Goal: Information Seeking & Learning: Find specific fact

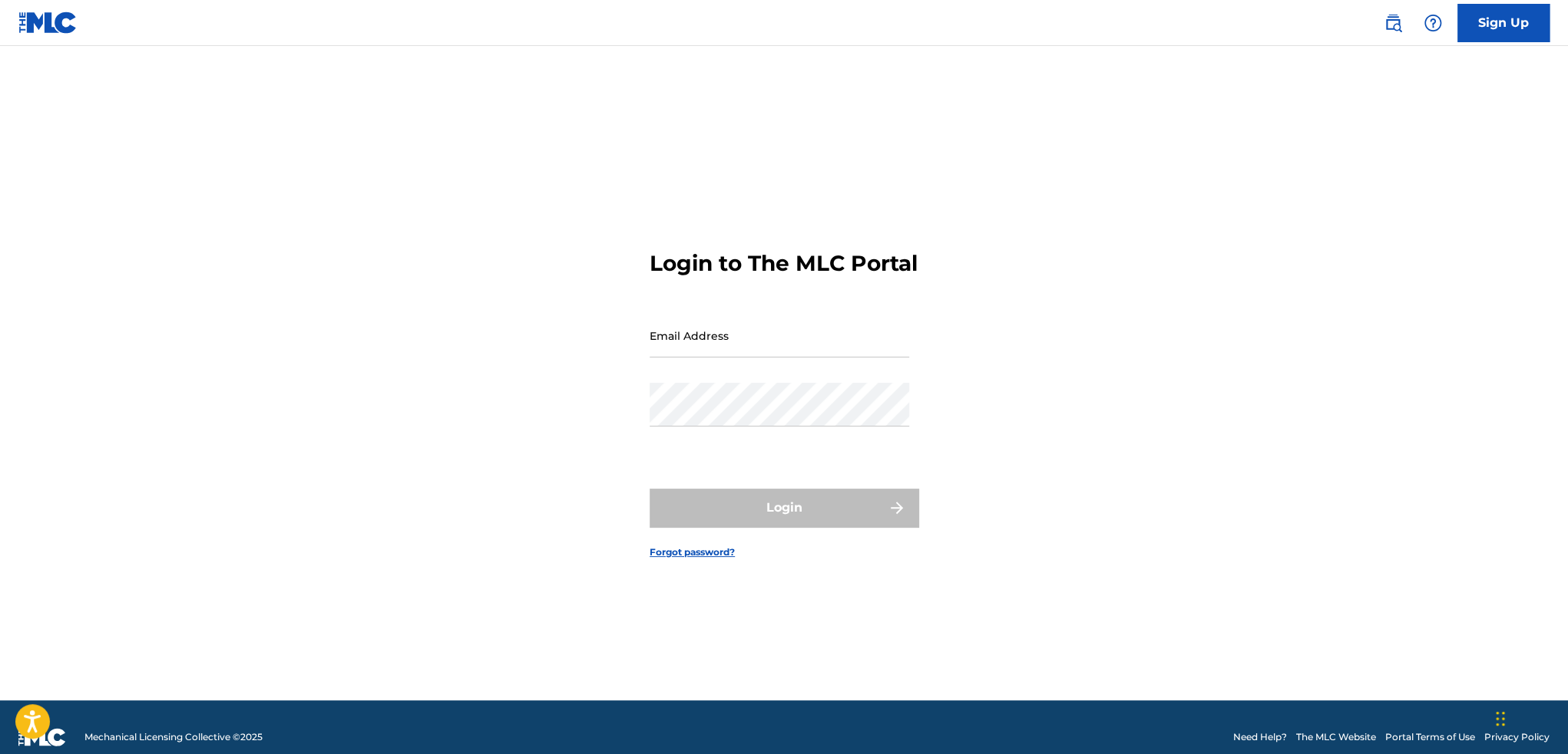
click at [1400, 21] on img at bounding box center [1393, 22] width 18 height 18
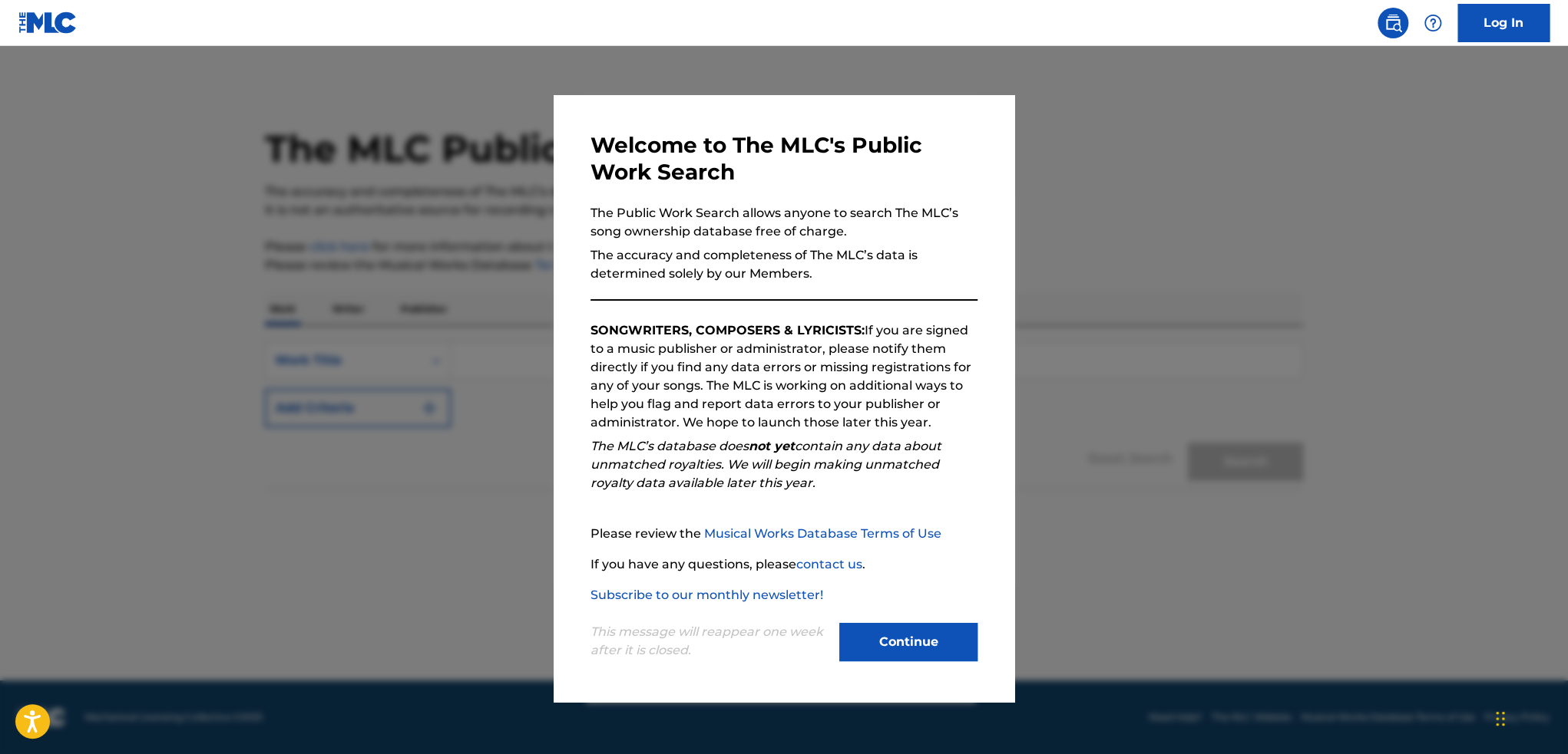
click at [918, 640] on button "Continue" at bounding box center [908, 642] width 138 height 39
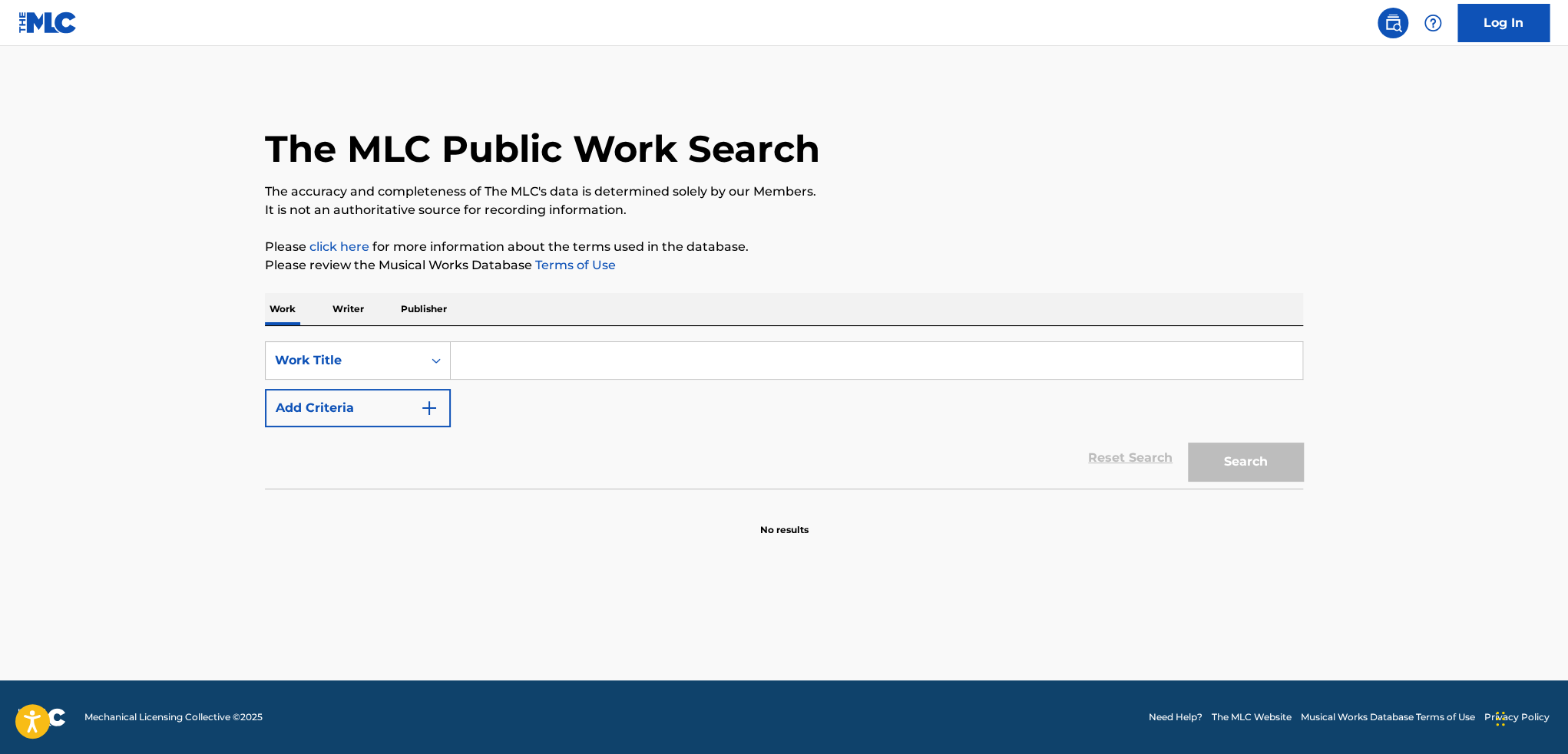
click at [597, 368] on input "Search Form" at bounding box center [876, 360] width 851 height 37
paste input "END OF THE ROAD"
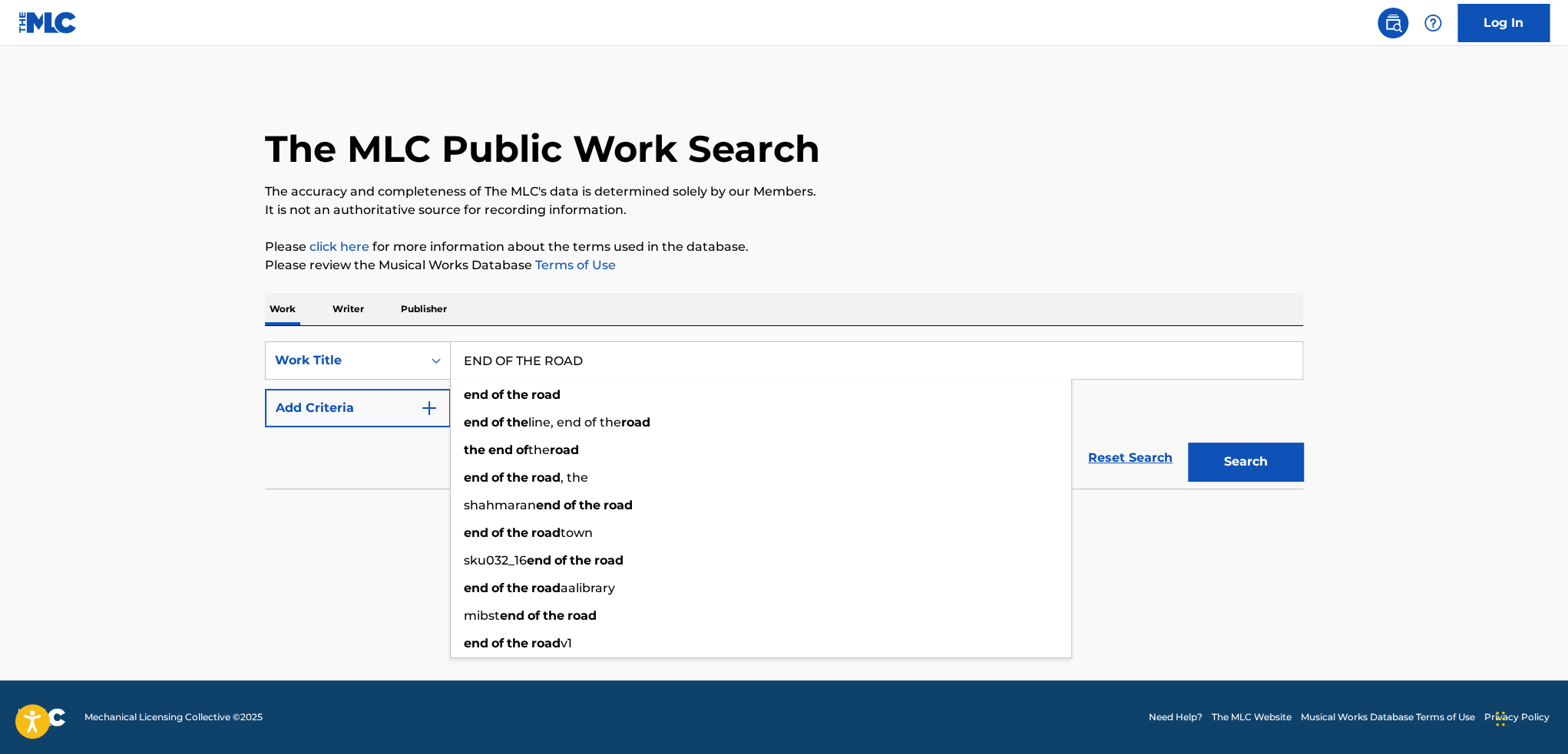
type input "END OF THE ROAD"
click at [1244, 457] on button "Search" at bounding box center [1245, 462] width 115 height 39
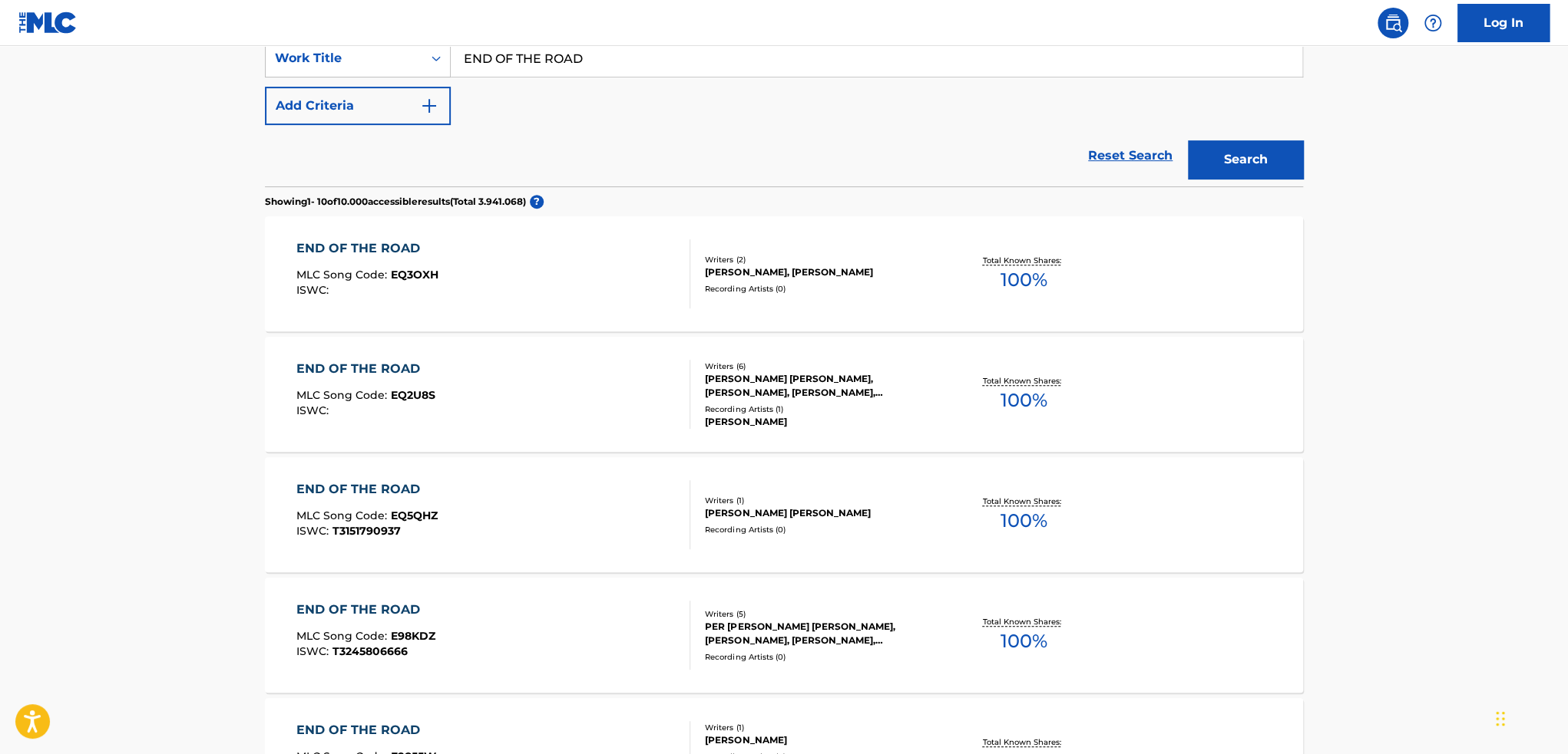
scroll to position [307, 0]
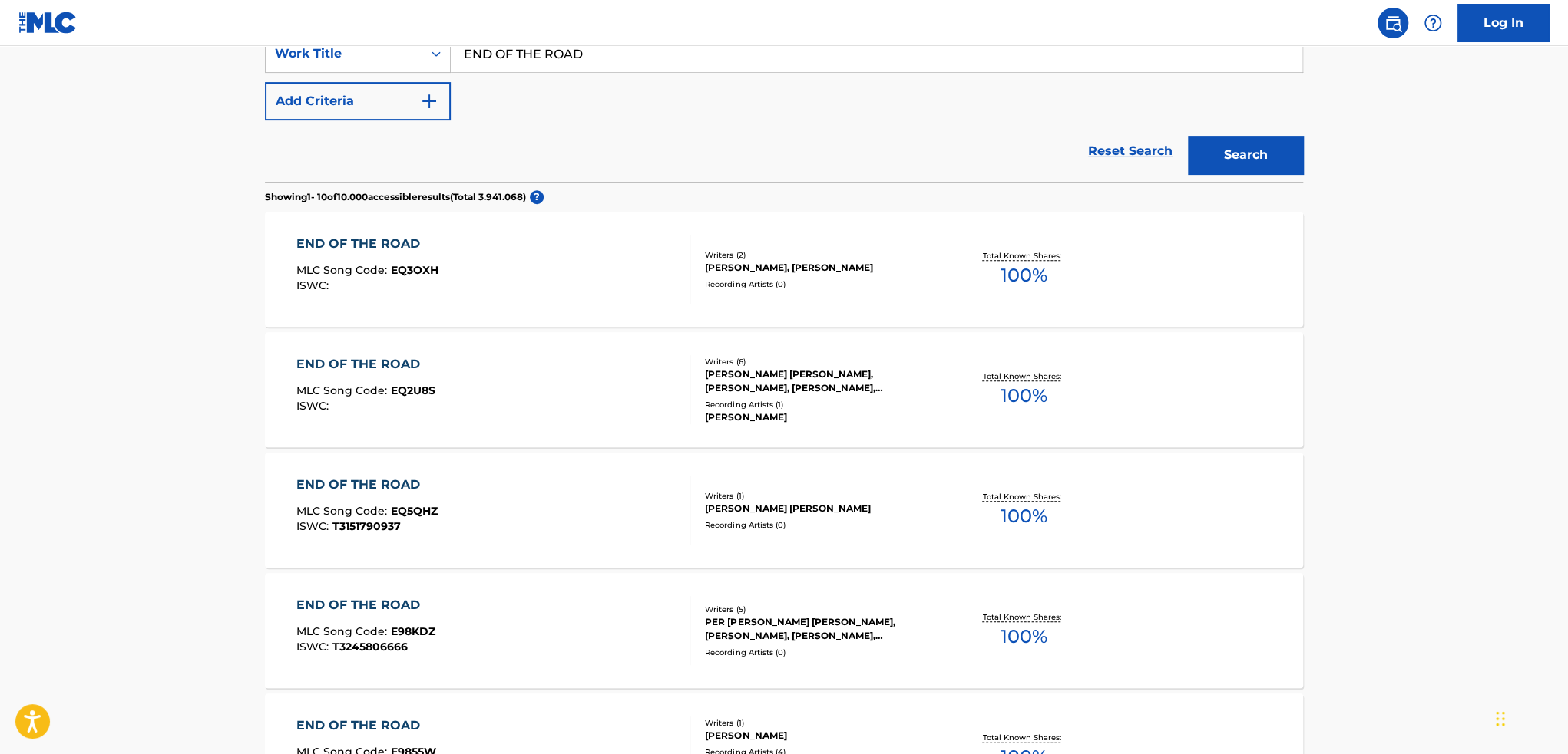
click at [399, 104] on button "Add Criteria" at bounding box center [358, 101] width 186 height 39
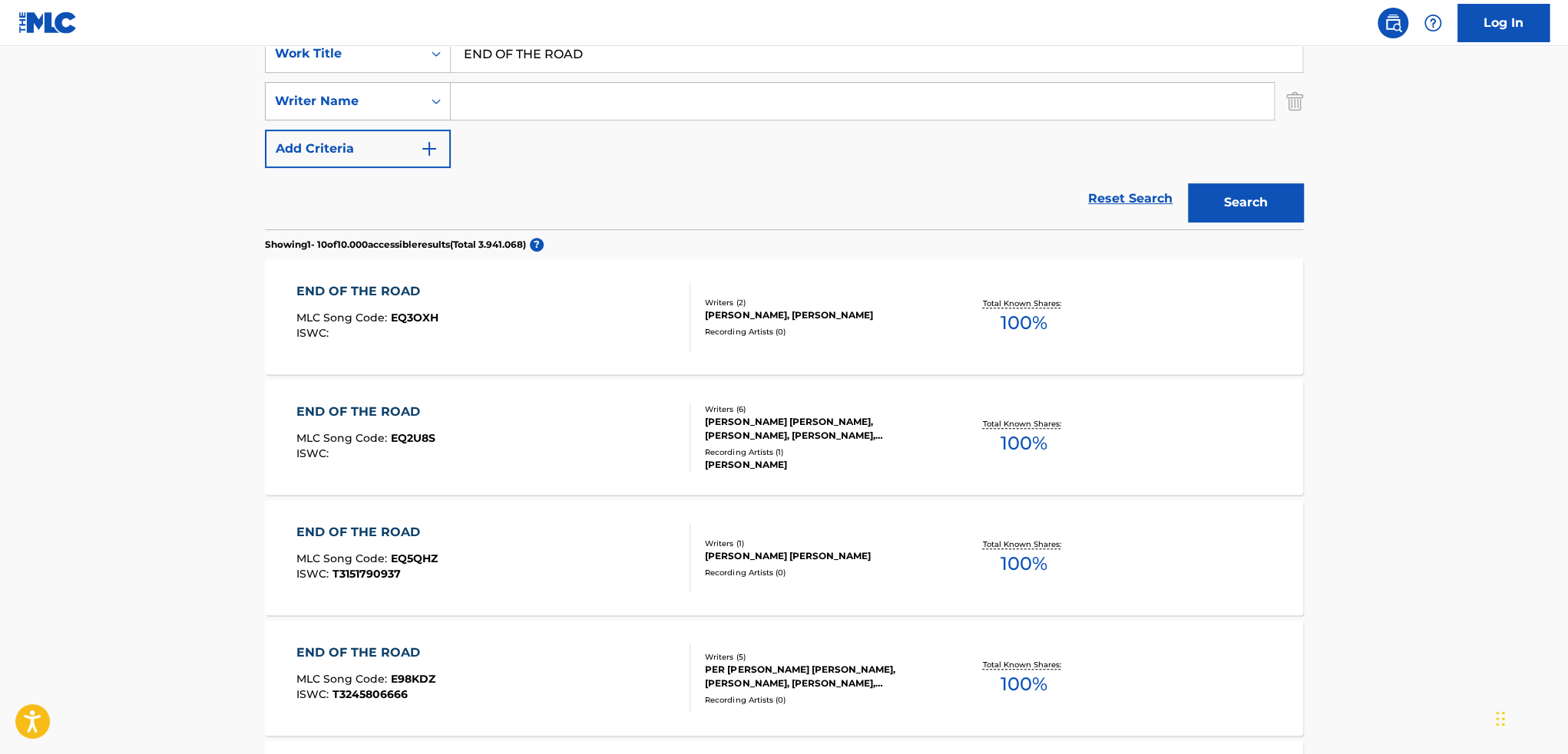
click at [341, 108] on div "Writer Name" at bounding box center [344, 101] width 138 height 18
click at [603, 165] on div "SearchWithCriteria9ed209fc-2ad6-4f86-830e-7b725a913f91 Work Title END OF THE RO…" at bounding box center [784, 101] width 1038 height 134
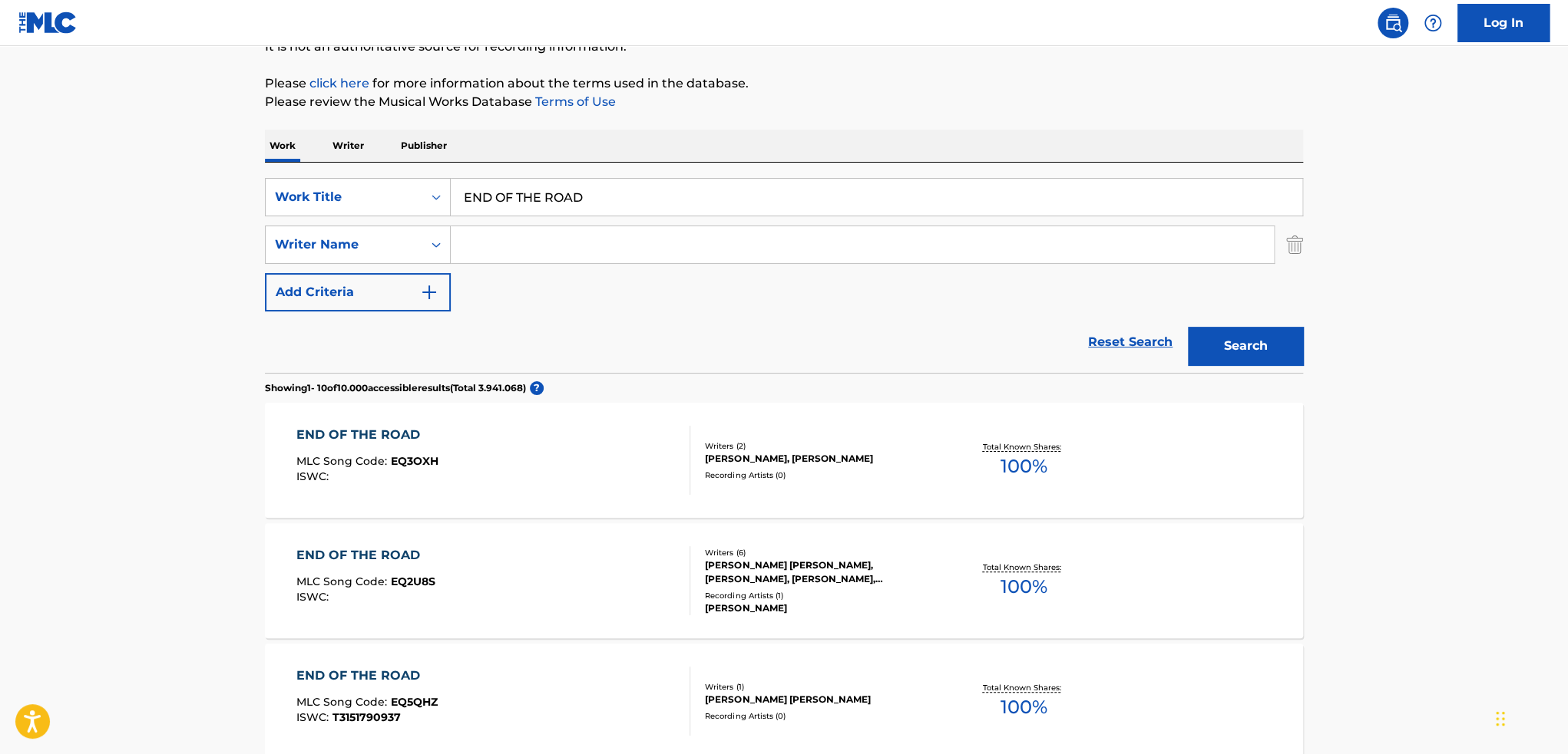
scroll to position [154, 0]
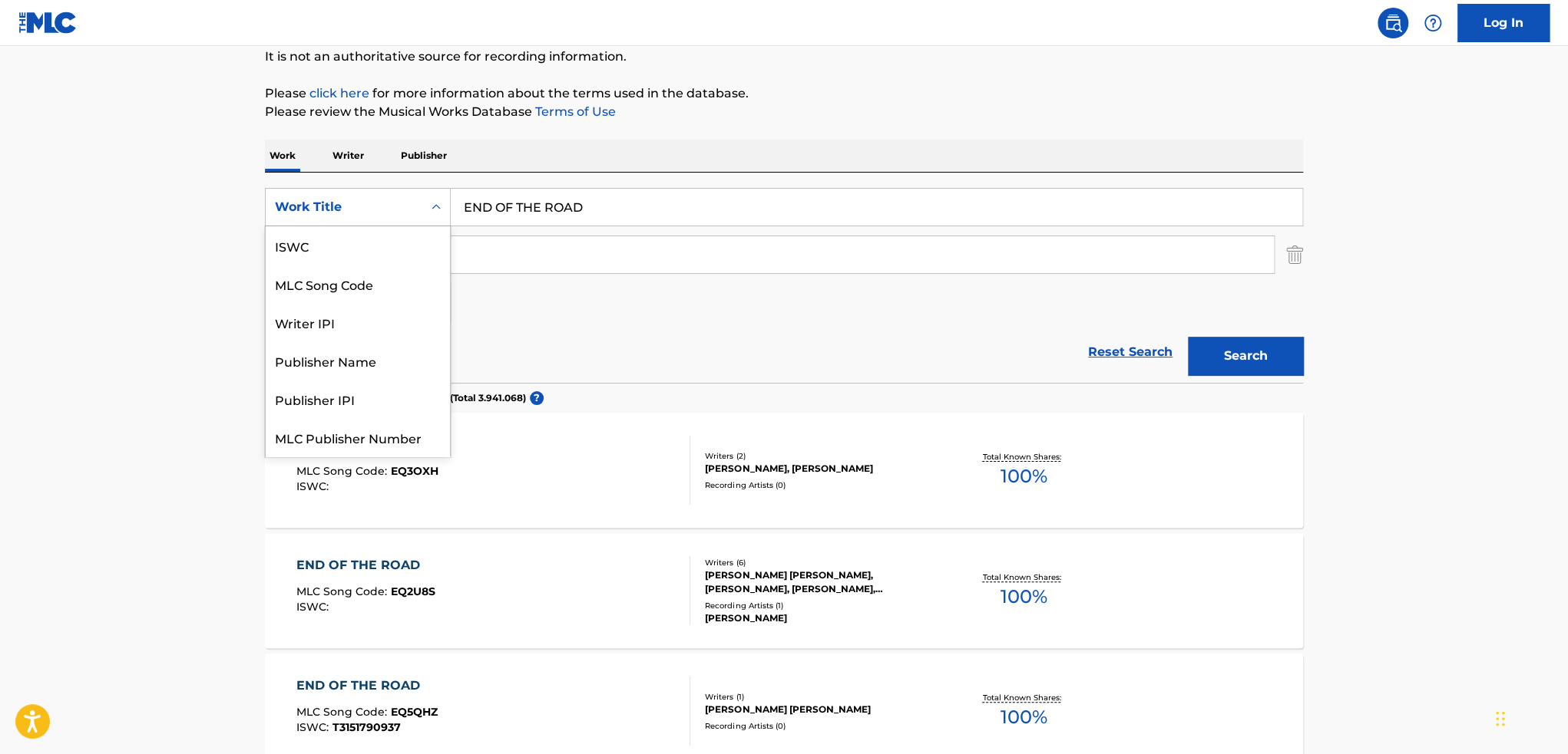
click at [396, 199] on div "Work Title" at bounding box center [344, 207] width 138 height 18
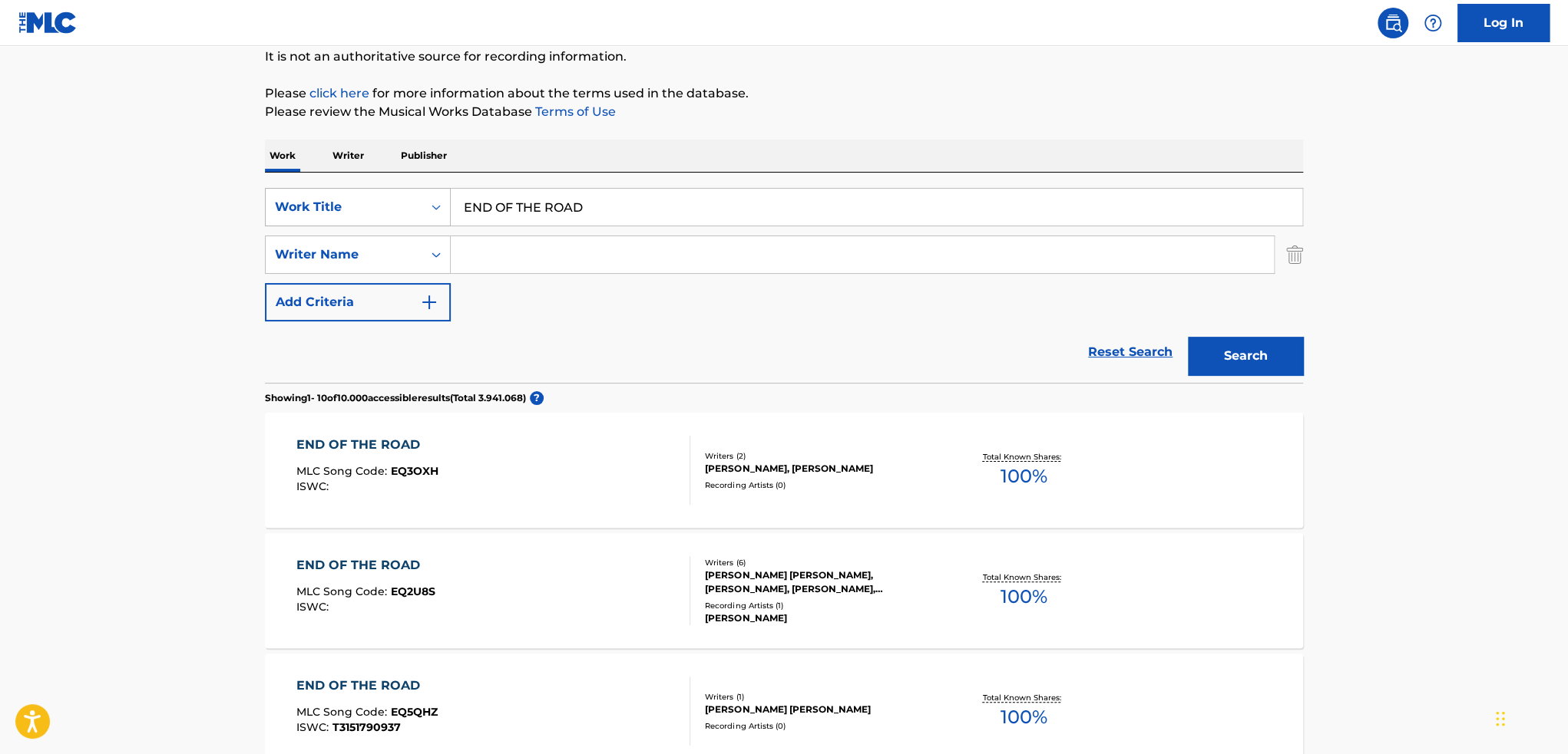
drag, startPoint x: 643, startPoint y: 208, endPoint x: 405, endPoint y: 205, distance: 238.0
click at [642, 208] on input "END OF THE ROAD" at bounding box center [876, 207] width 851 height 37
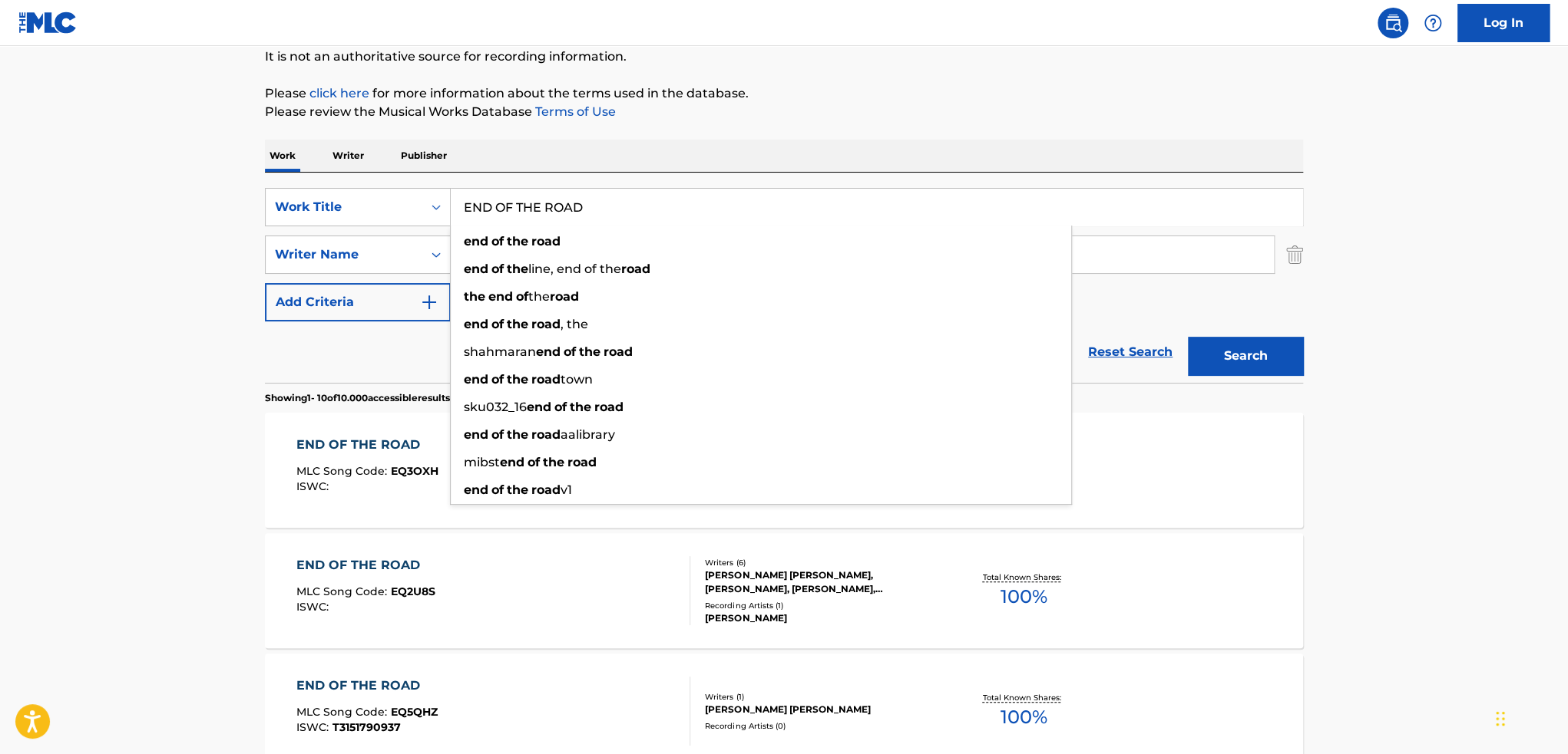
click at [370, 158] on div "Work Writer Publisher" at bounding box center [784, 155] width 1038 height 32
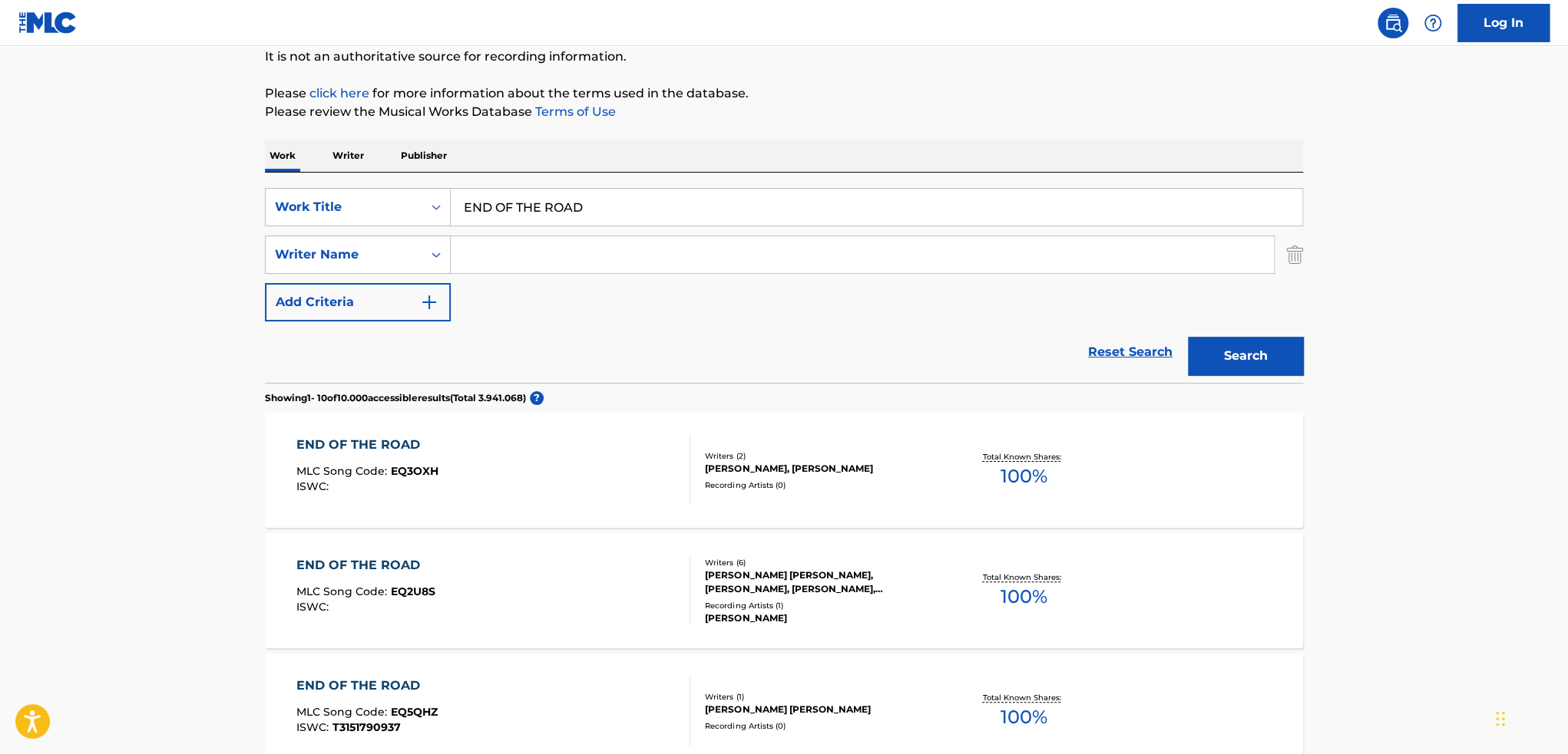
click at [355, 153] on p "Writer" at bounding box center [348, 155] width 40 height 32
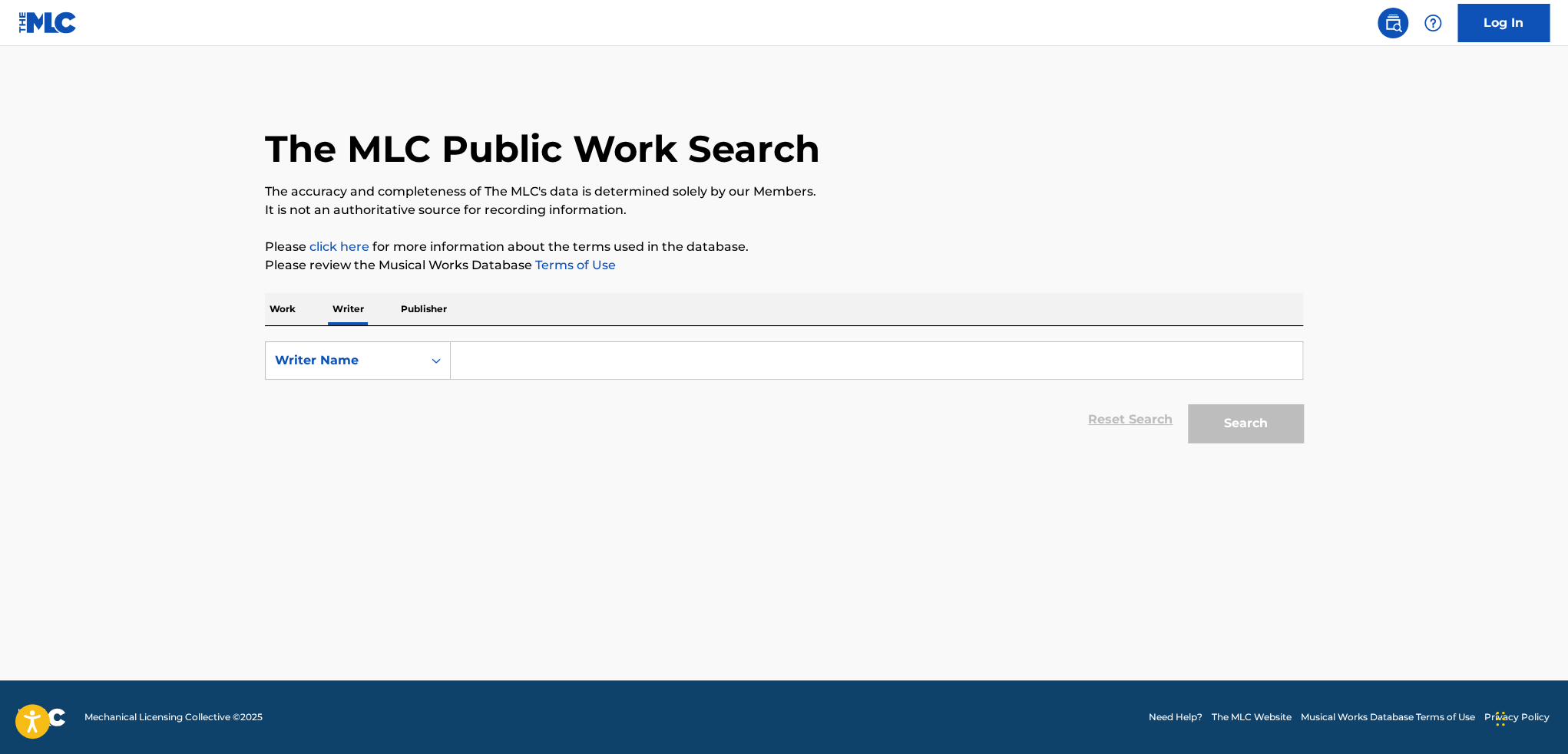
click at [521, 347] on input "Search Form" at bounding box center [876, 360] width 851 height 37
paste input "Noga Erez"
click at [1188, 404] on button "Search" at bounding box center [1245, 423] width 115 height 39
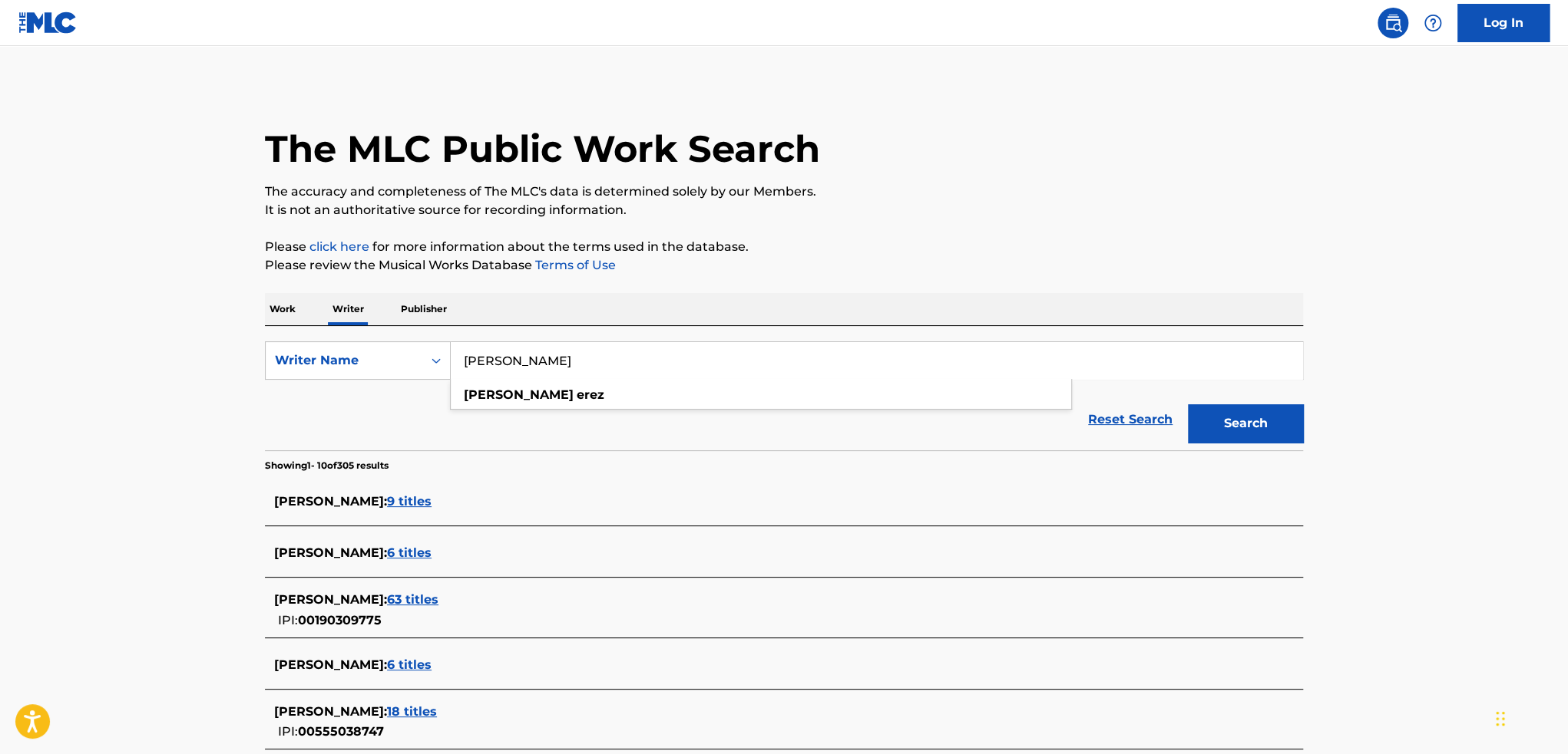
click at [606, 355] on input "Noga Erez" at bounding box center [876, 360] width 851 height 37
paste input "A EREZ [COMPOSER_AUTHOR_WRITER],"
drag, startPoint x: 796, startPoint y: 361, endPoint x: 963, endPoint y: 370, distance: 167.2
click at [796, 361] on input "A EREZ [COMPOSER_AUTHOR_WRITER]," at bounding box center [876, 360] width 851 height 37
paste input "ORI ROUSSO"
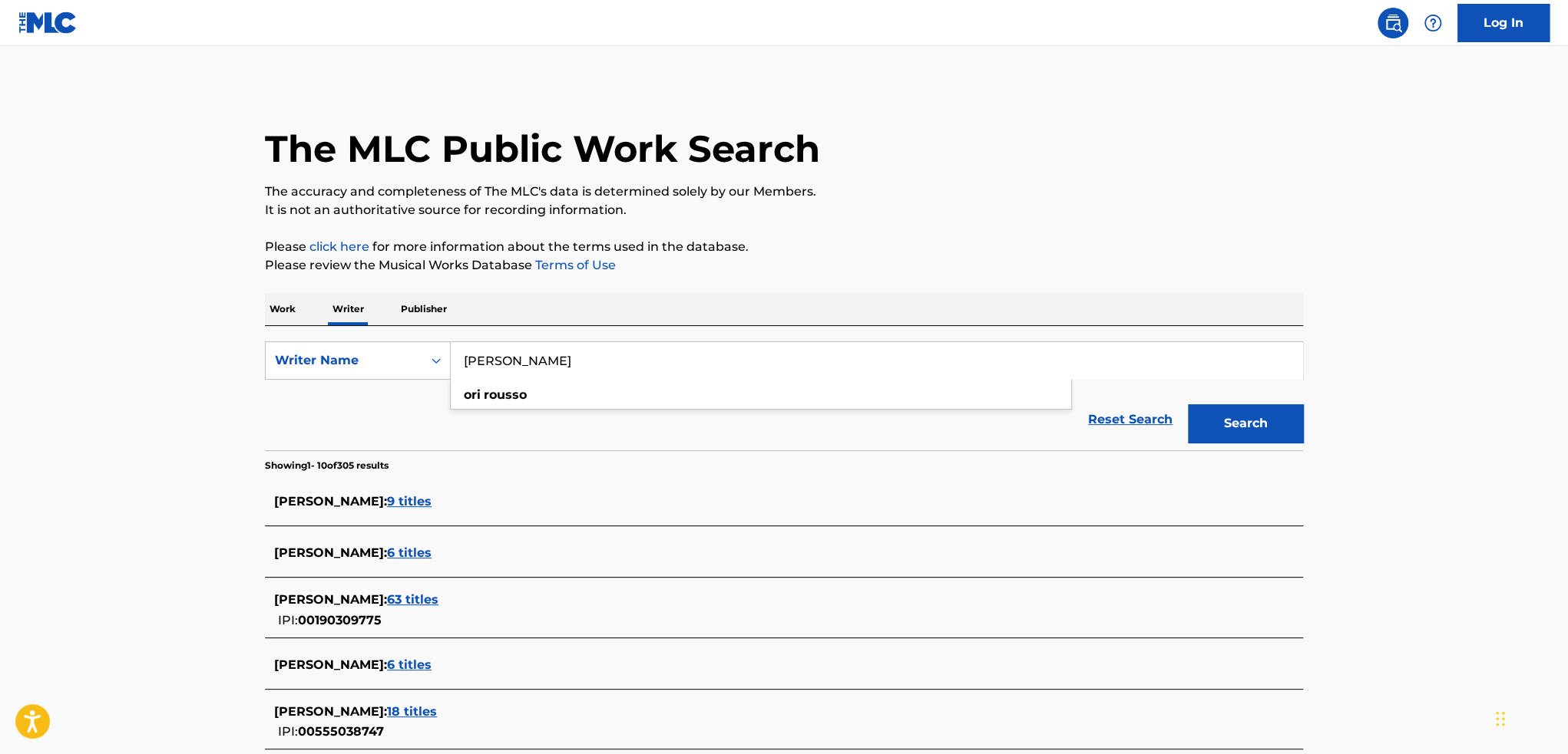
type input "ORI ROUSSO"
click at [1217, 420] on button "Search" at bounding box center [1245, 423] width 115 height 39
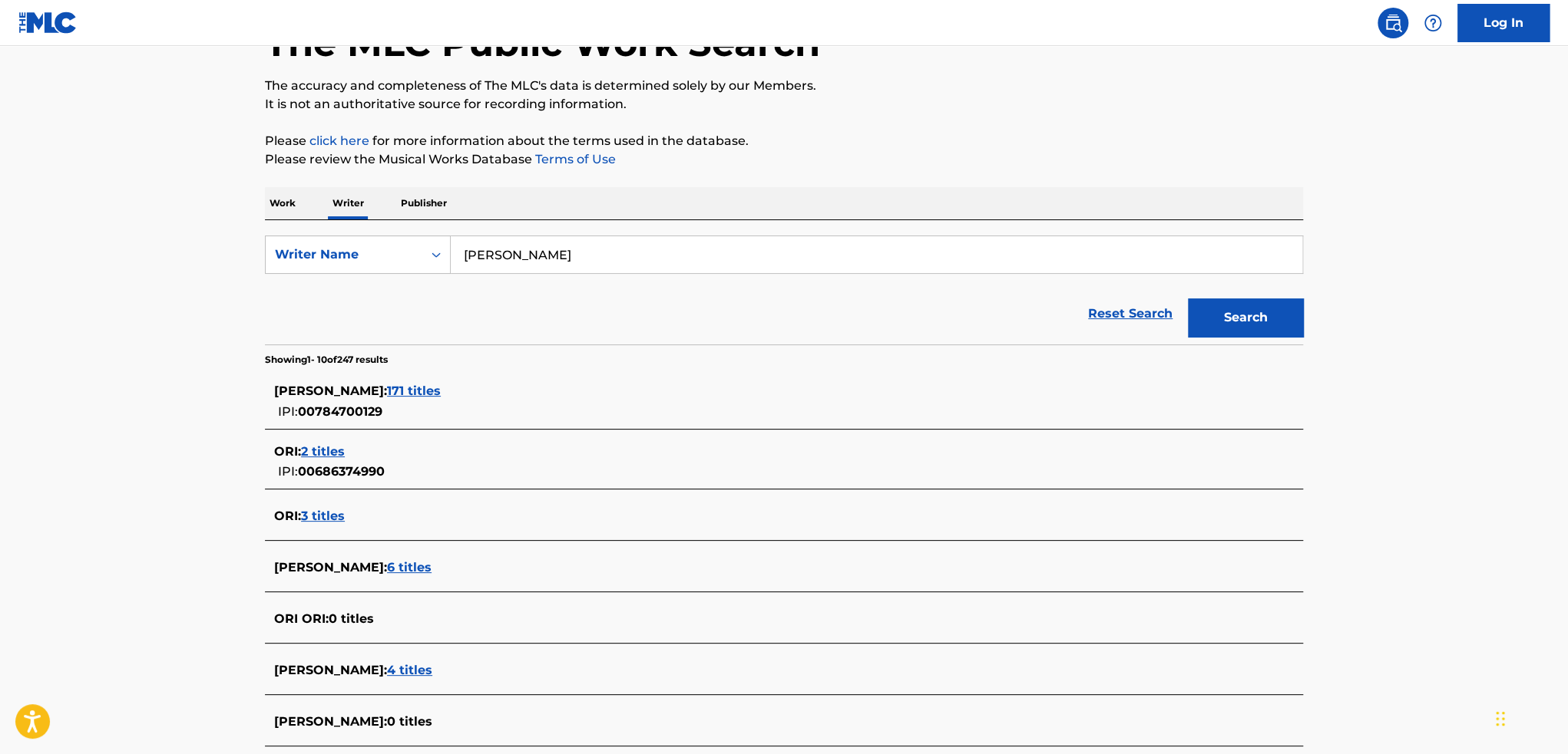
scroll to position [154, 0]
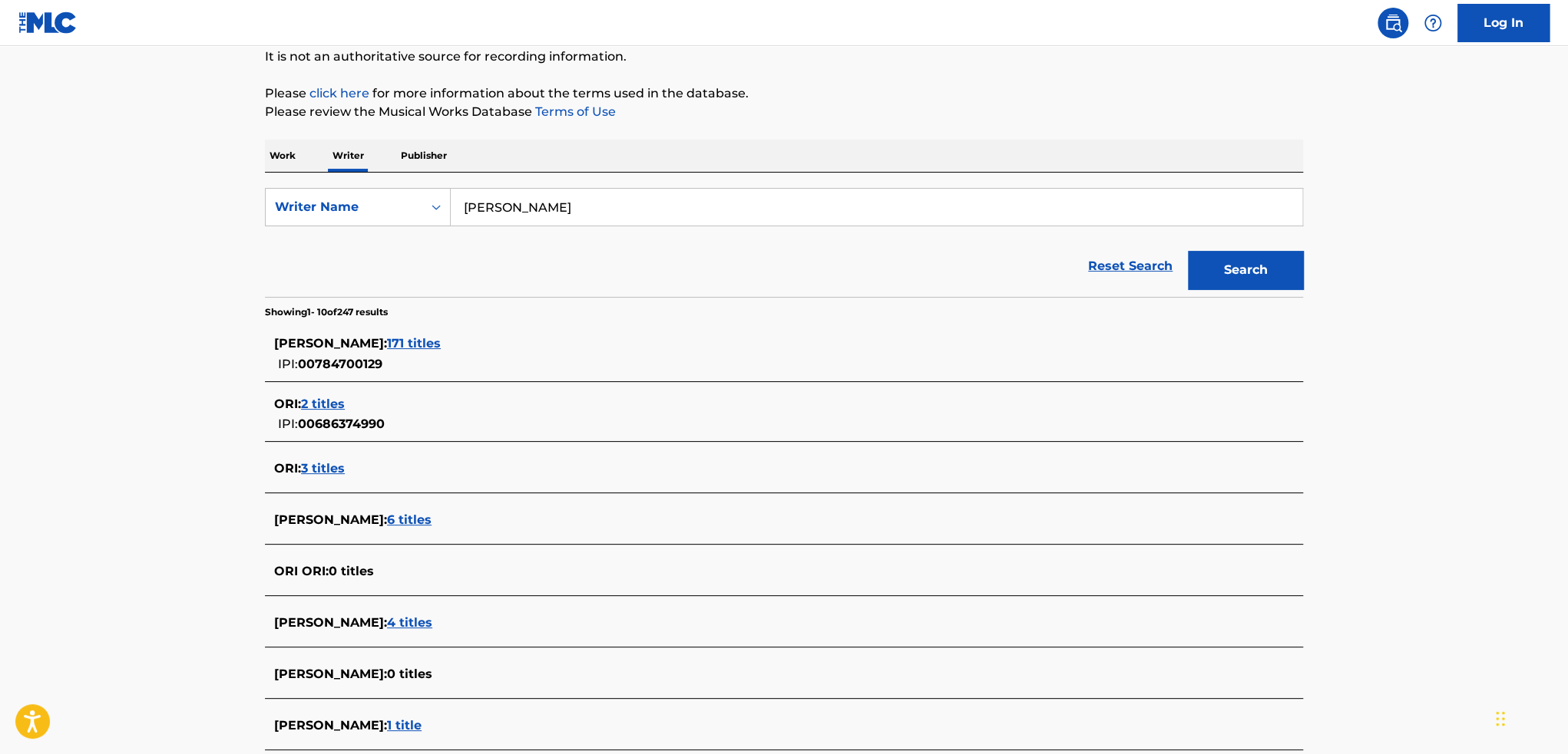
click at [413, 343] on span "171 titles" at bounding box center [414, 343] width 54 height 14
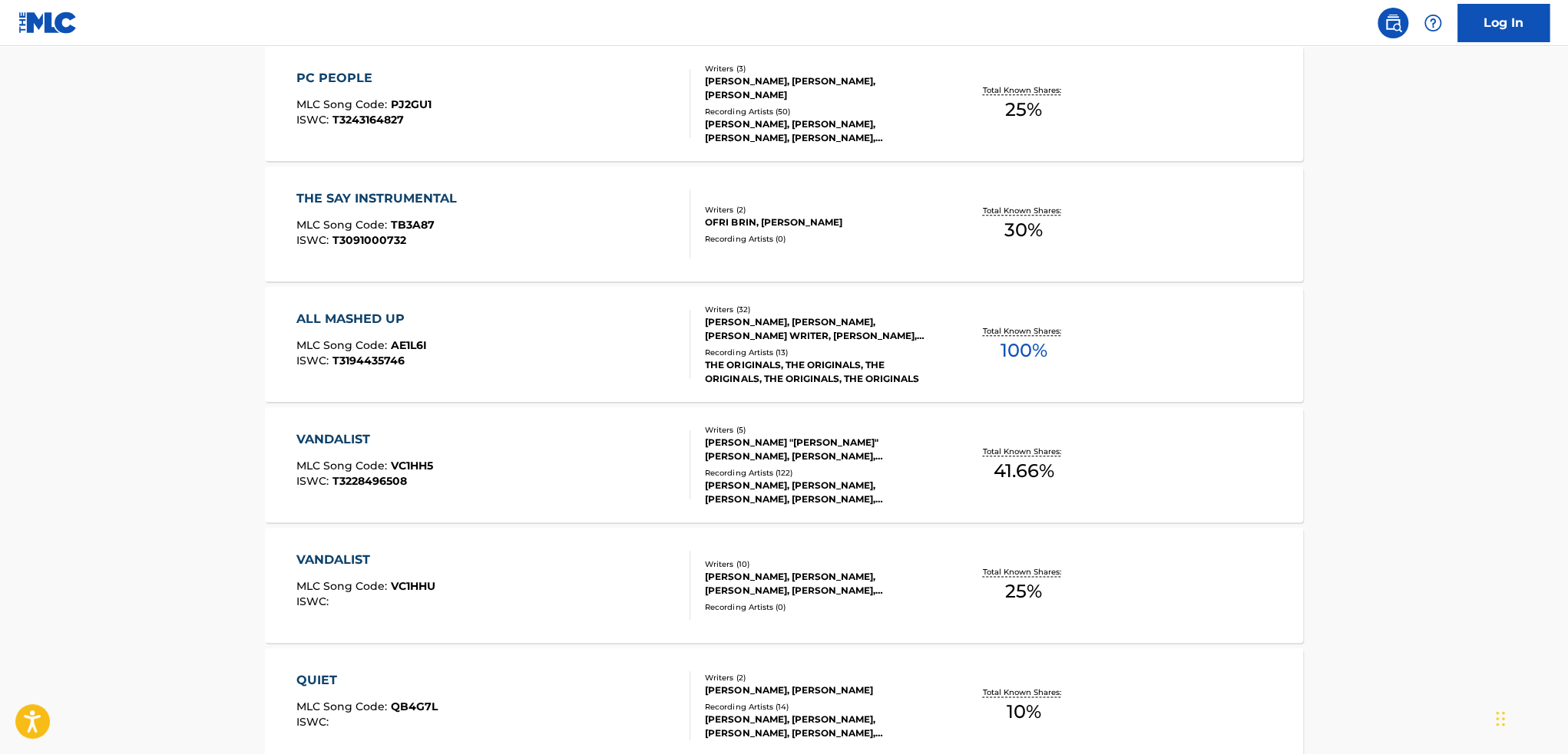
scroll to position [1123, 0]
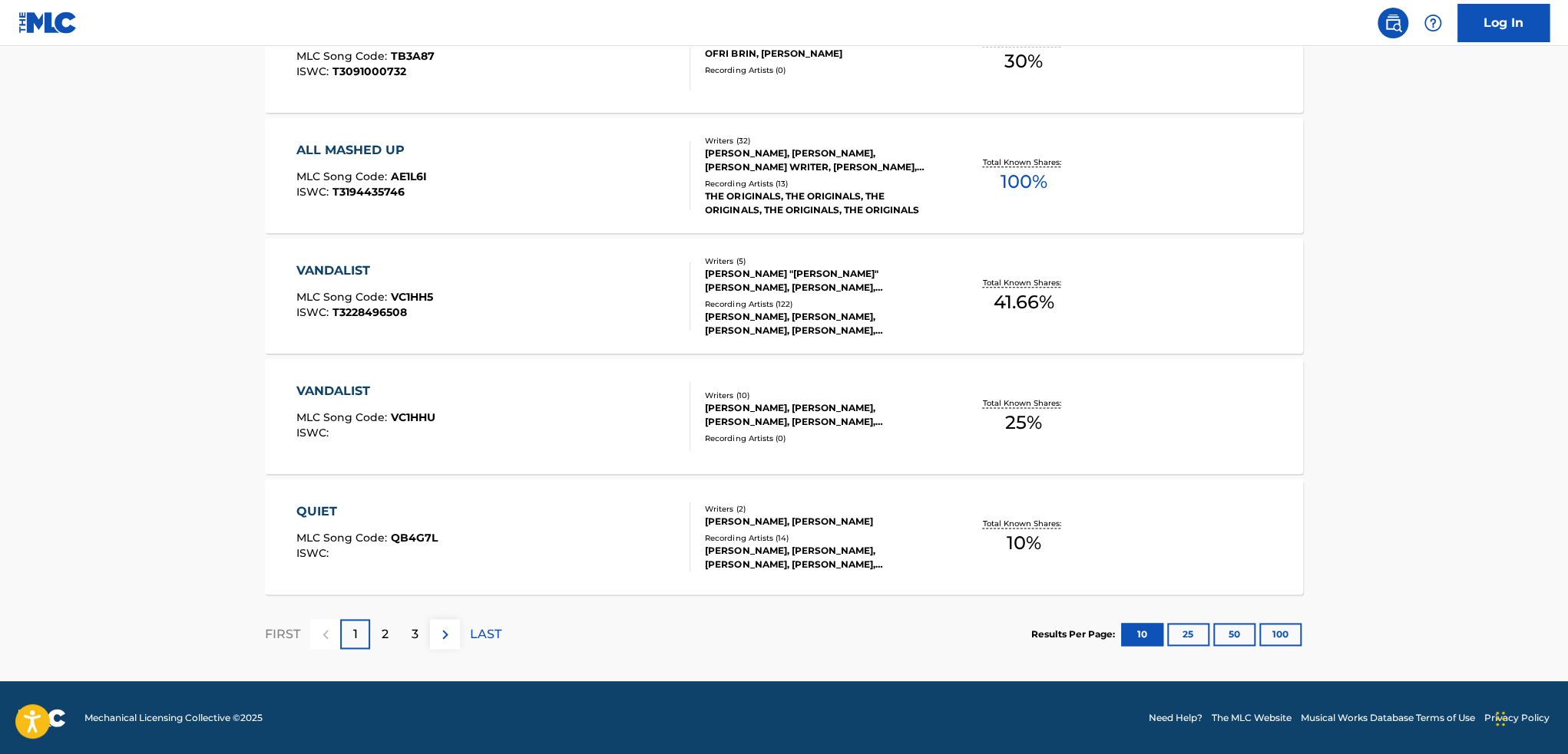
click at [1281, 637] on button "100" at bounding box center [1280, 634] width 42 height 23
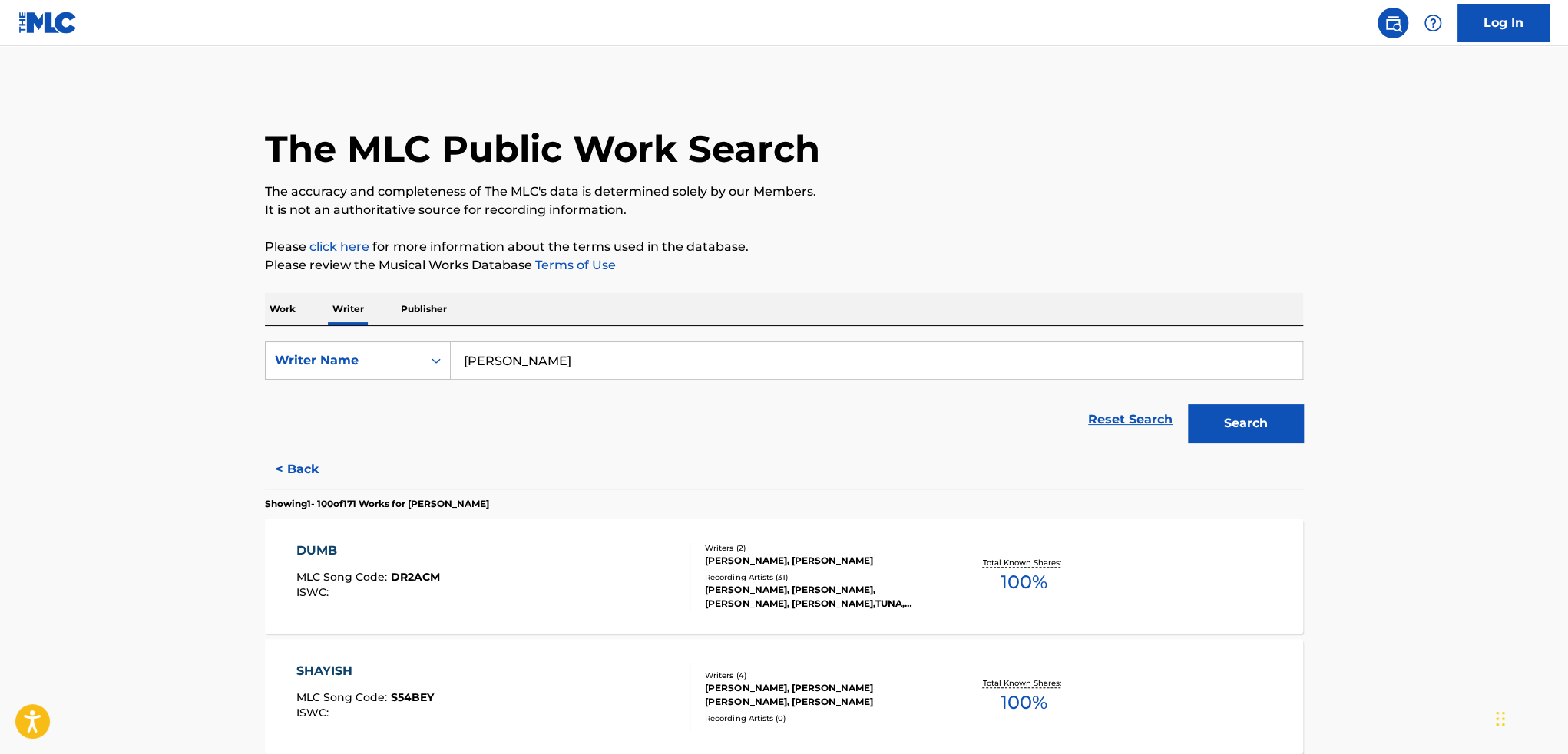
click at [291, 306] on p "Work" at bounding box center [282, 309] width 35 height 32
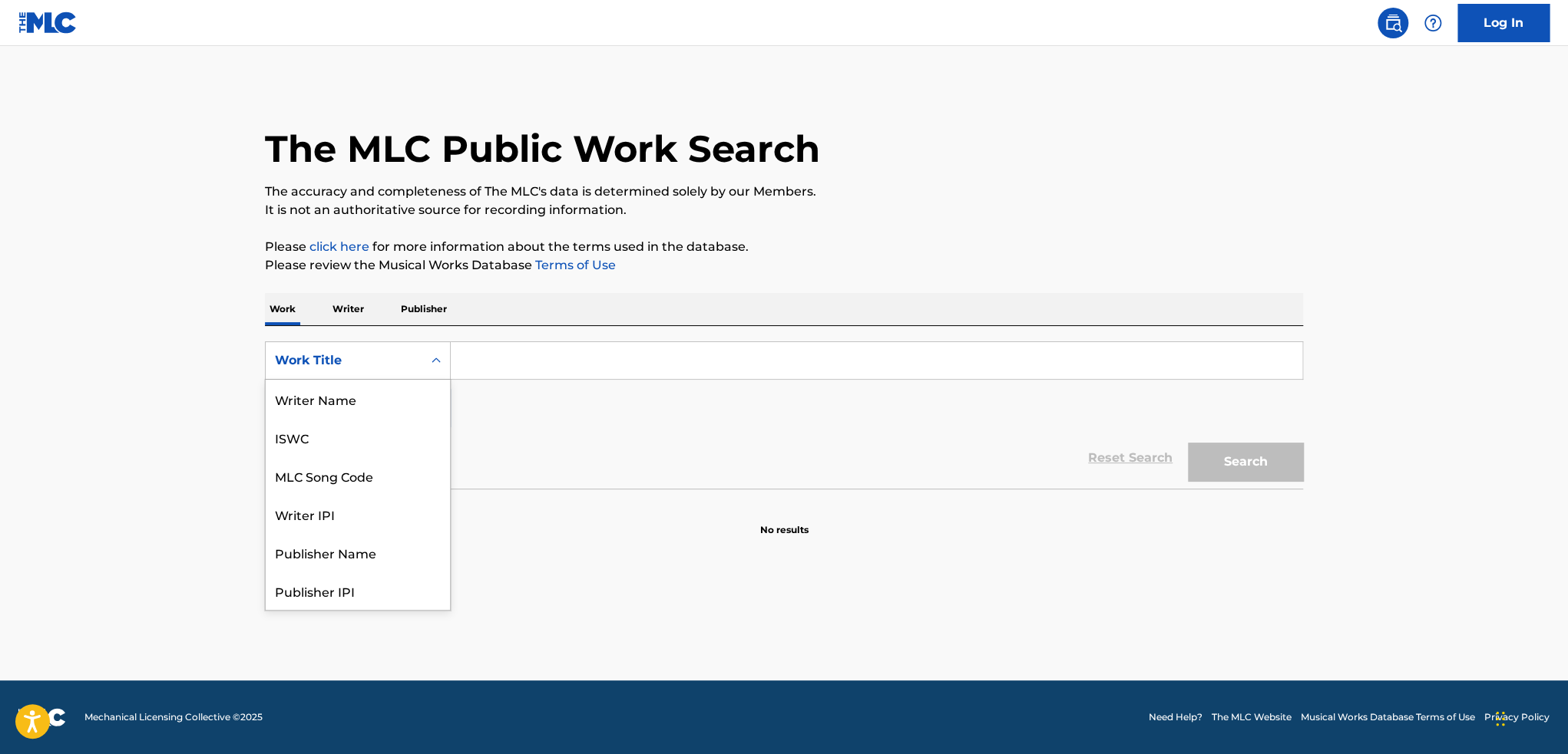
click at [341, 370] on div "Work Title" at bounding box center [343, 360] width 156 height 29
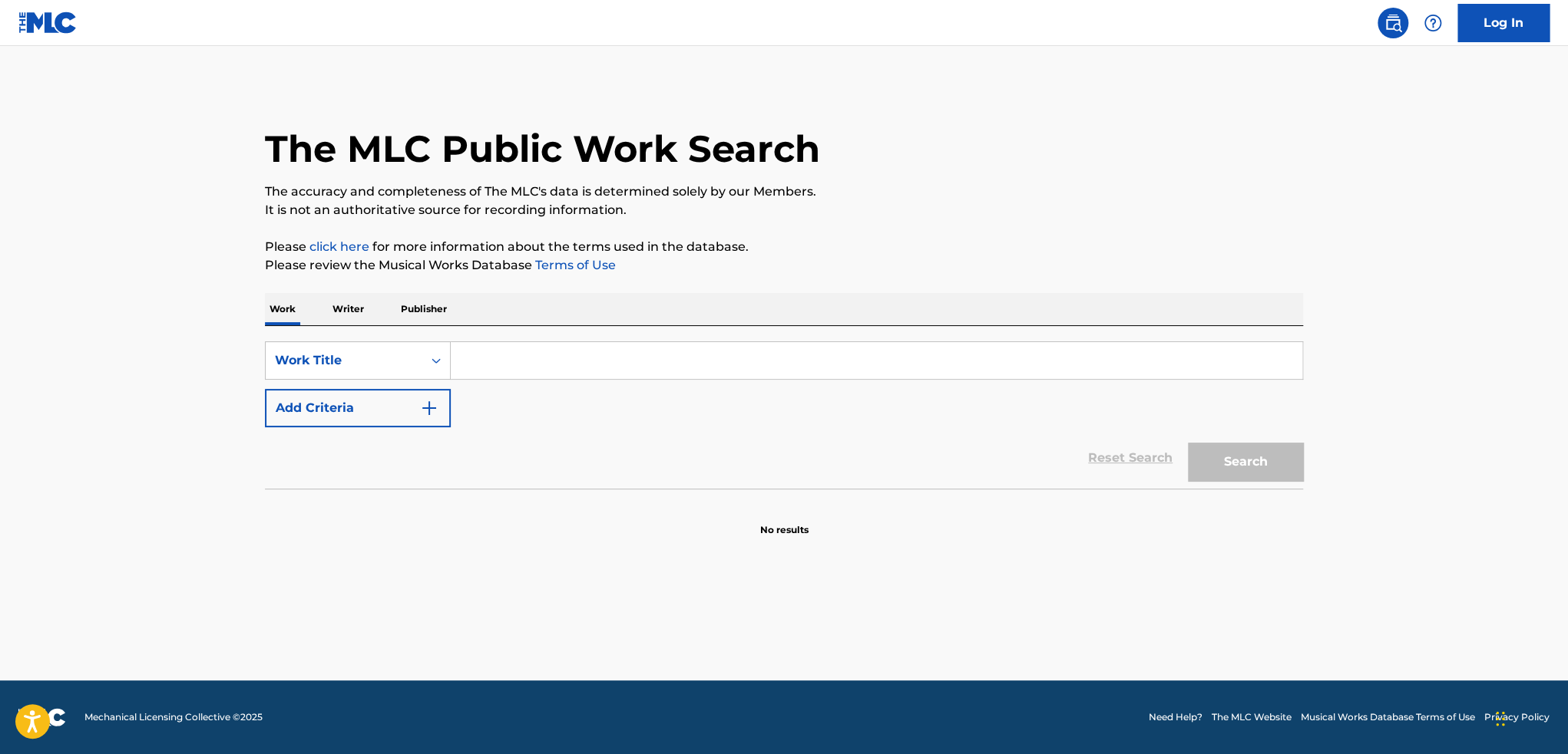
click at [351, 389] on button "Add Criteria" at bounding box center [358, 408] width 186 height 39
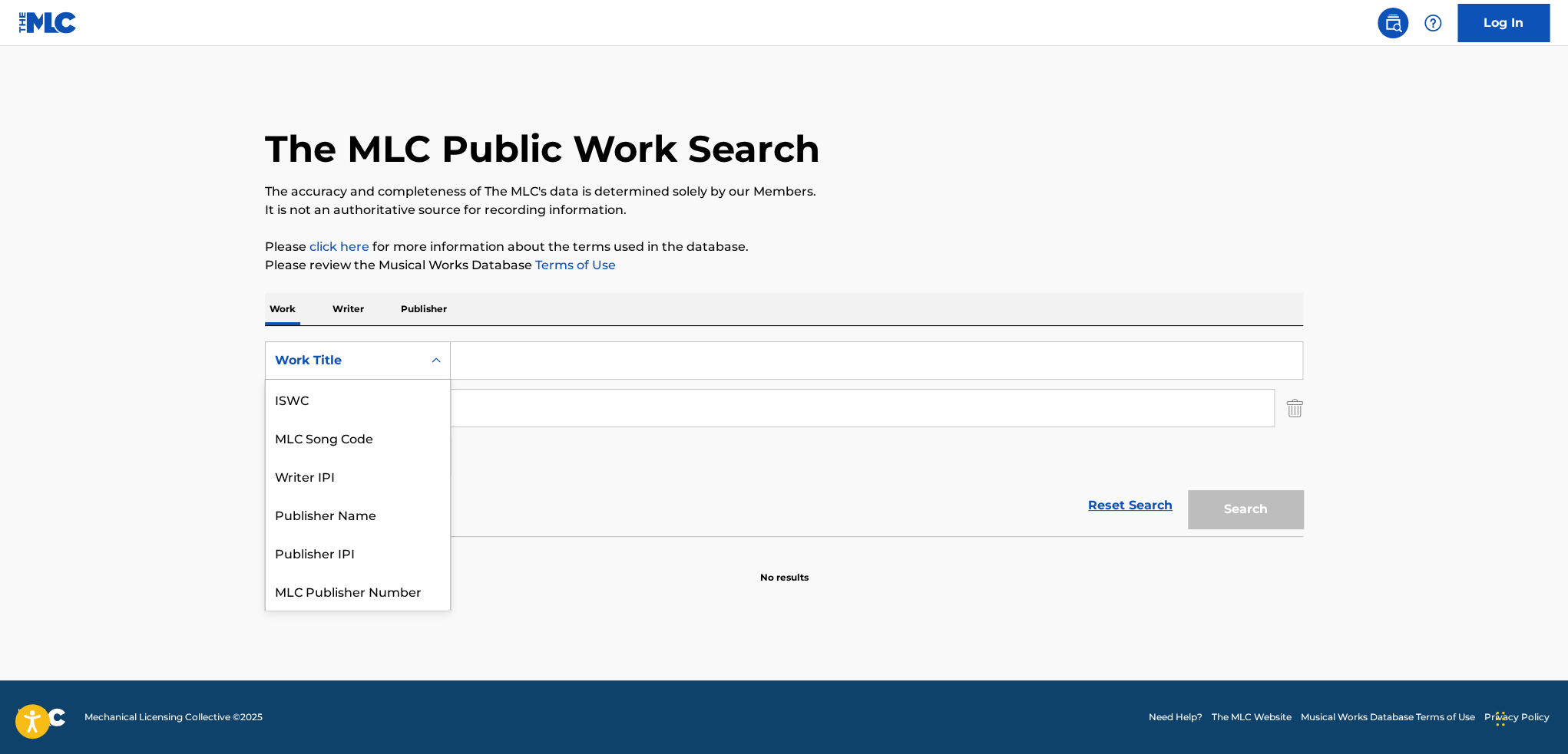
click at [353, 376] on div "Work Title" at bounding box center [358, 360] width 186 height 39
click at [356, 359] on div "Work Title" at bounding box center [344, 360] width 138 height 18
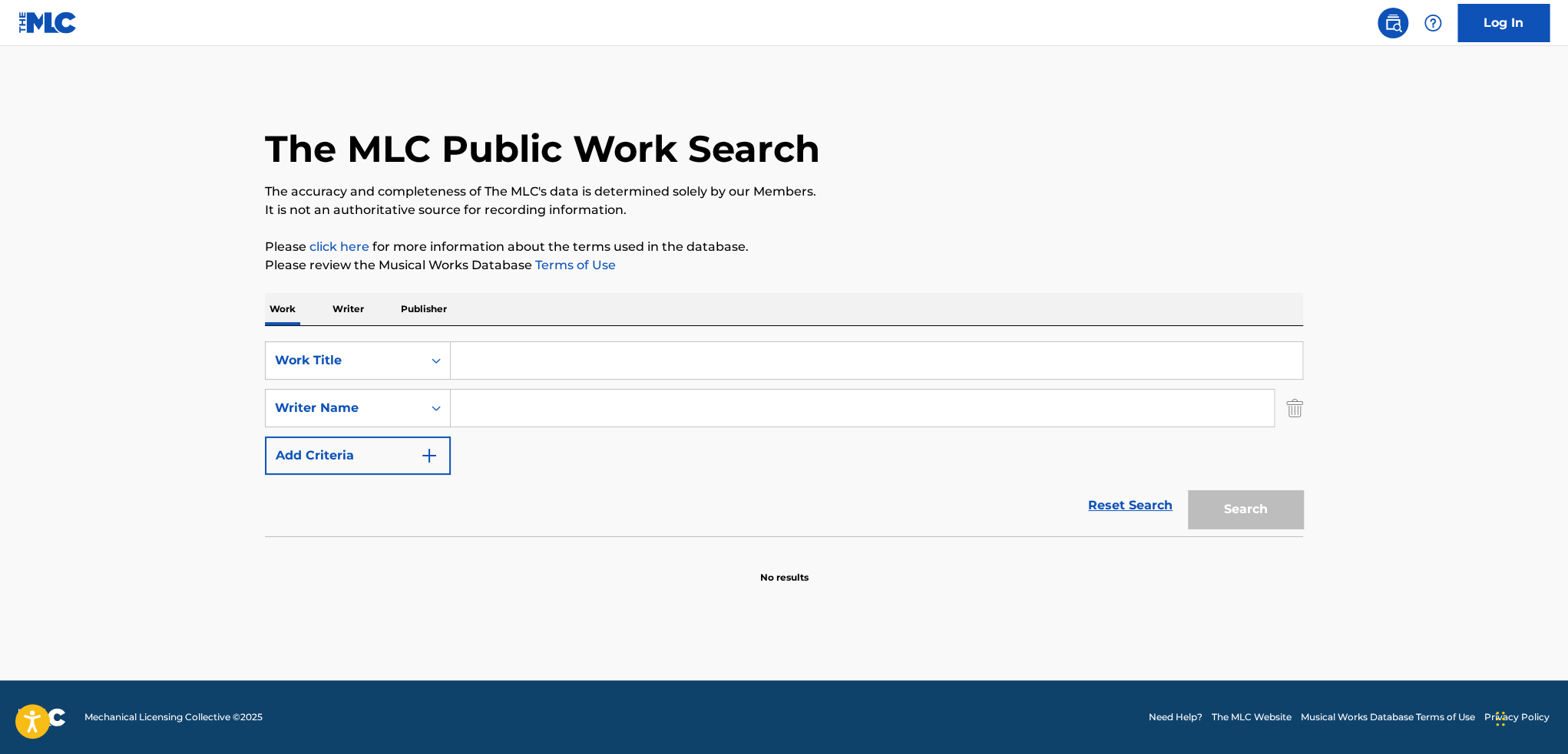
click at [570, 506] on div "Reset Search Search" at bounding box center [784, 506] width 1038 height 61
click at [630, 499] on div "Reset Search Search" at bounding box center [784, 506] width 1038 height 61
drag, startPoint x: 629, startPoint y: 497, endPoint x: 641, endPoint y: 487, distance: 15.6
click at [639, 491] on div "Reset Search Search" at bounding box center [784, 506] width 1038 height 61
click at [614, 482] on div "Reset Search Search" at bounding box center [784, 506] width 1038 height 61
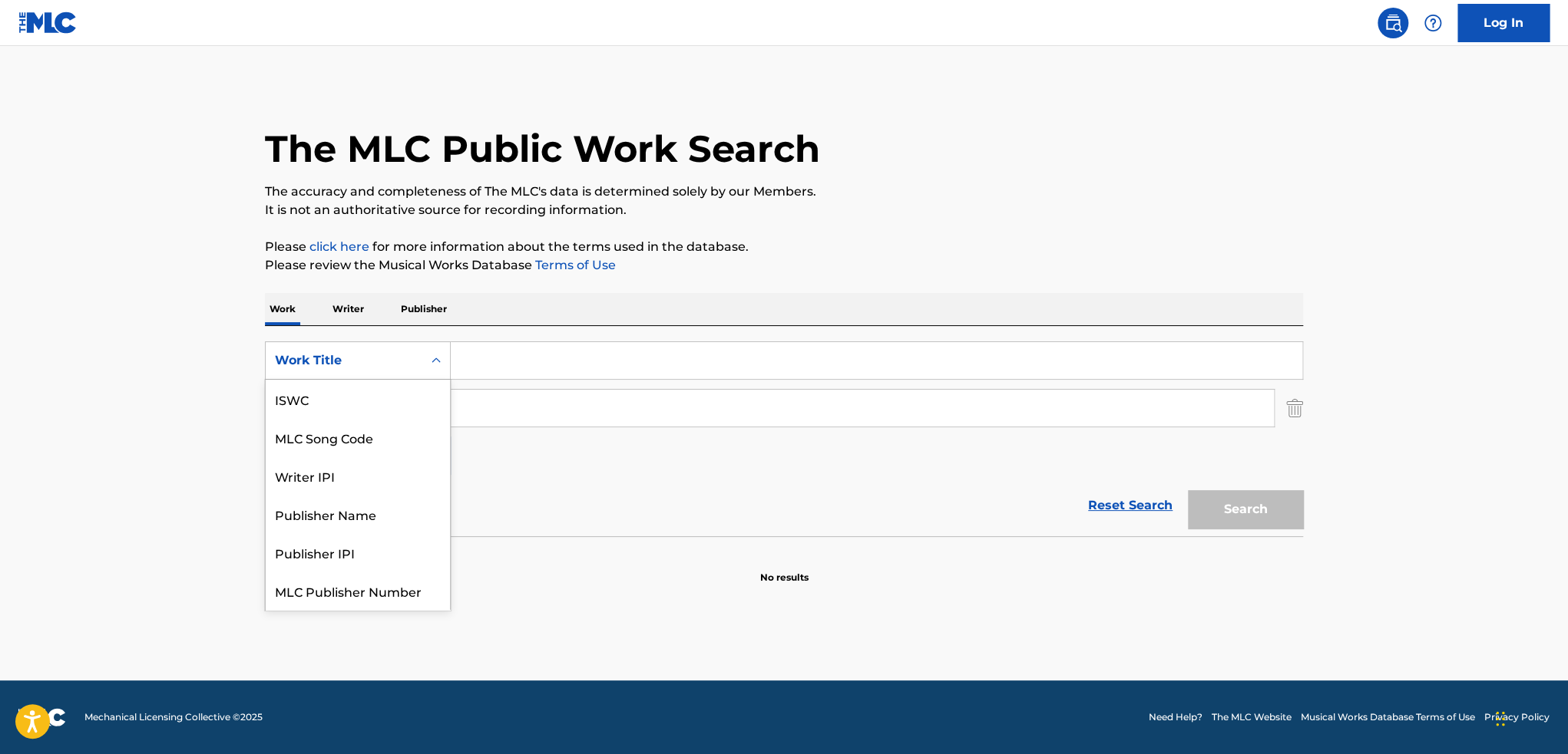
drag, startPoint x: 575, startPoint y: 469, endPoint x: 420, endPoint y: 361, distance: 188.9
click at [420, 361] on div "Work Title" at bounding box center [343, 360] width 156 height 29
click at [360, 403] on div "ISWC" at bounding box center [357, 399] width 184 height 39
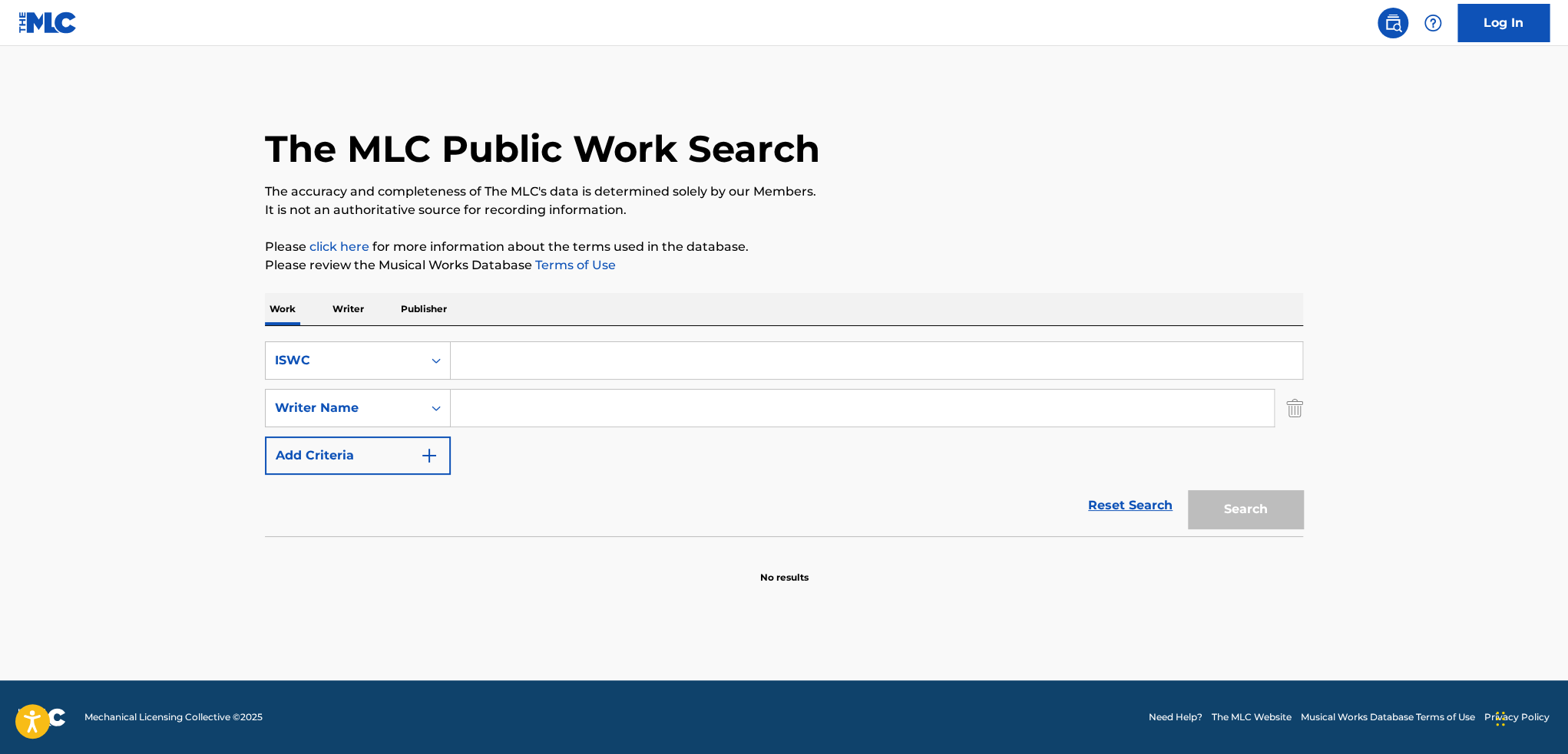
click at [497, 370] on input "Search Form" at bounding box center [876, 360] width 851 height 37
paste input "T9317494056"
click at [1188, 491] on button "Search" at bounding box center [1245, 510] width 115 height 39
click at [1269, 505] on button "Search" at bounding box center [1245, 510] width 115 height 39
click at [301, 359] on div "ISWC" at bounding box center [344, 360] width 138 height 18
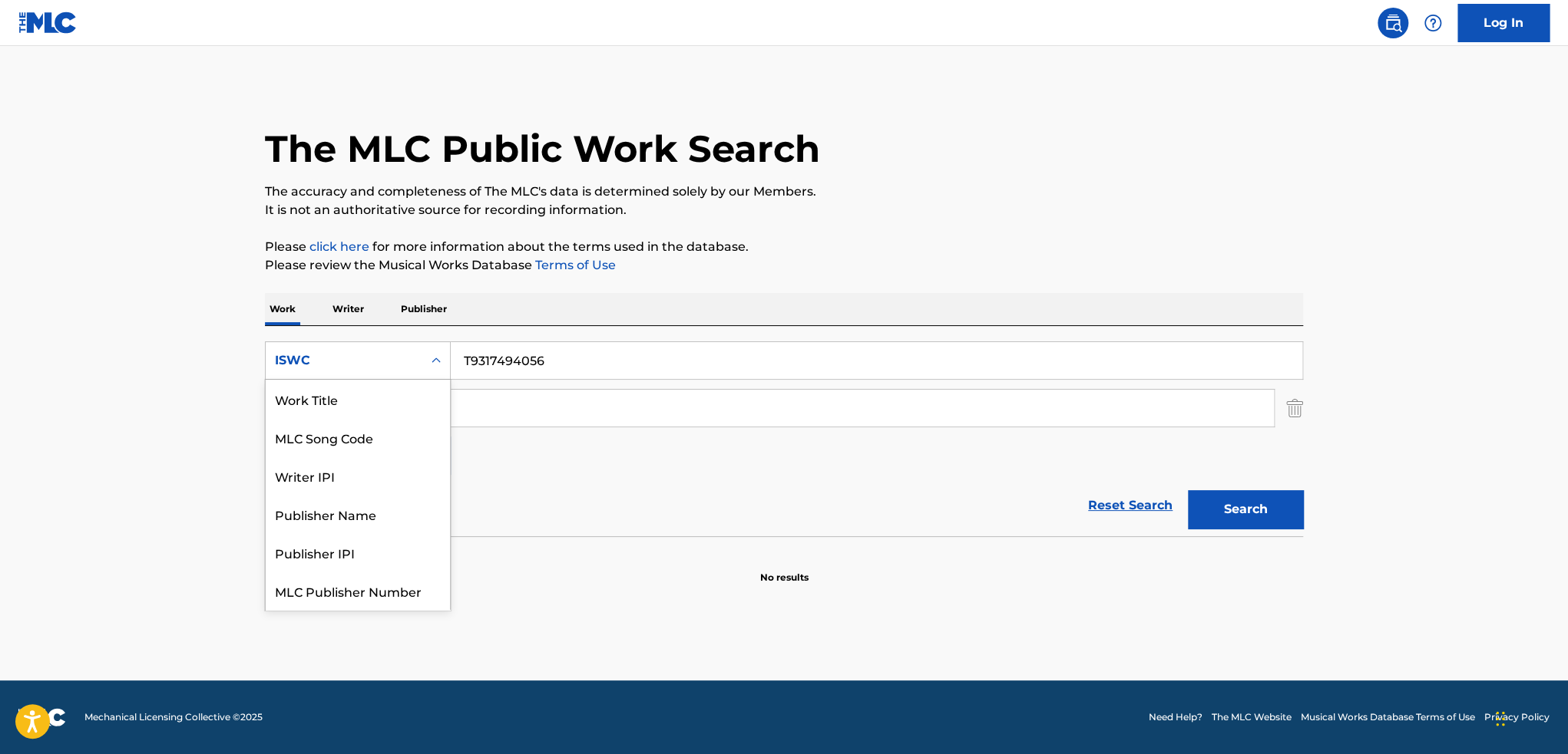
scroll to position [39, 0]
click at [559, 352] on input "T9317494056" at bounding box center [876, 360] width 851 height 37
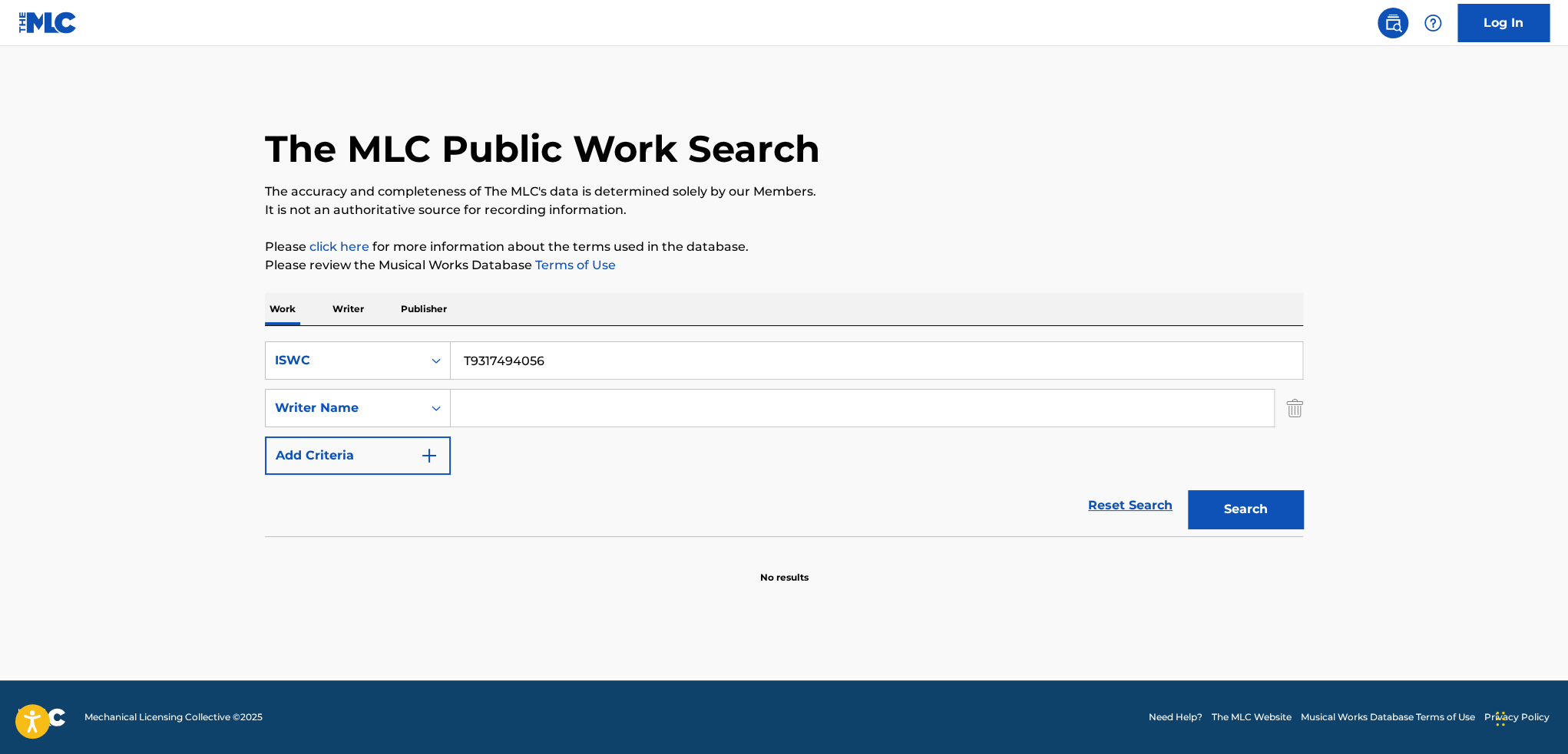
paste input "280872448"
type input "T9280872448"
click at [1272, 514] on button "Search" at bounding box center [1245, 510] width 115 height 39
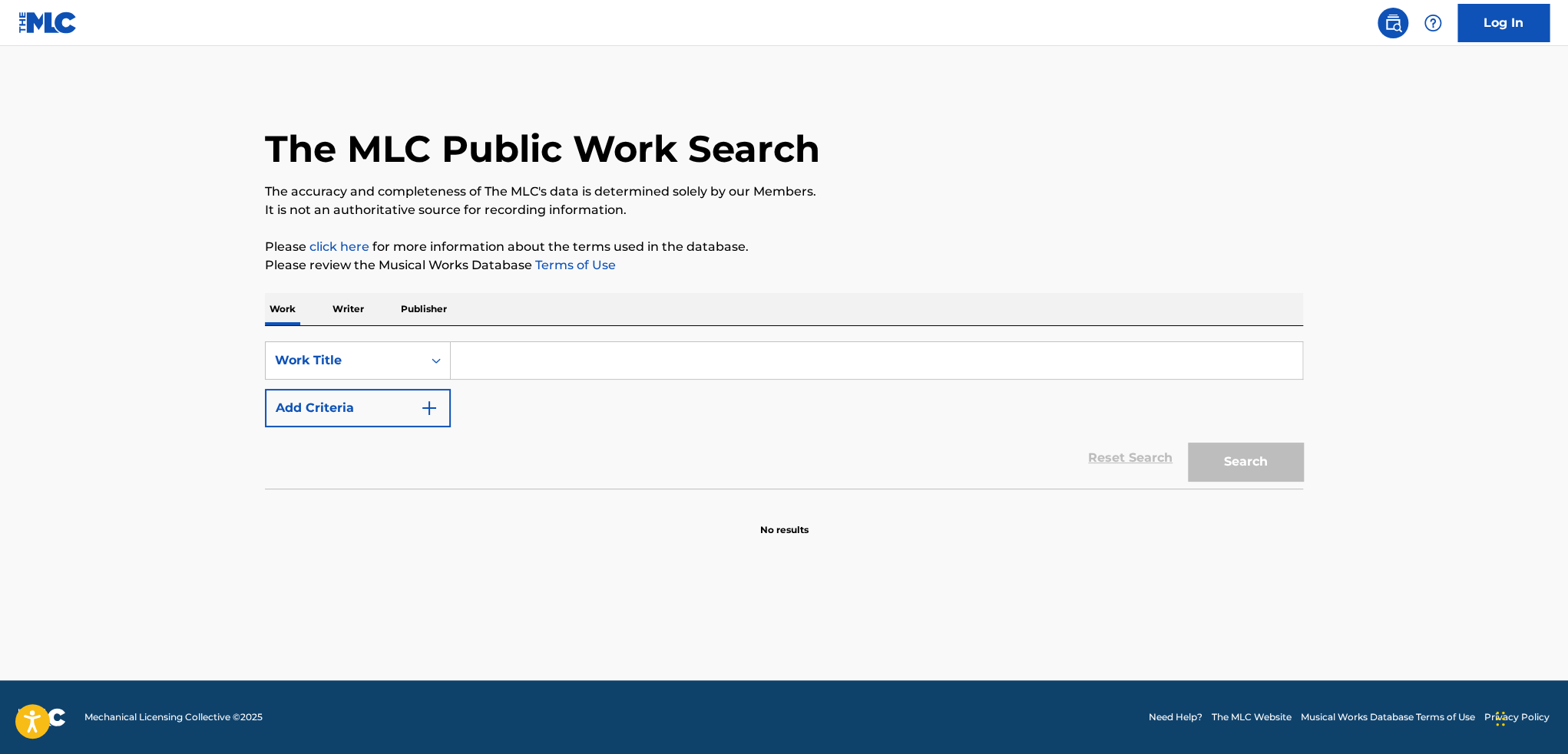
click at [669, 352] on input "Search Form" at bounding box center [876, 360] width 851 height 37
paste input "T9280872448"
click at [1232, 457] on button "Search" at bounding box center [1245, 462] width 115 height 39
click at [329, 340] on div "SearchWithCriteria5b8a7473-9d89-4c0b-b308-bafb2d43572e Work Title T9280872448 A…" at bounding box center [784, 407] width 1038 height 163
click at [541, 356] on input "T9280872448" at bounding box center [876, 360] width 851 height 37
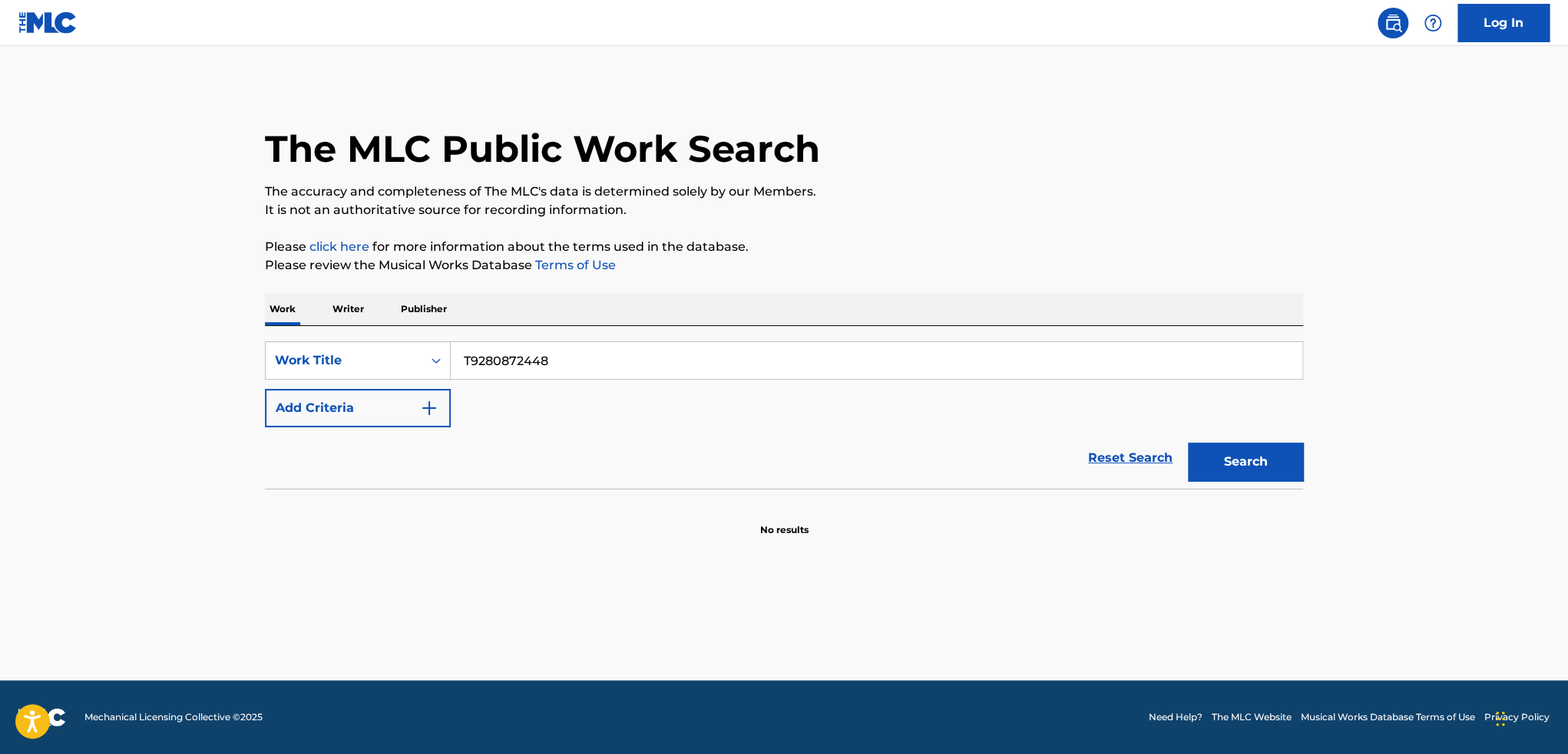
paste input "Essere Semplice"
type input "Essere Semplice"
click at [1188, 443] on button "Search" at bounding box center [1245, 462] width 115 height 39
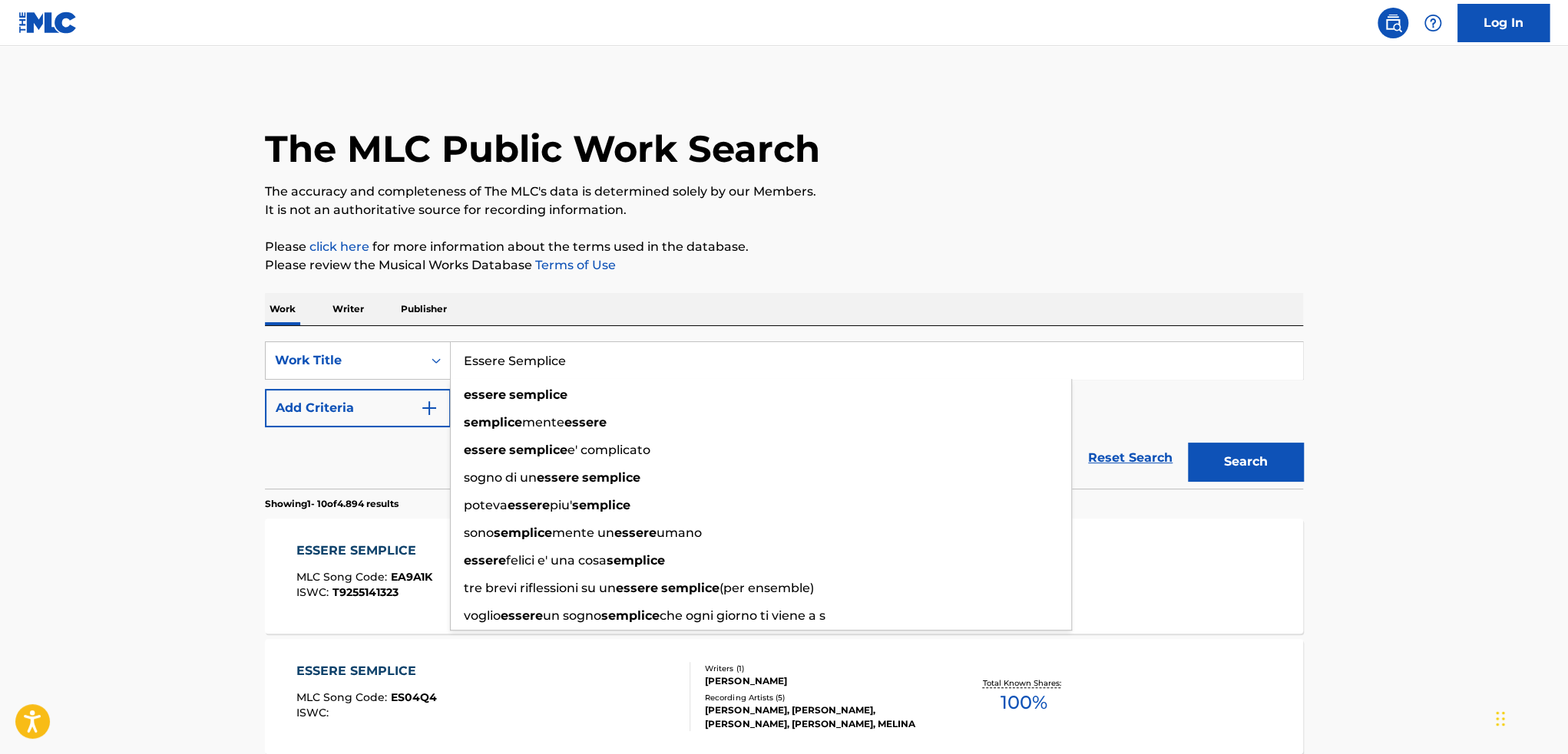
click at [1266, 647] on div "ESSERE SEMPLICE MLC Song Code : ES04Q4 ISWC : Writers ( 1 ) [PERSON_NAME] Recor…" at bounding box center [784, 696] width 1038 height 115
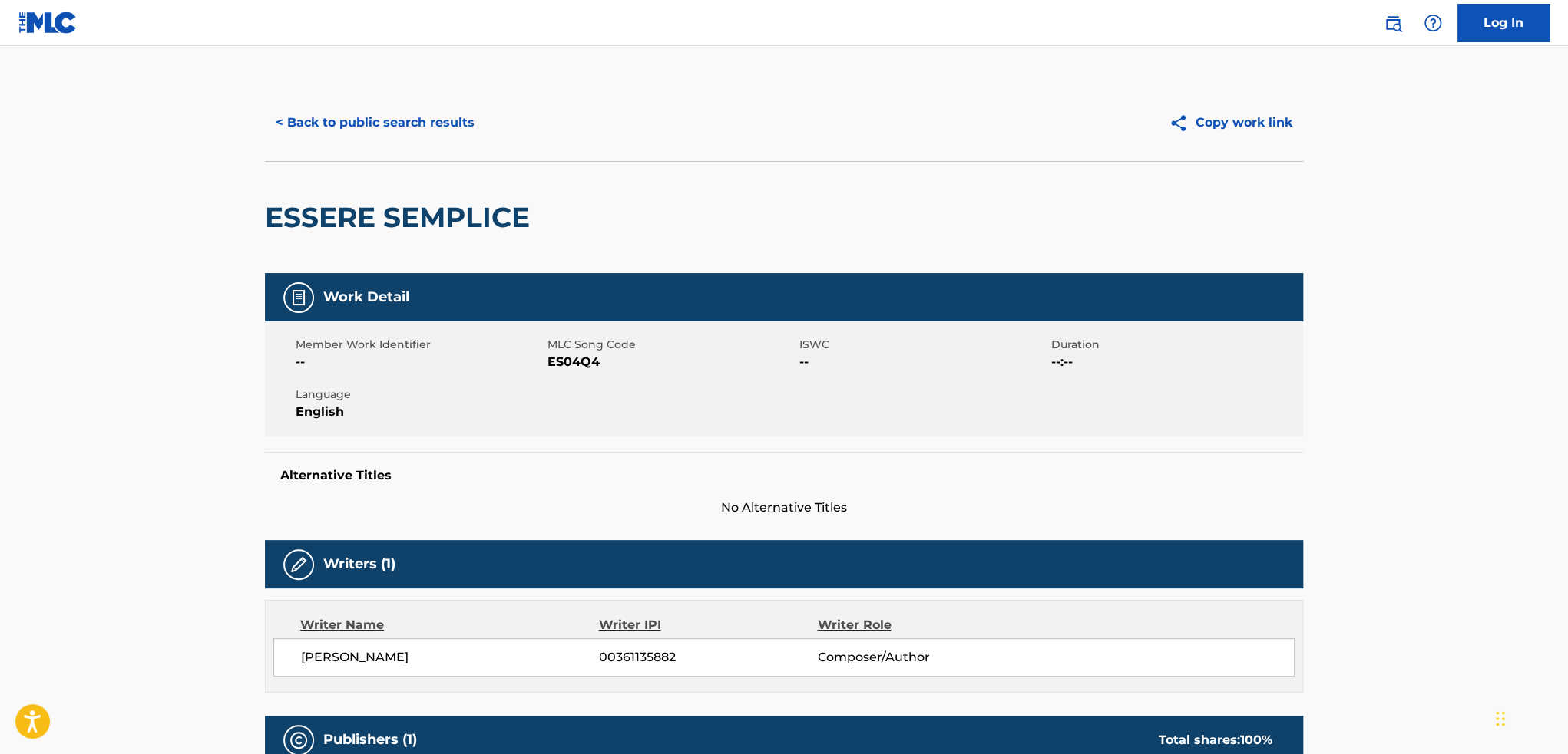
click at [319, 130] on button "< Back to public search results" at bounding box center [375, 122] width 220 height 39
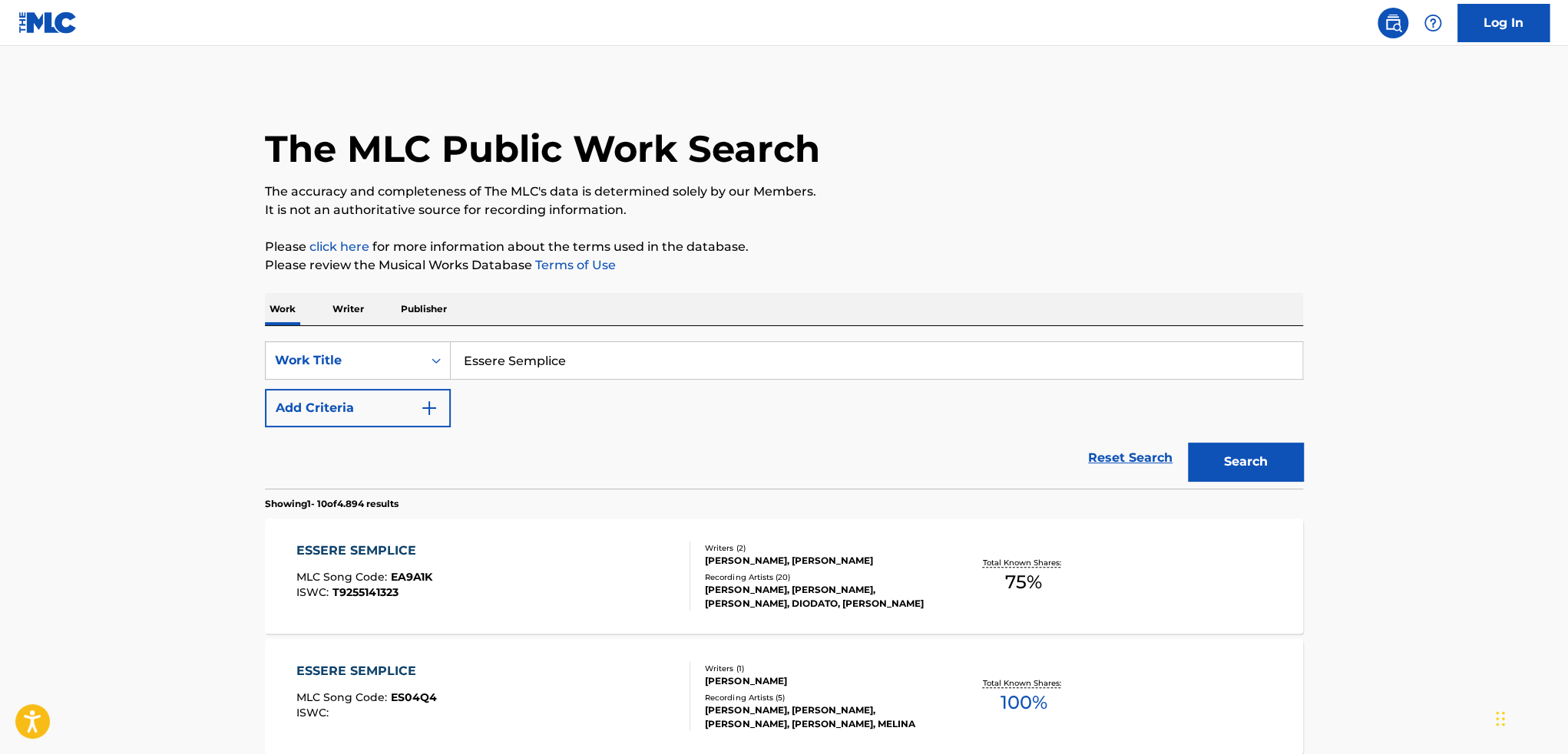
click at [1164, 572] on div "ESSERE SEMPLICE MLC Song Code : EA9A1K ISWC : T9255141323 Writers ( 2 ) [PERSON…" at bounding box center [784, 576] width 1038 height 115
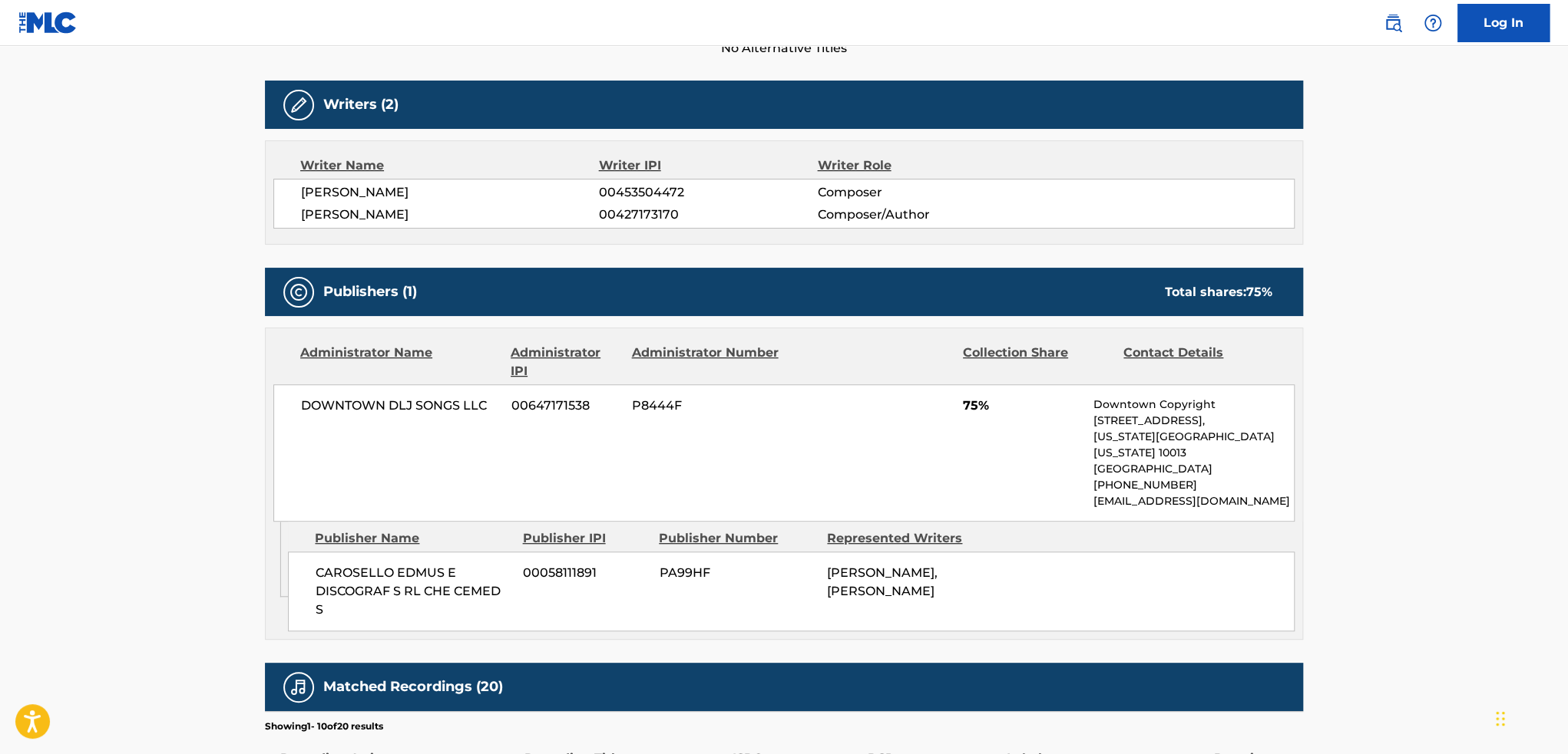
scroll to position [460, 0]
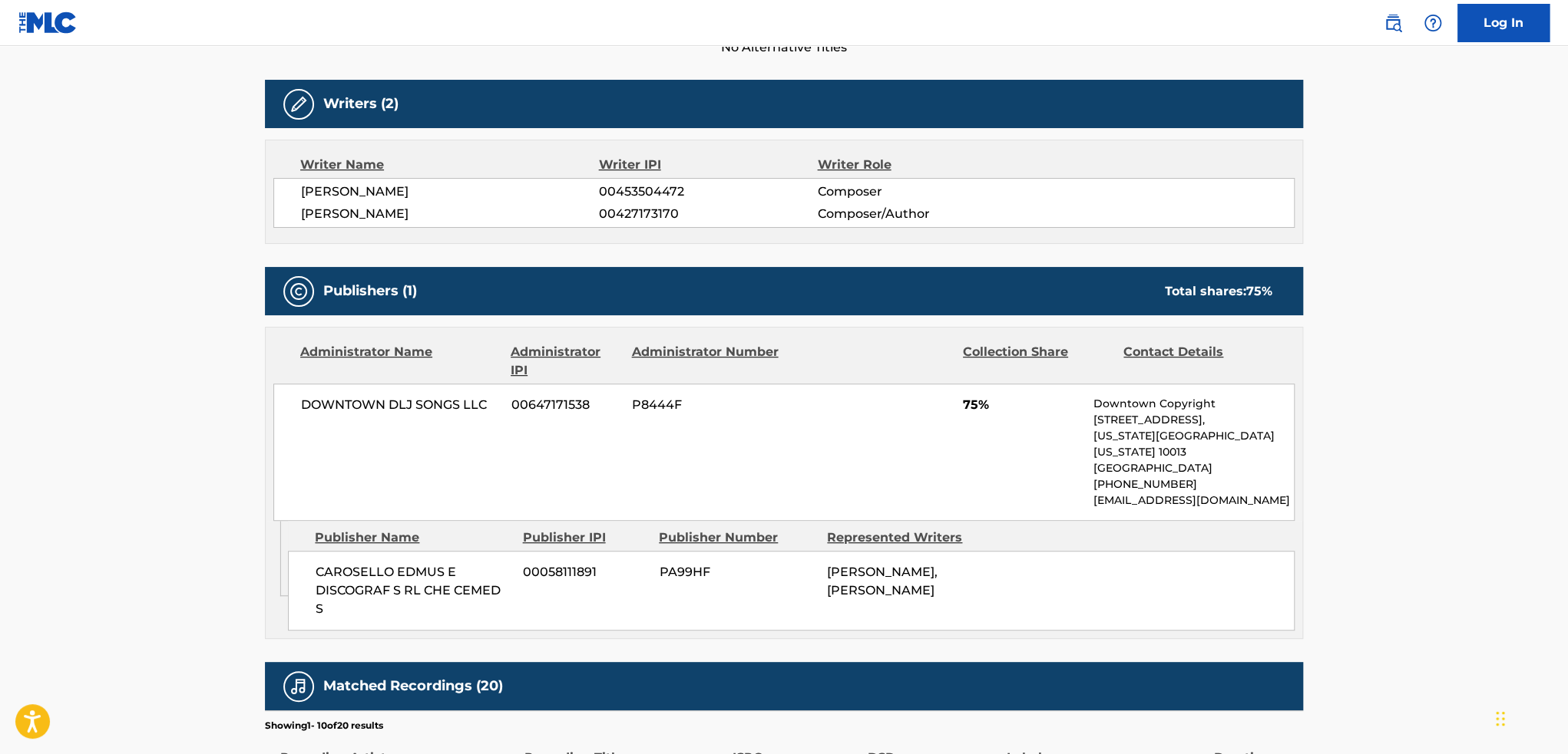
drag, startPoint x: 682, startPoint y: 213, endPoint x: 597, endPoint y: 220, distance: 85.3
click at [597, 220] on div "[PERSON_NAME] 00427173170 Composer/Author" at bounding box center [797, 214] width 993 height 18
drag, startPoint x: 686, startPoint y: 196, endPoint x: 599, endPoint y: 200, distance: 87.1
click at [599, 200] on span "00453504472" at bounding box center [708, 191] width 218 height 18
copy span "00453504472"
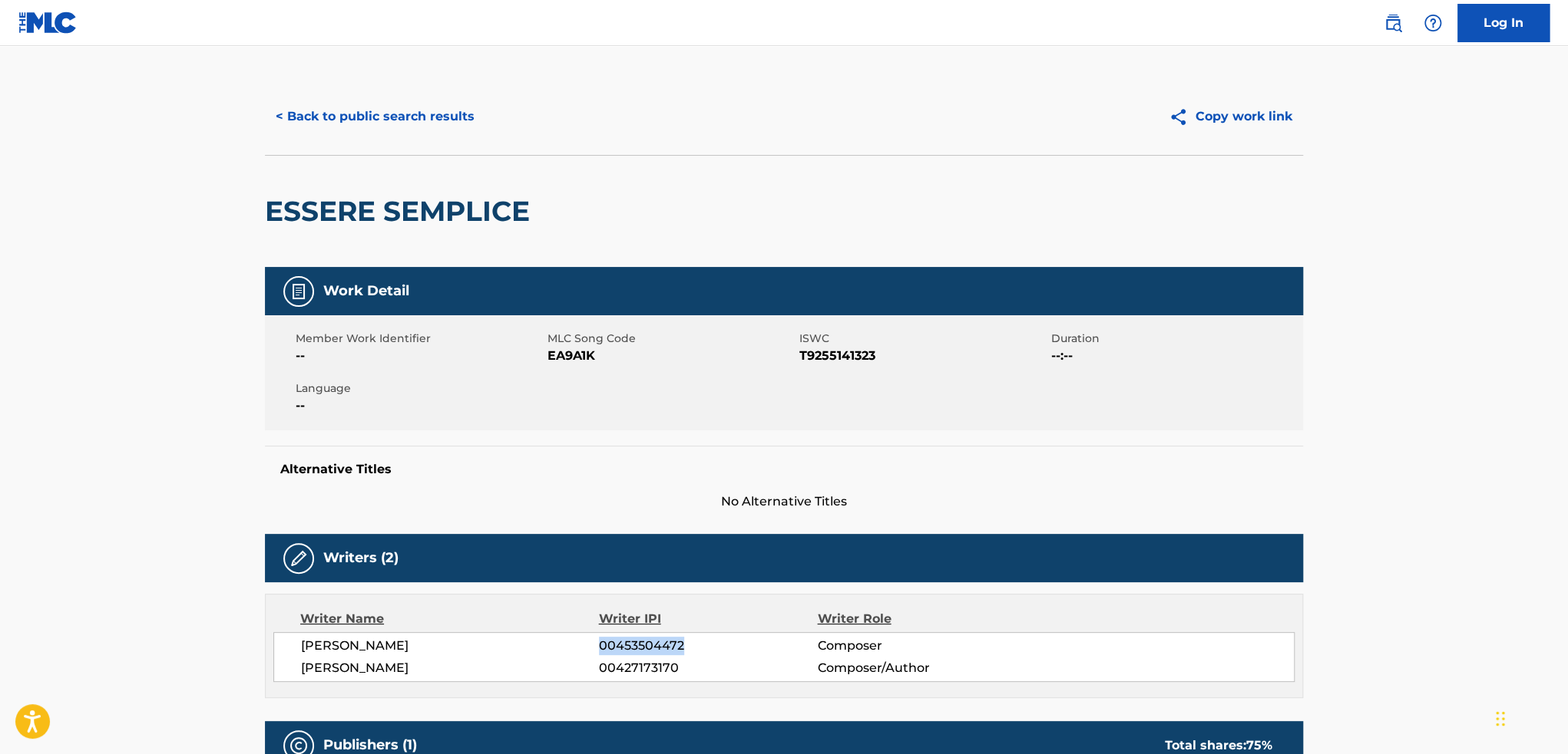
scroll to position [0, 0]
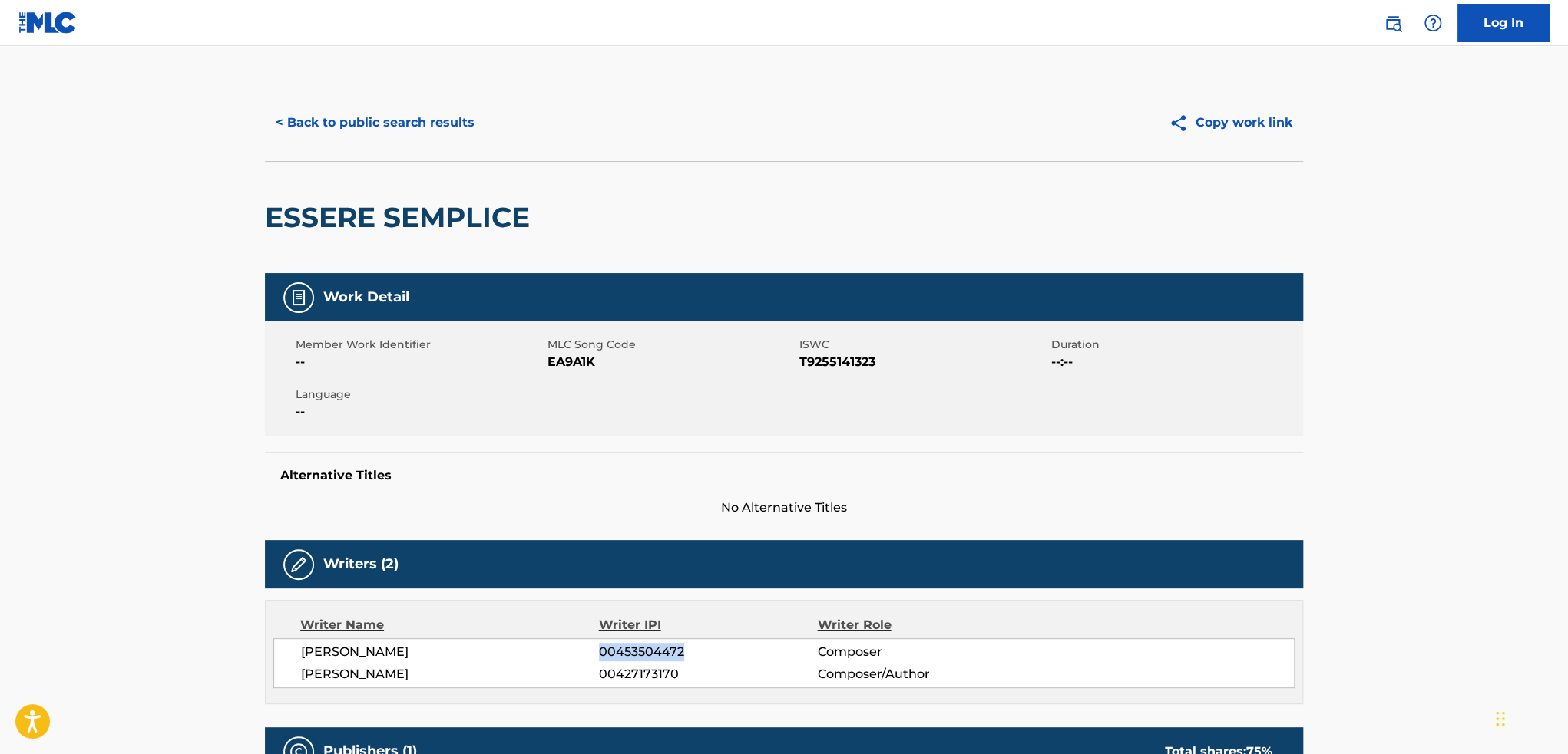
click at [396, 125] on button "< Back to public search results" at bounding box center [375, 122] width 220 height 39
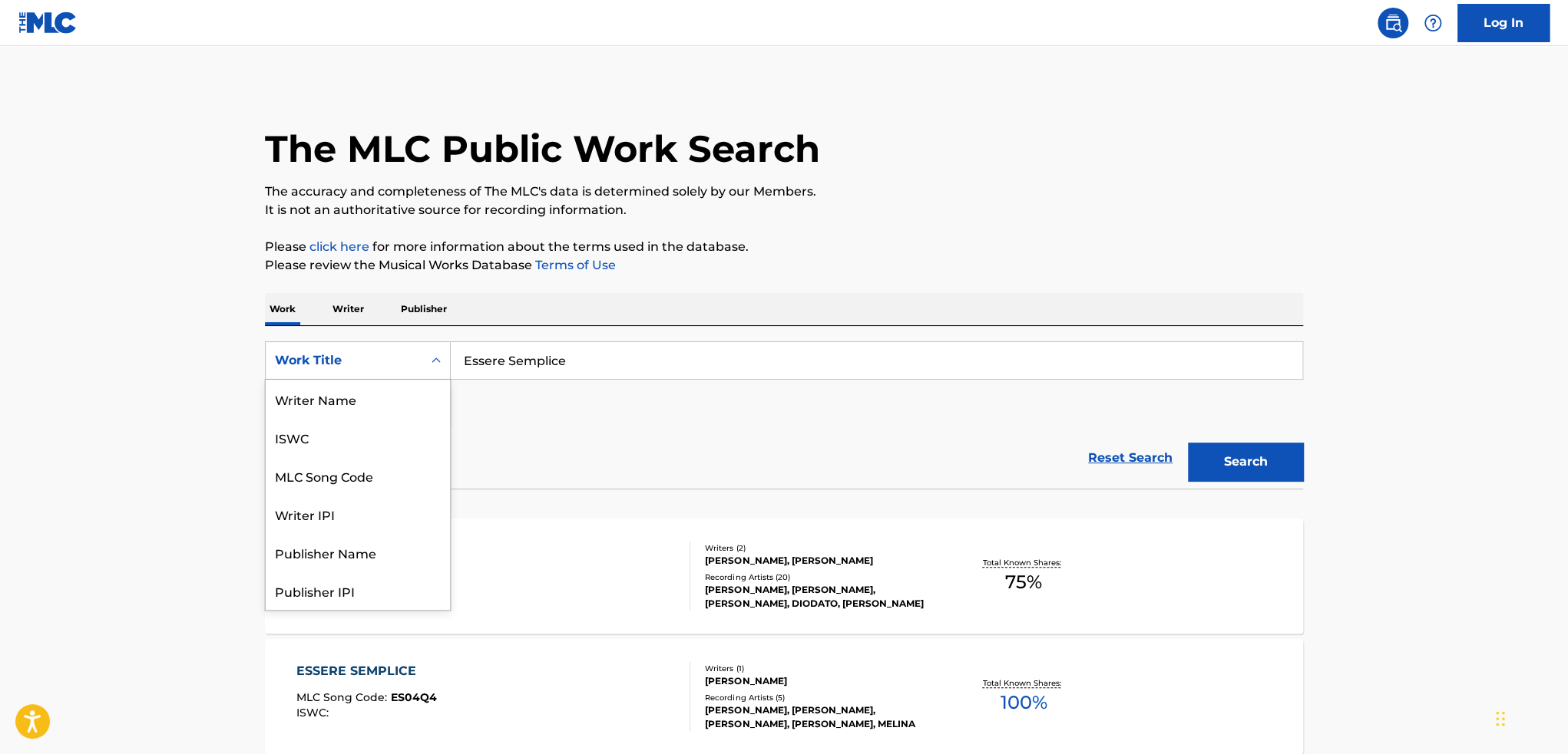
click at [365, 359] on div "Work Title" at bounding box center [344, 360] width 138 height 18
click at [385, 454] on div "Writer IPI" at bounding box center [357, 437] width 184 height 39
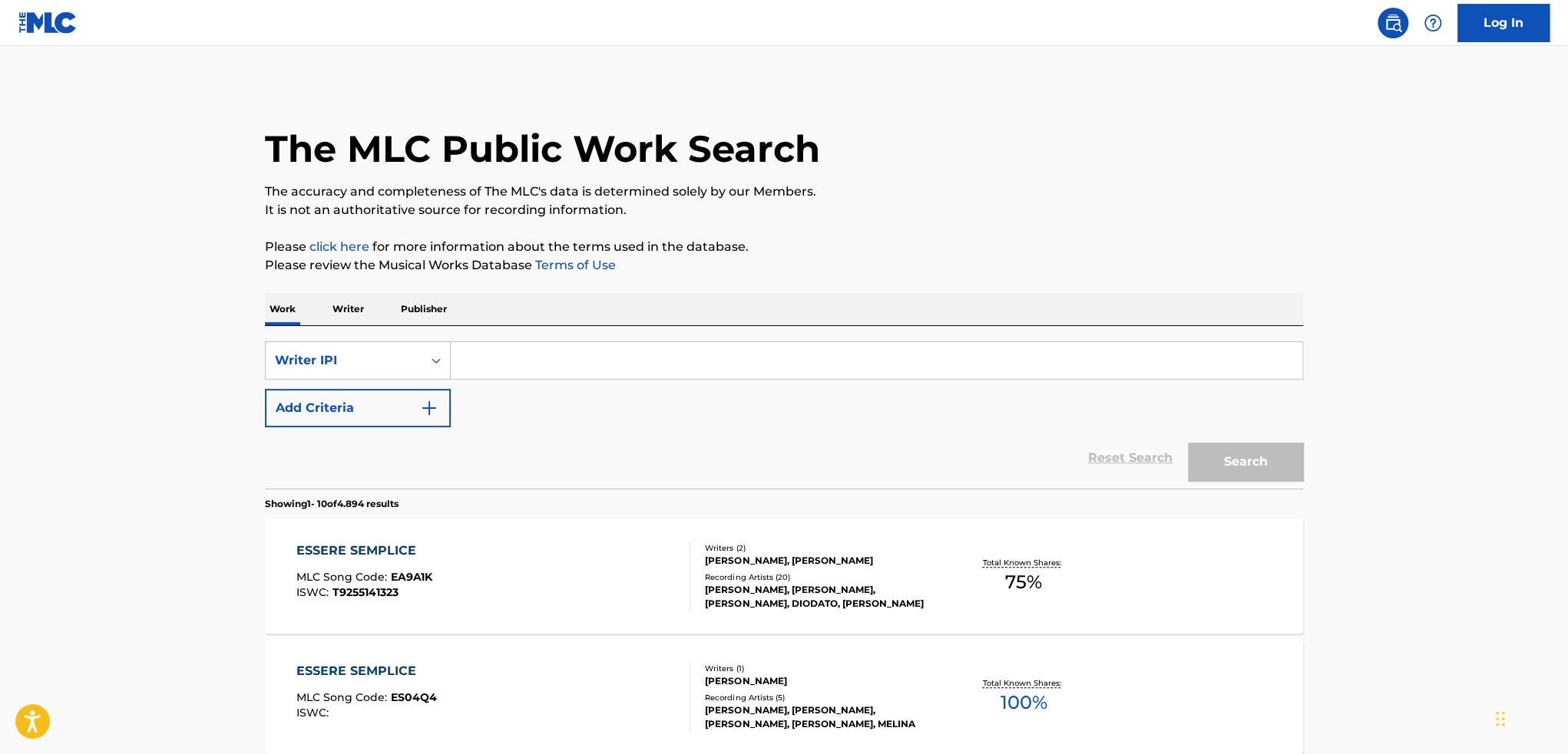
click at [575, 367] on input "Search Form" at bounding box center [876, 360] width 851 height 37
paste input "00453504472"
click at [1188, 443] on button "Search" at bounding box center [1245, 462] width 115 height 39
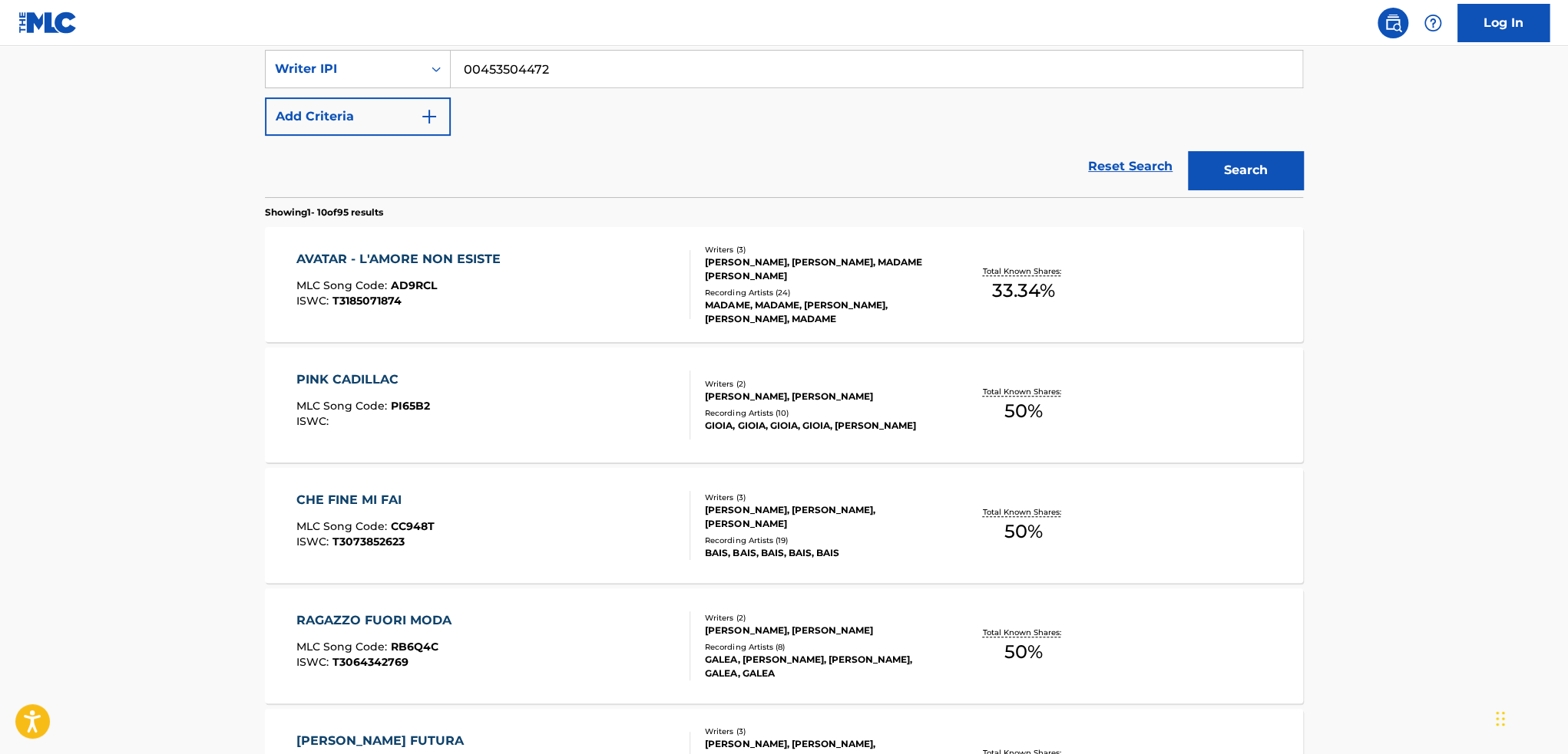
scroll to position [307, 0]
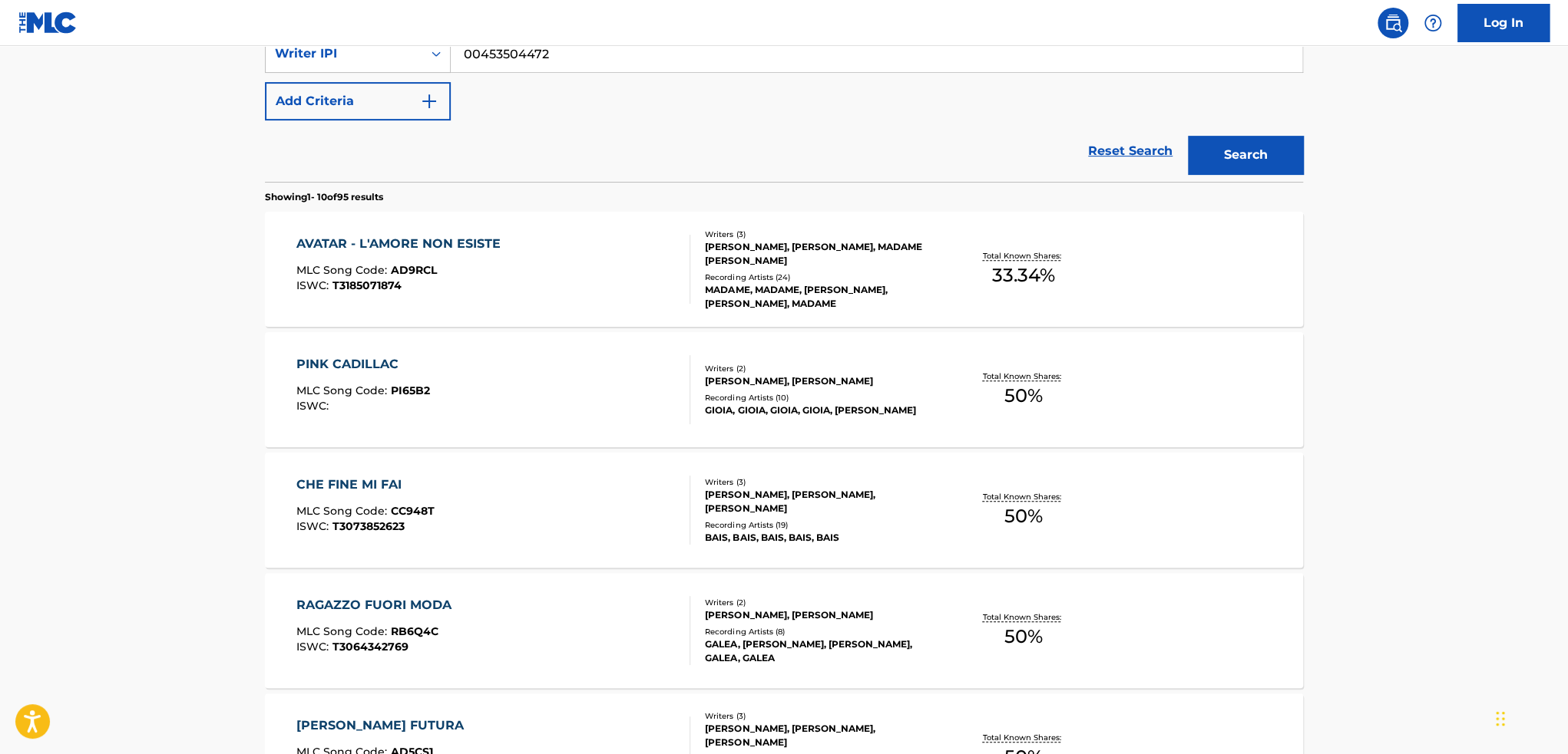
paste input "00453504472"
type input "00453504472"
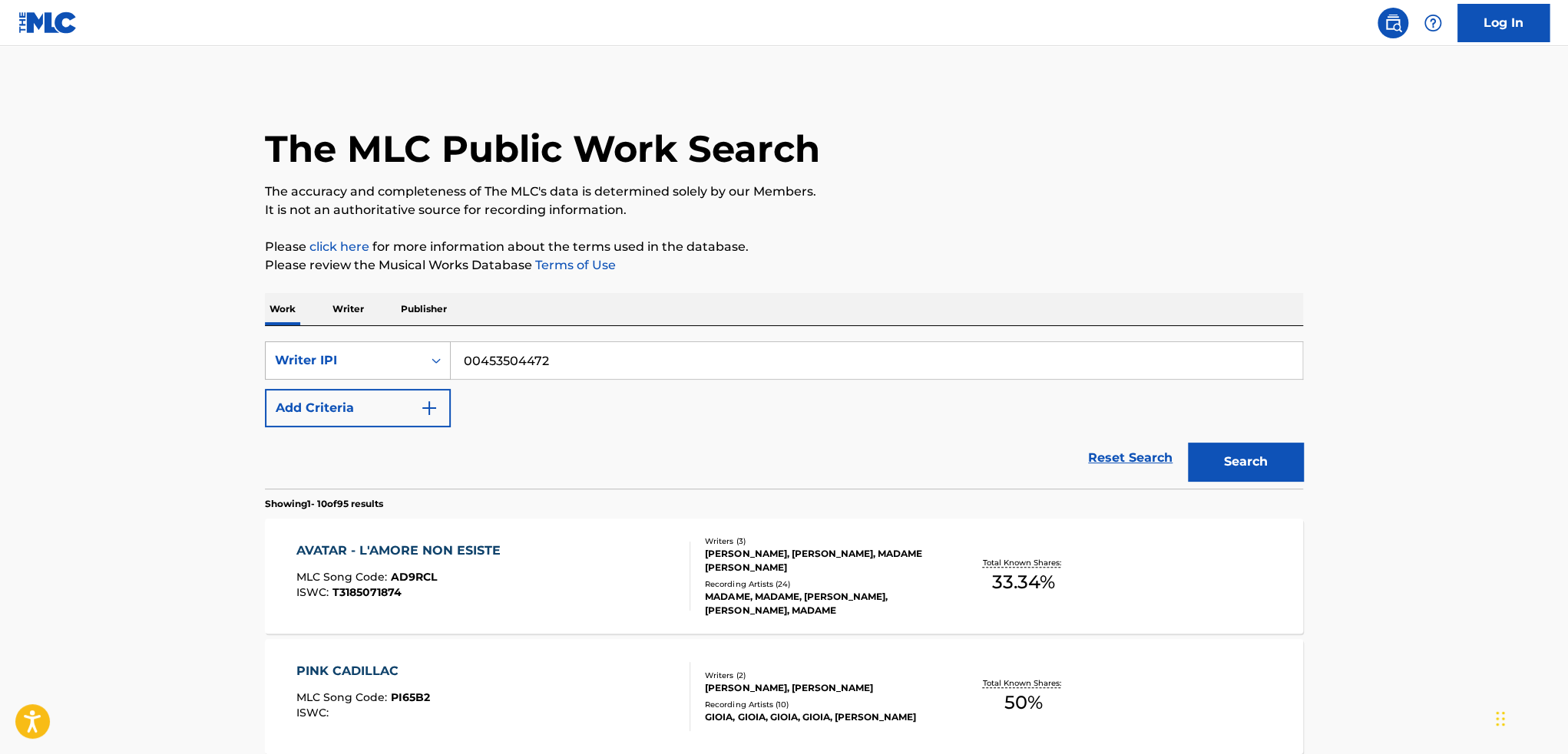
click at [400, 363] on div "Writer IPI" at bounding box center [344, 360] width 138 height 18
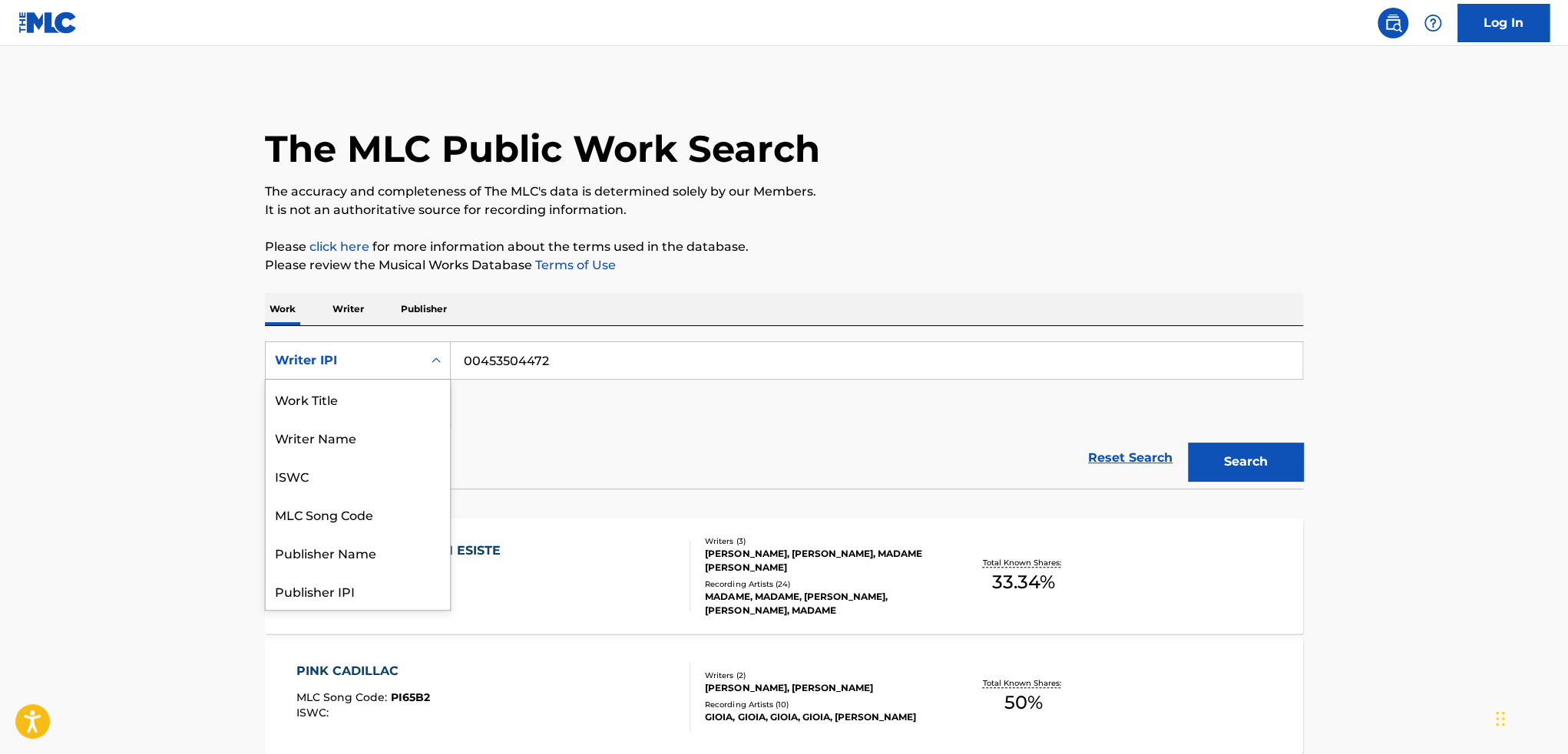
scroll to position [76, 0]
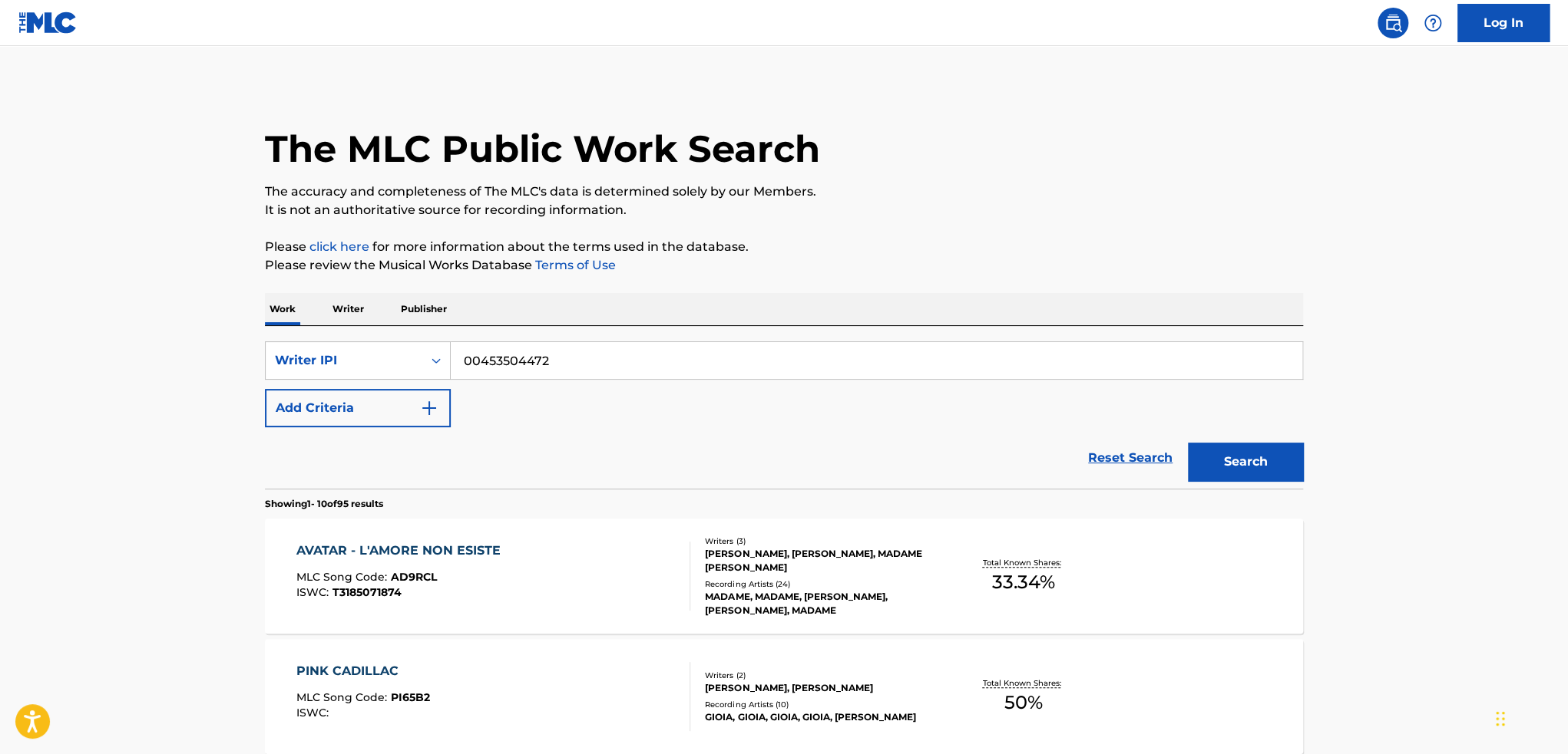
click at [356, 361] on div "Writer IPI" at bounding box center [344, 360] width 138 height 18
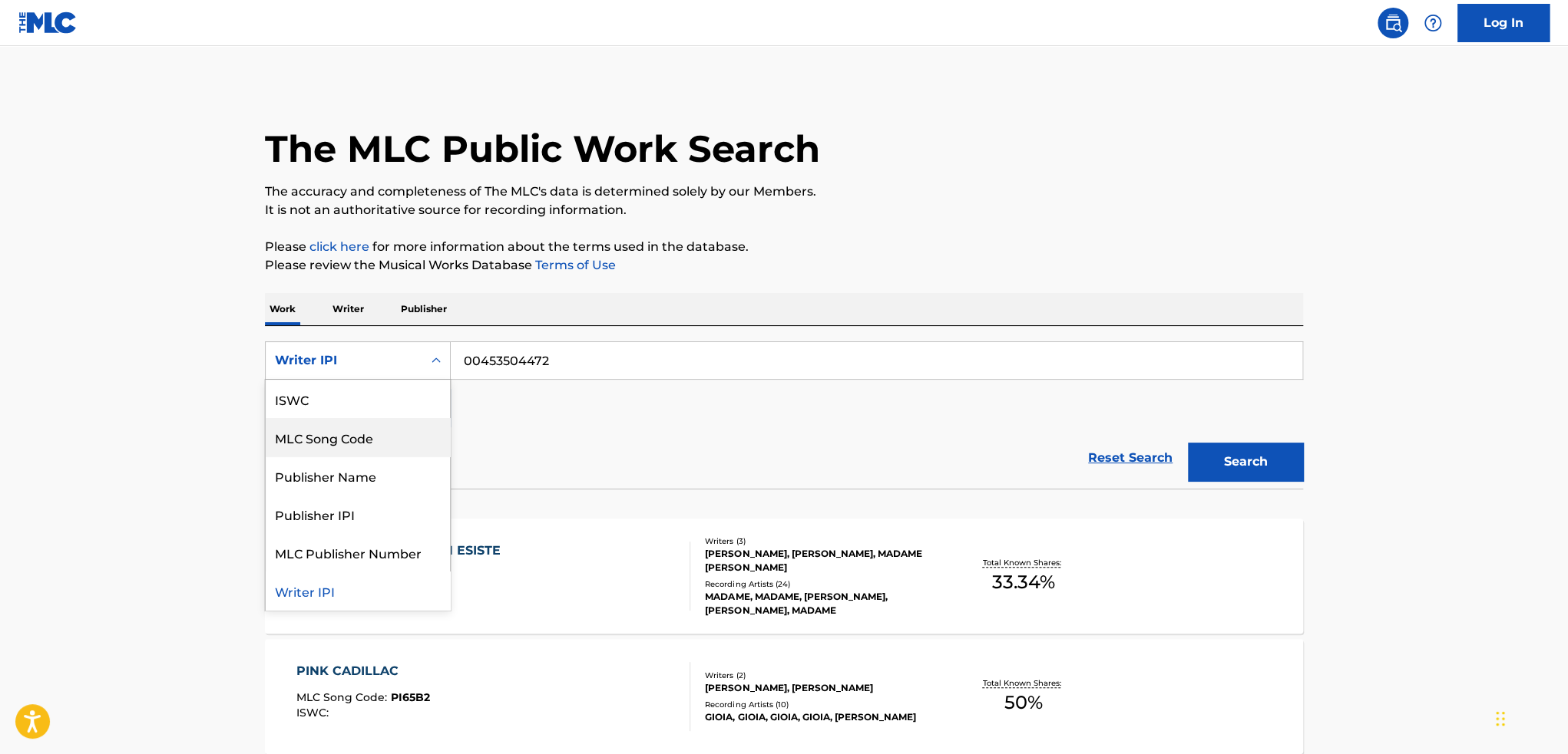
scroll to position [0, 0]
click at [339, 403] on div "Work Title" at bounding box center [357, 399] width 184 height 39
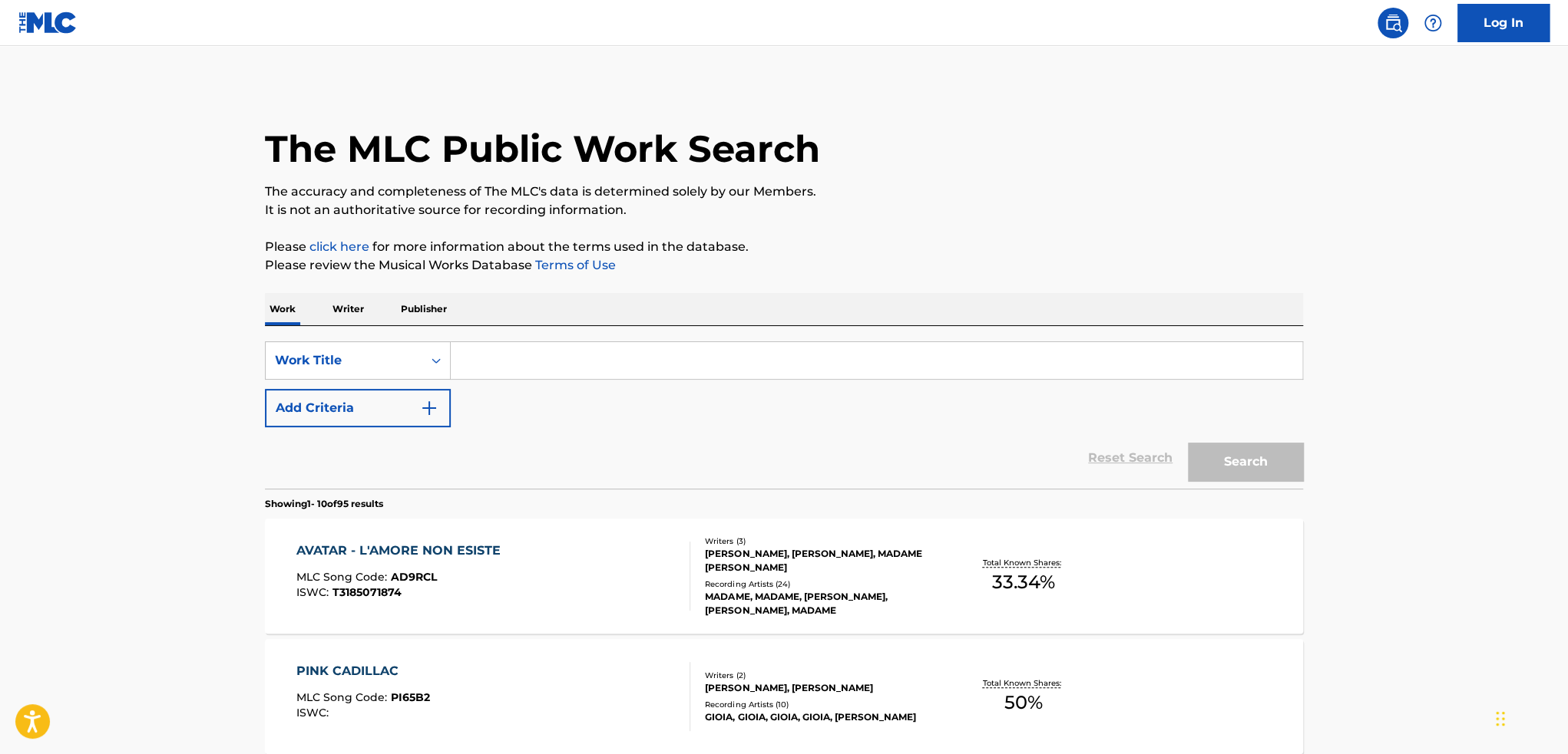
click at [593, 369] on input "Search Form" at bounding box center [876, 360] width 851 height 37
paste input "DROP THE ROOF"
type input "DROP THE ROOF"
click at [1188, 443] on button "Search" at bounding box center [1245, 462] width 115 height 39
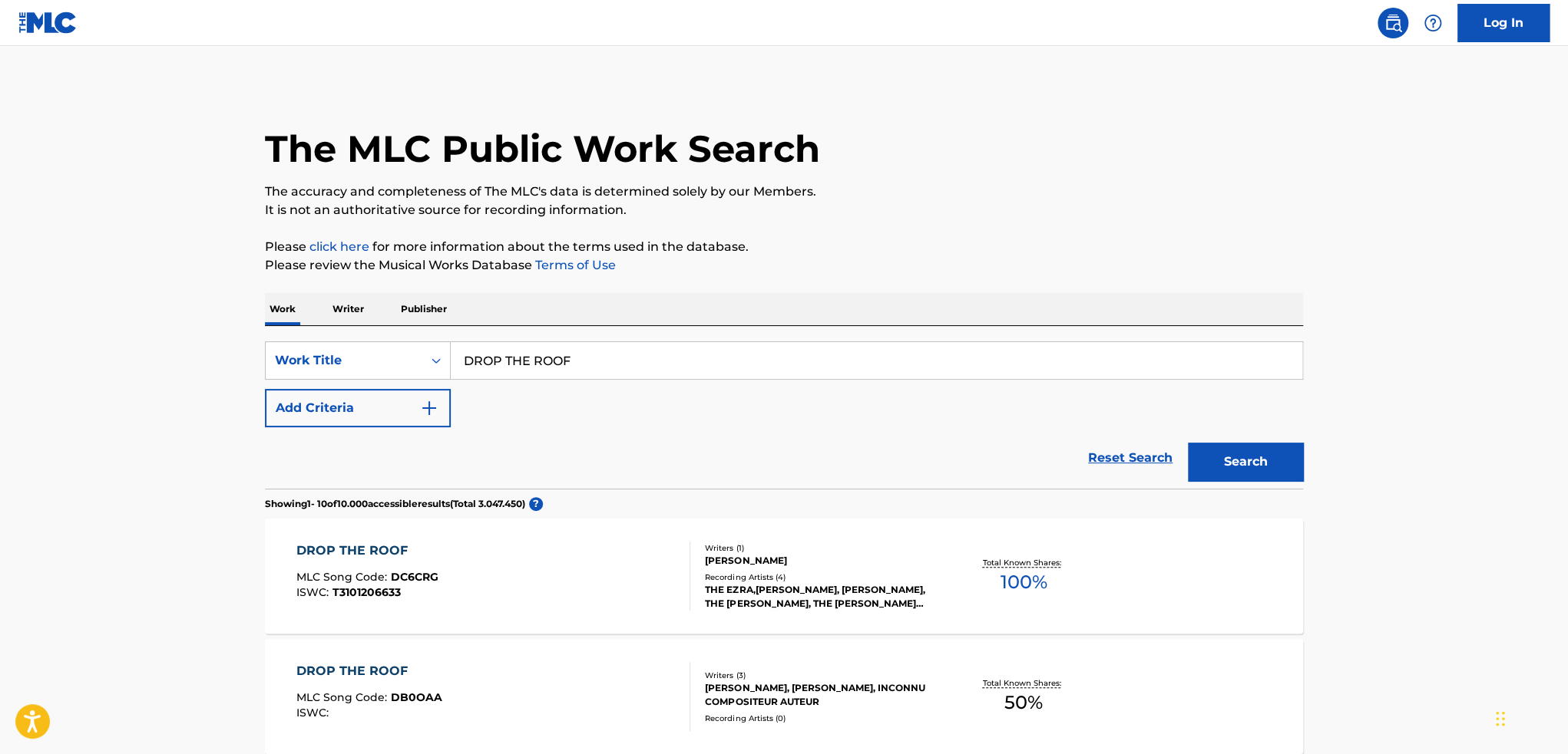
scroll to position [658, 0]
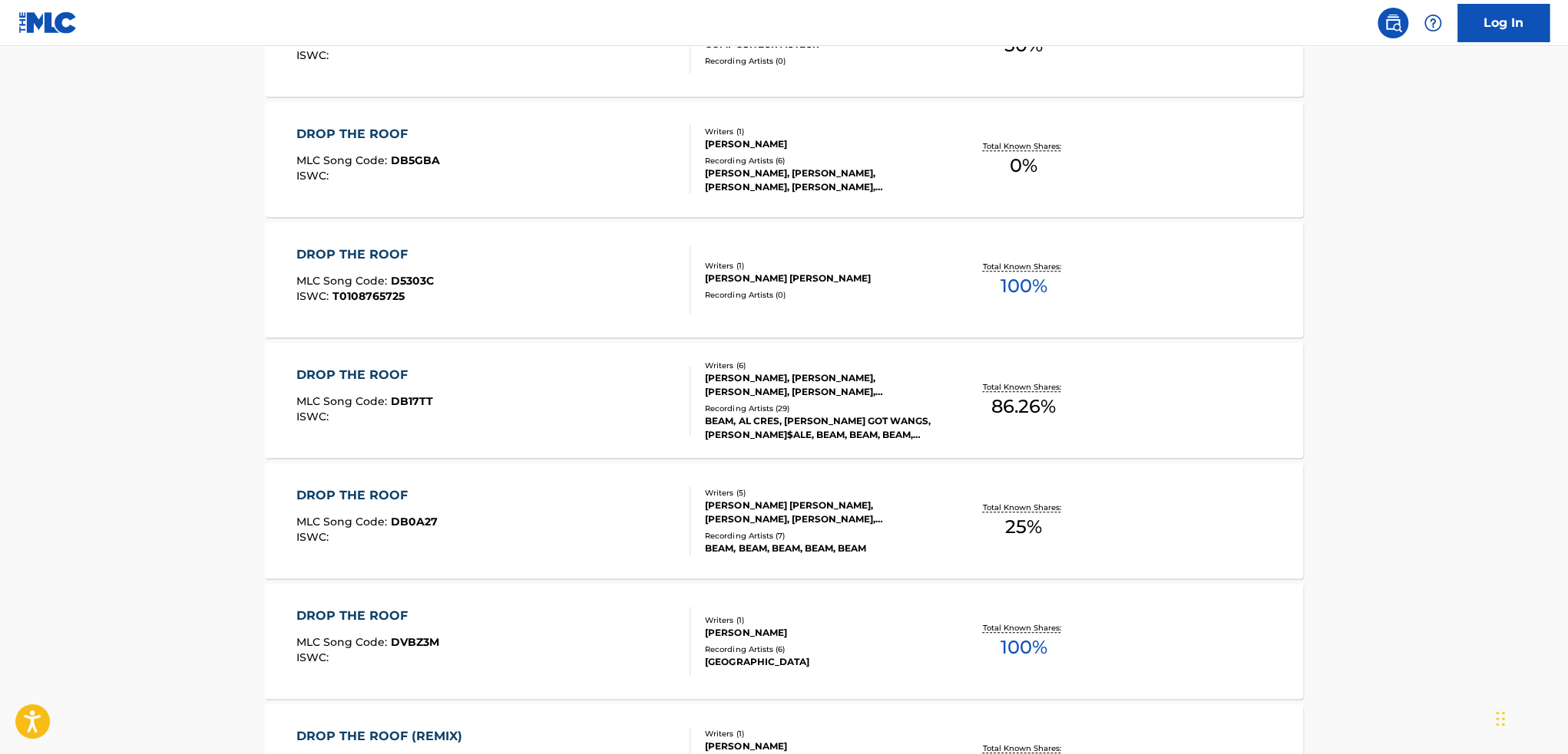
click at [1180, 392] on div "DROP THE ROOF MLC Song Code : DB17TT ISWC : Writers ( 6 ) [PERSON_NAME], [PERSO…" at bounding box center [784, 401] width 1038 height 115
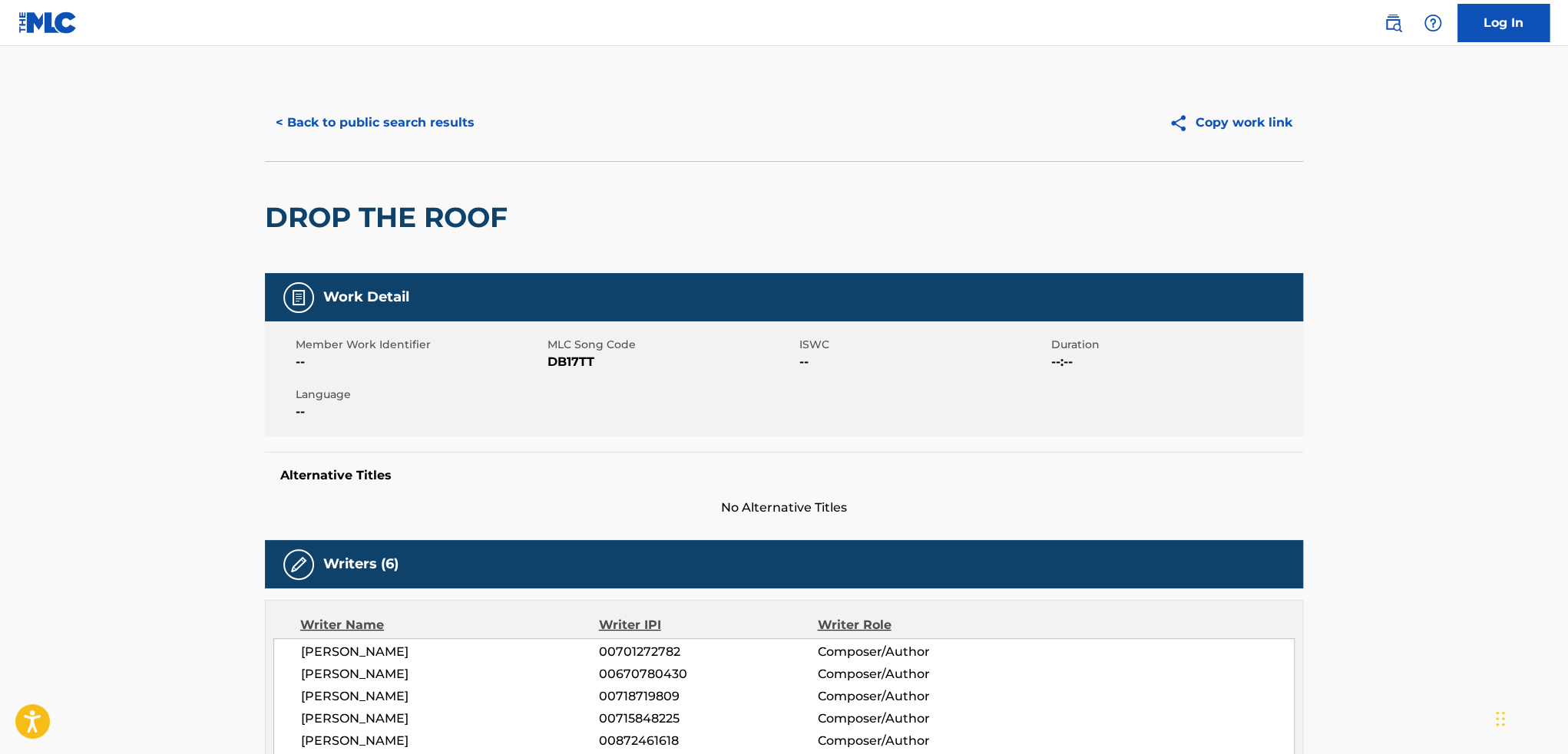
click at [375, 120] on button "< Back to public search results" at bounding box center [375, 122] width 220 height 39
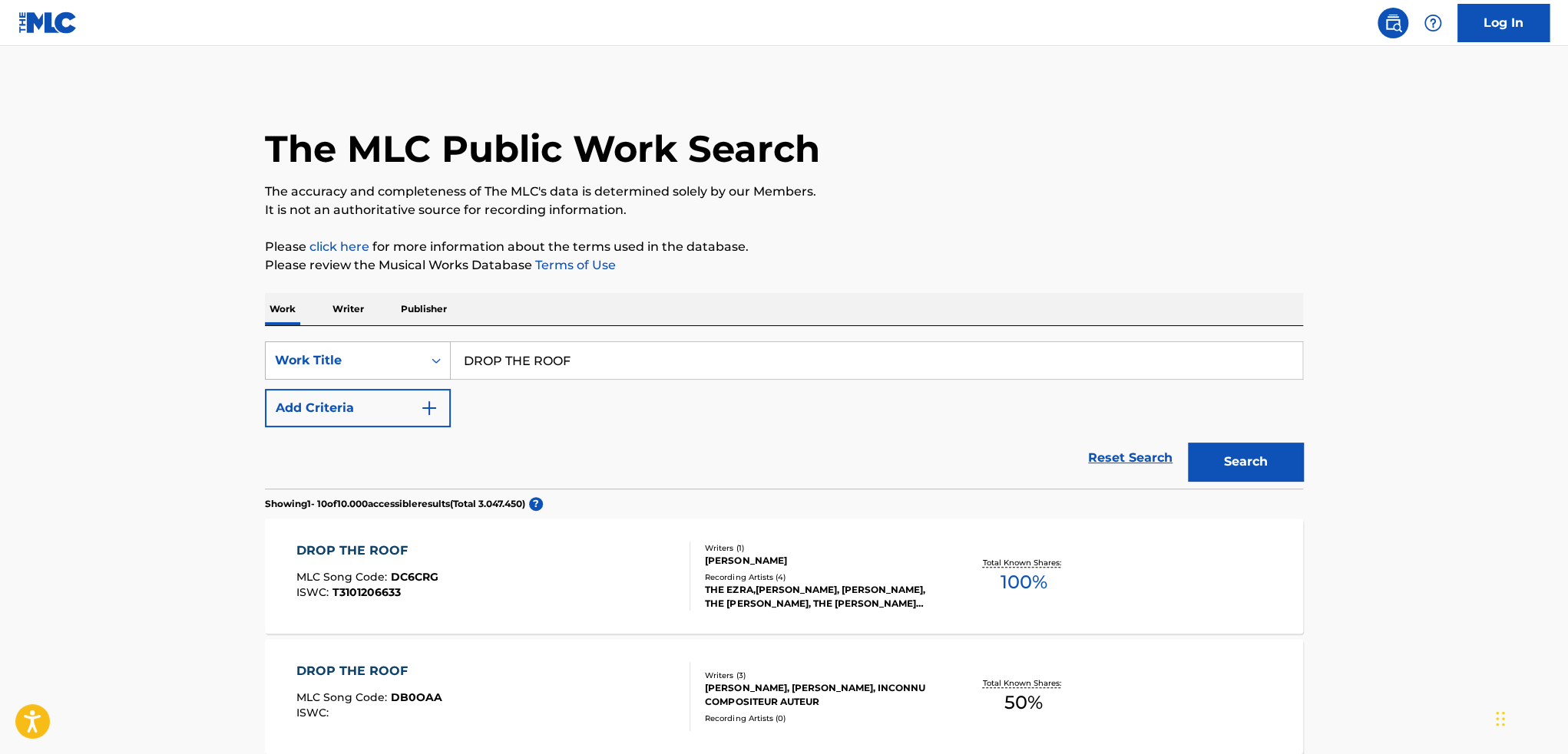
click at [370, 349] on div "Work Title" at bounding box center [343, 360] width 156 height 29
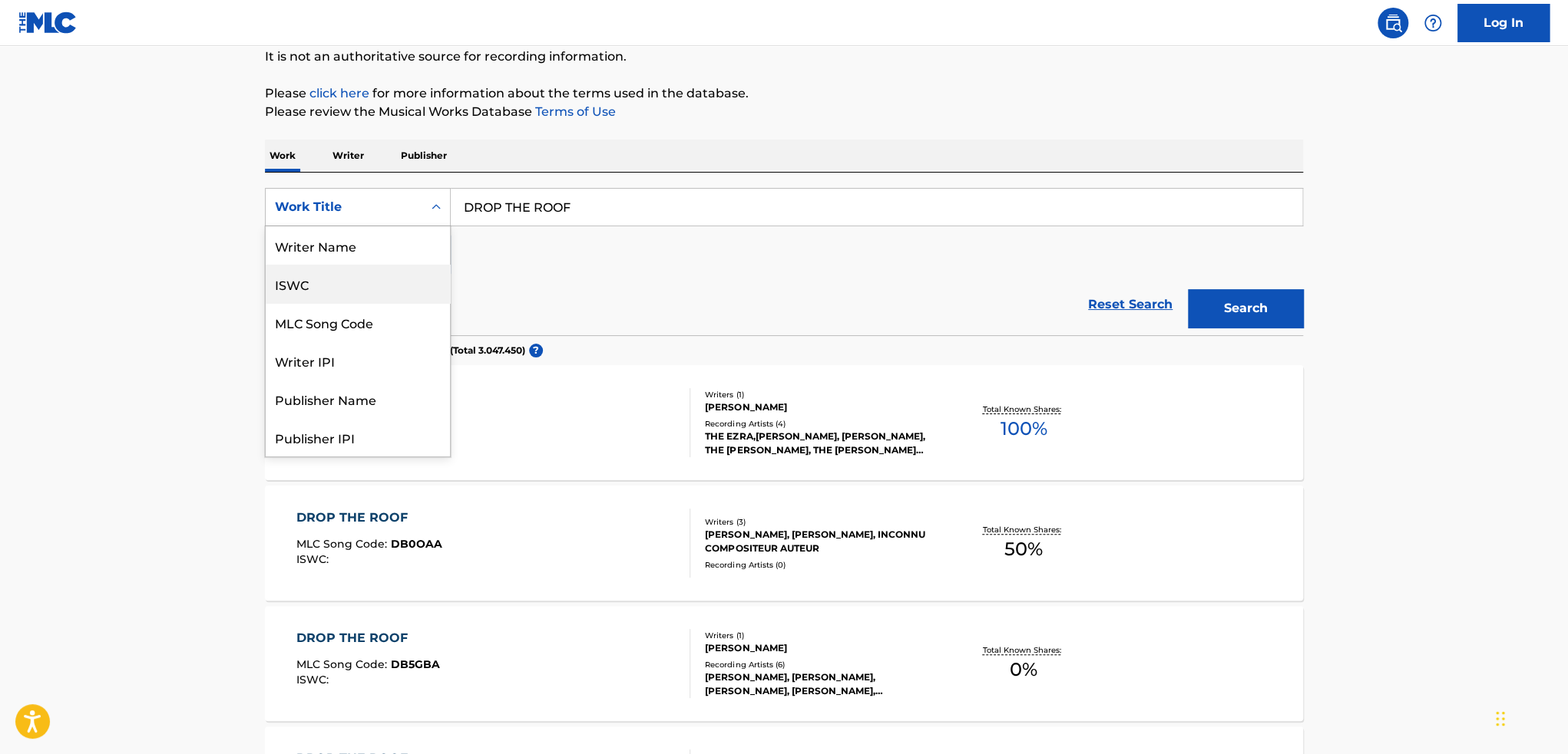
click at [360, 295] on div "ISWC" at bounding box center [357, 284] width 184 height 39
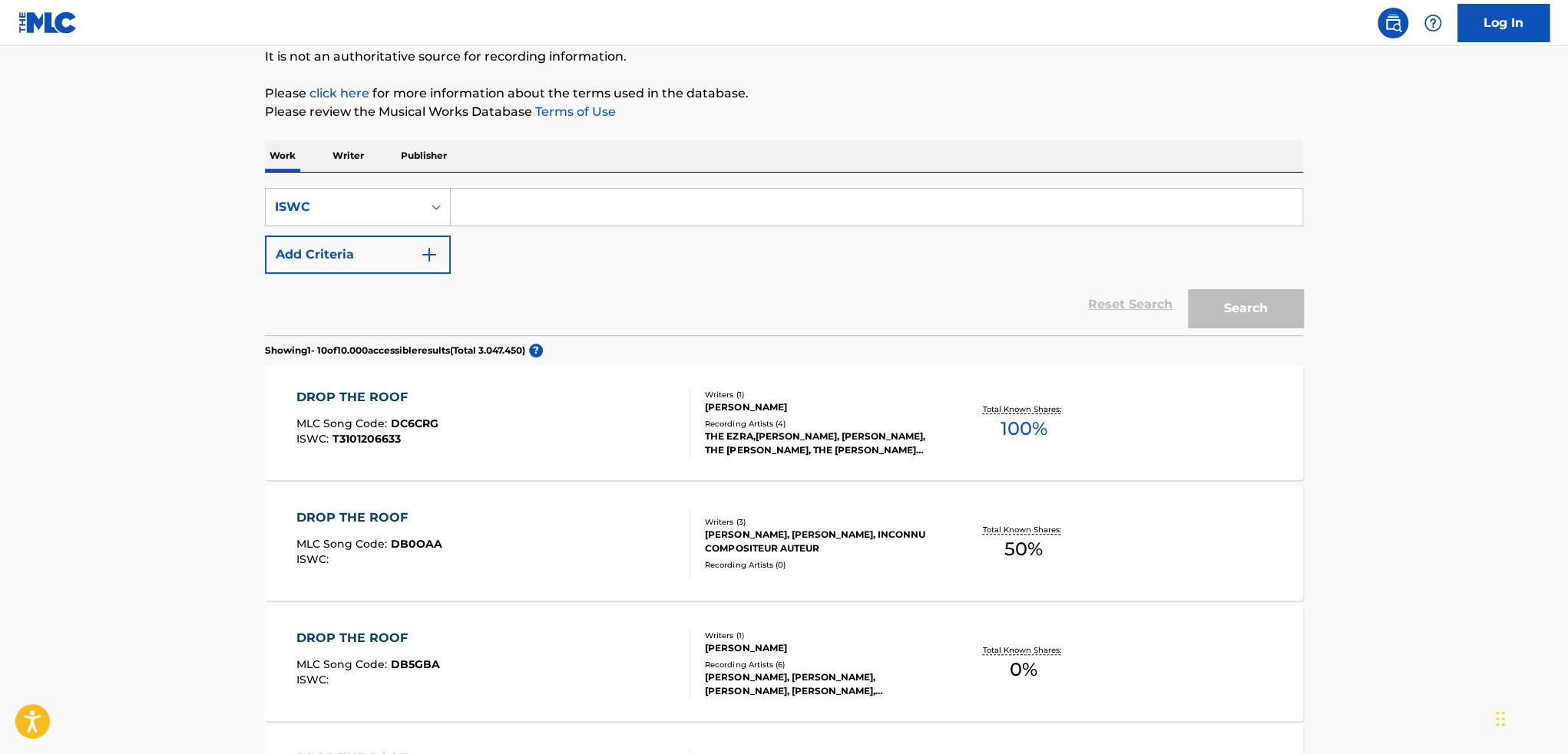
click at [586, 209] on input "Search Form" at bounding box center [876, 207] width 851 height 37
paste input "T3000660760"
type input "T3000660760"
click at [1188, 289] on button "Search" at bounding box center [1245, 308] width 115 height 39
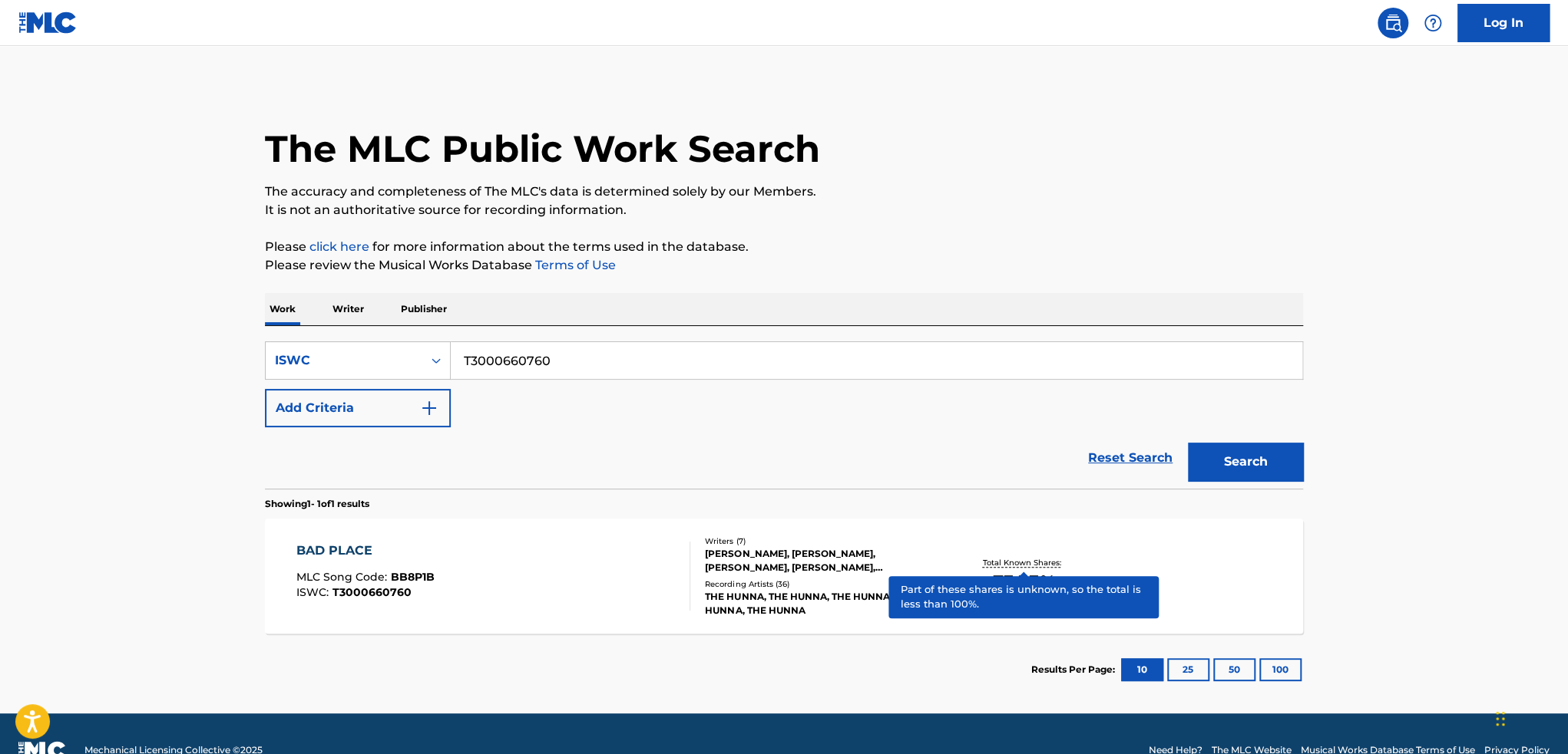
click at [991, 563] on p "Total Known Shares:" at bounding box center [1022, 563] width 82 height 12
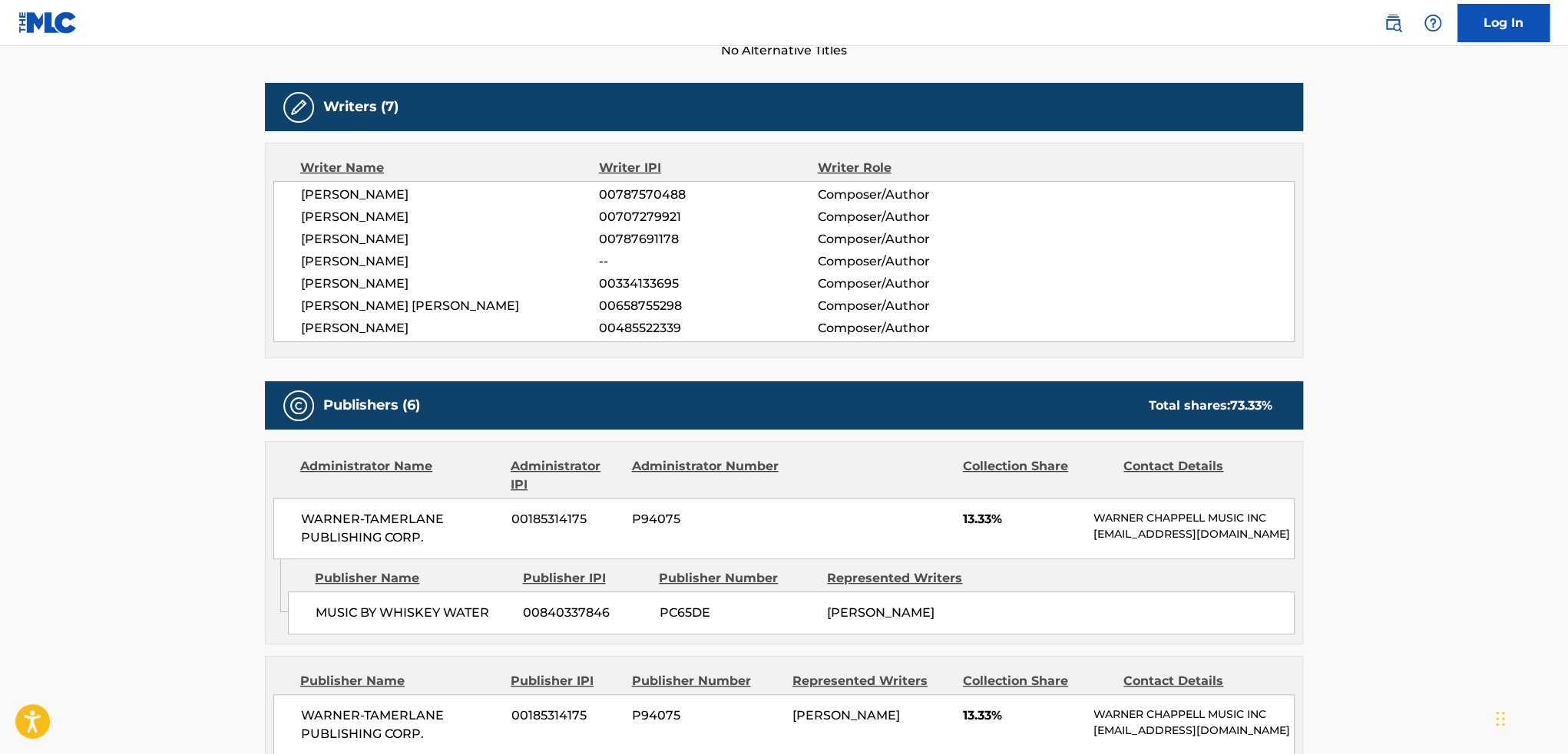
scroll to position [460, 0]
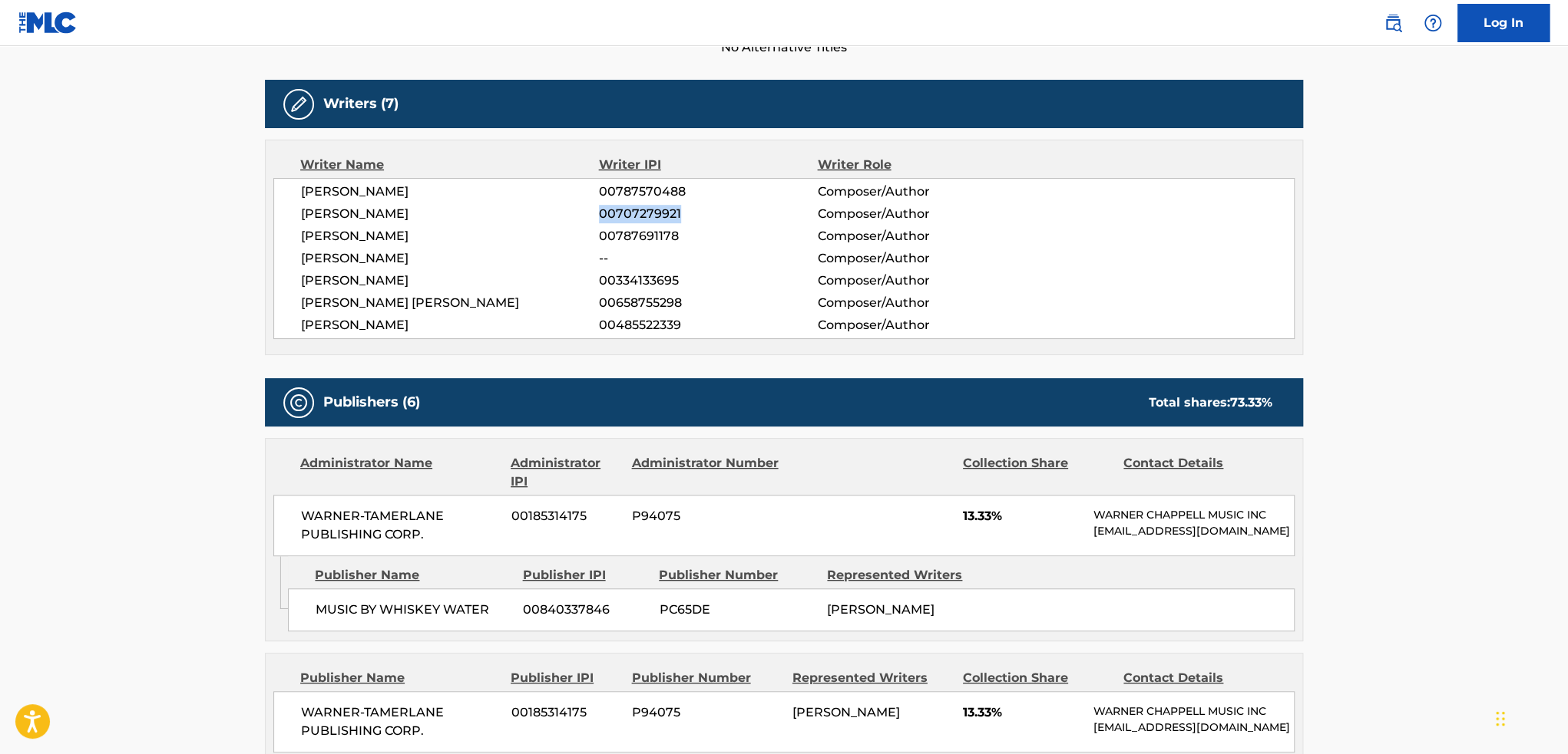
drag, startPoint x: 682, startPoint y: 213, endPoint x: 601, endPoint y: 213, distance: 81.0
click at [601, 213] on span "00707279921" at bounding box center [708, 214] width 218 height 18
copy span "00707279921"
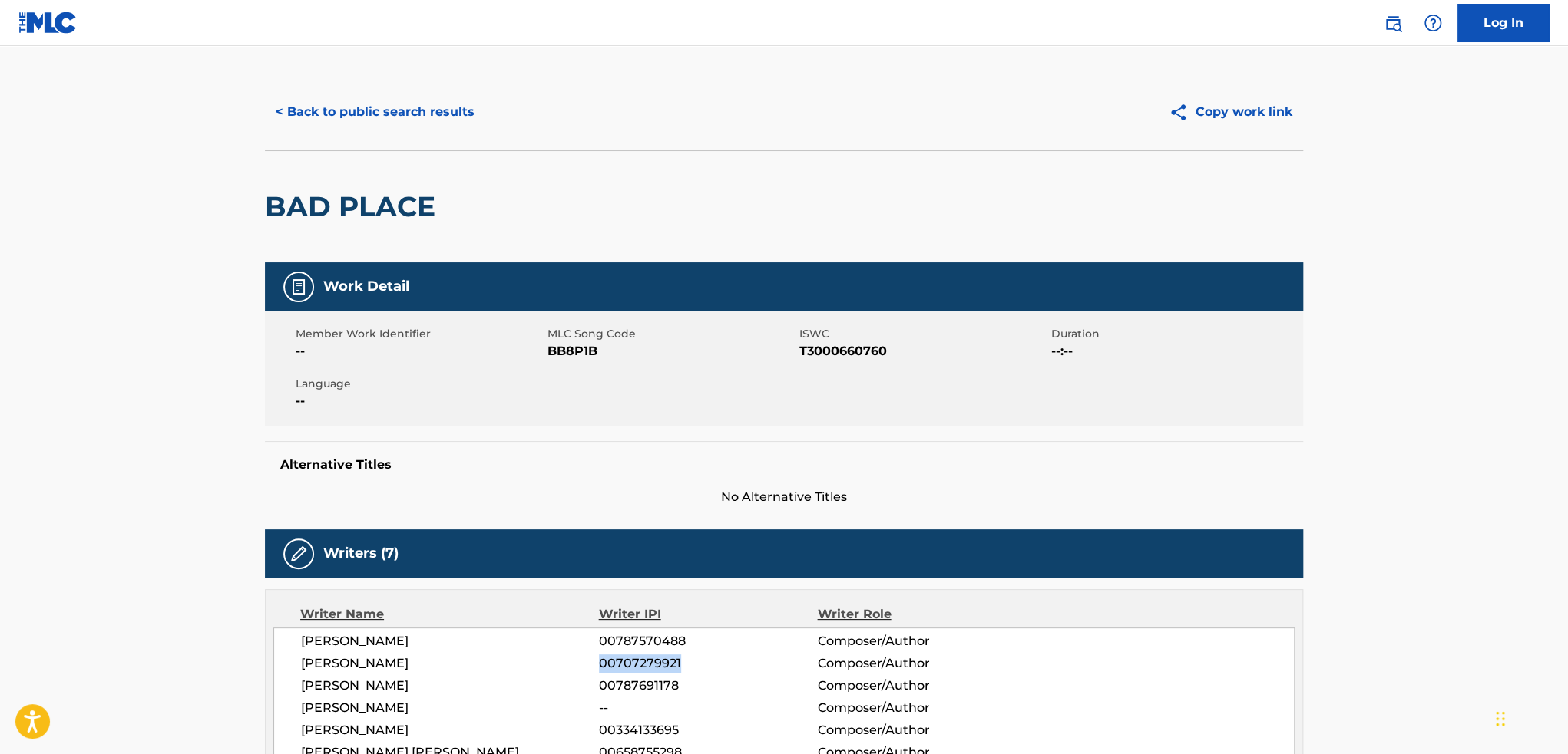
scroll to position [0, 0]
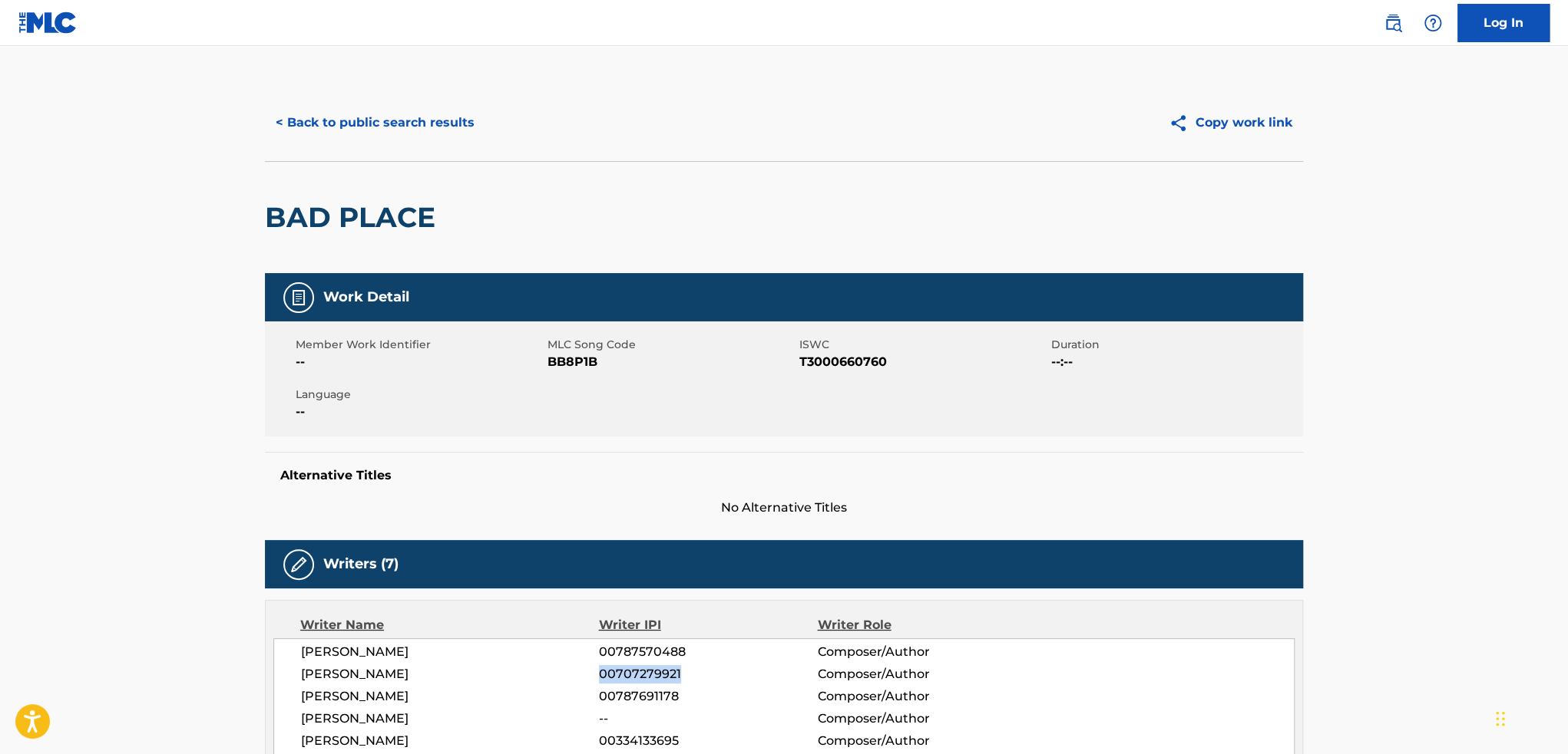
click at [335, 121] on button "< Back to public search results" at bounding box center [375, 122] width 220 height 39
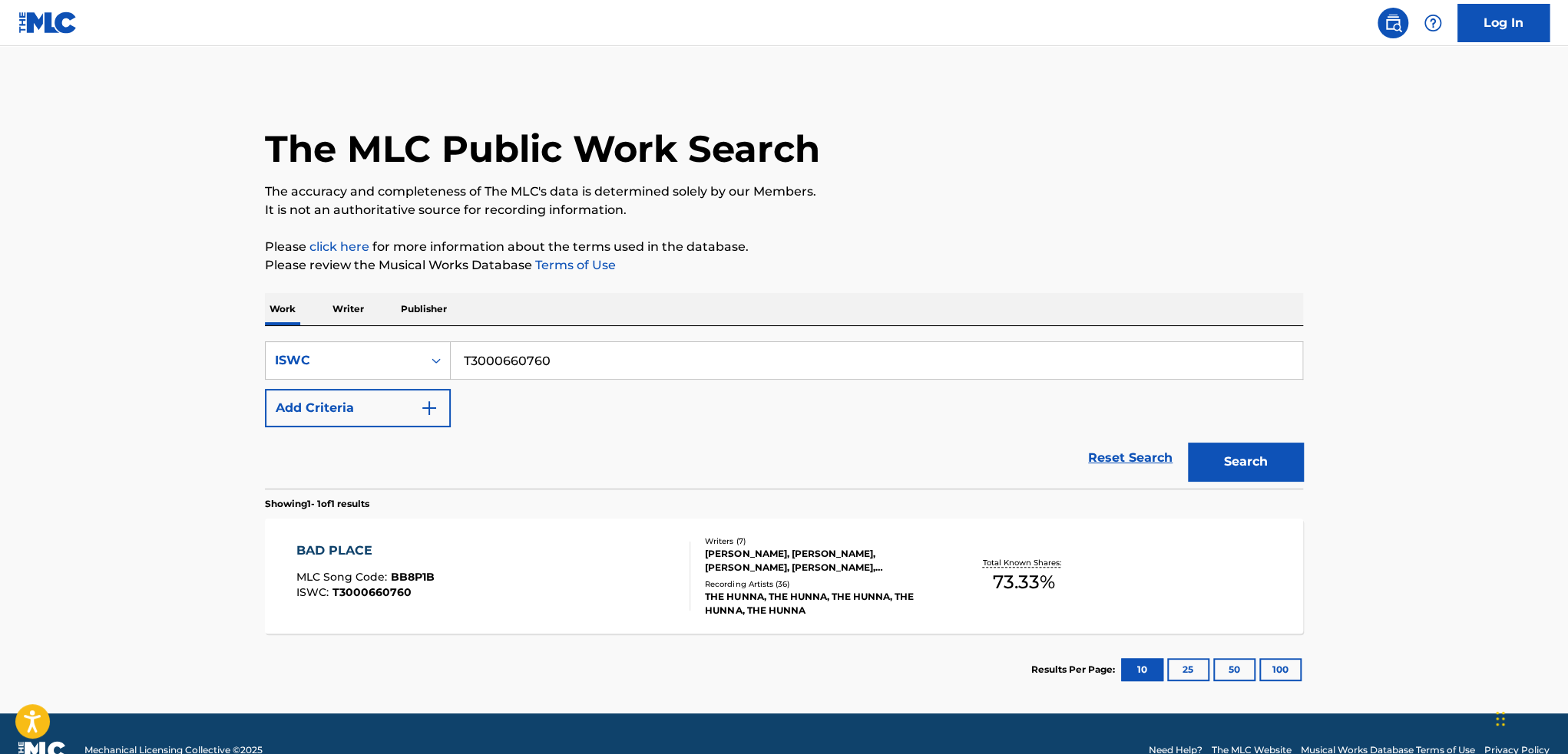
click at [609, 355] on input "T3000660760" at bounding box center [876, 360] width 851 height 37
paste input "115530575"
type input "T3115530575"
click at [1188, 443] on button "Search" at bounding box center [1245, 462] width 115 height 39
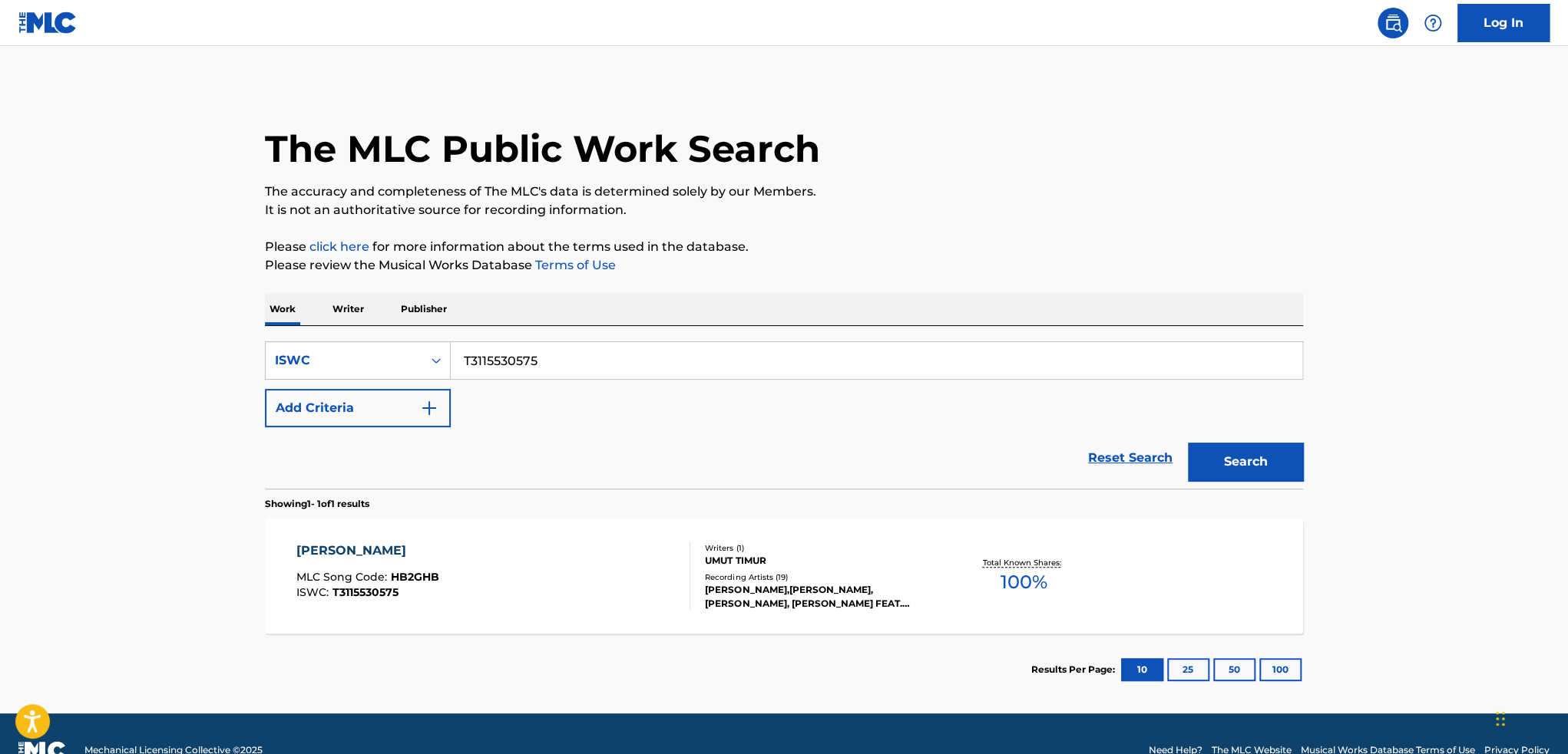
click at [1083, 579] on div "Total Known Shares: 100 %" at bounding box center [1023, 577] width 173 height 47
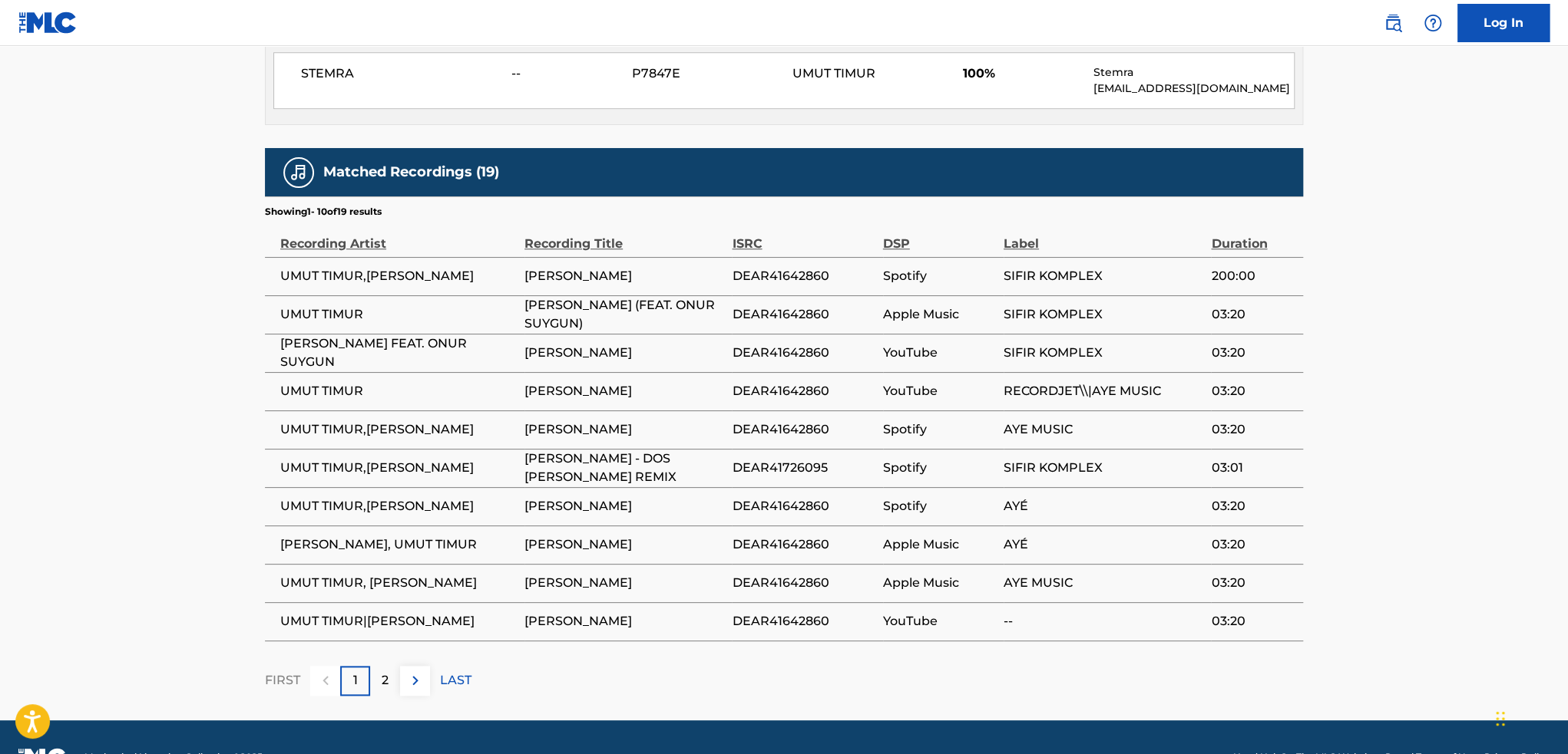
scroll to position [800, 0]
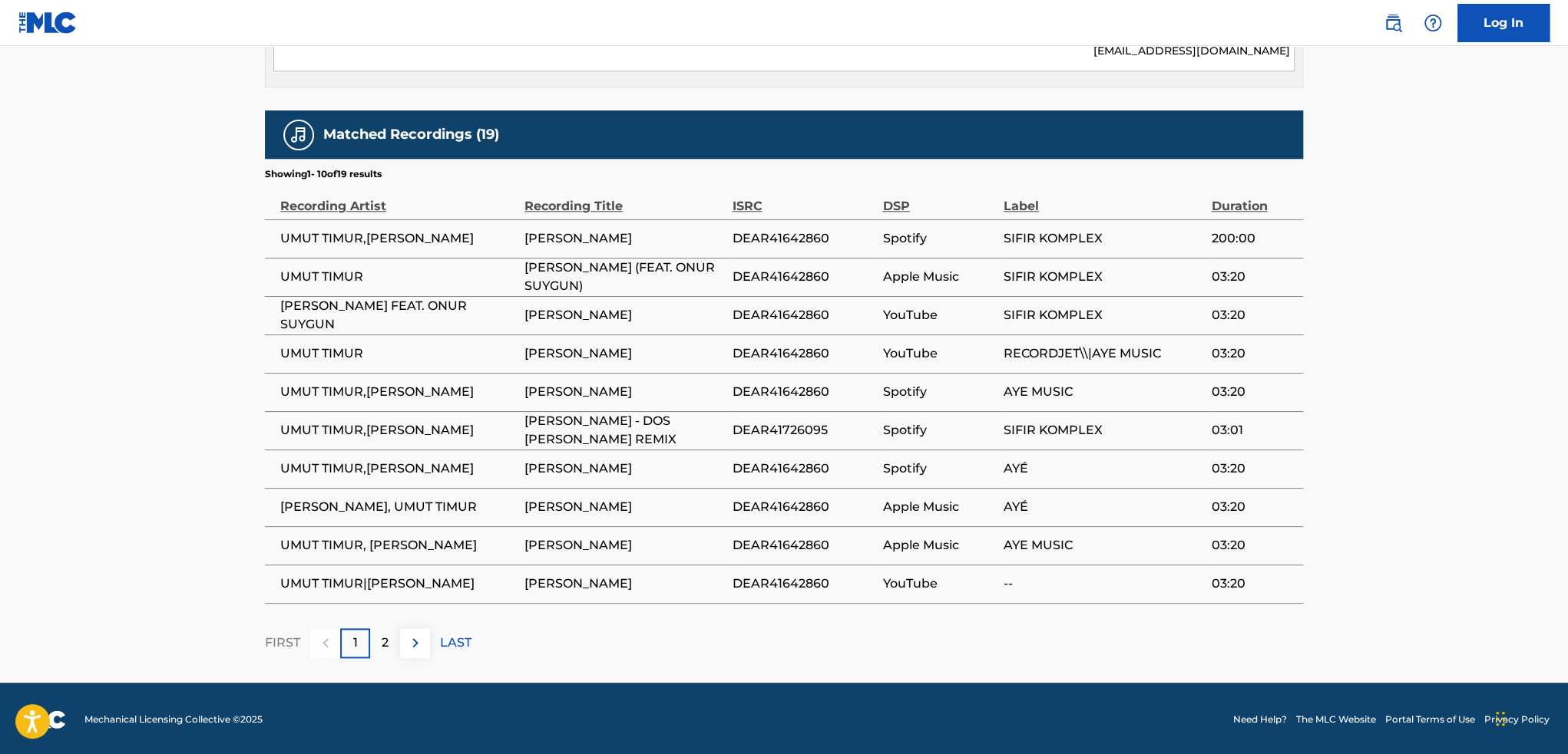
click at [354, 249] on td "UMUT TIMUR,[PERSON_NAME]" at bounding box center [395, 238] width 260 height 39
click at [353, 235] on span "UMUT TIMUR,[PERSON_NAME]" at bounding box center [398, 238] width 236 height 18
drag, startPoint x: 369, startPoint y: 241, endPoint x: 476, endPoint y: 235, distance: 107.2
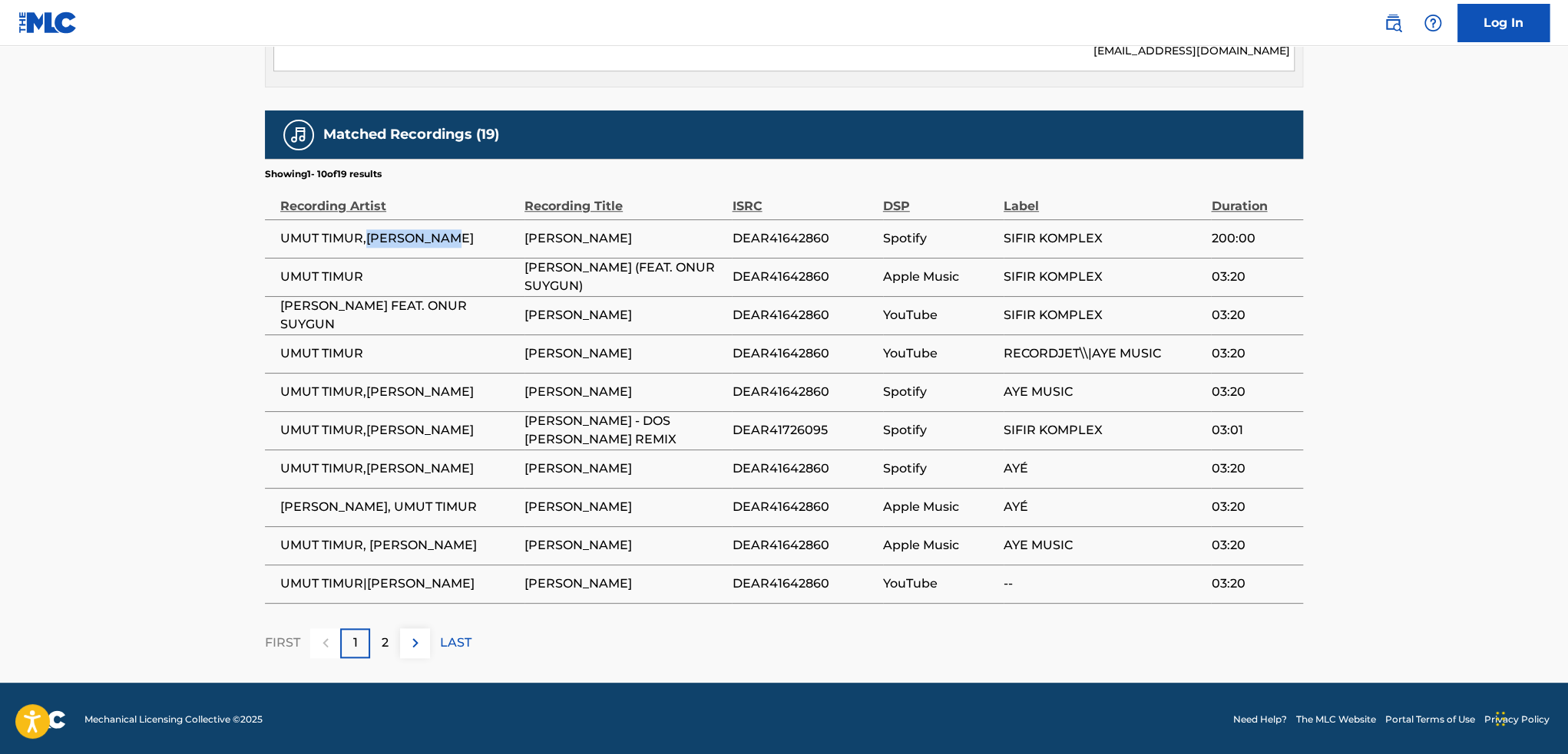
click at [462, 239] on span "UMUT TIMUR,[PERSON_NAME]" at bounding box center [398, 238] width 236 height 18
copy span "[PERSON_NAME]"
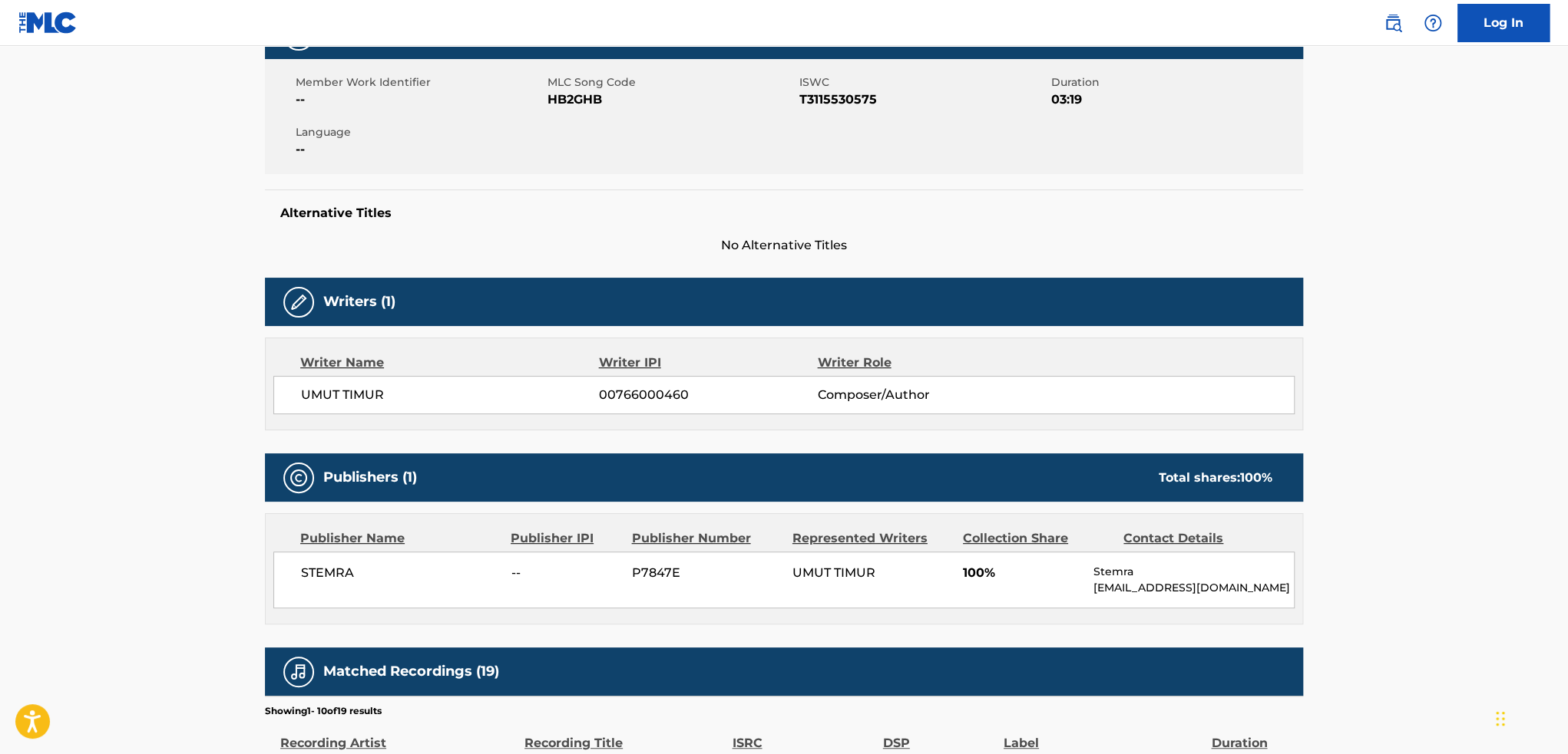
scroll to position [0, 0]
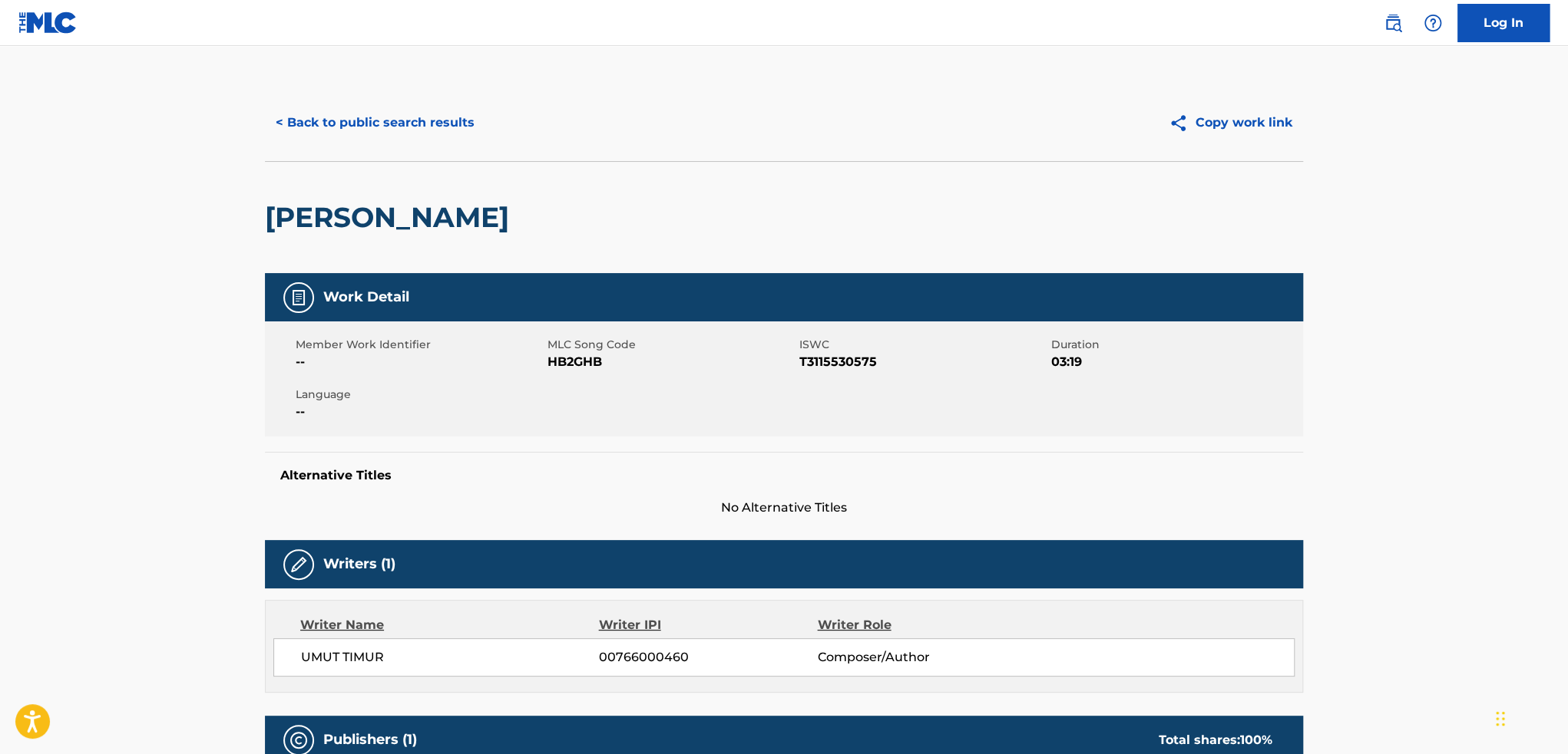
click at [414, 125] on button "< Back to public search results" at bounding box center [375, 122] width 220 height 39
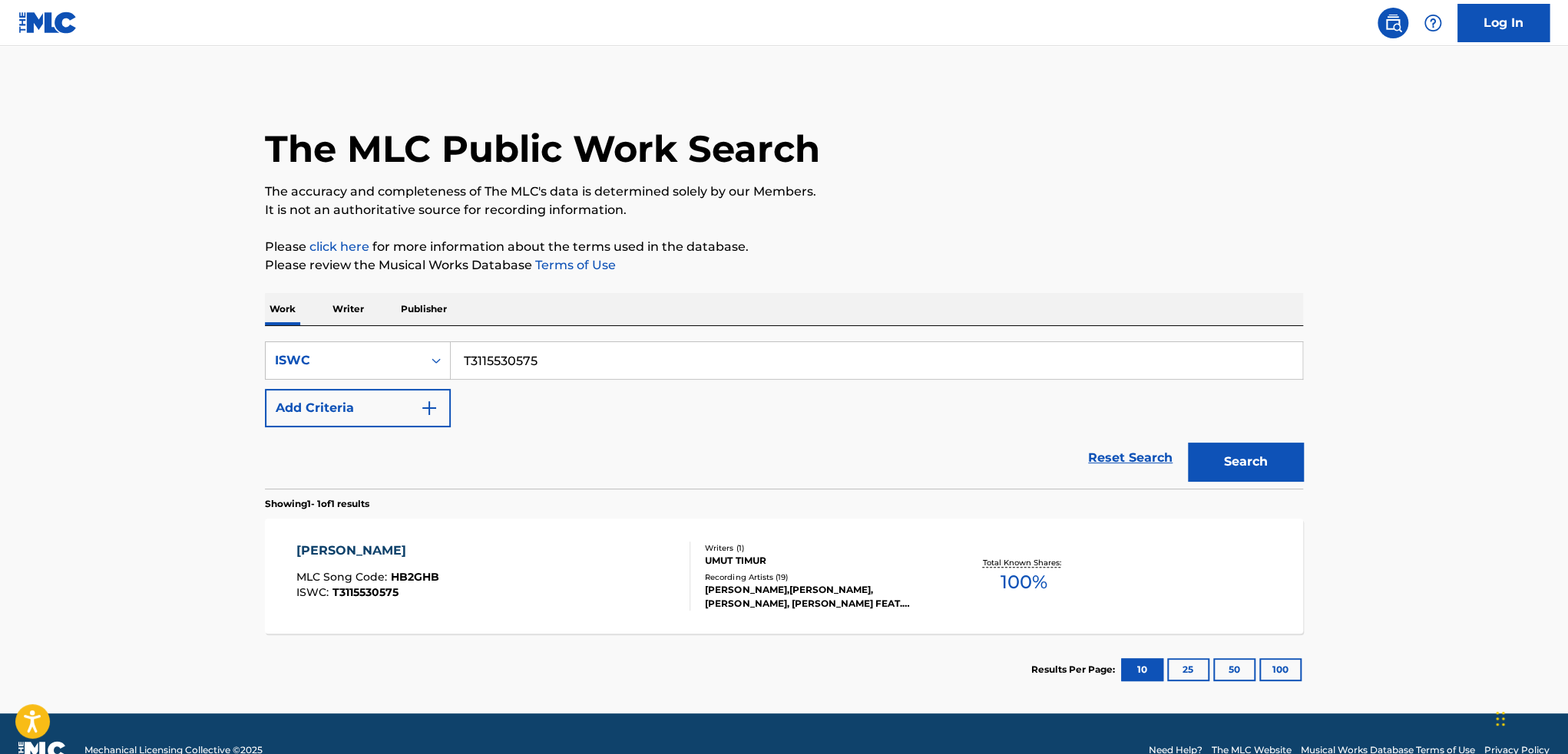
click at [598, 355] on input "T3115530575" at bounding box center [876, 360] width 851 height 37
paste input "RAY"
click at [1188, 443] on button "Search" at bounding box center [1245, 462] width 115 height 39
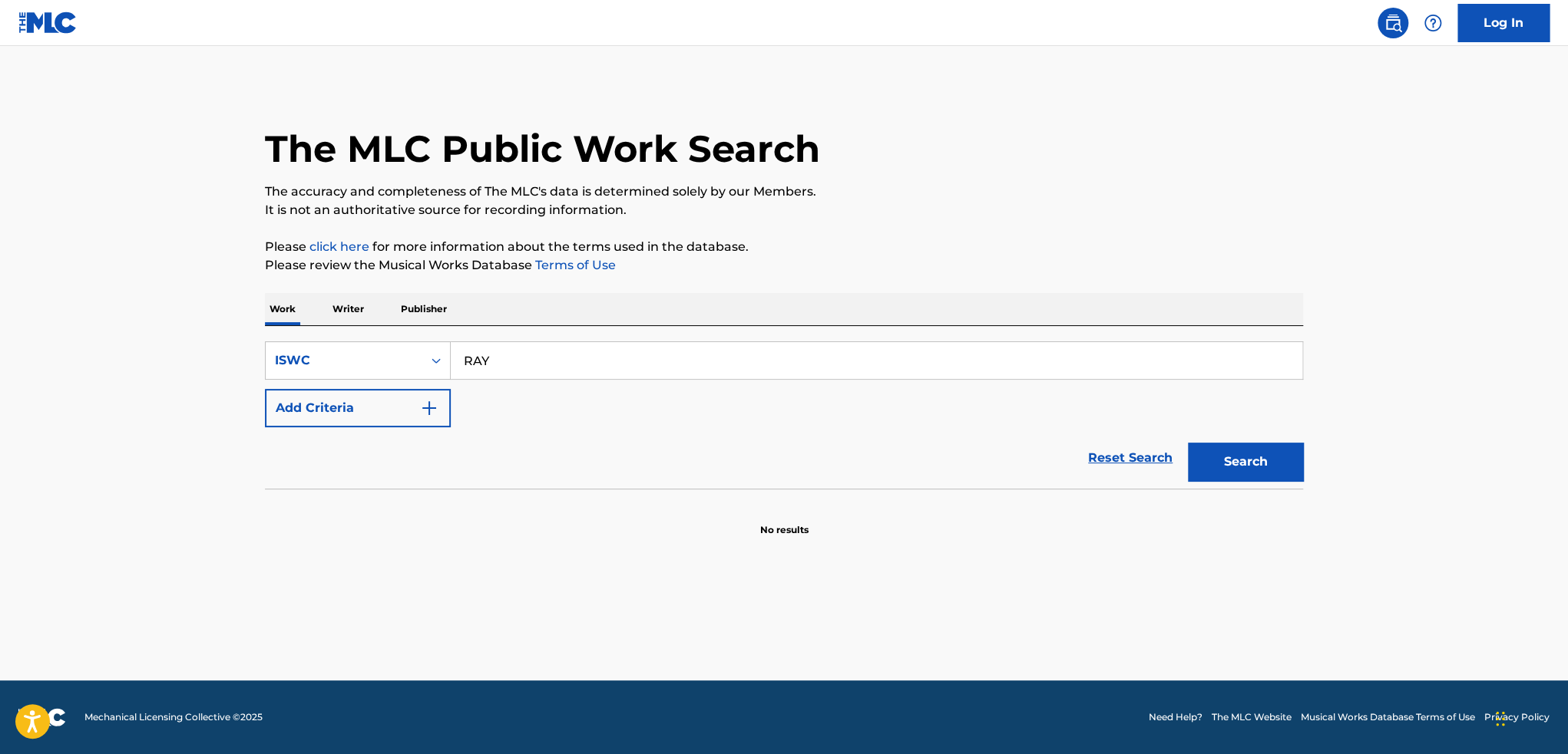
click at [539, 355] on input "RAY" at bounding box center [876, 360] width 851 height 37
paste input "T9270591758"
type input "T9270591758"
click at [1188, 443] on button "Search" at bounding box center [1245, 462] width 115 height 39
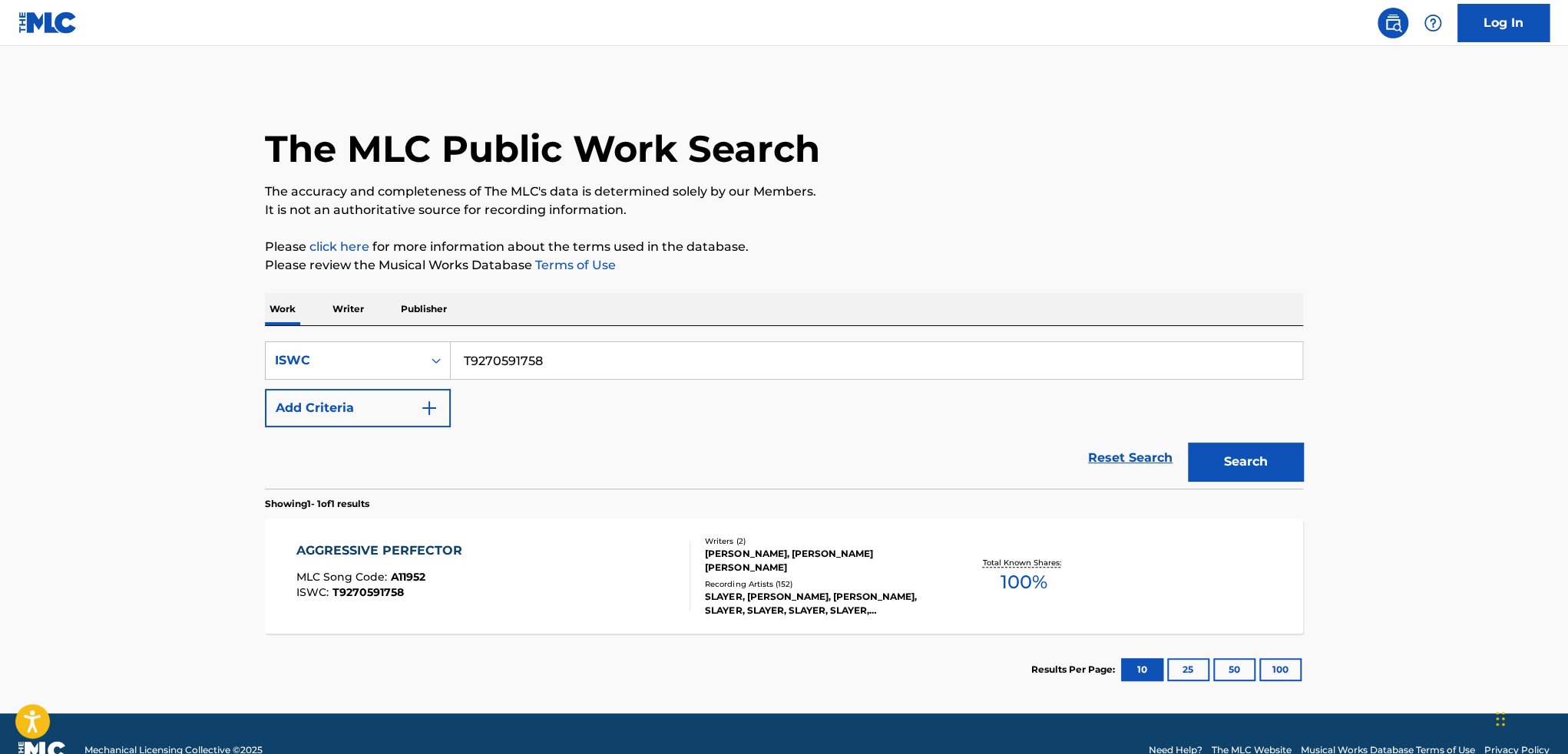
click at [1198, 596] on div "AGGRESSIVE PERFECTOR MLC Song Code : A11952 ISWC : T9270591758 Writers ( 2 ) [P…" at bounding box center [784, 576] width 1038 height 115
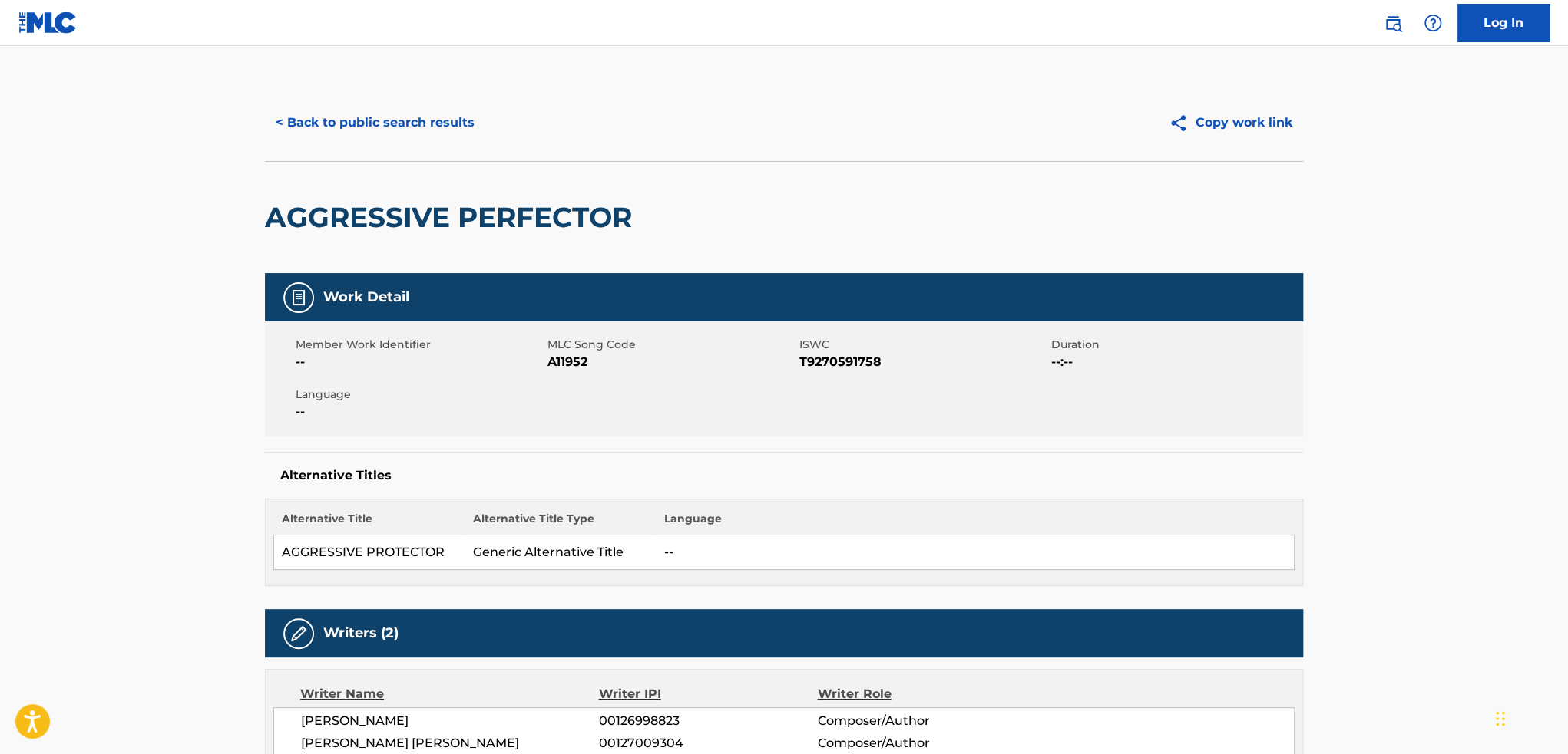
click at [326, 123] on button "< Back to public search results" at bounding box center [375, 122] width 220 height 39
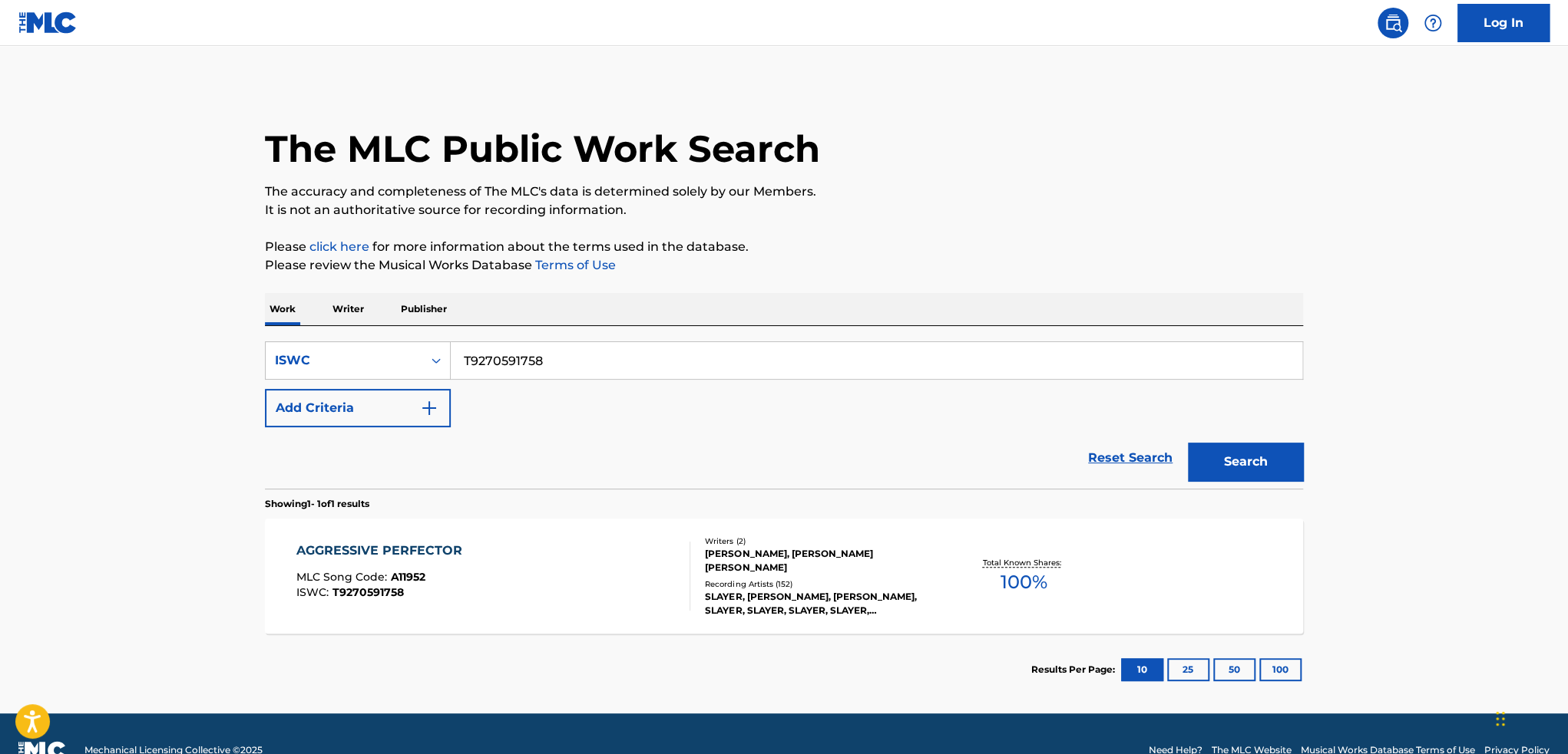
click at [623, 360] on input "T9270591758" at bounding box center [876, 360] width 851 height 37
paste input "190758500"
type input "T9190758500"
click at [1188, 443] on button "Search" at bounding box center [1245, 462] width 115 height 39
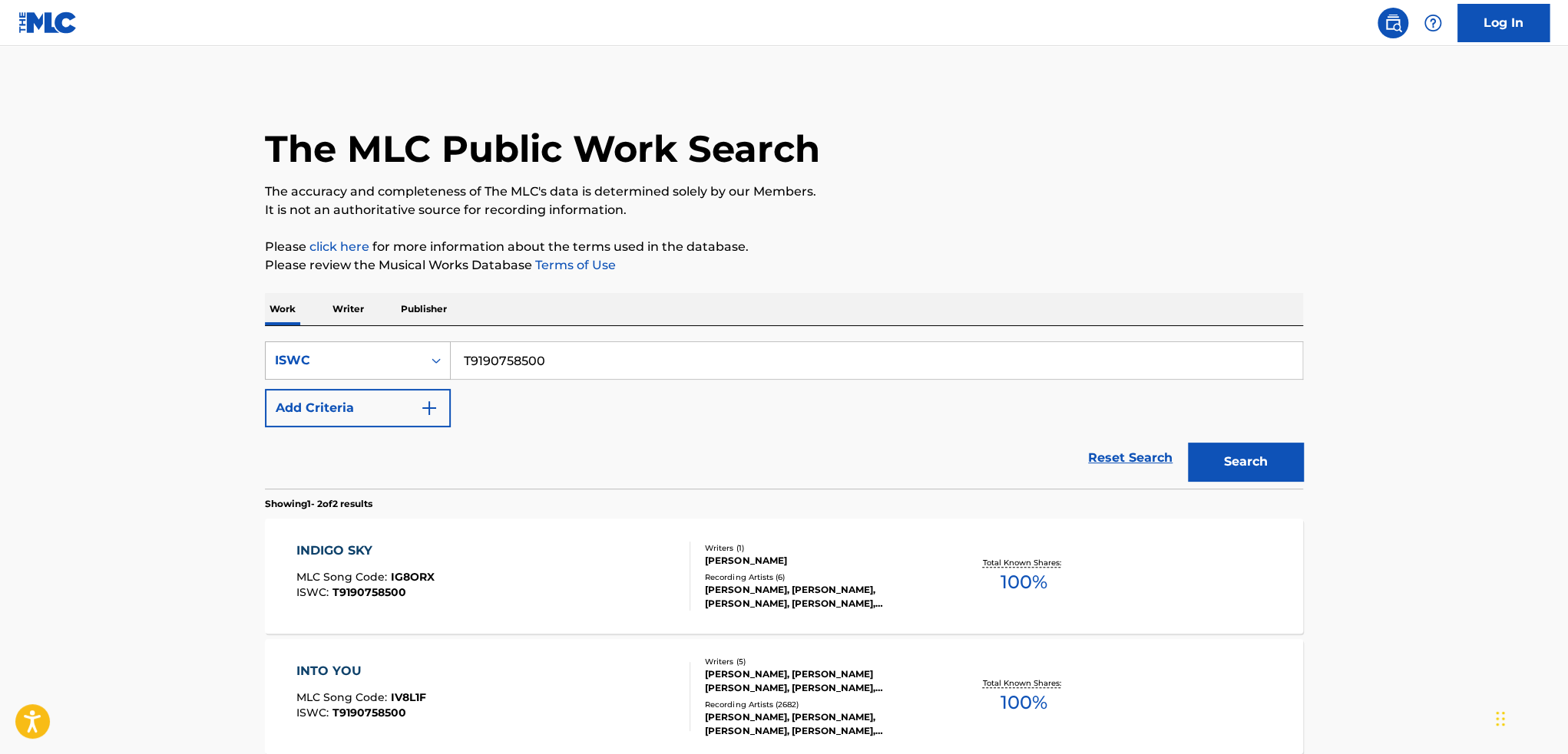
click at [396, 365] on div "ISWC" at bounding box center [344, 360] width 138 height 18
click at [429, 365] on icon "Search Form" at bounding box center [436, 360] width 15 height 15
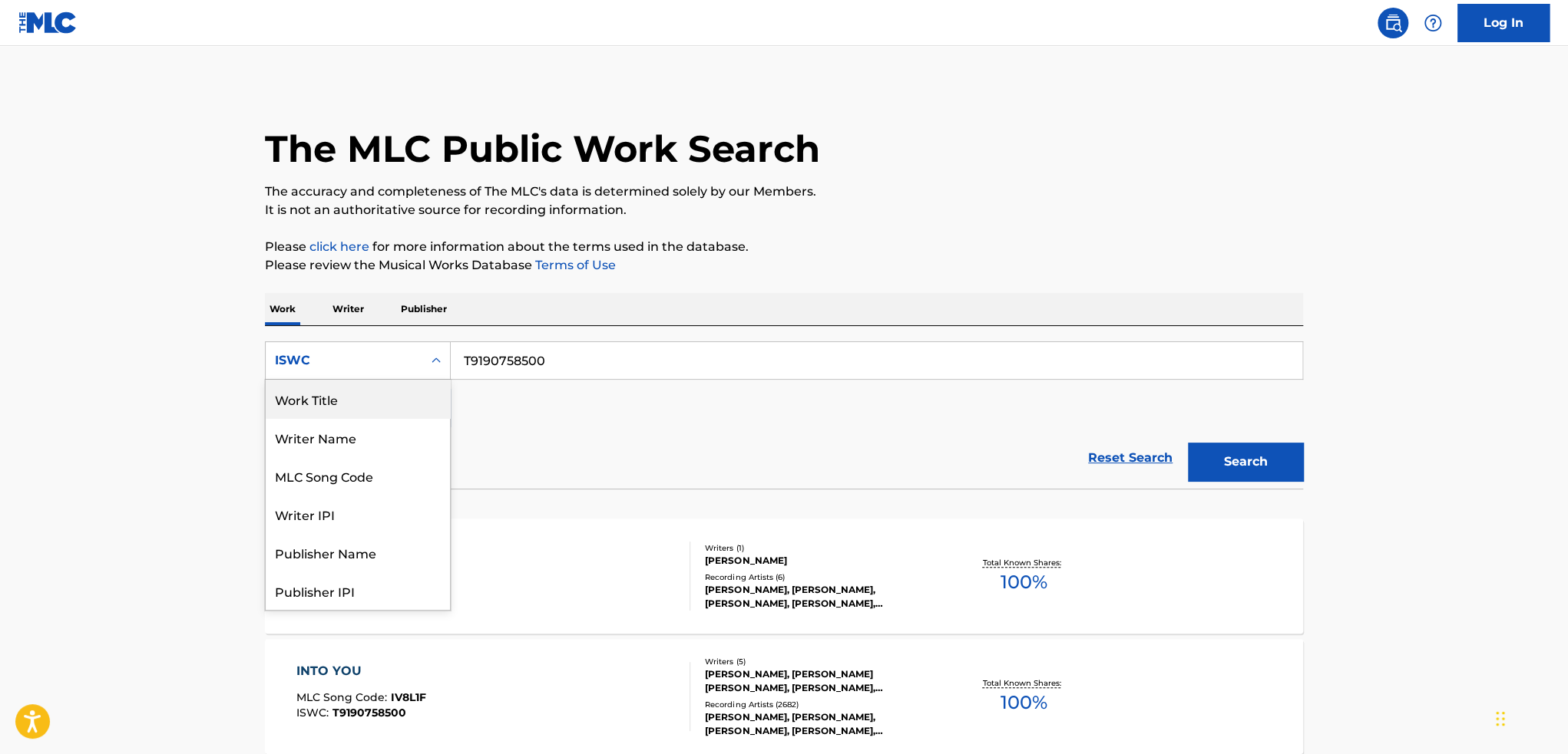
click at [362, 409] on div "Work Title" at bounding box center [357, 399] width 184 height 39
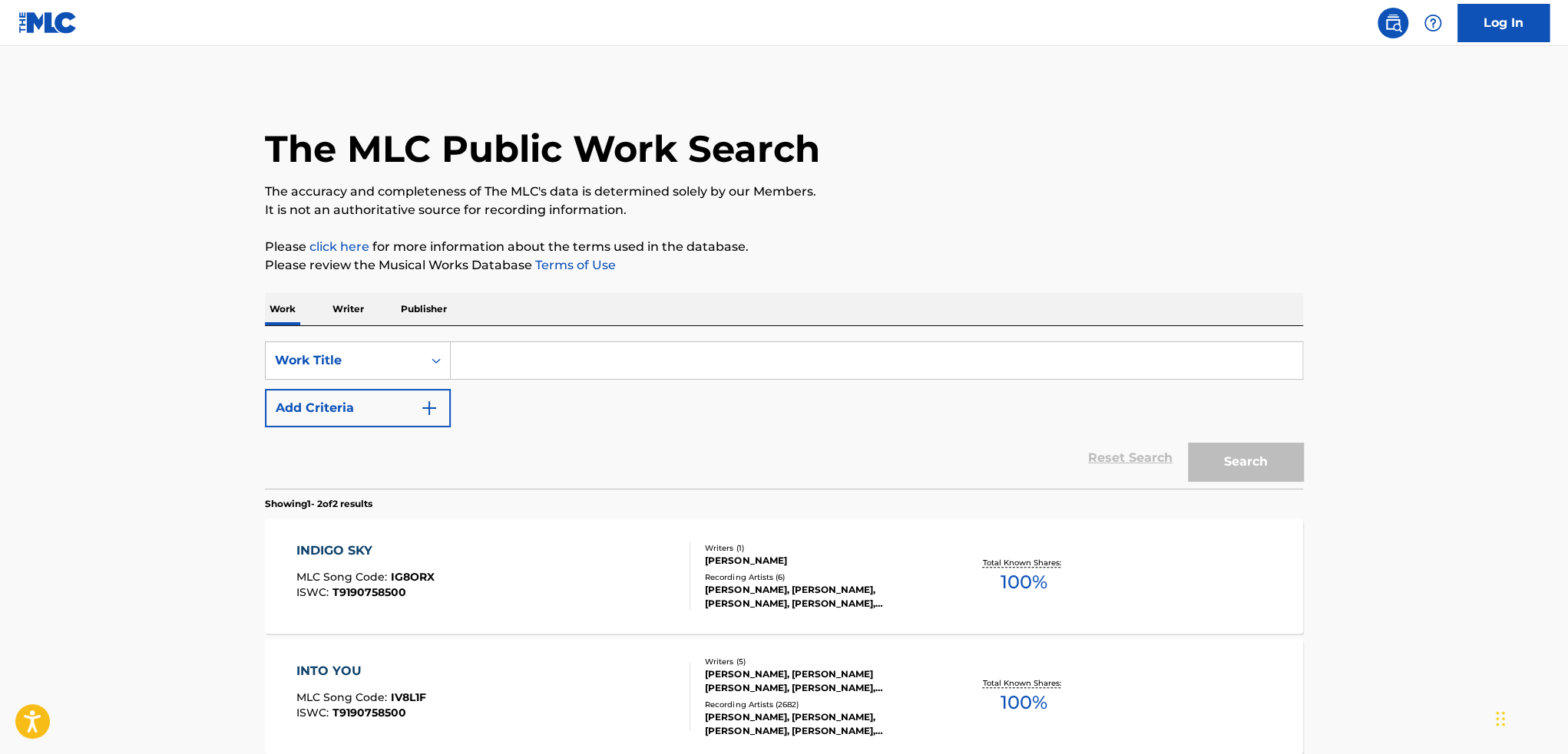
click at [541, 366] on input "Search Form" at bounding box center [876, 360] width 851 height 37
paste input "INTO YOU ([PERSON_NAME] REMIX)"
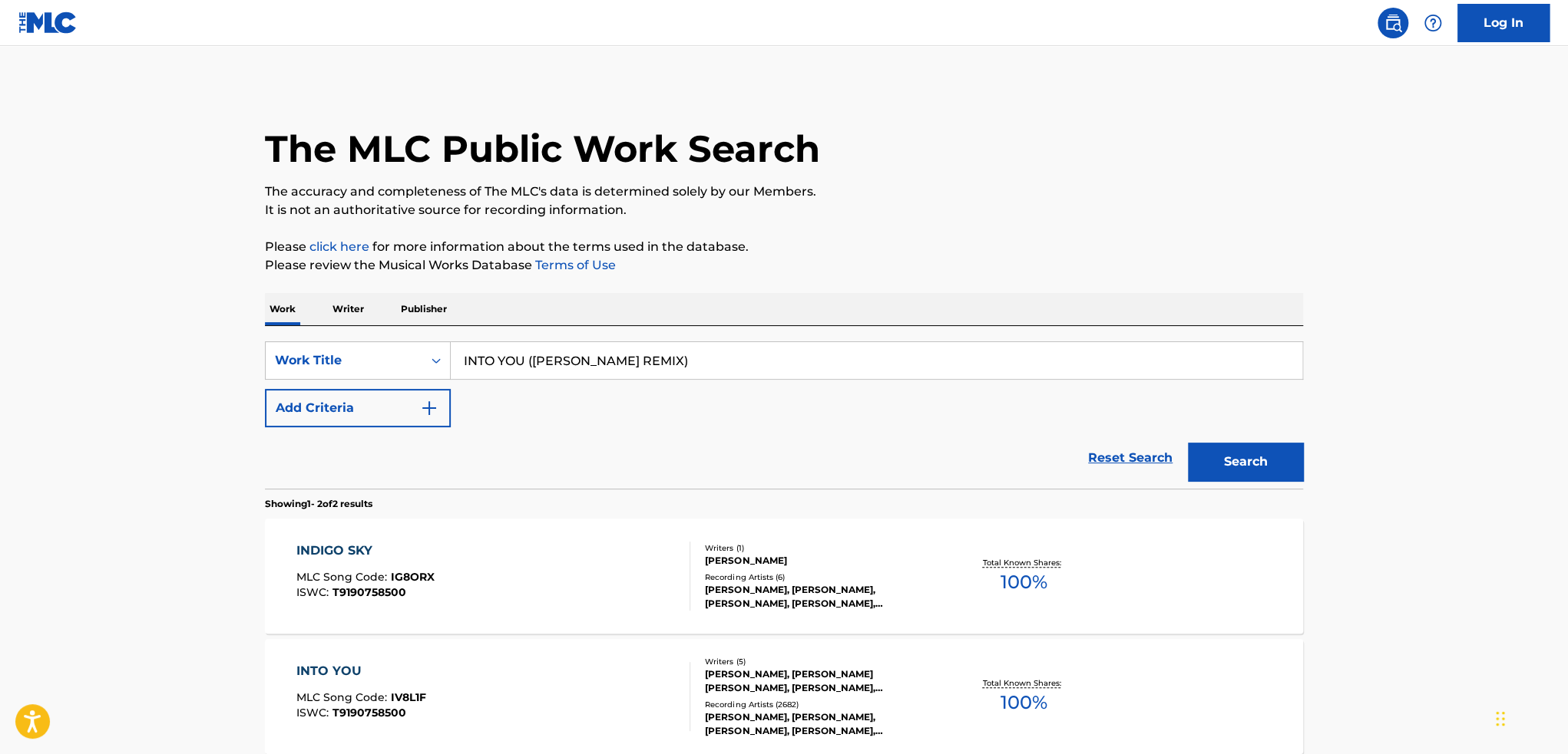
type input "INTO YOU ([PERSON_NAME] REMIX)"
click at [1188, 443] on button "Search" at bounding box center [1245, 462] width 115 height 39
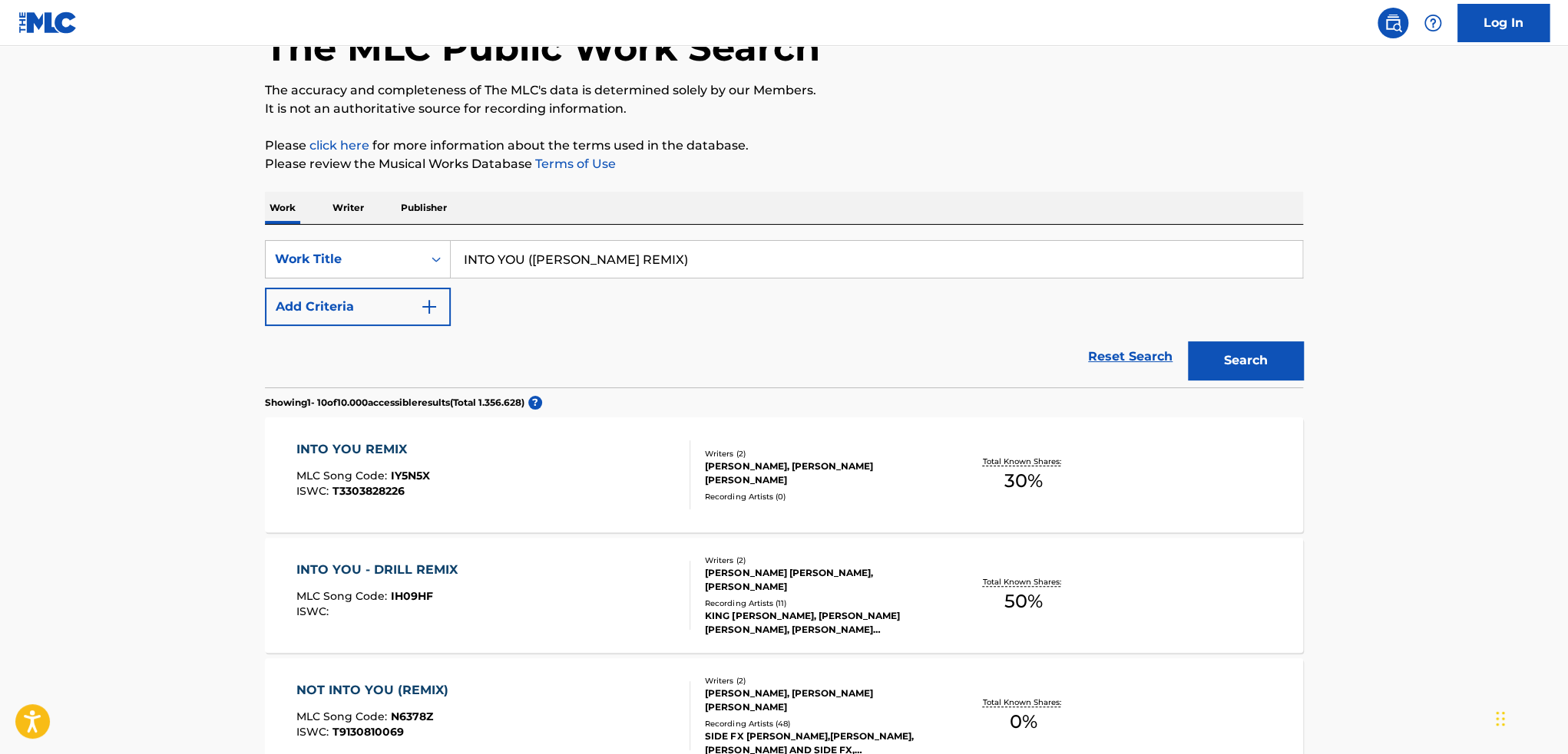
scroll to position [230, 0]
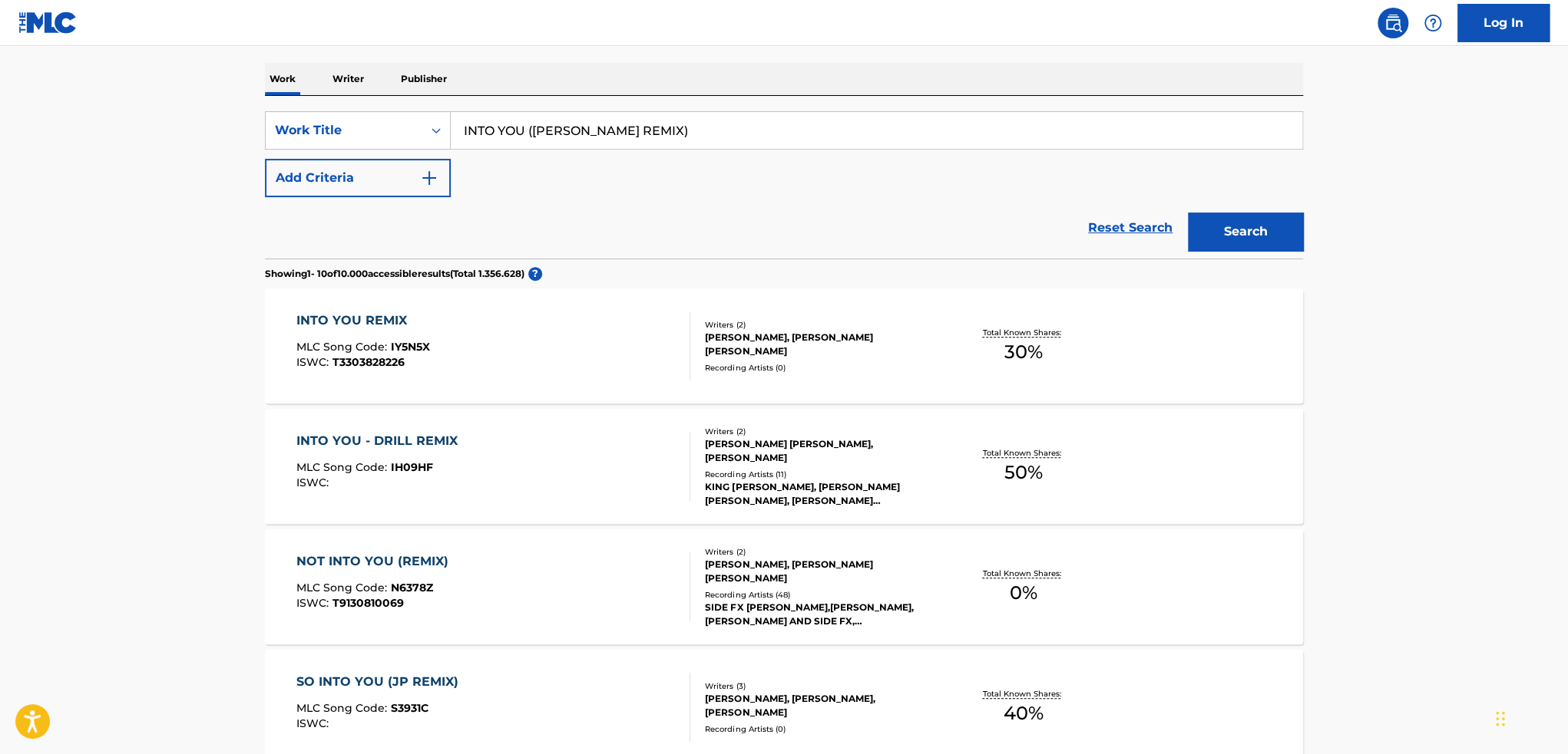
click at [1186, 355] on div "INTO YOU REMIX MLC Song Code : IY5N5X ISWC : T3303828226 Writers ( 2 ) [PERSON_…" at bounding box center [784, 346] width 1038 height 115
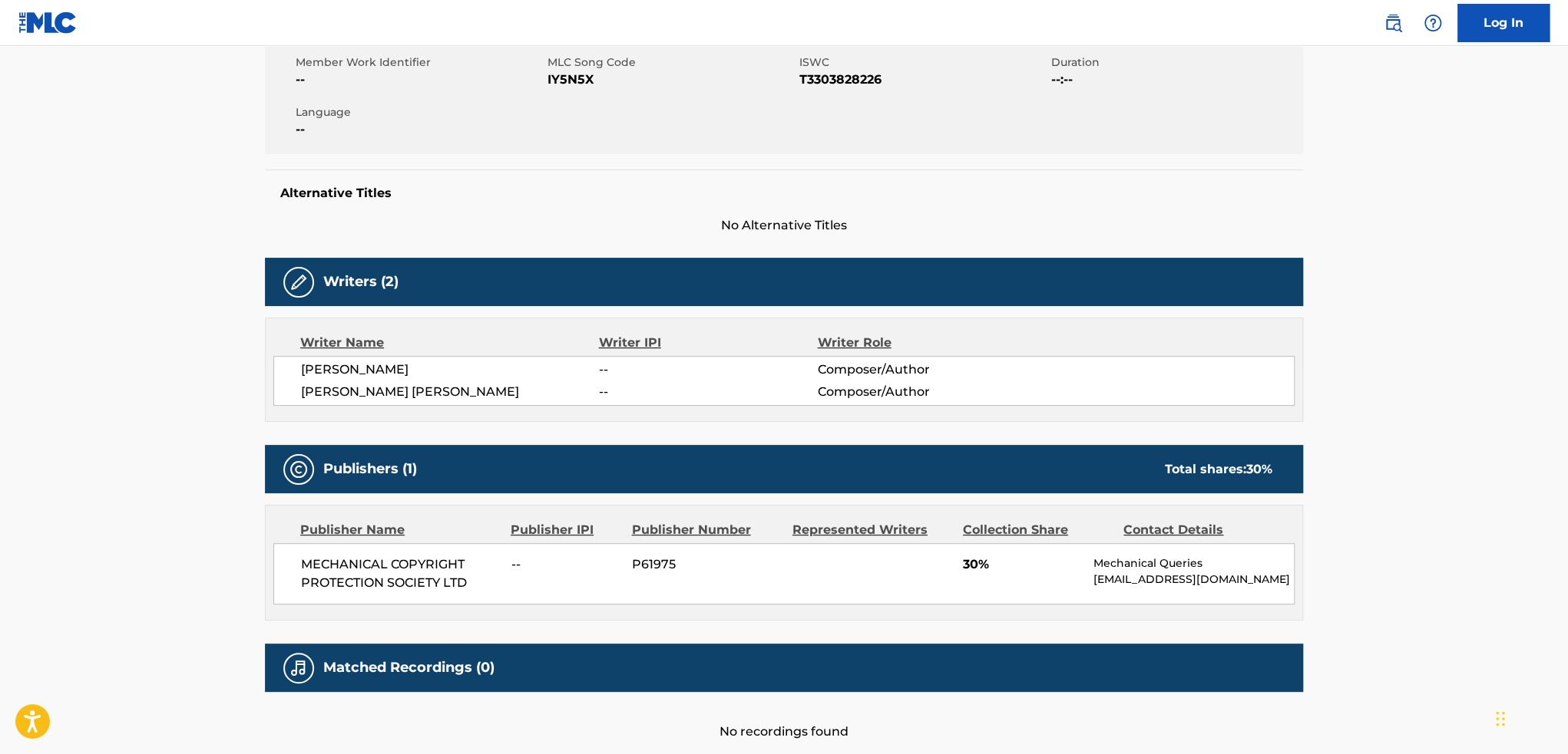
scroll to position [307, 0]
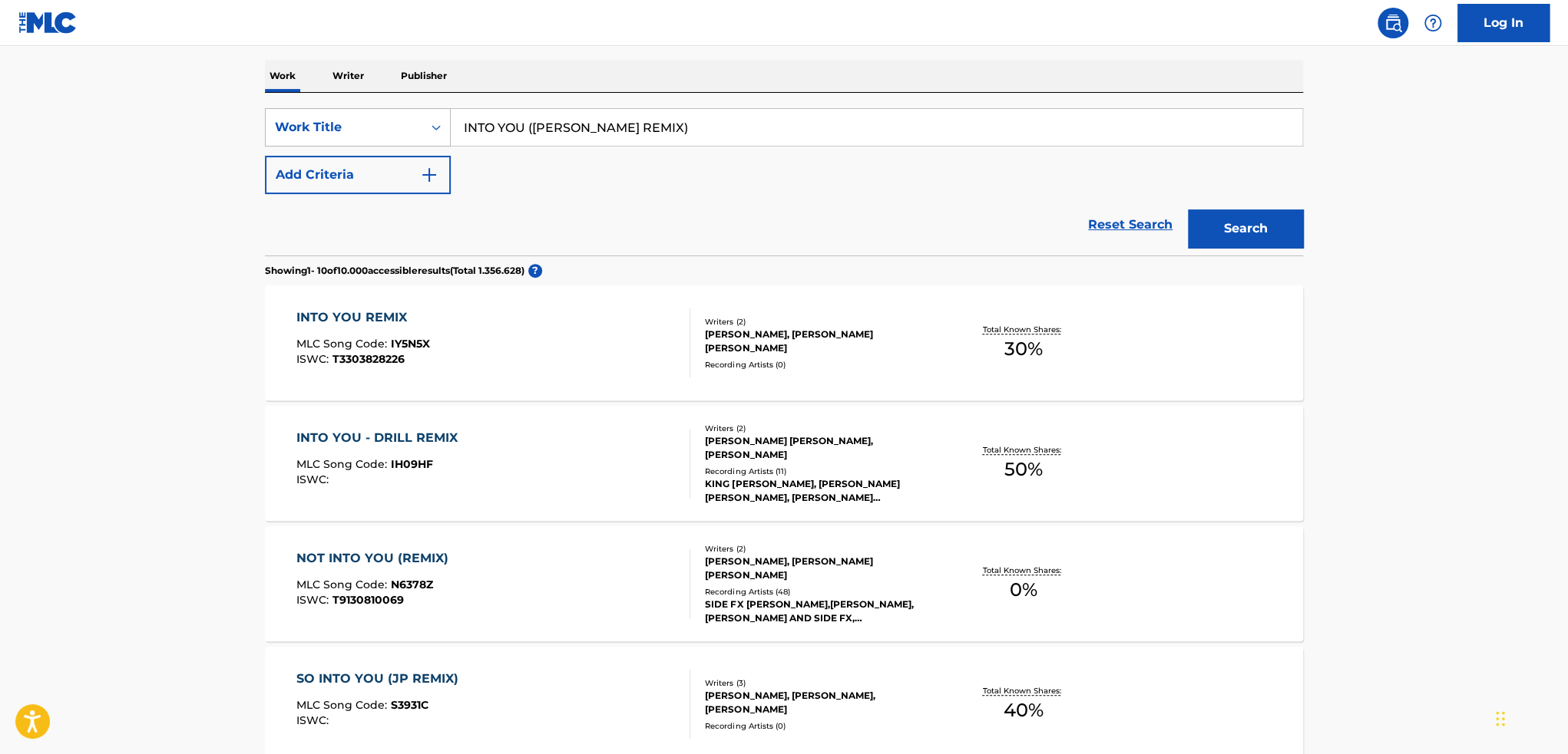
scroll to position [126, 0]
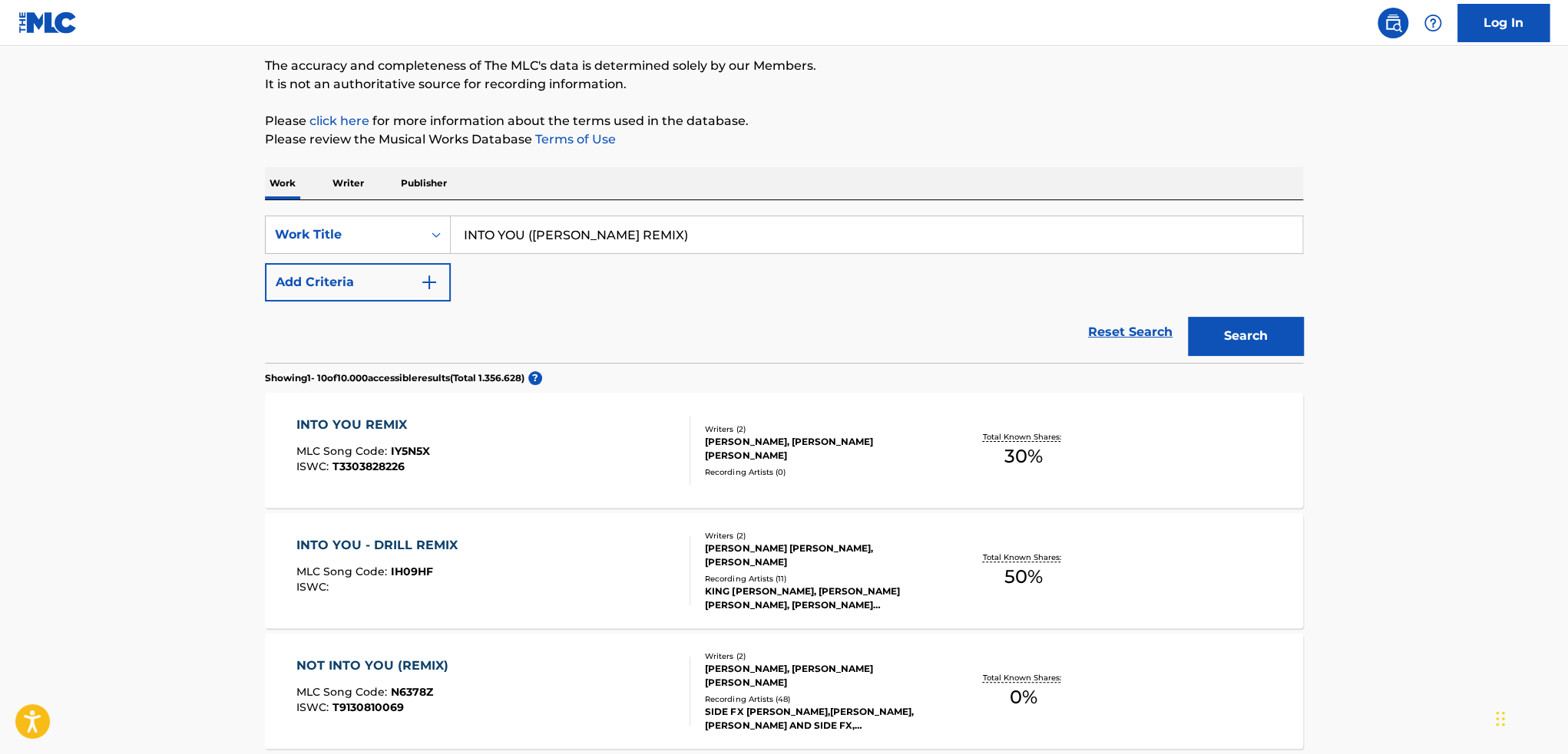
click at [623, 227] on input "INTO YOU ([PERSON_NAME] REMIX)" at bounding box center [876, 235] width 851 height 37
paste input "D.Y.S. (Defend Your Situation"
type input "D.Y.S. (Defend Your Situation)"
click at [1188, 317] on button "Search" at bounding box center [1245, 336] width 115 height 39
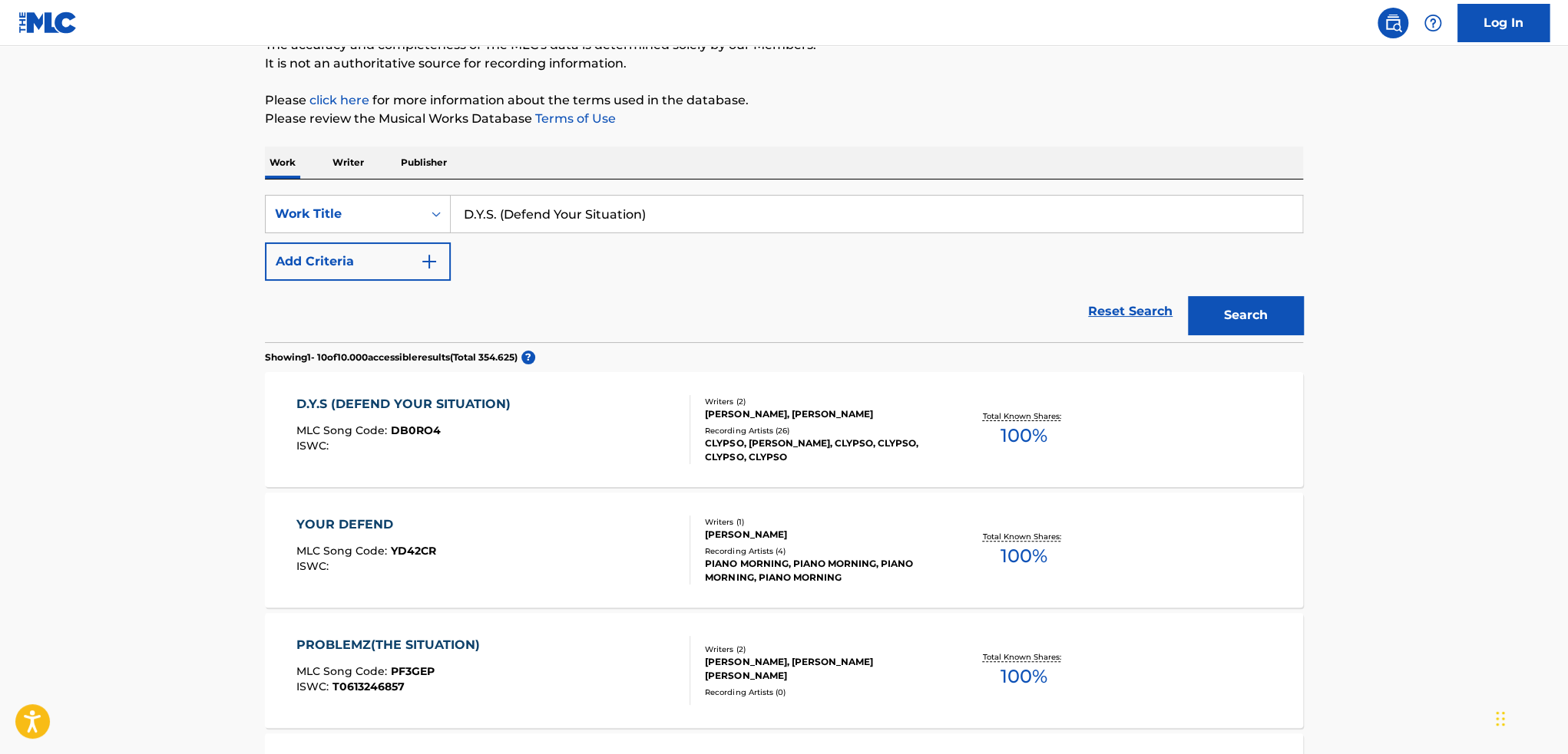
scroll to position [154, 0]
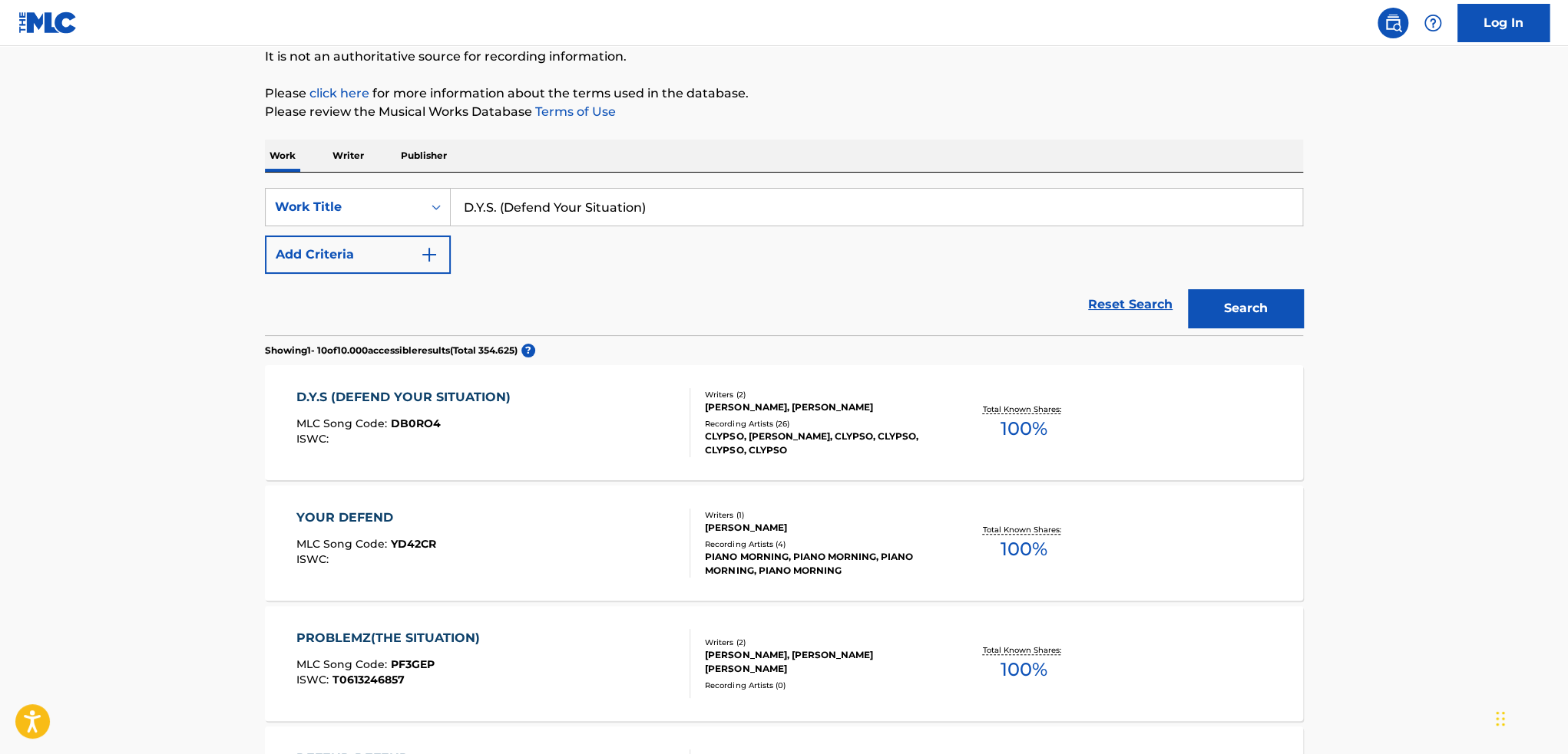
click at [1149, 423] on div "D.Y.S (DEFEND YOUR SITUATION) MLC Song Code : DB0RO4 ISWC : Writers ( 2 ) [PERS…" at bounding box center [784, 423] width 1038 height 115
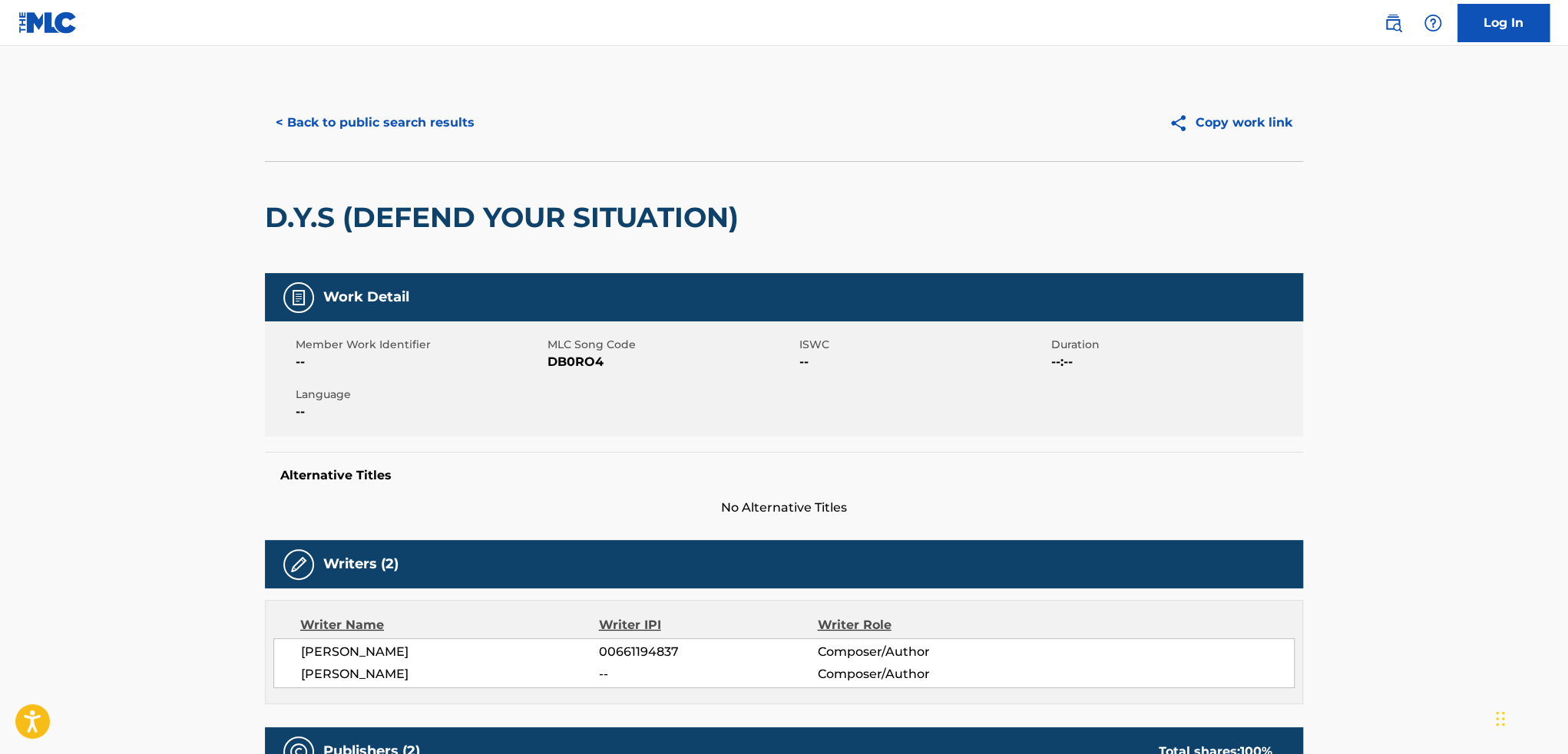
click at [422, 144] on div "< Back to public search results Copy work link" at bounding box center [784, 122] width 1038 height 76
click at [418, 125] on button "< Back to public search results" at bounding box center [375, 122] width 220 height 39
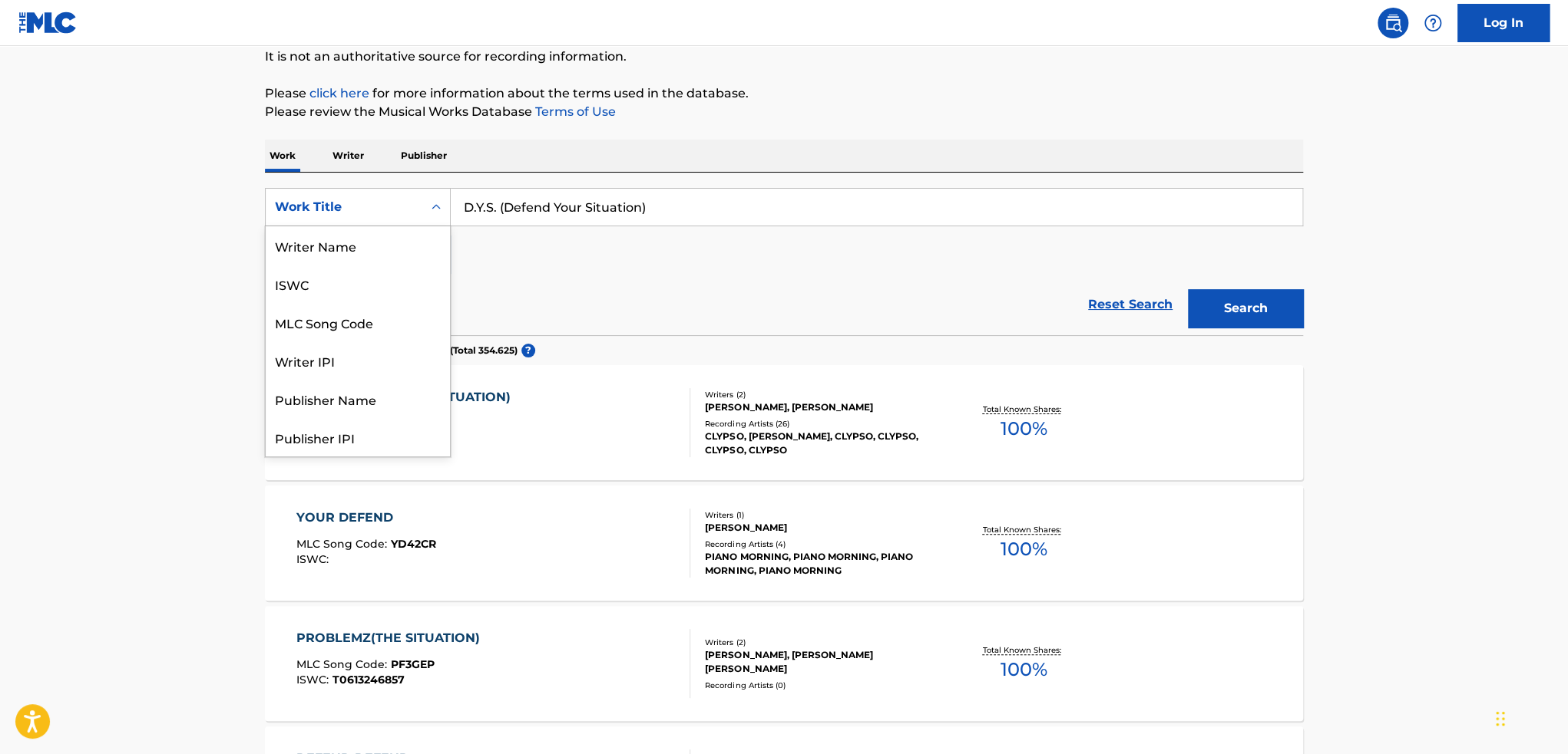
click at [344, 207] on div "Work Title" at bounding box center [344, 207] width 138 height 18
click at [328, 284] on div "ISWC" at bounding box center [357, 284] width 184 height 39
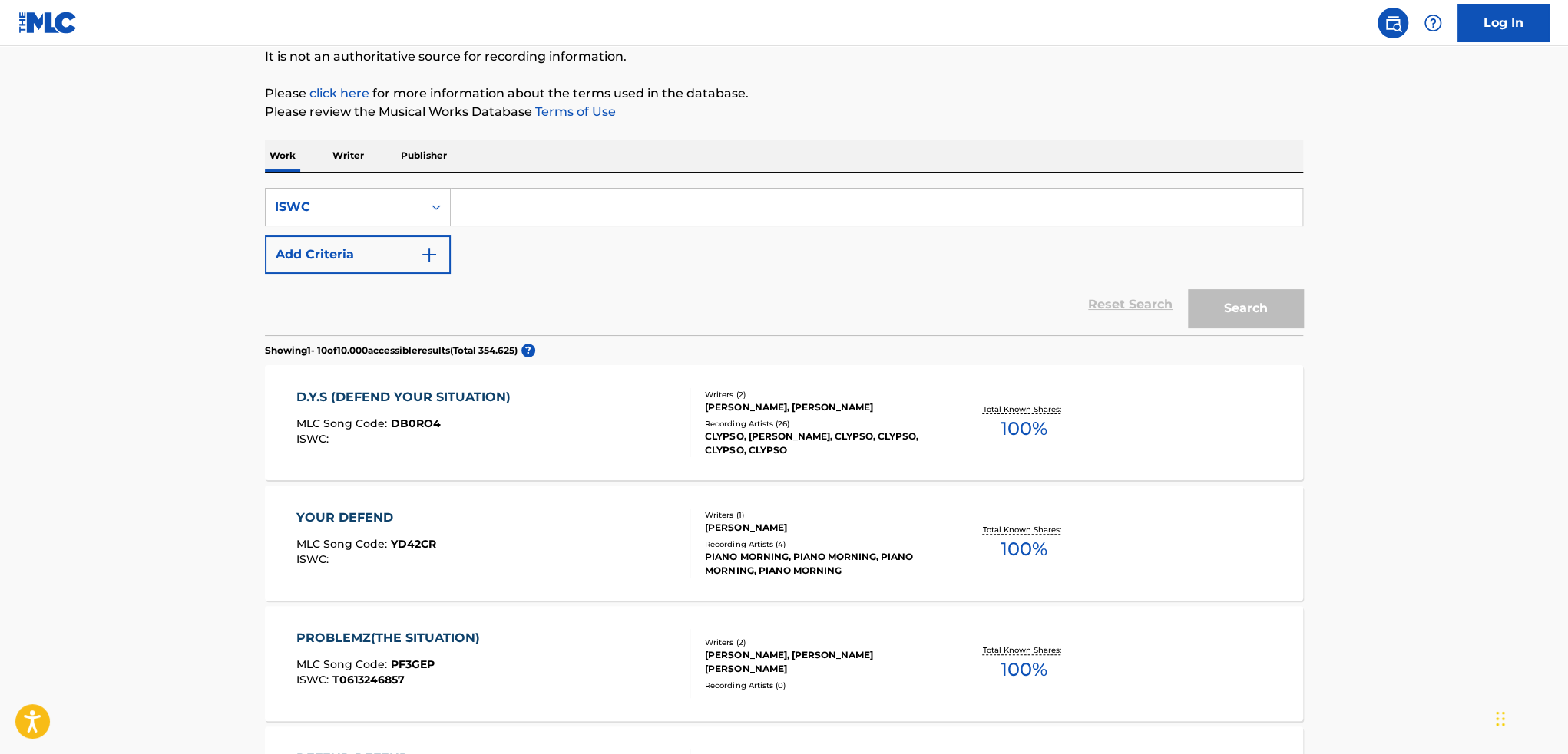
click at [616, 204] on input "Search Form" at bounding box center [876, 207] width 851 height 37
paste input "T9270342659"
click at [1188, 289] on button "Search" at bounding box center [1245, 308] width 115 height 39
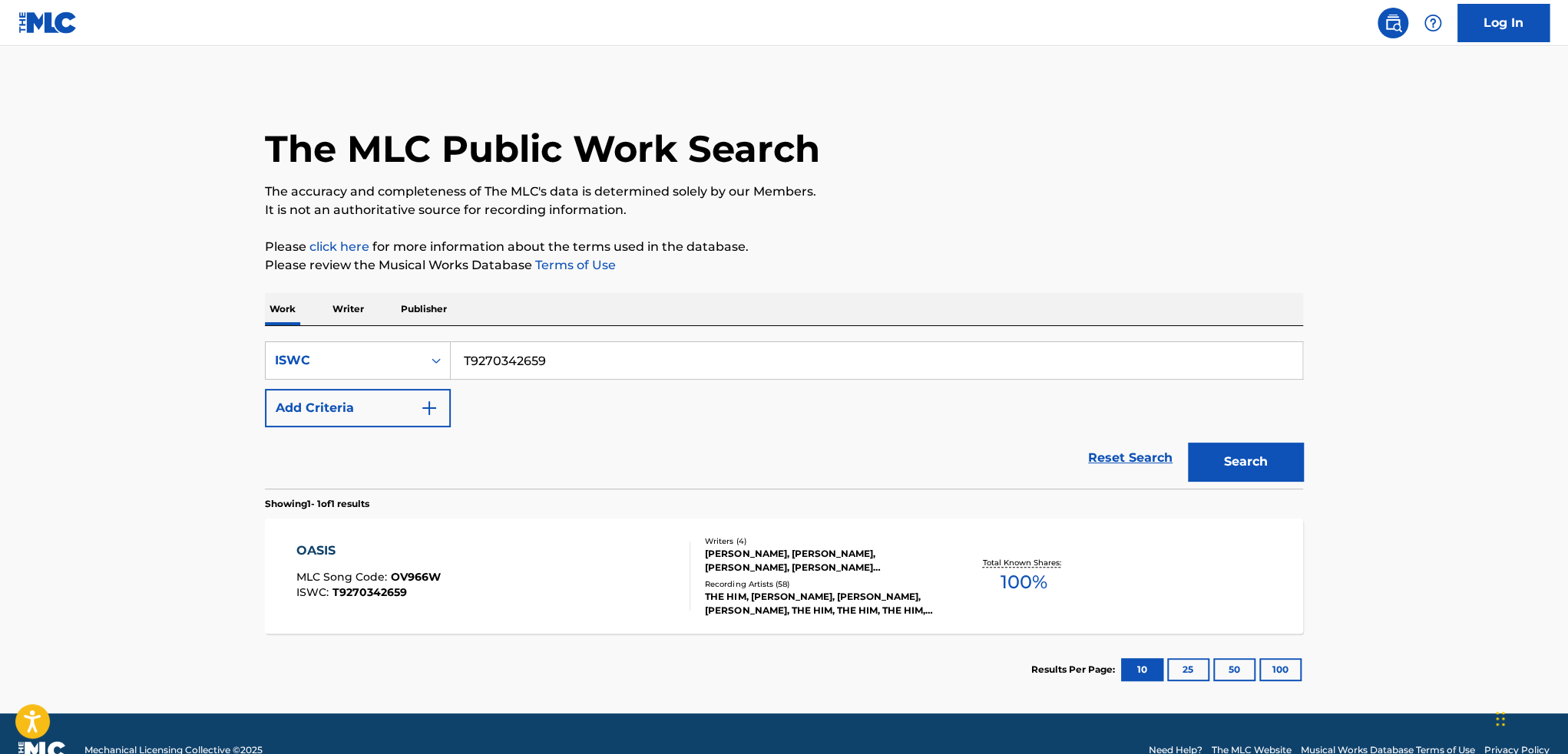
click at [575, 370] on input "T9270342659" at bounding box center [876, 360] width 851 height 37
paste input "12911256"
click at [1188, 443] on button "Search" at bounding box center [1245, 462] width 115 height 39
click at [610, 366] on input "T9212911256" at bounding box center [876, 360] width 851 height 37
paste input "3058939752"
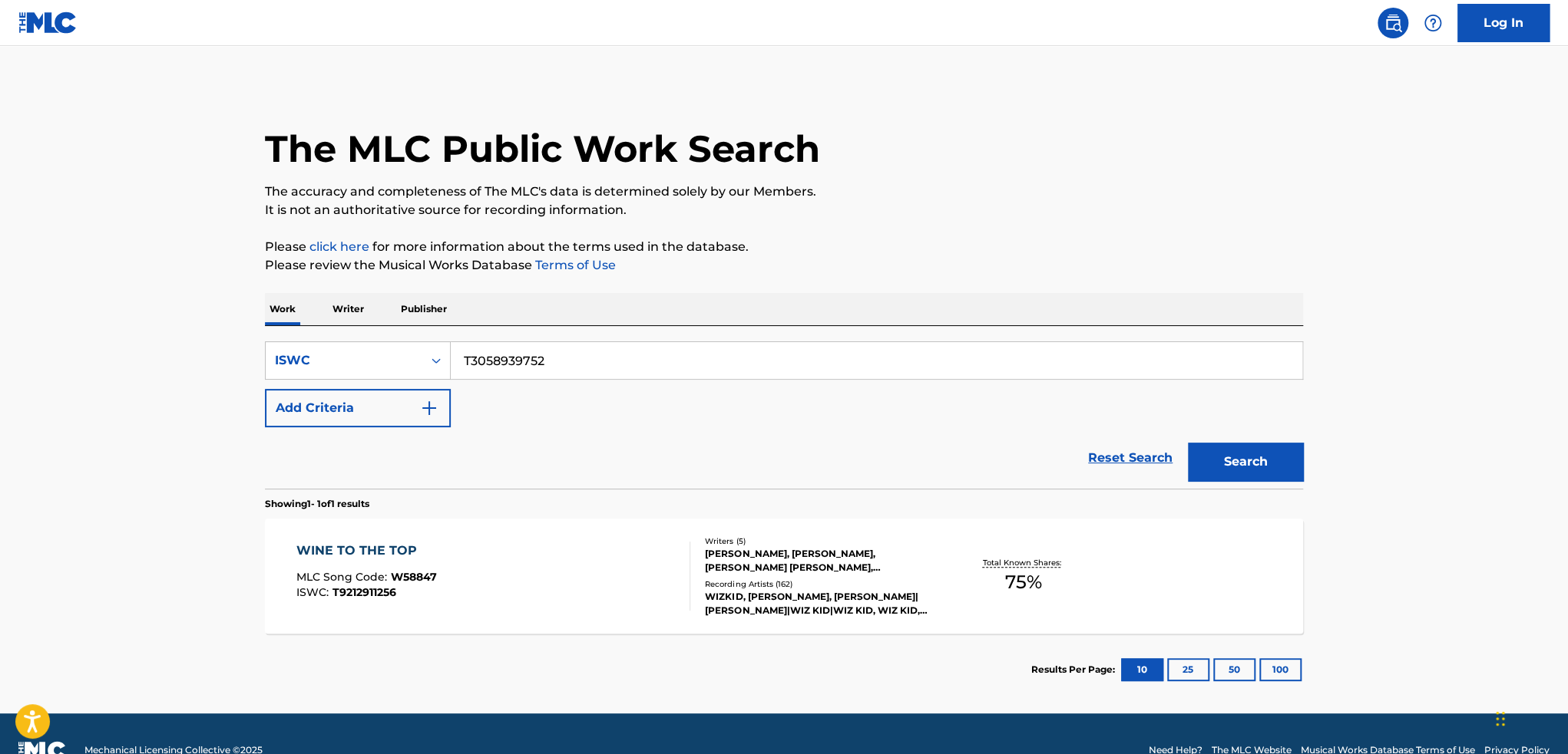
type input "T3058939752"
click at [1188, 443] on button "Search" at bounding box center [1245, 462] width 115 height 39
click at [1163, 582] on div "BAD THINGS MLC Song Code : B74978 ISWC : T3058939752 Writers ( 2 ) [PERSON_NAME…" at bounding box center [784, 576] width 1038 height 115
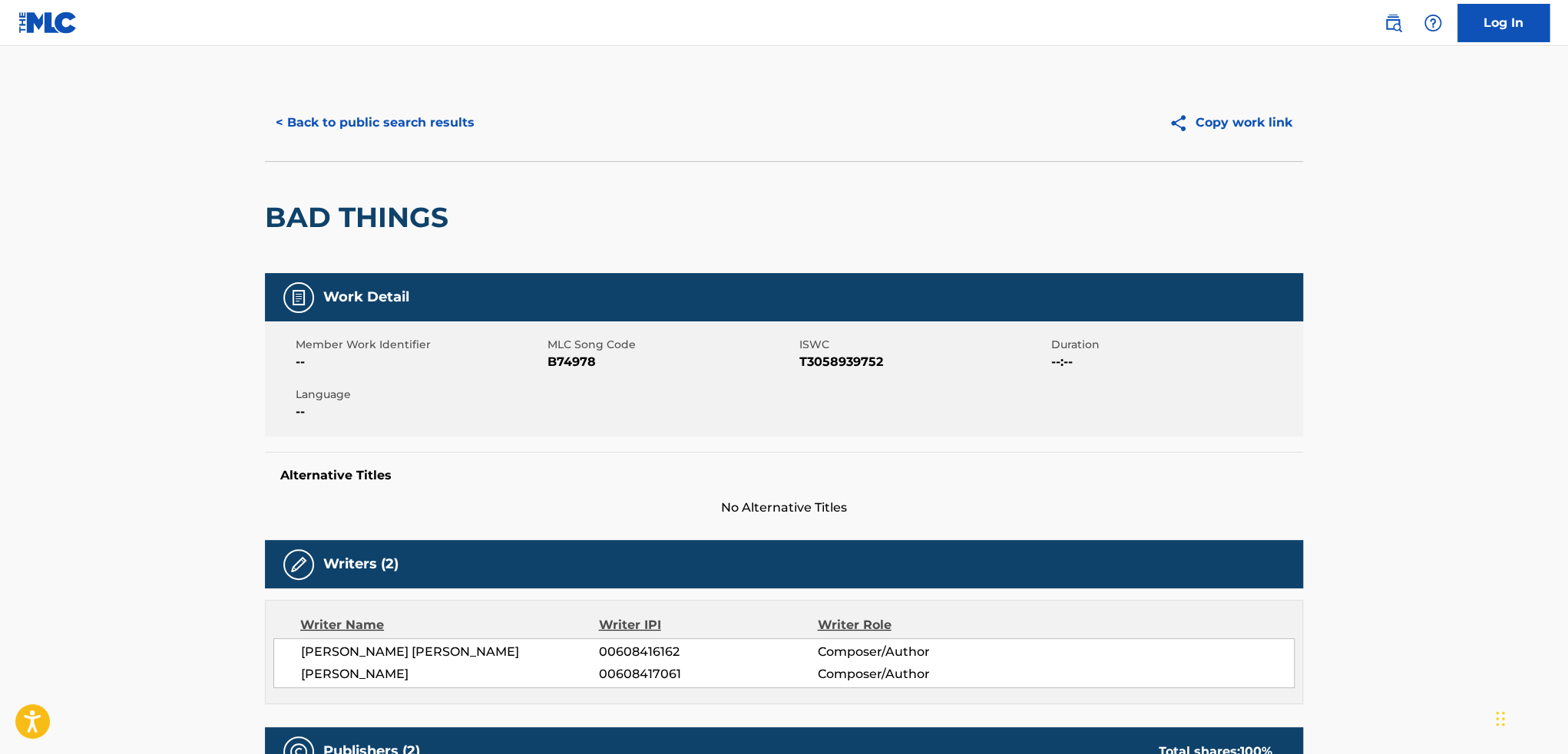
click at [379, 140] on button "< Back to public search results" at bounding box center [375, 122] width 220 height 39
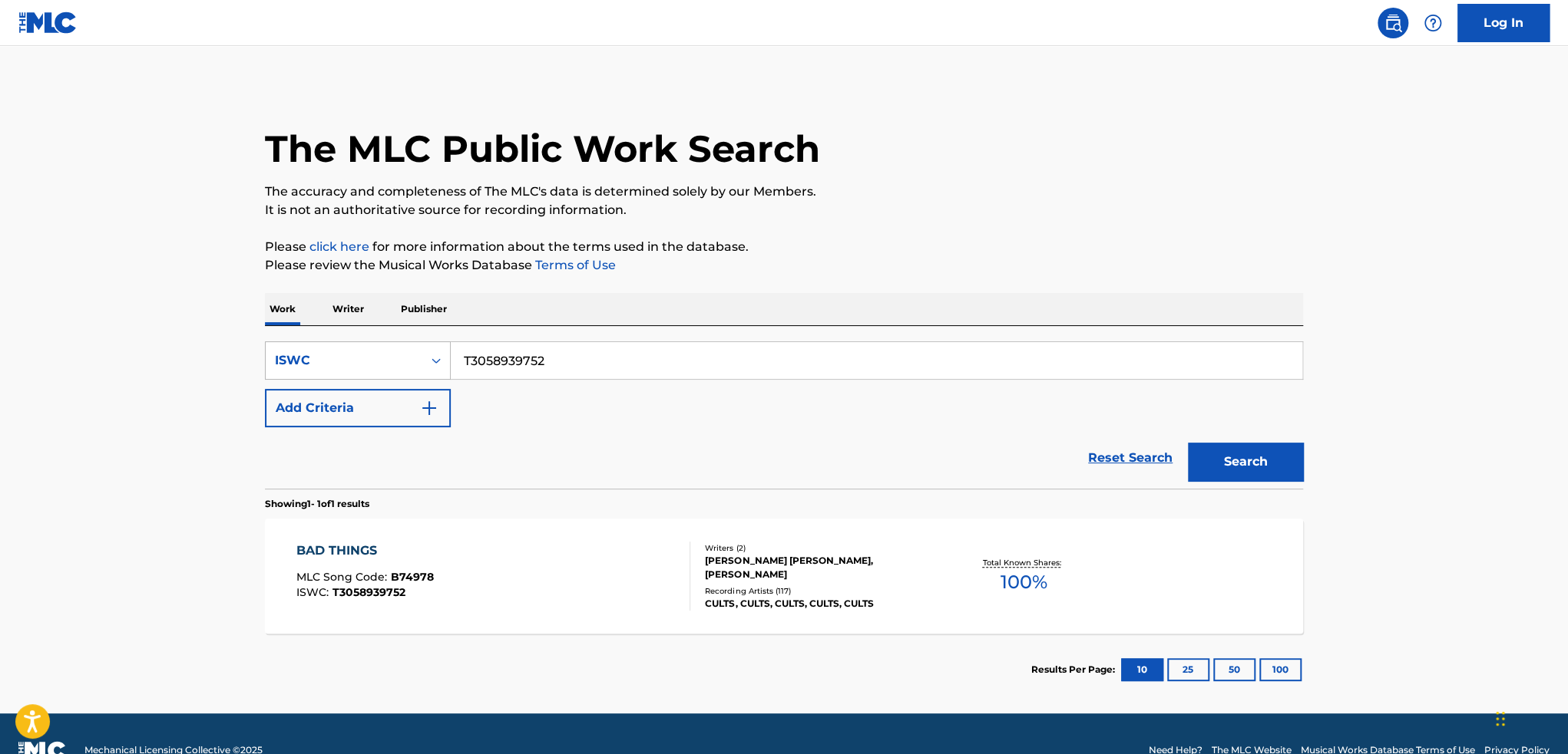
click at [380, 352] on div "ISWC" at bounding box center [344, 360] width 138 height 18
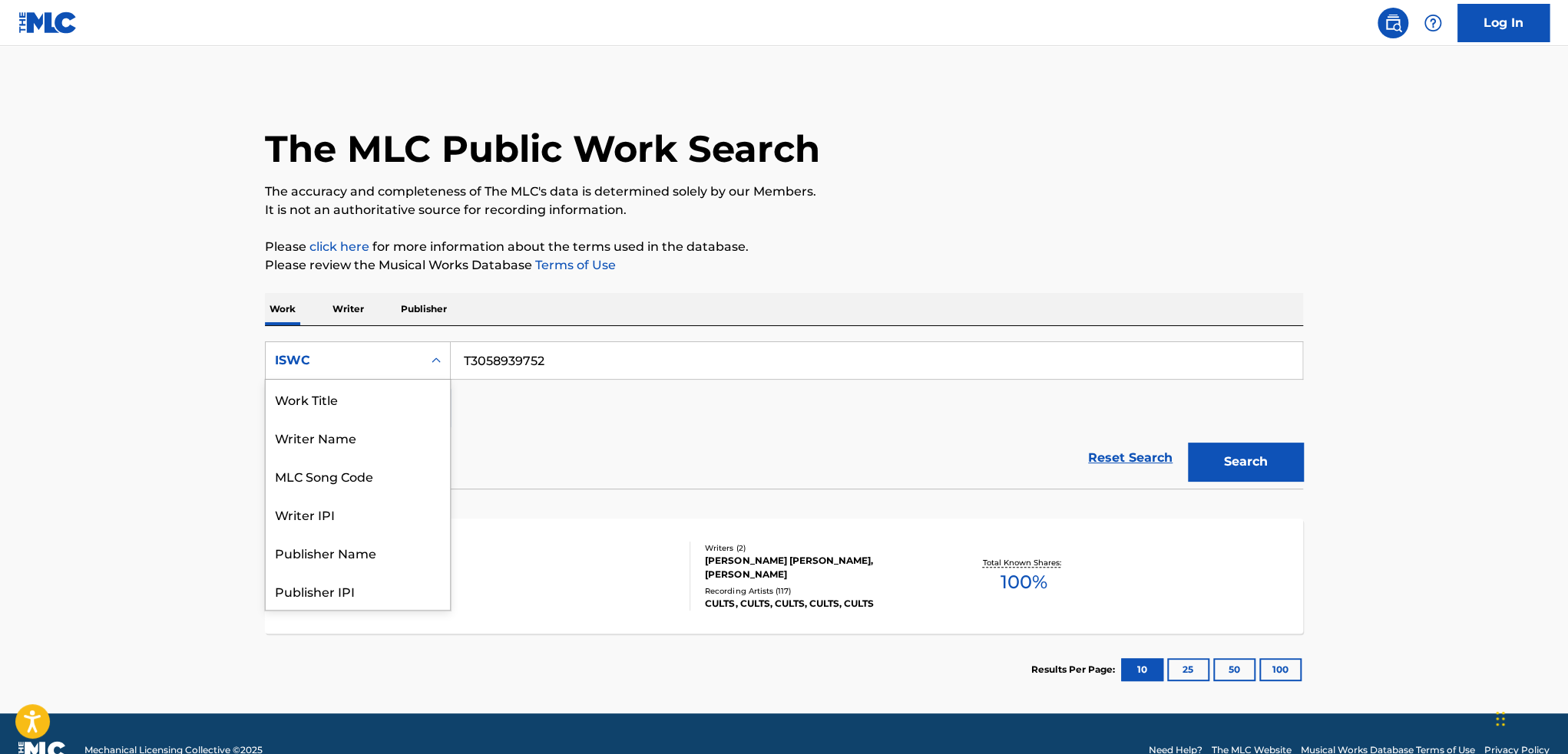
scroll to position [76, 0]
click at [544, 365] on input "T3058939752" at bounding box center [876, 360] width 851 height 37
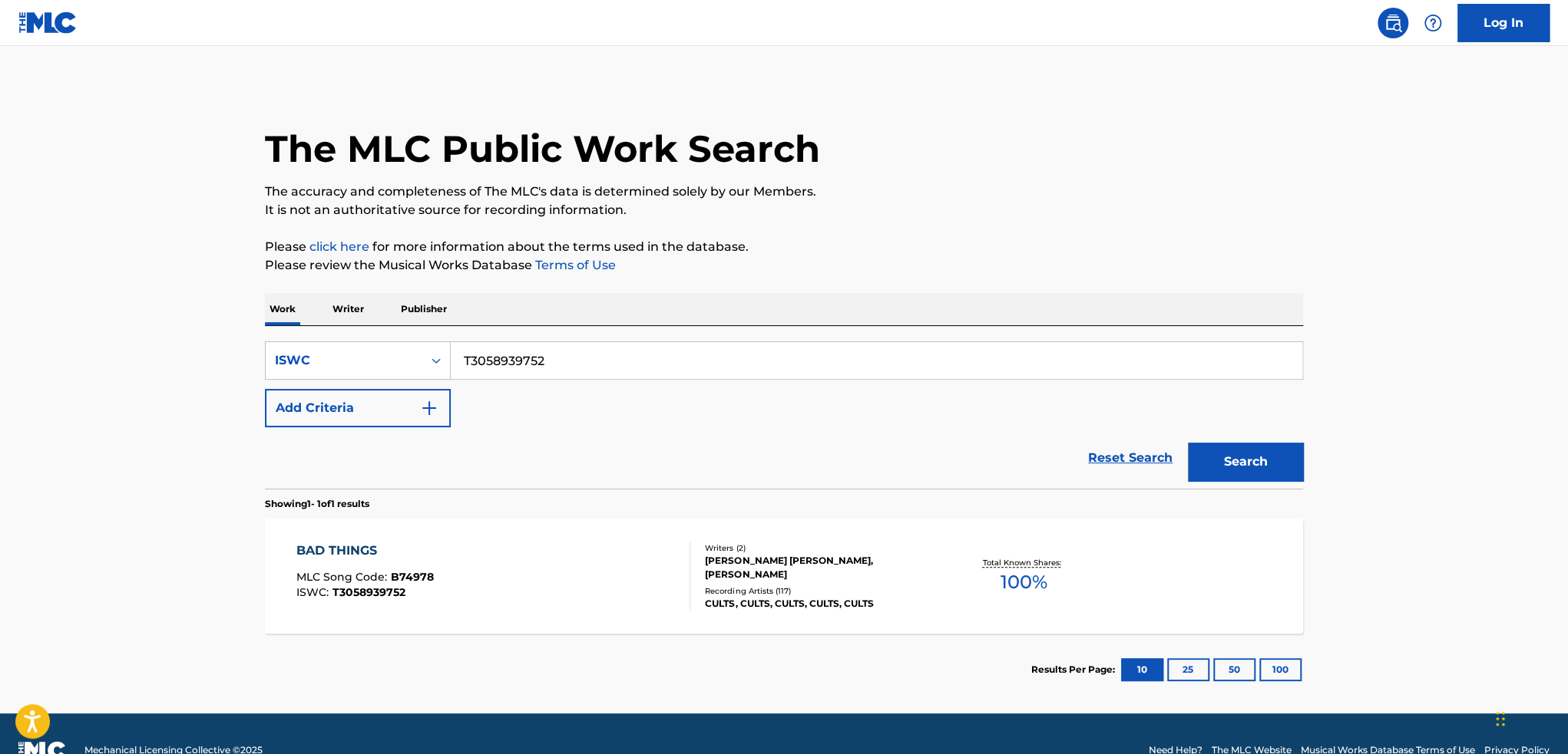
paste input "WHERE I CAME FROM"
type input "WHERE I CAME FROM"
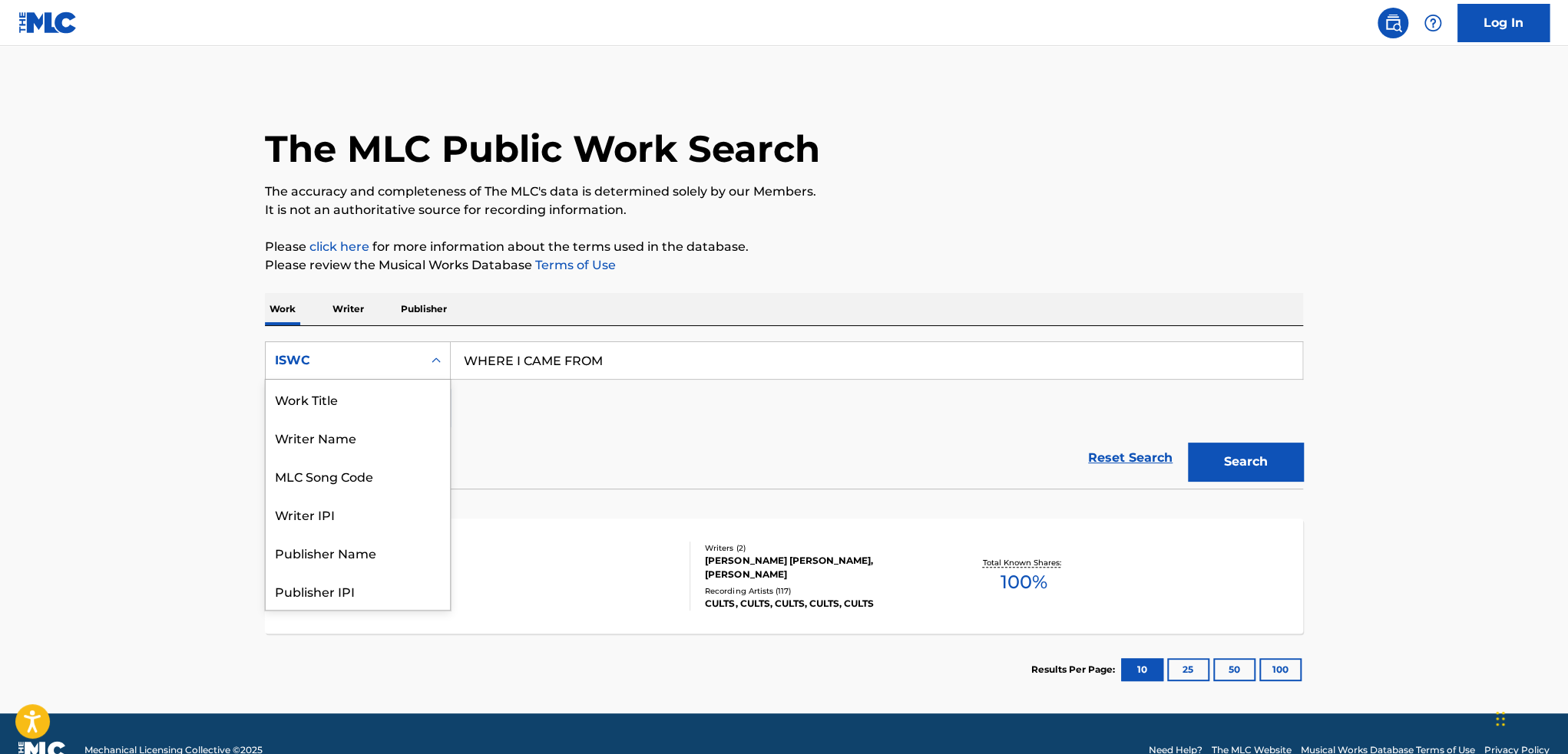
click at [380, 369] on div "ISWC" at bounding box center [344, 360] width 138 height 18
click at [325, 407] on div "Work Title" at bounding box center [357, 399] width 184 height 39
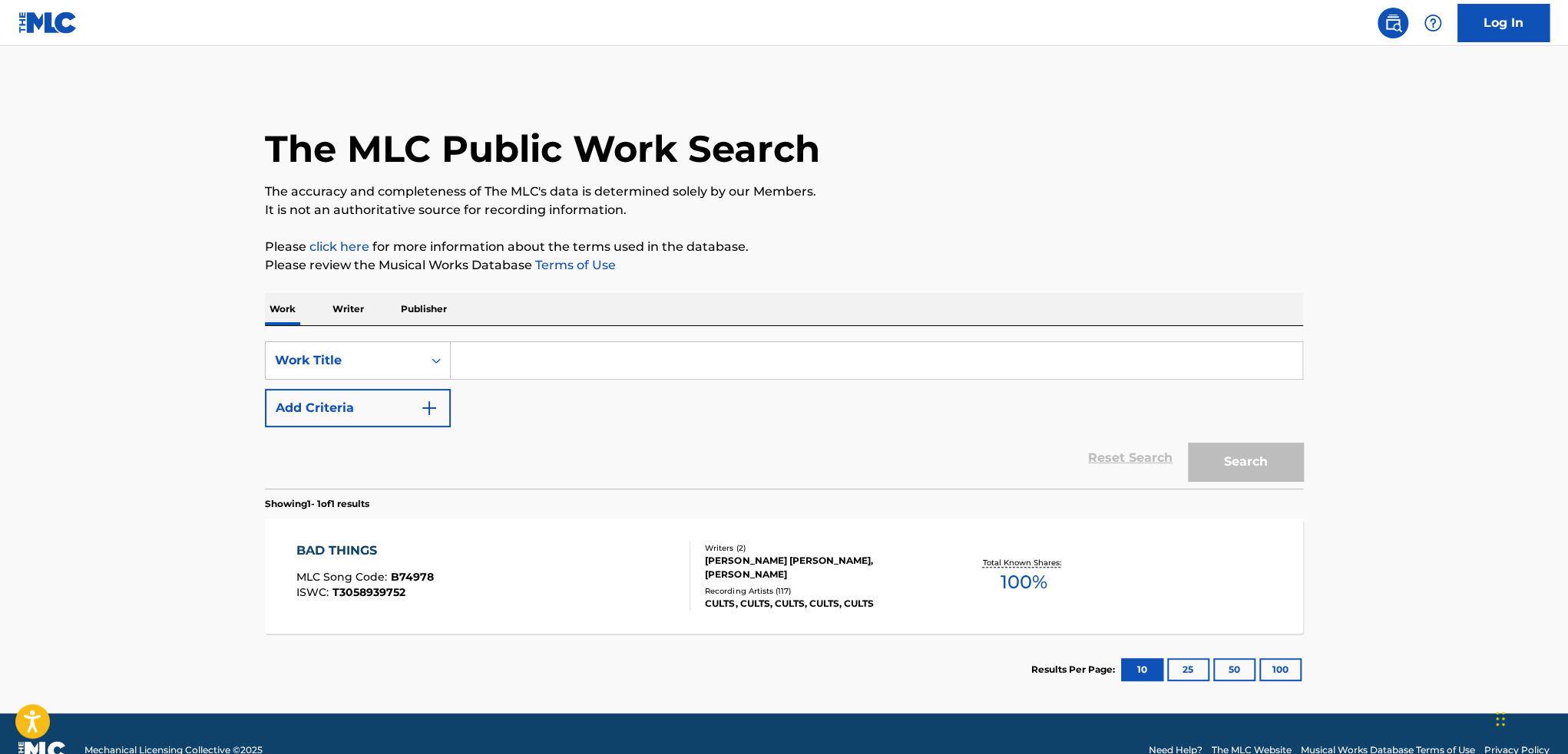
click at [598, 369] on input "Search Form" at bounding box center [876, 360] width 851 height 37
paste input "WHERE I CAME FROM"
click at [1188, 443] on button "Search" at bounding box center [1245, 462] width 115 height 39
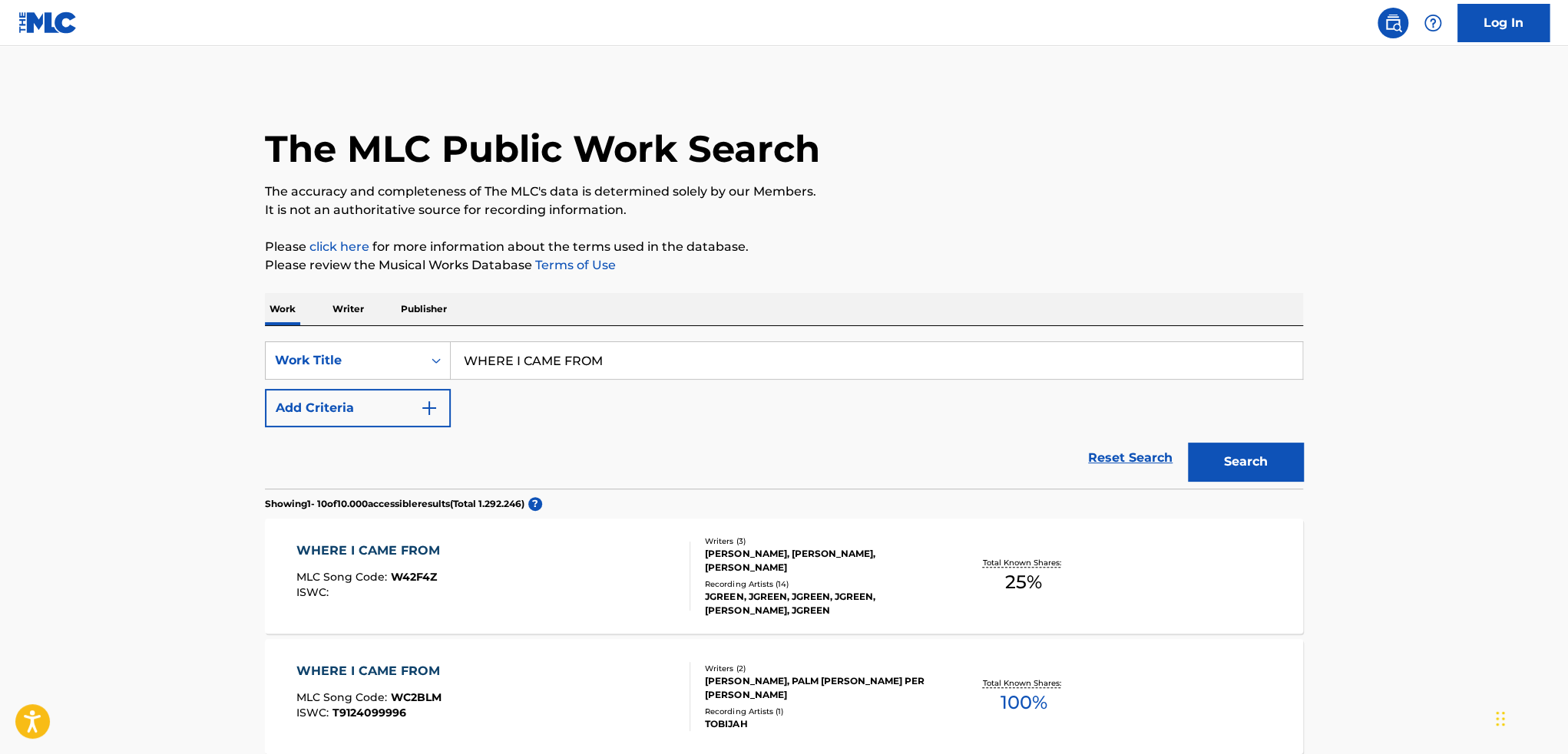
click at [623, 370] on input "WHERE I CAME FROM" at bounding box center [876, 360] width 851 height 37
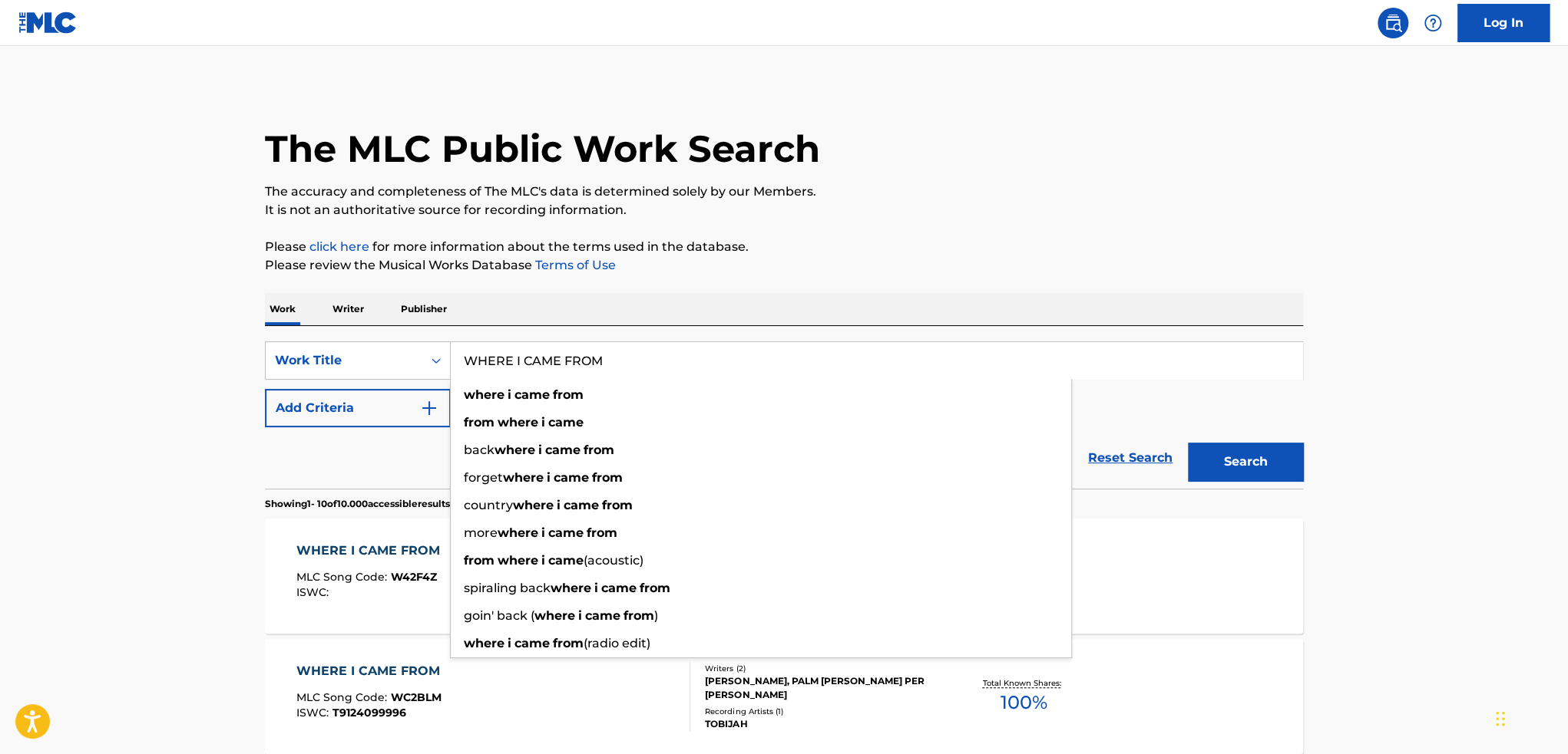
paste input "[PERSON_NAME]"
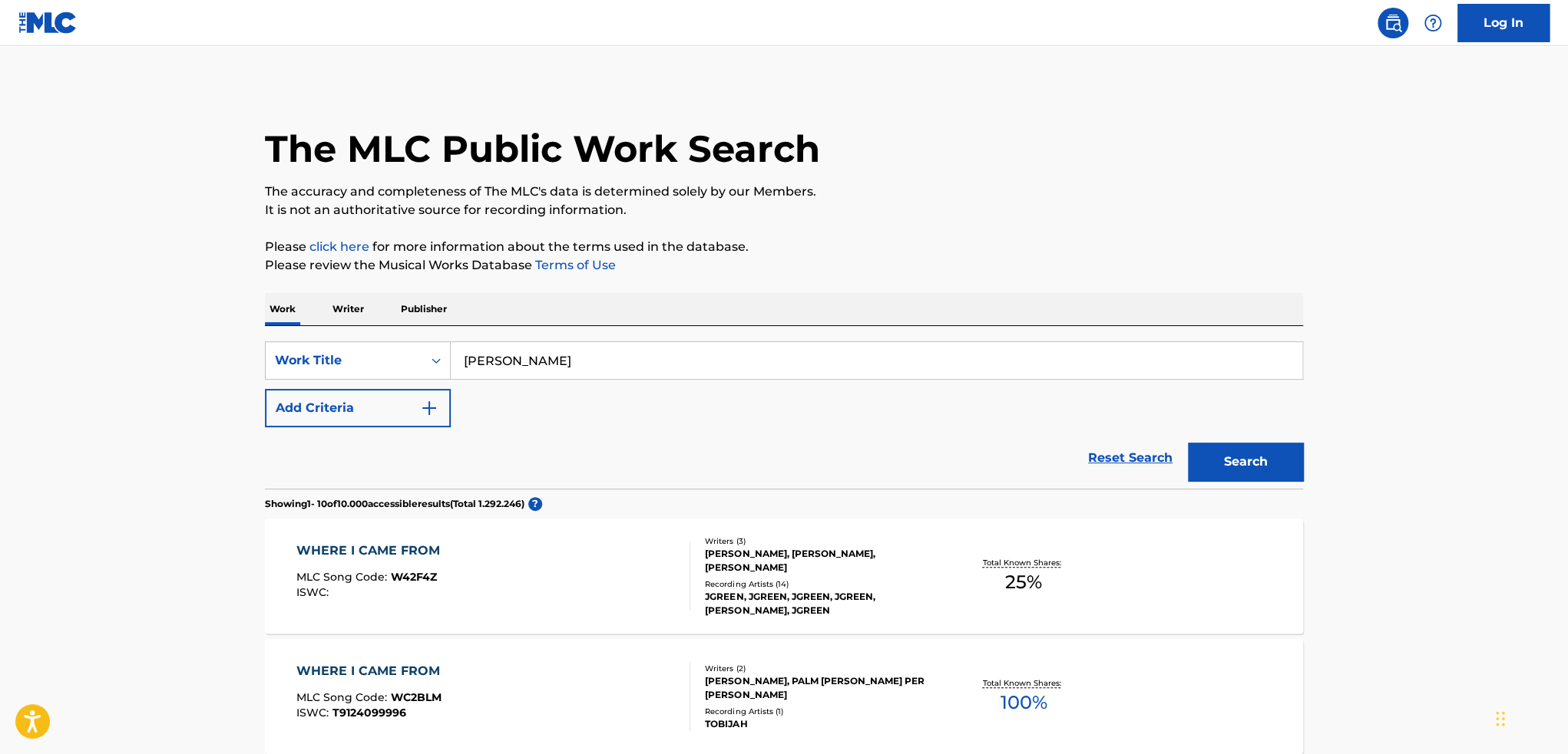
click at [1197, 471] on button "Search" at bounding box center [1245, 462] width 115 height 39
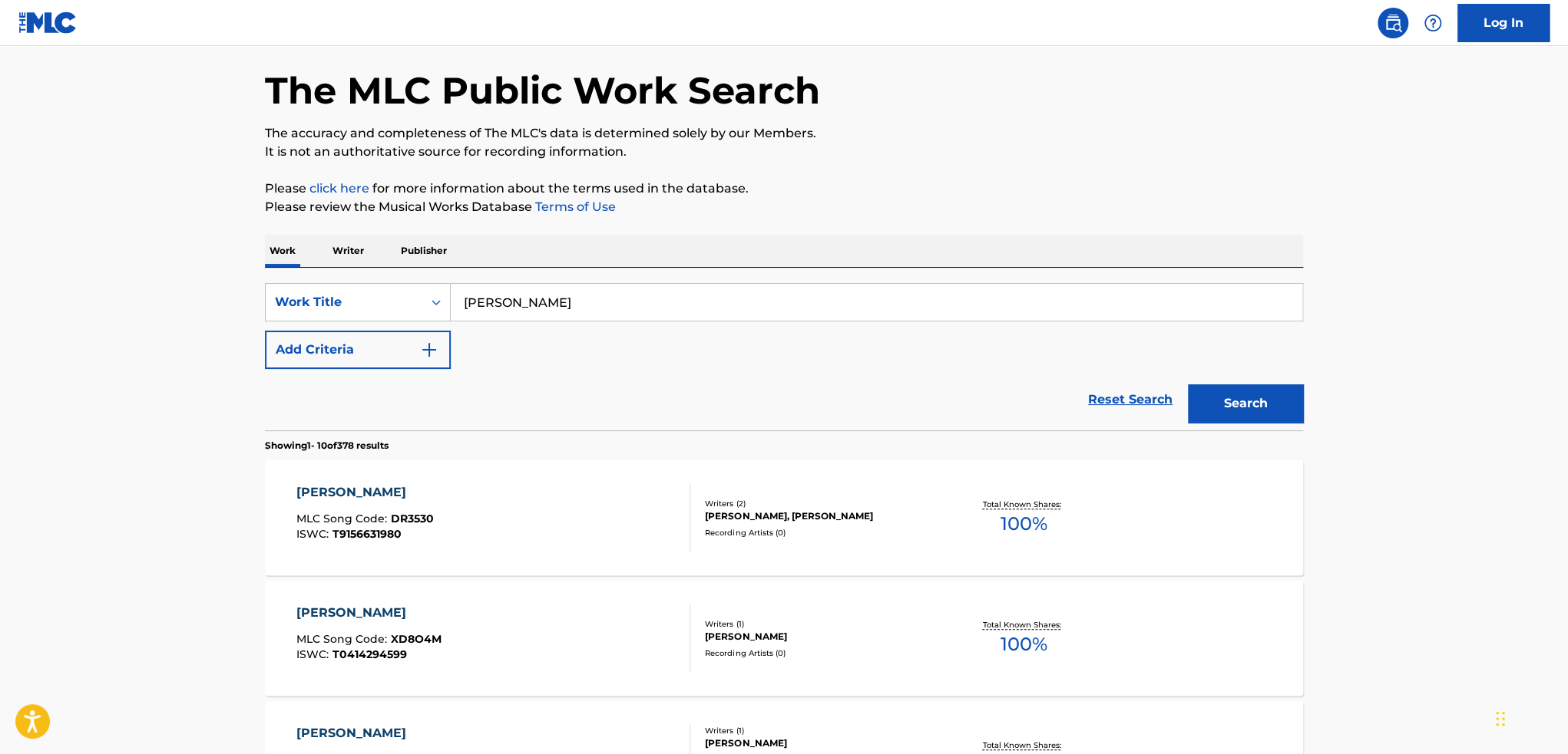
scroll to position [230, 0]
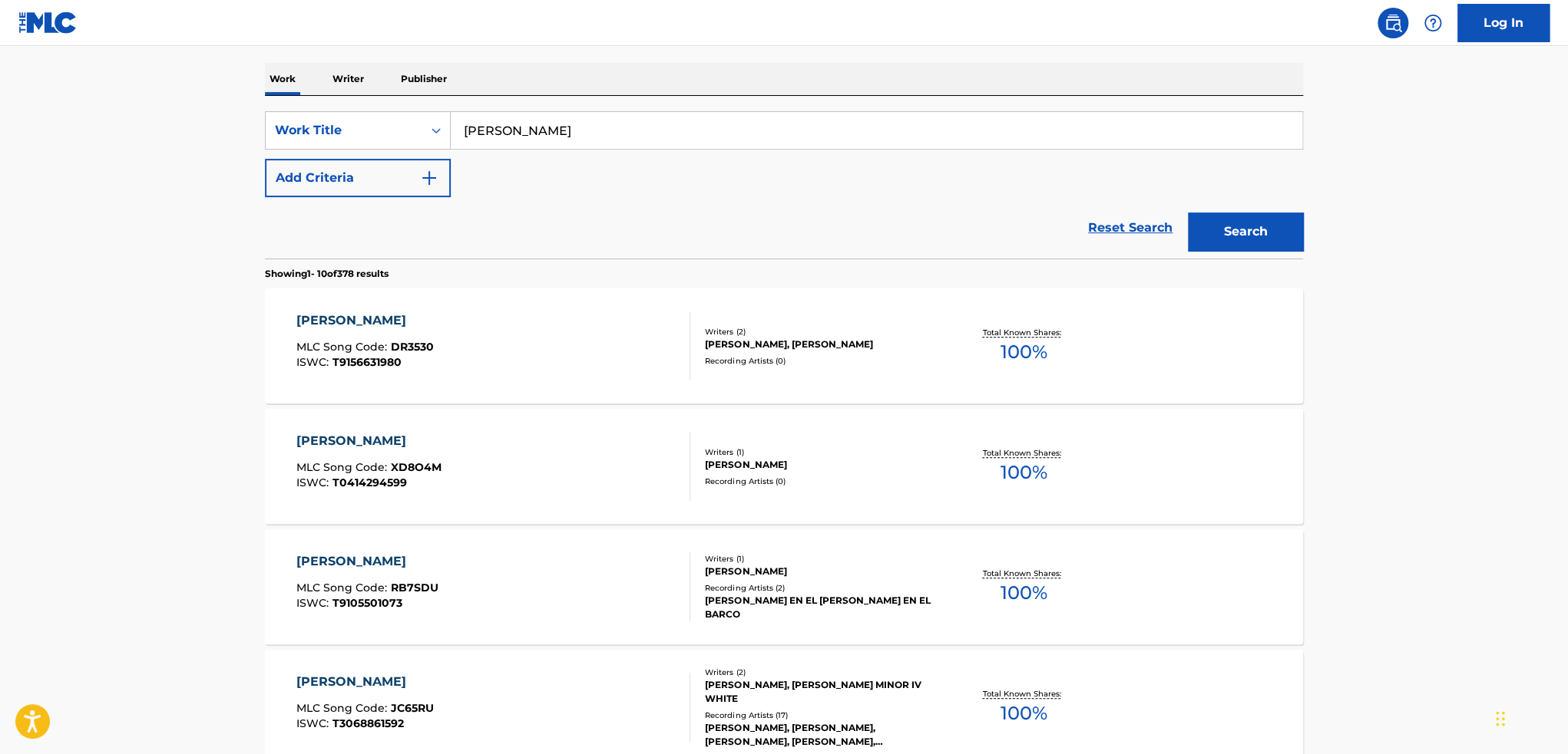
click at [755, 134] on input "[PERSON_NAME]" at bounding box center [876, 130] width 851 height 37
paste input "LIKE YOU"
type input "LIKE YOU"
click at [1188, 213] on button "Search" at bounding box center [1245, 232] width 115 height 39
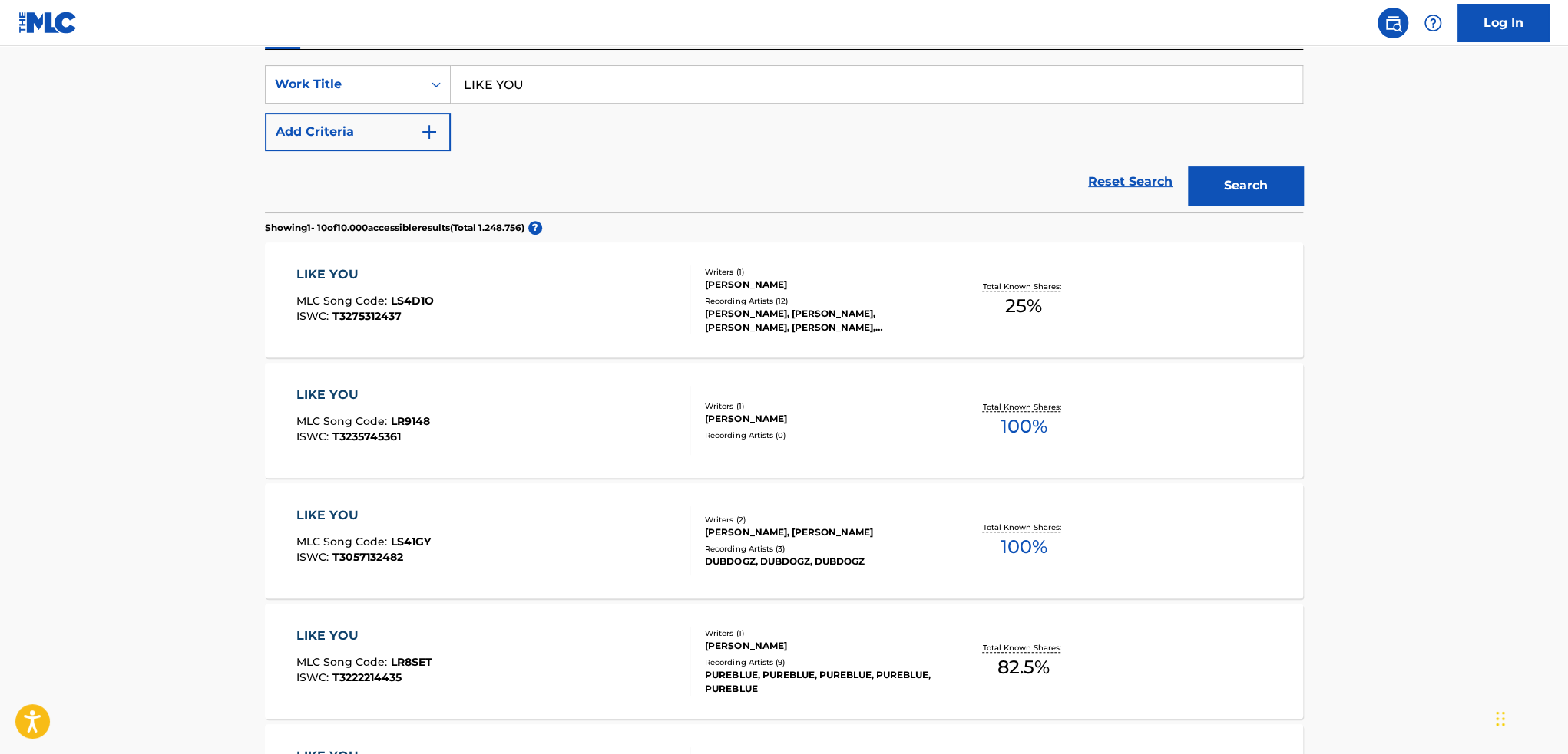
scroll to position [0, 0]
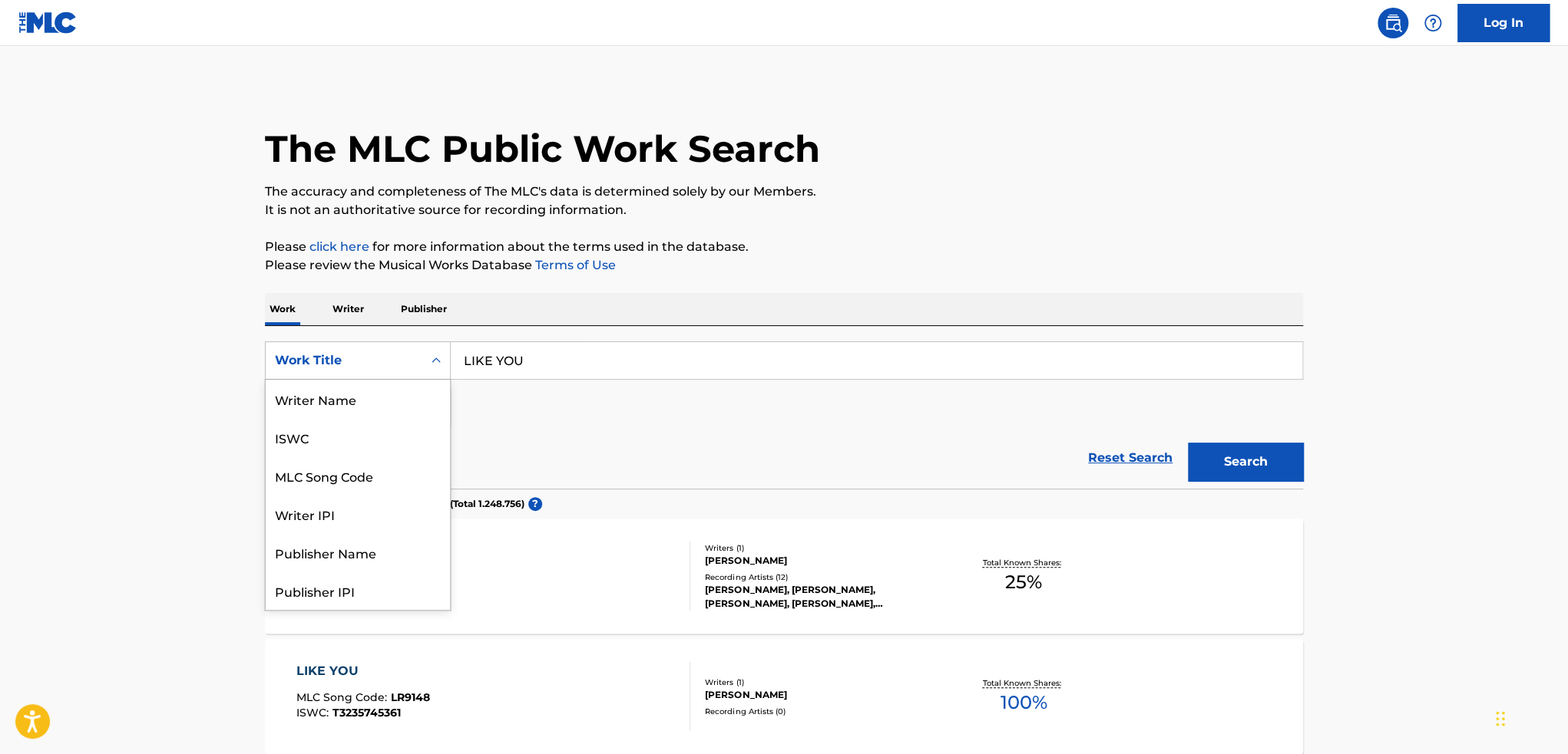
click at [370, 355] on div "Work Title" at bounding box center [344, 360] width 138 height 18
click at [329, 444] on div "ISWC" at bounding box center [357, 437] width 184 height 39
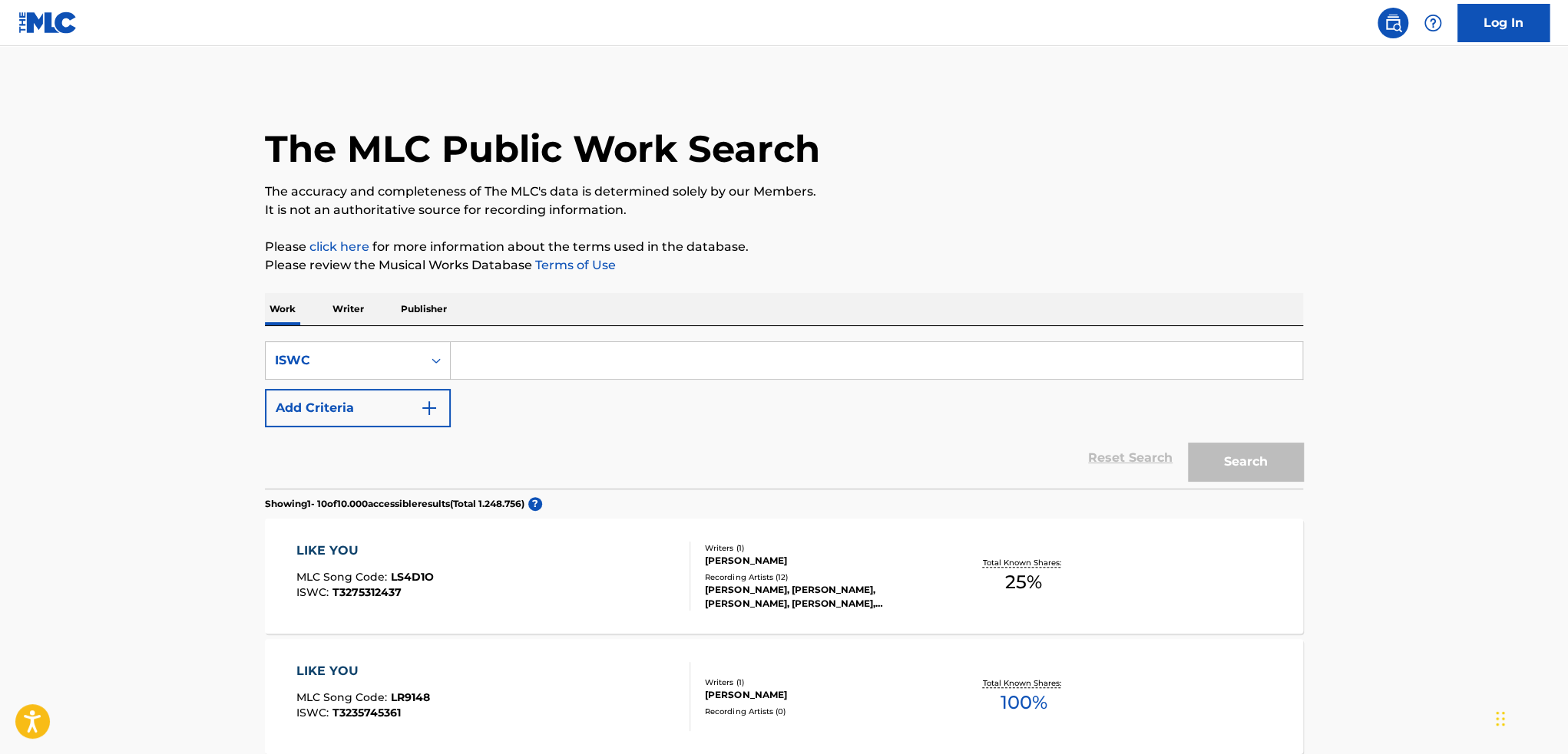
click at [544, 356] on input "Search Form" at bounding box center [876, 360] width 851 height 37
paste input "T9182003185"
type input "T9182003185"
click at [1188, 443] on button "Search" at bounding box center [1245, 462] width 115 height 39
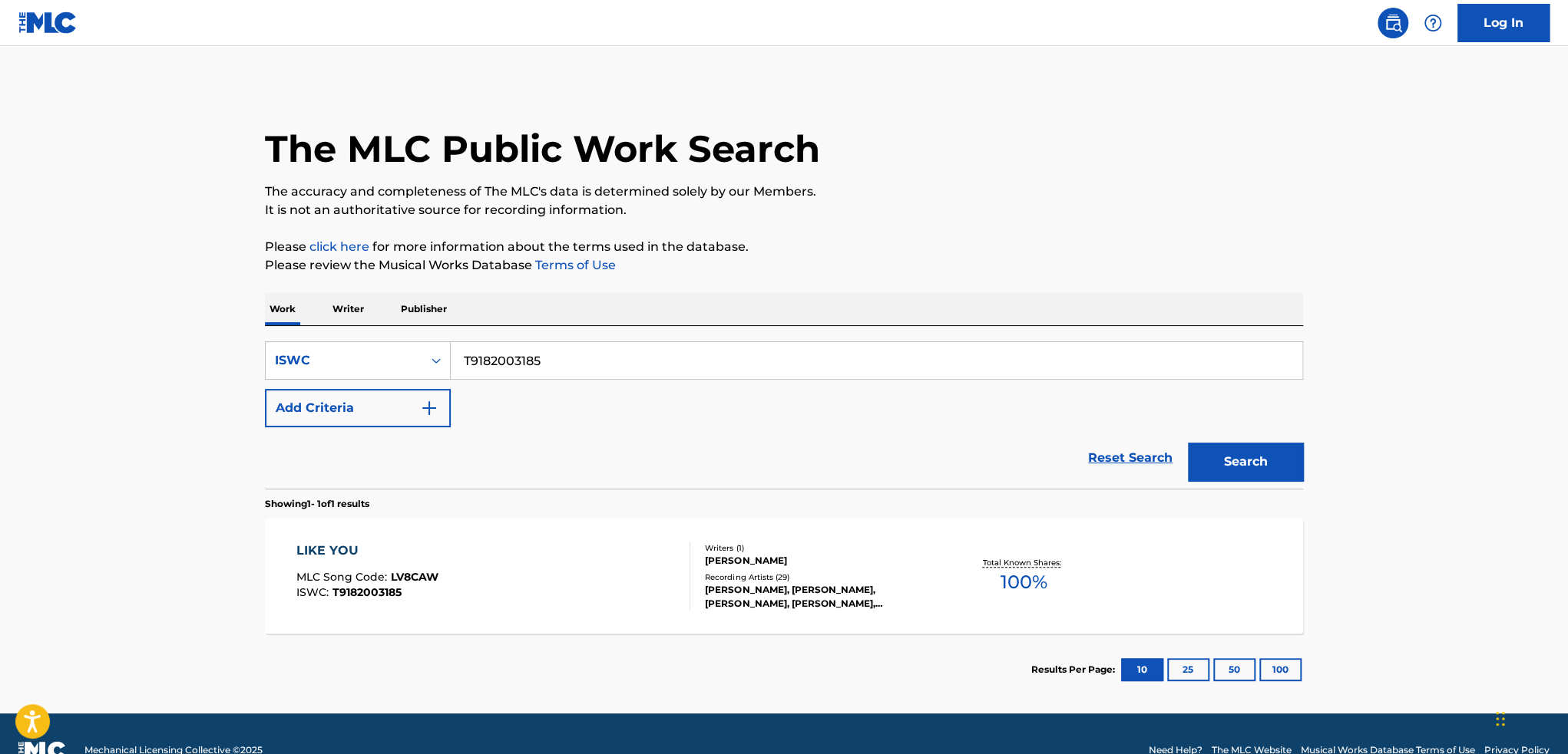
click at [915, 569] on div "Writers ( 1 ) [PERSON_NAME] Recording Artists ( 29 ) [PERSON_NAME], [PERSON_NAM…" at bounding box center [814, 577] width 246 height 68
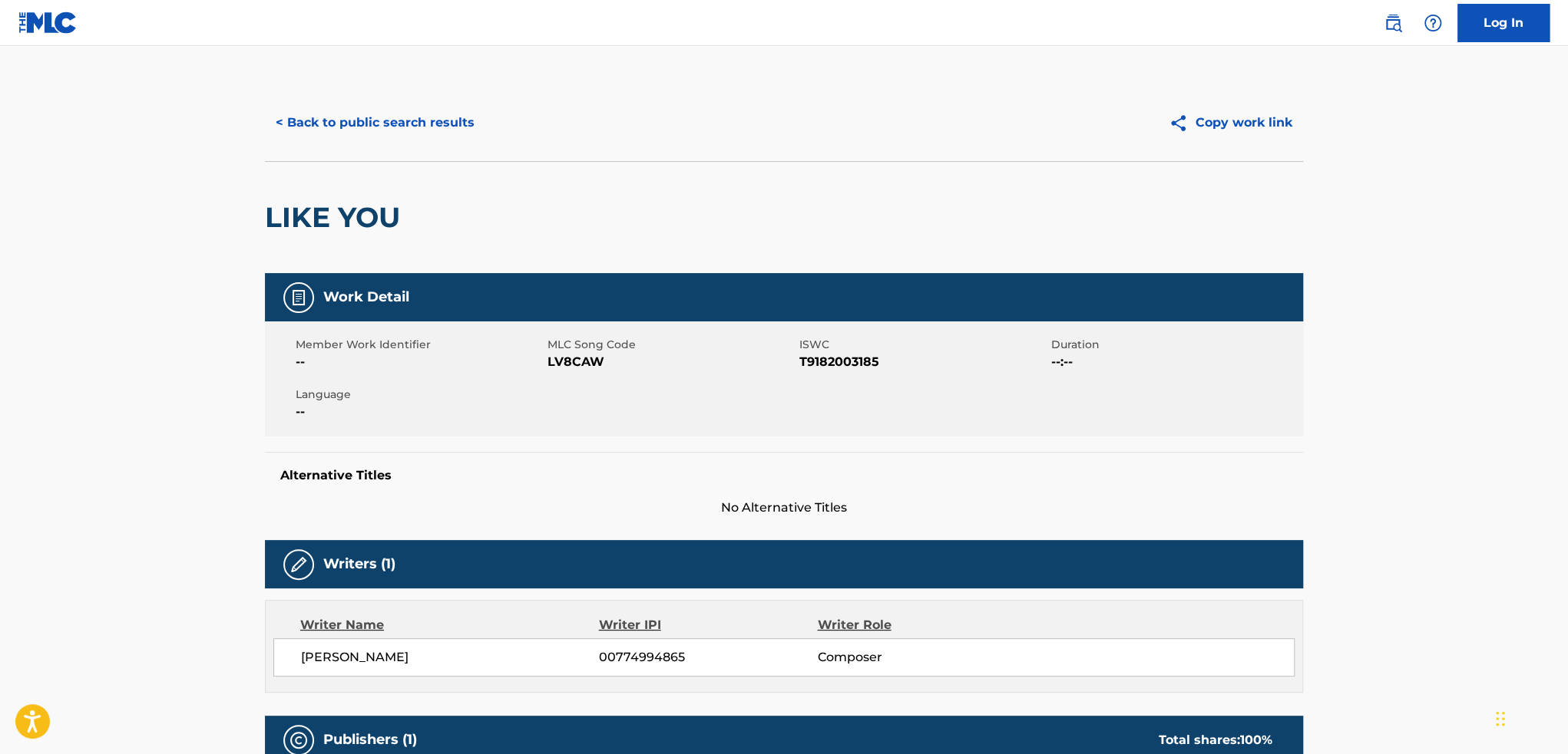
click at [421, 148] on div "< Back to public search results Copy work link" at bounding box center [784, 122] width 1038 height 76
click at [464, 131] on button "< Back to public search results" at bounding box center [375, 122] width 220 height 39
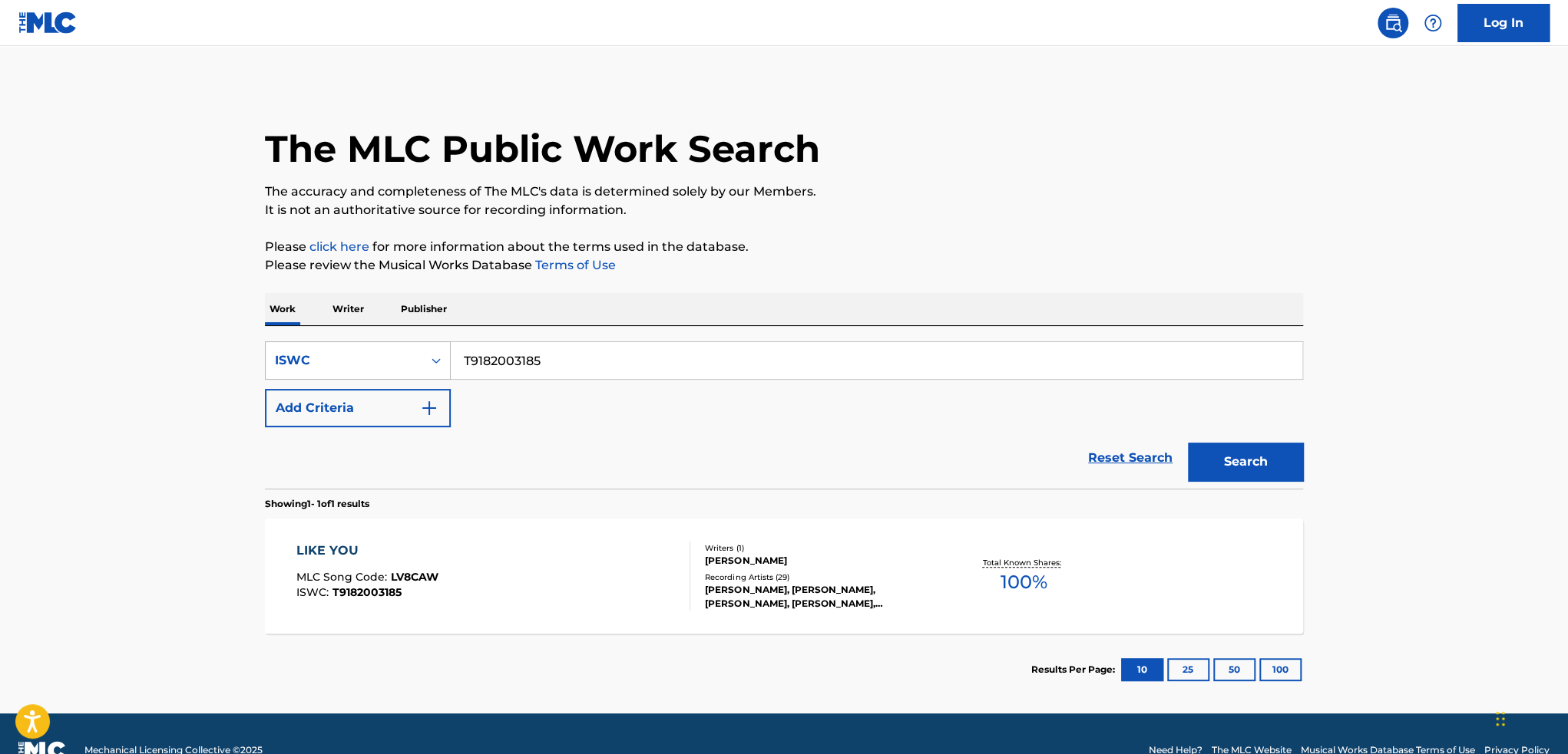
click at [333, 363] on div "ISWC" at bounding box center [344, 360] width 138 height 18
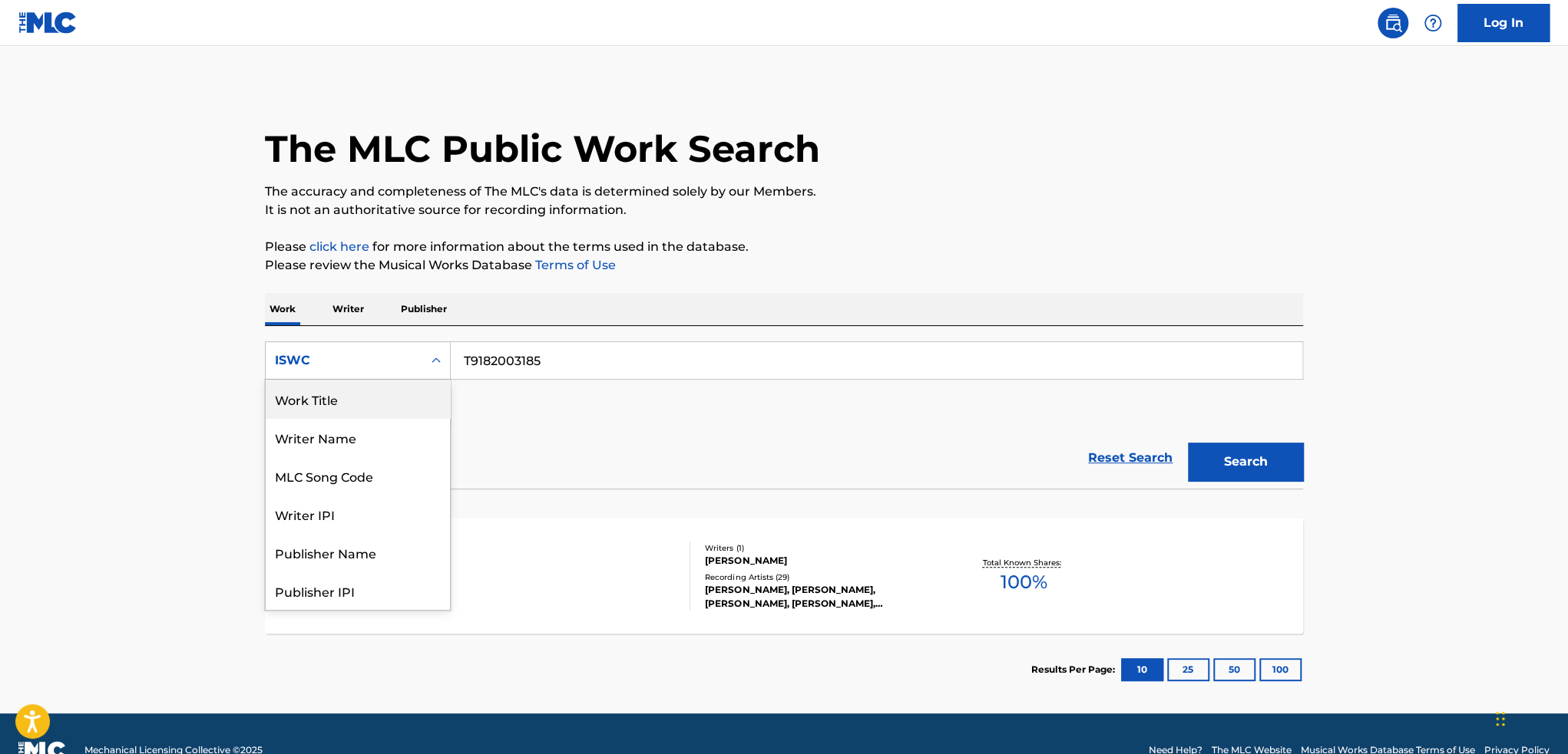
click at [341, 412] on div "Work Title" at bounding box center [357, 399] width 184 height 39
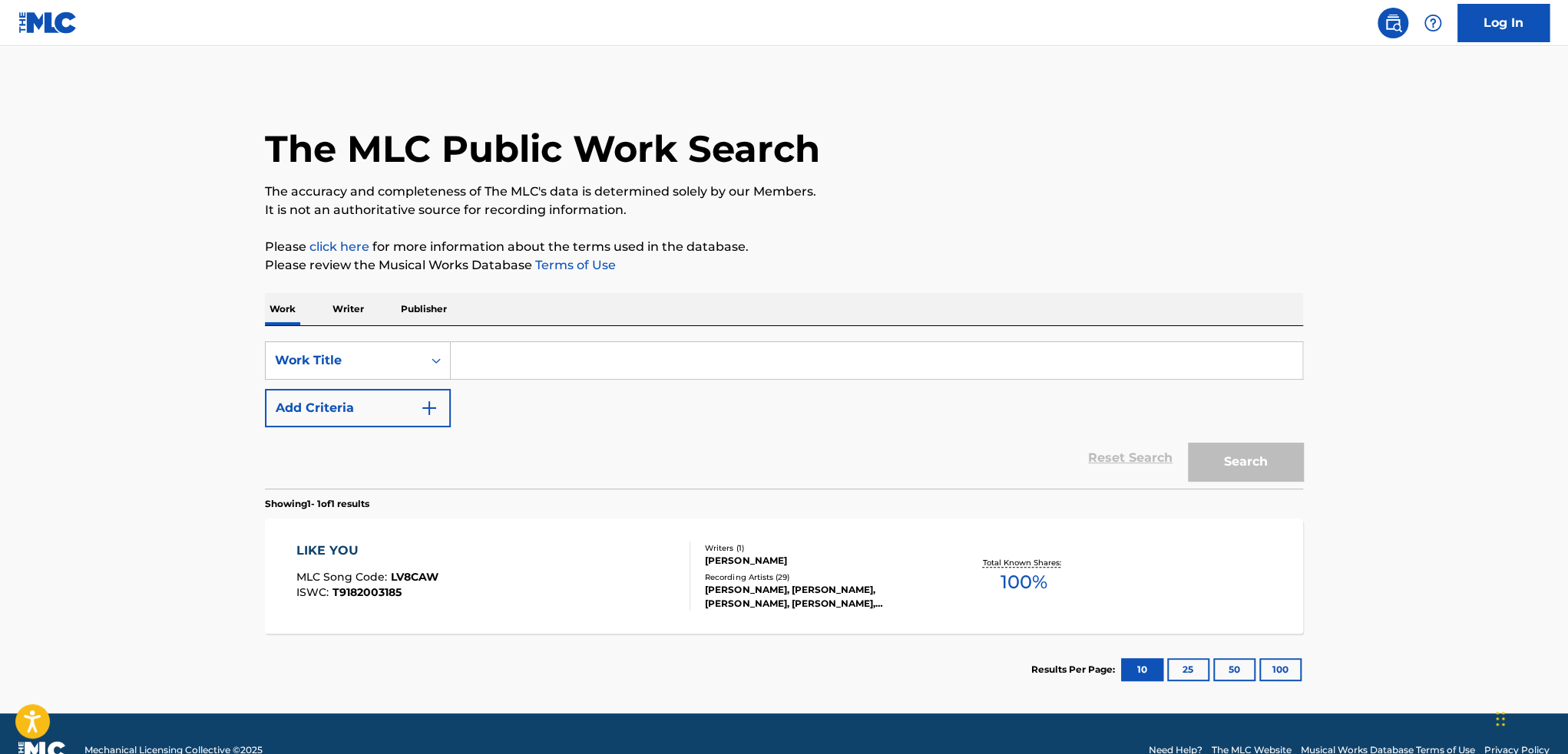
click at [592, 368] on input "Search Form" at bounding box center [876, 360] width 851 height 37
paste input "NO MORE DISGUISE"
type input "NO MORE DISGUISE"
click at [1188, 443] on button "Search" at bounding box center [1245, 462] width 115 height 39
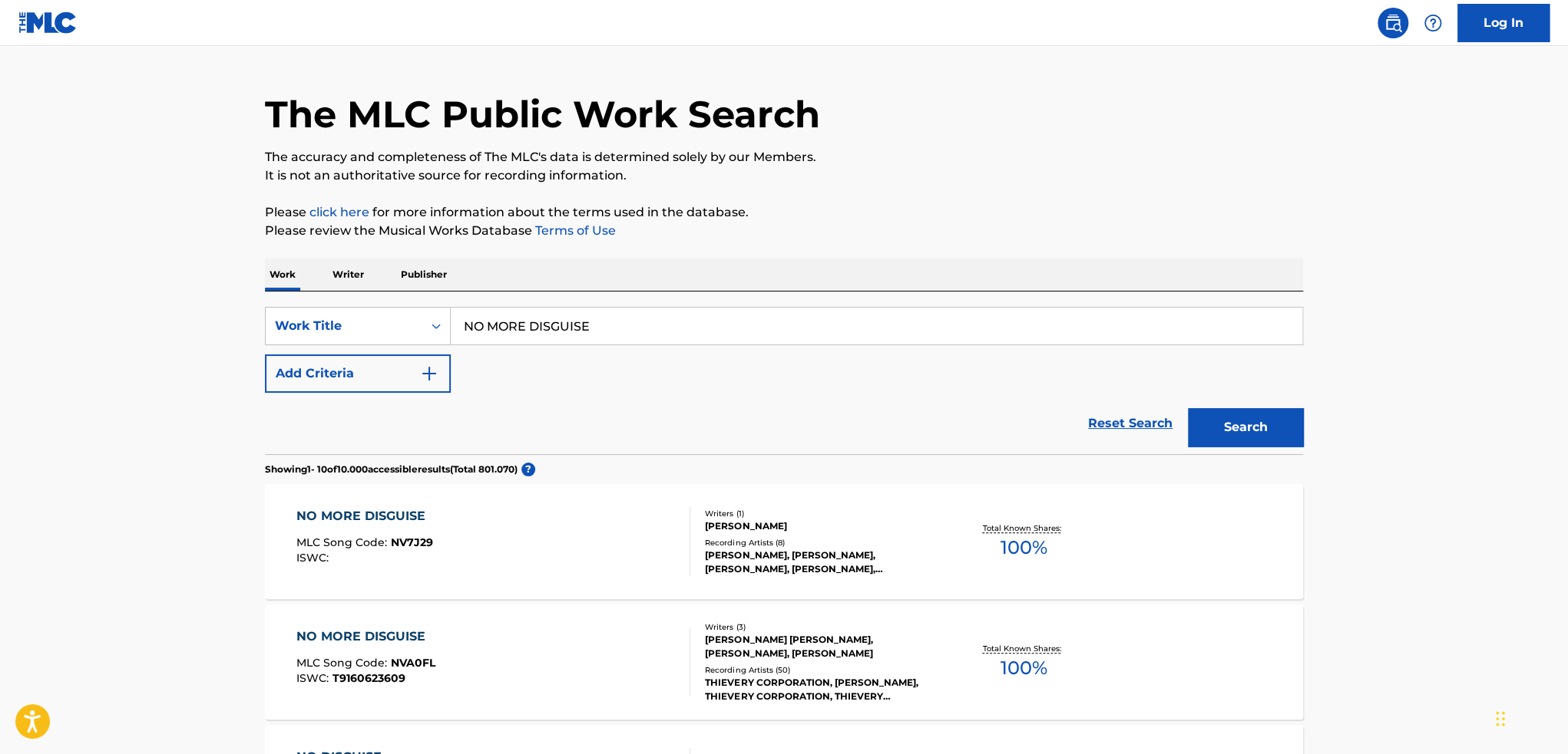
scroll to position [154, 0]
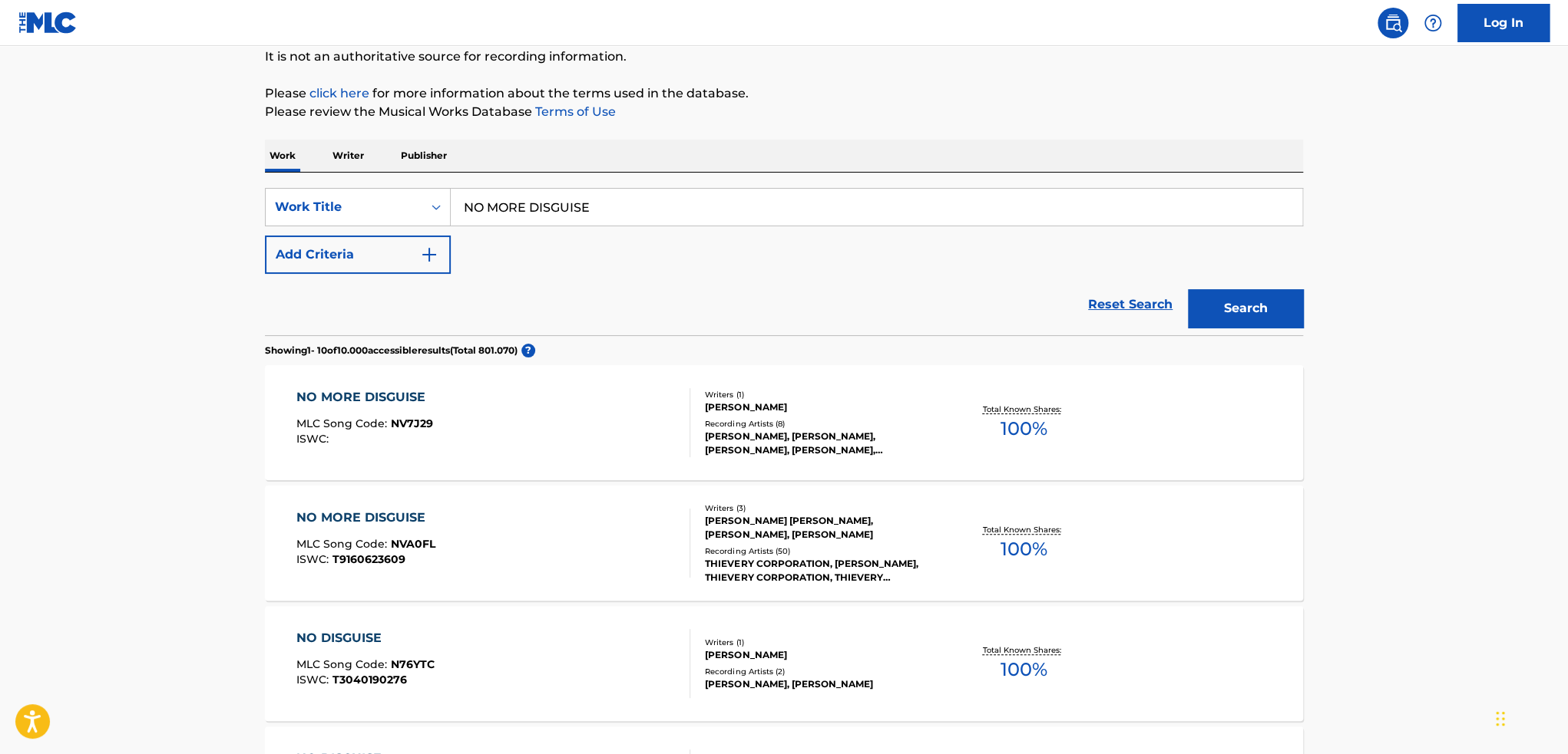
click at [1172, 548] on div "NO MORE DISGUISE MLC Song Code : NVA0FL ISWC : T9160623609 Writers ( 3 ) [PERSO…" at bounding box center [784, 544] width 1038 height 115
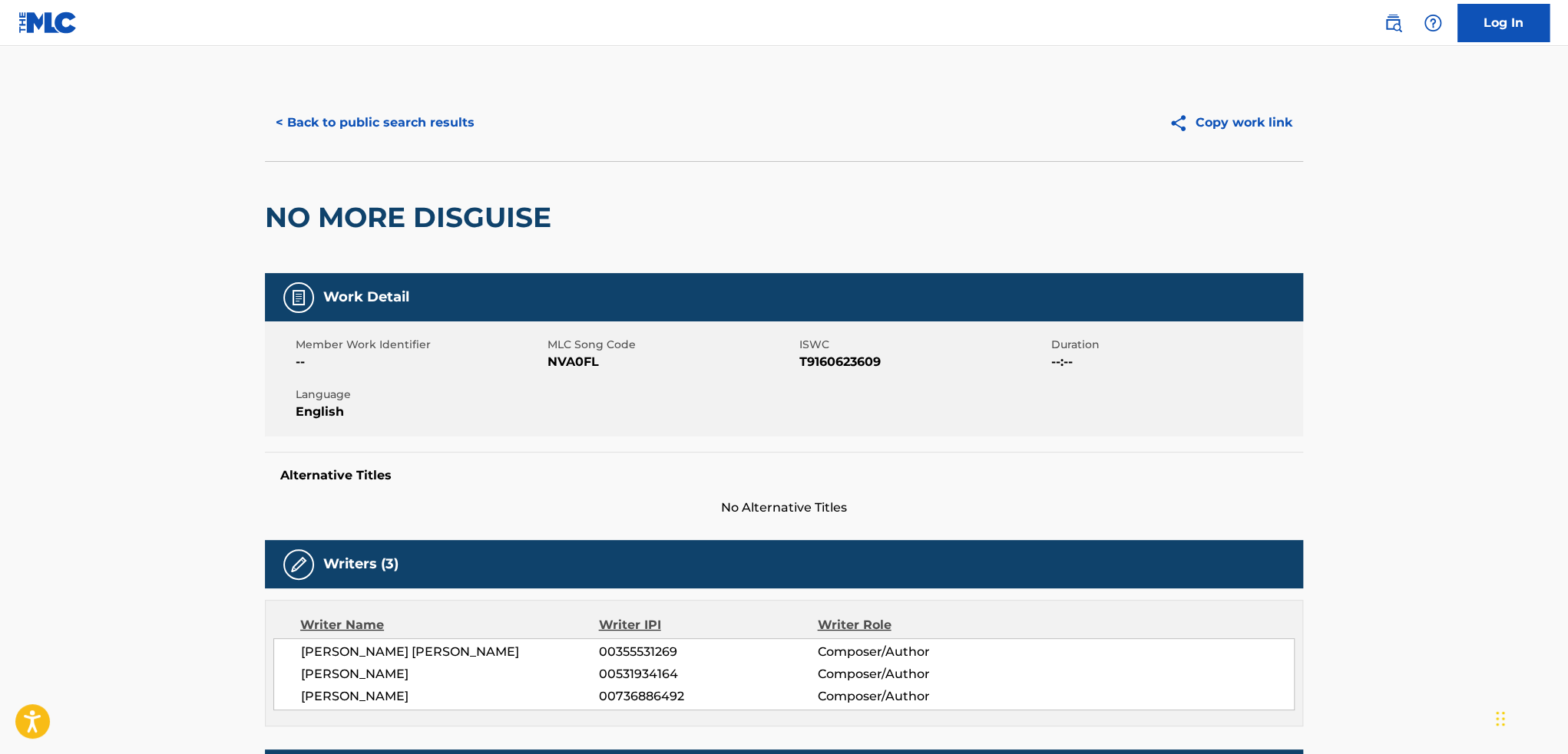
click at [342, 123] on button "< Back to public search results" at bounding box center [375, 122] width 220 height 39
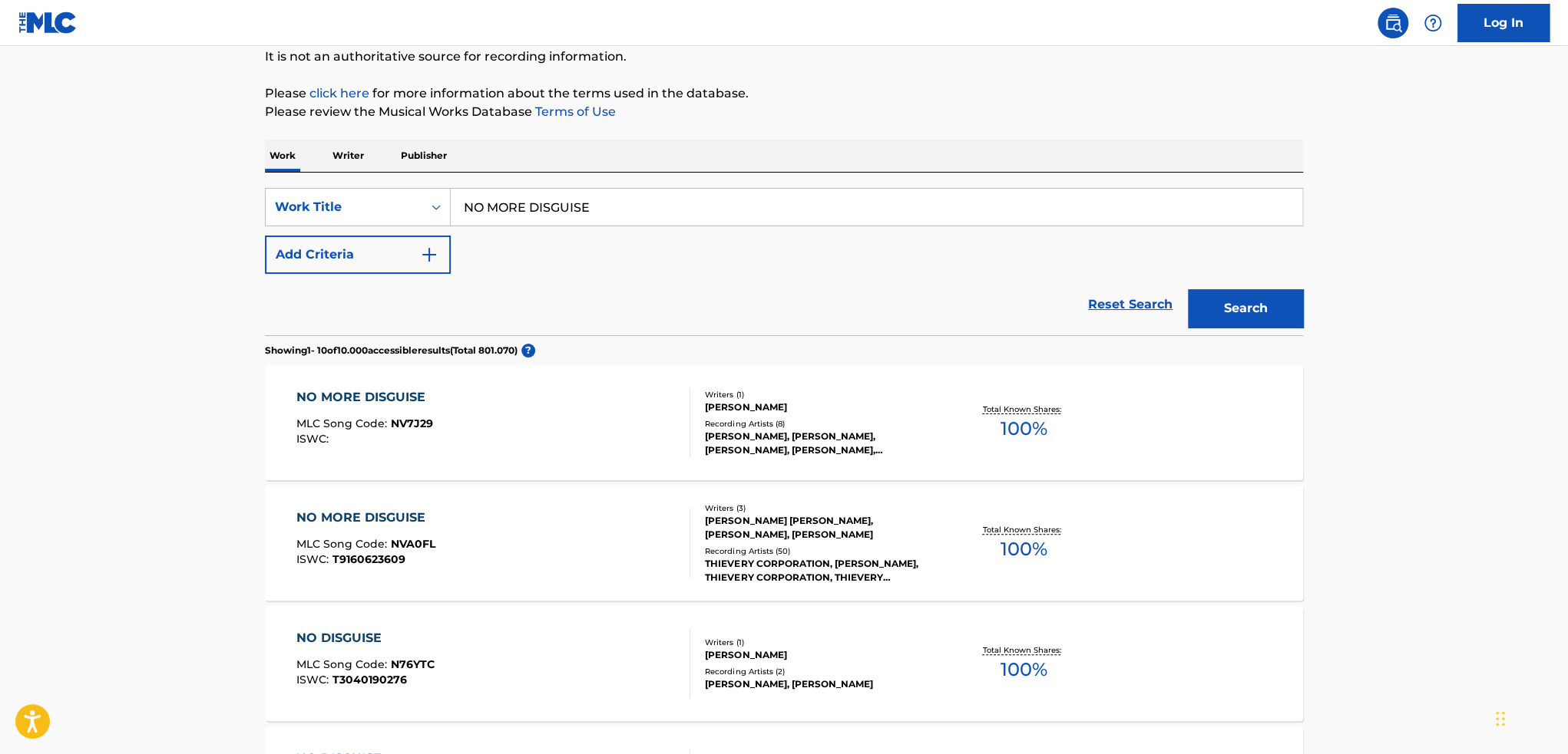
click at [389, 563] on span "T9160623609" at bounding box center [369, 559] width 73 height 13
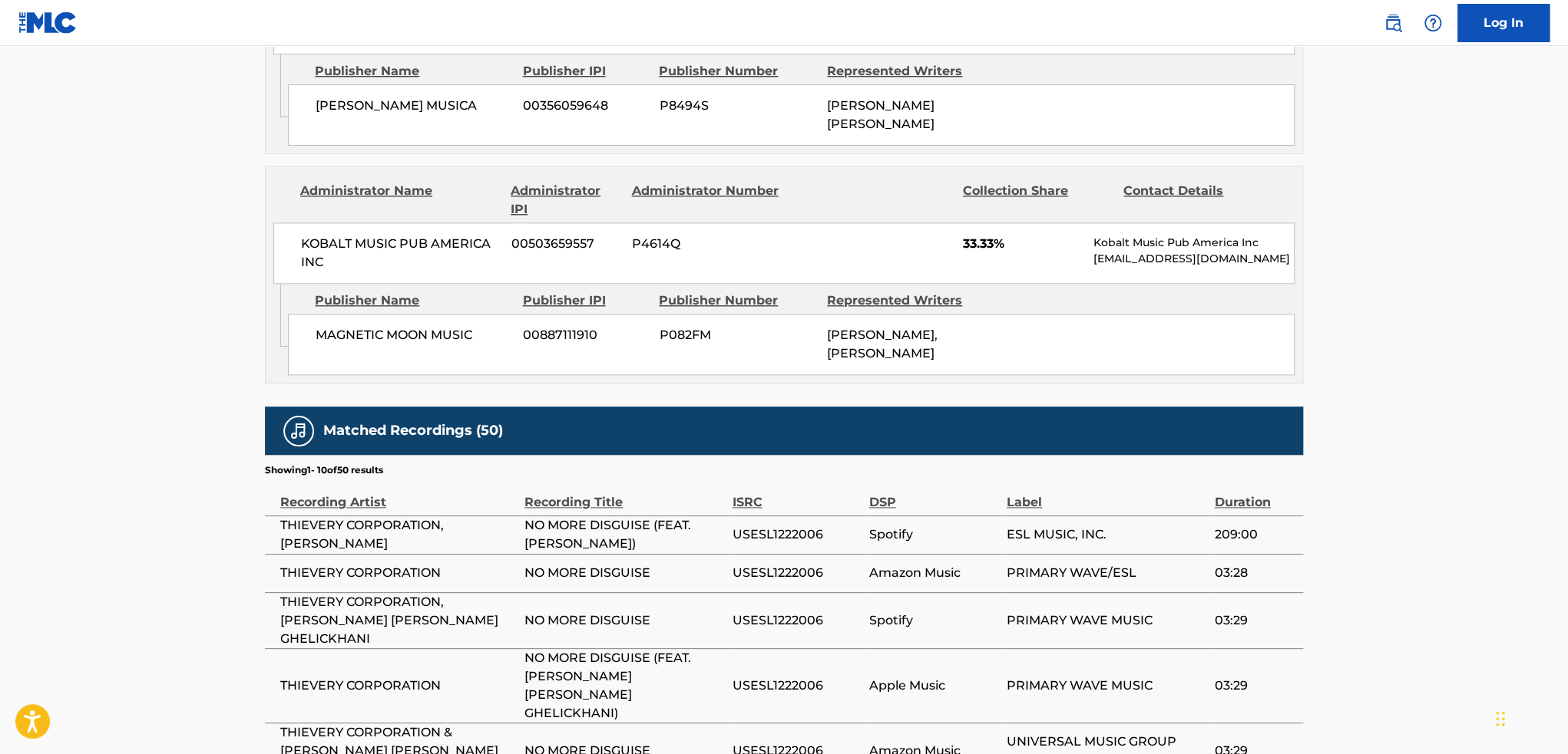
scroll to position [1075, 0]
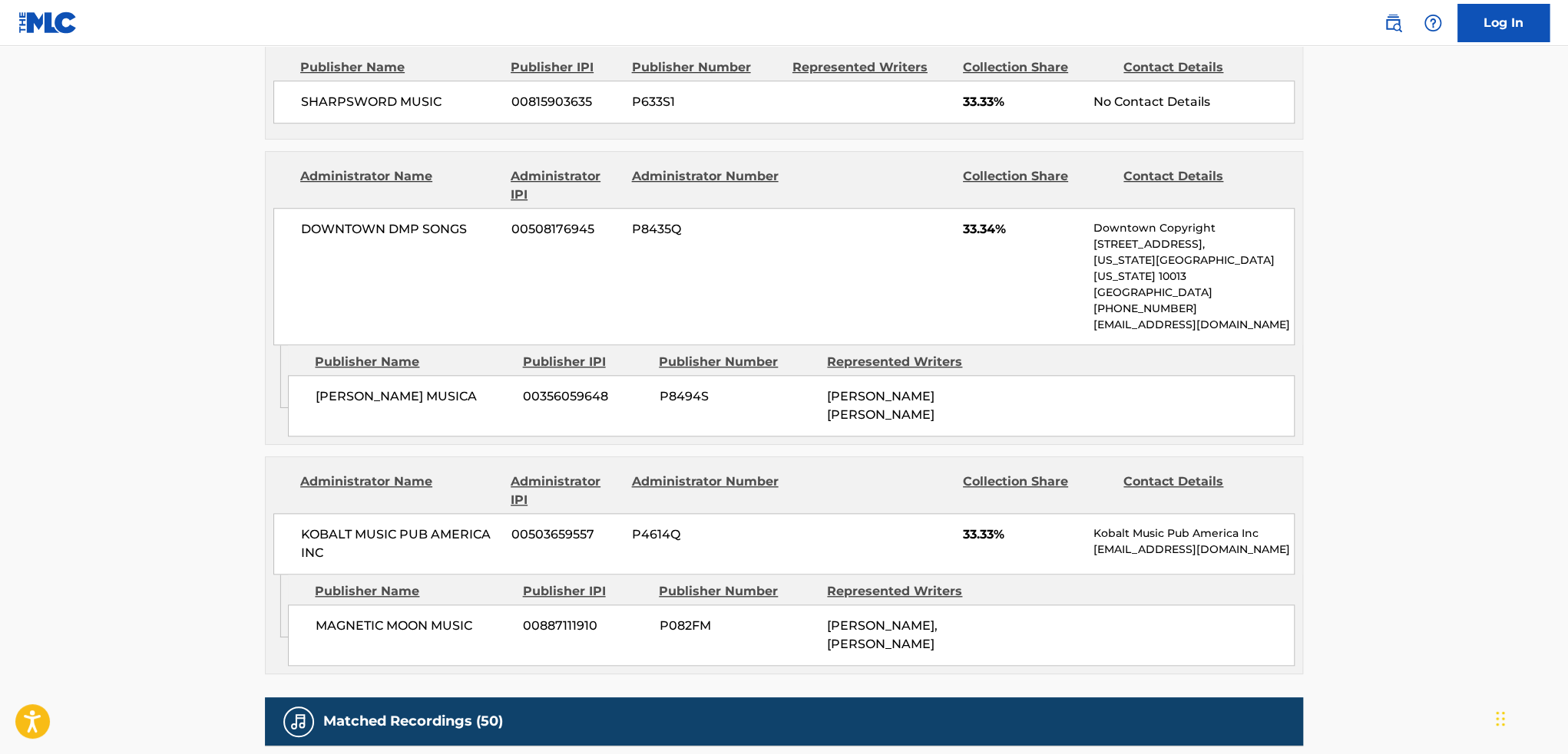
scroll to position [154, 0]
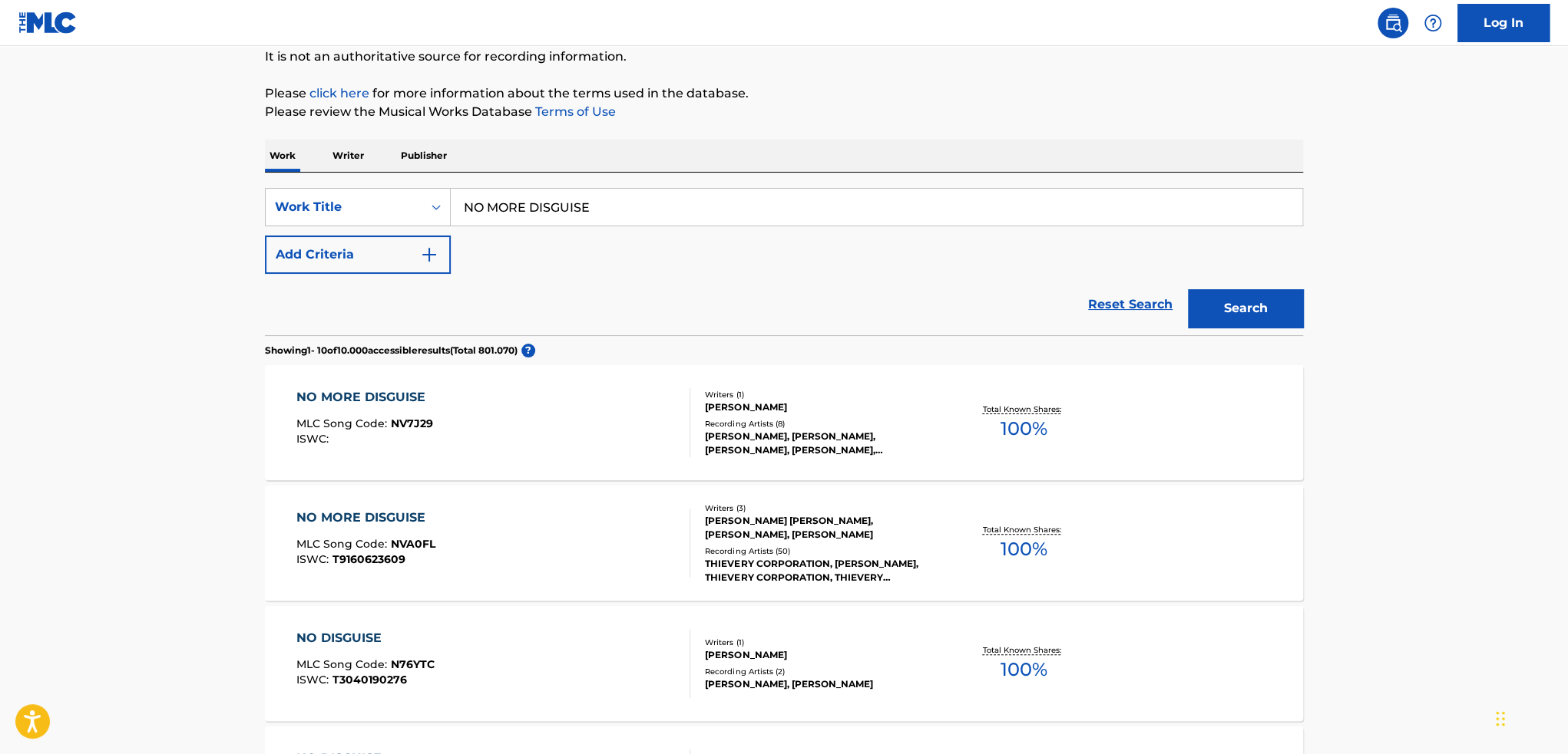
click at [336, 554] on span "T9160623609" at bounding box center [369, 559] width 73 height 13
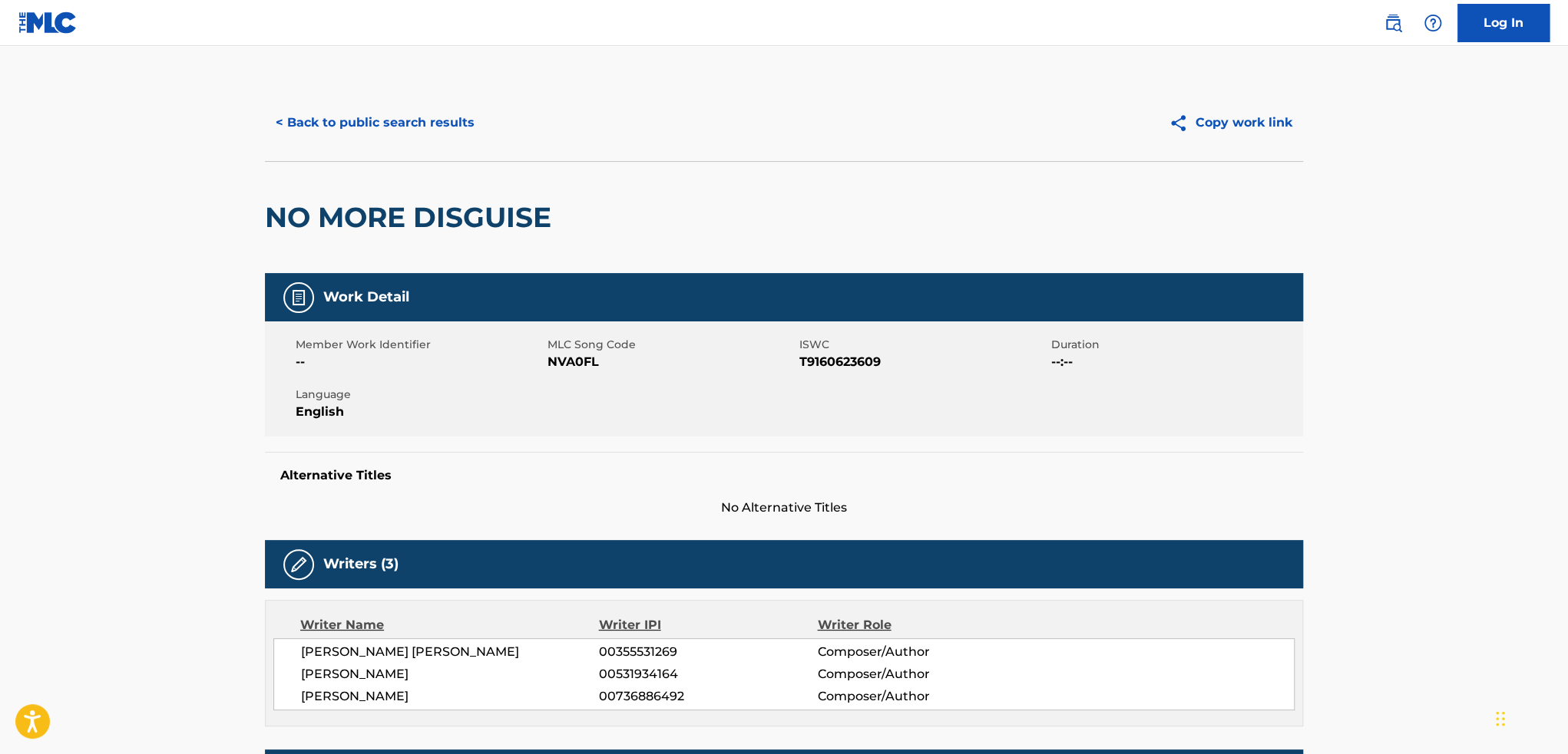
click at [336, 556] on h5 "Writers (3)" at bounding box center [361, 564] width 76 height 18
click at [400, 126] on button "< Back to public search results" at bounding box center [375, 122] width 220 height 39
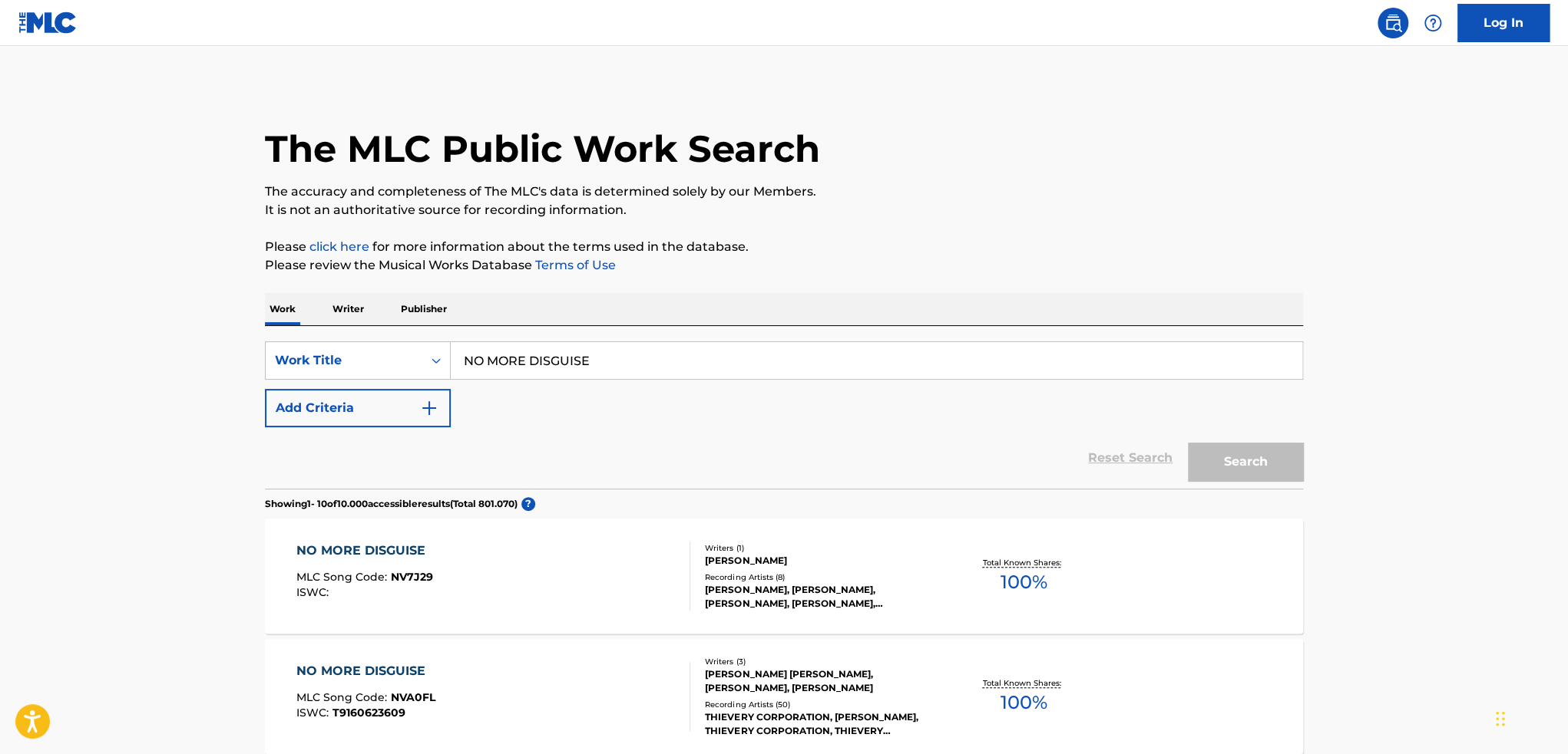
scroll to position [154, 0]
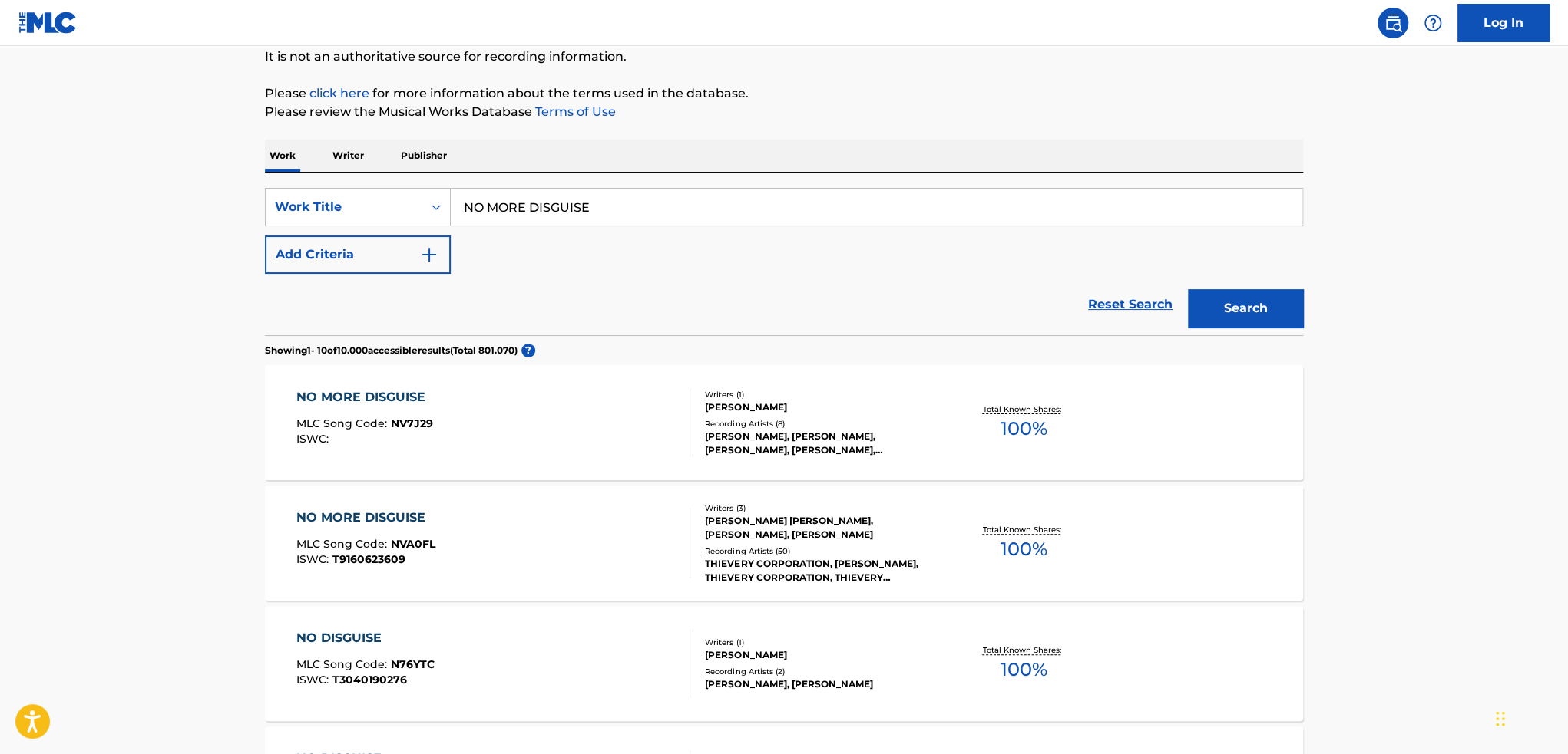
click at [649, 214] on input "NO MORE DISGUISE" at bounding box center [876, 207] width 851 height 37
paste input "Resurrection"
click at [1188, 289] on button "Search" at bounding box center [1245, 308] width 115 height 39
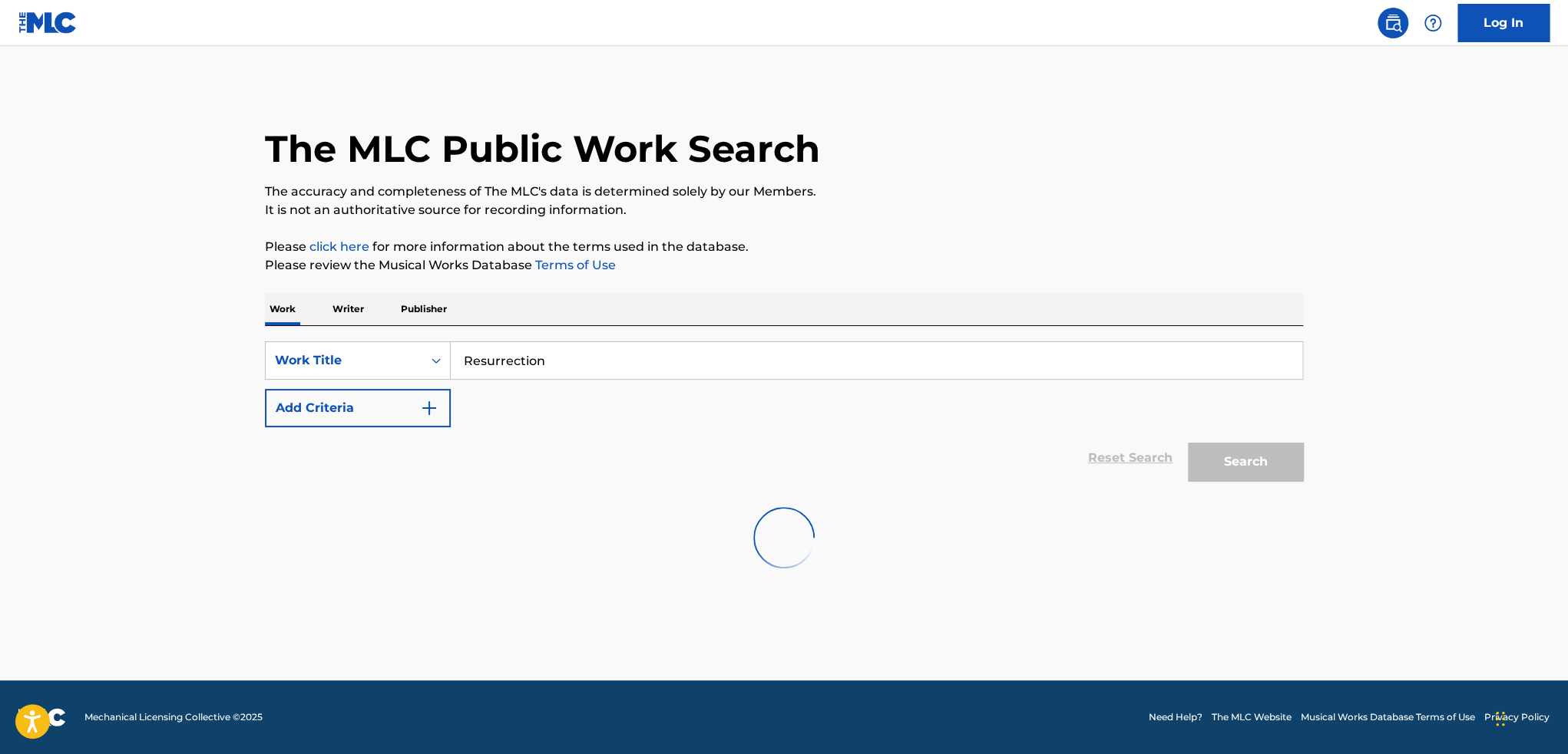
scroll to position [0, 0]
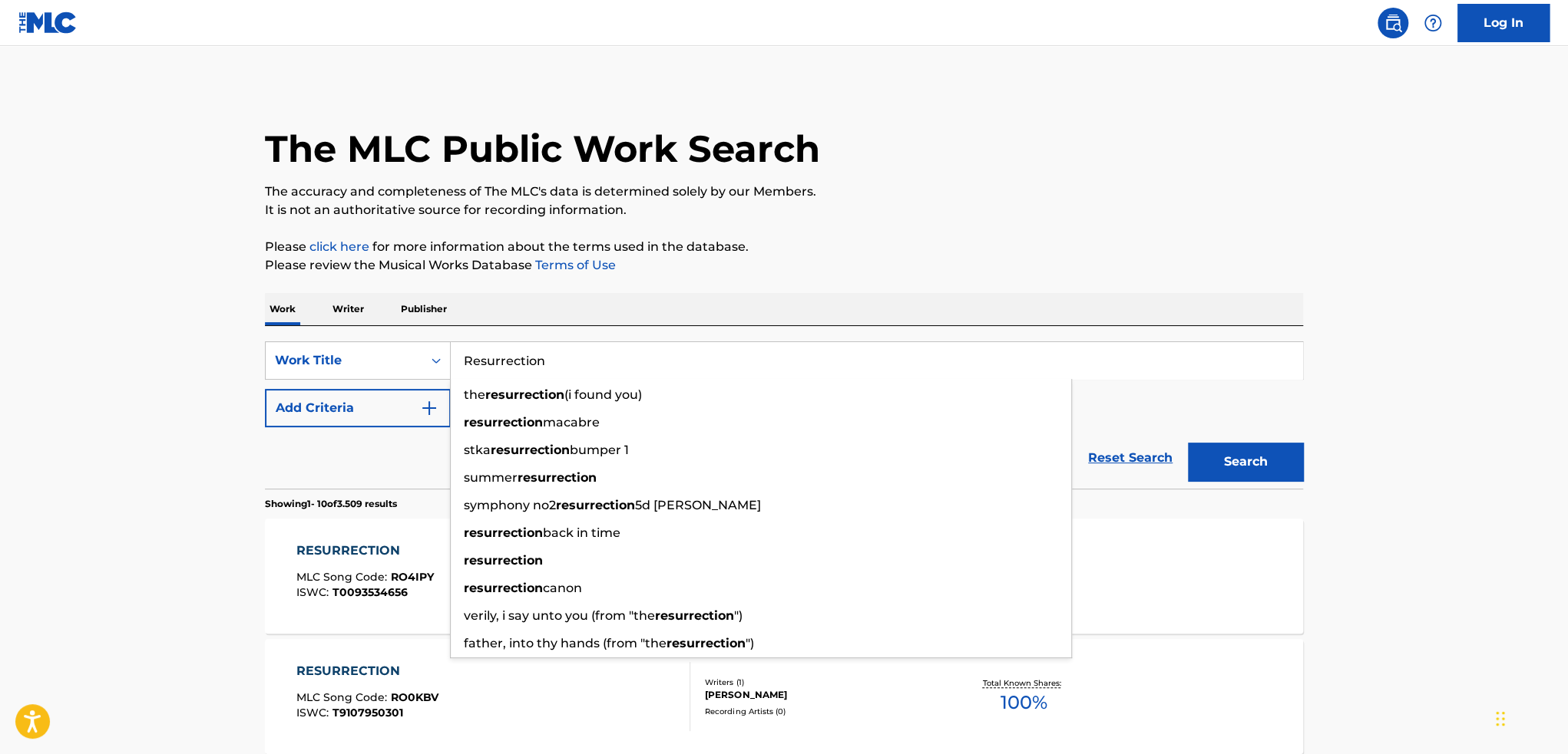
click at [512, 374] on input "Resurrection" at bounding box center [876, 360] width 851 height 37
click at [514, 360] on input "Resurrection" at bounding box center [876, 360] width 851 height 37
click at [1221, 475] on button "Search" at bounding box center [1245, 462] width 115 height 39
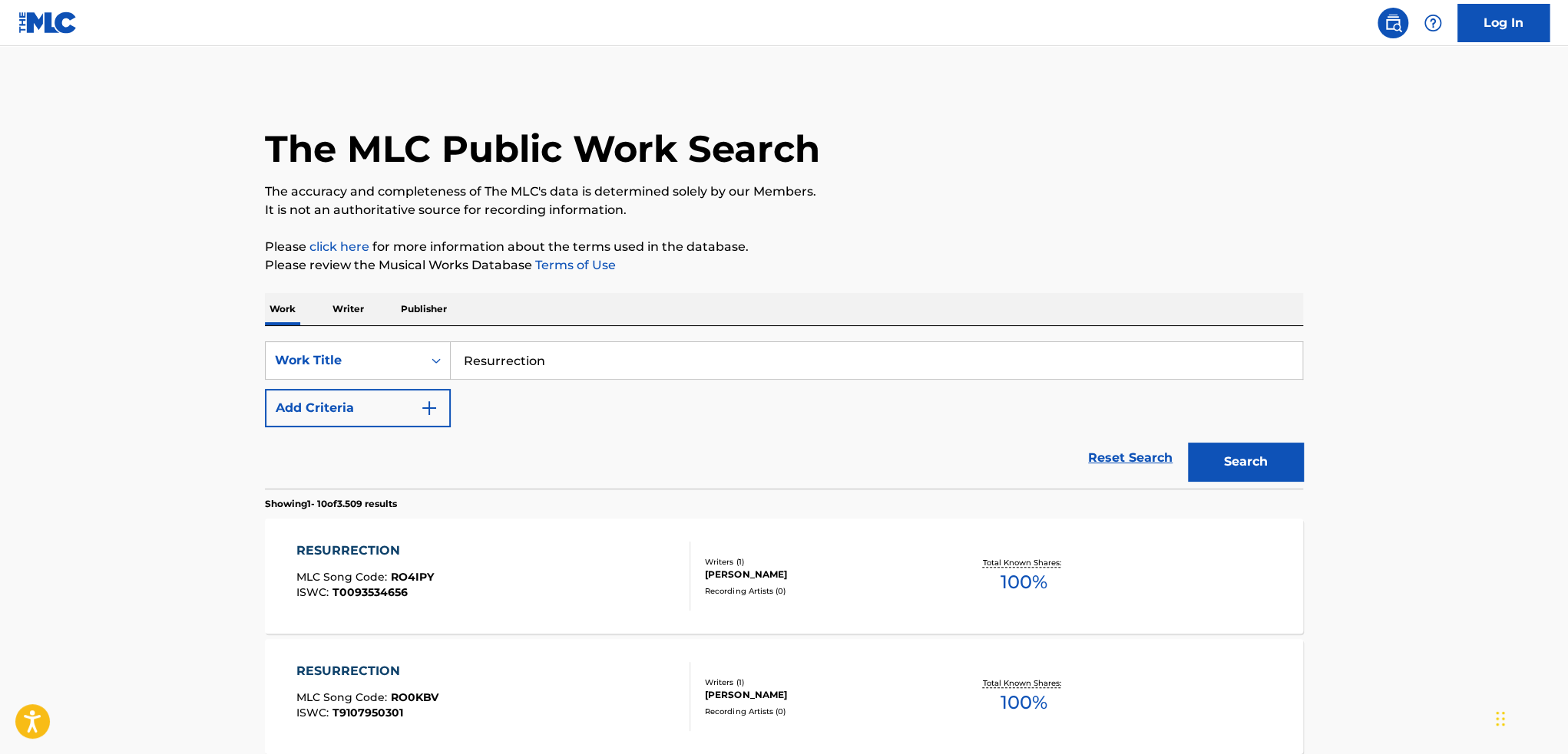
click at [556, 370] on input "Resurrection" at bounding box center [876, 360] width 851 height 37
paste input "T9311144453"
type input "T9311144453"
click at [1188, 443] on button "Search" at bounding box center [1245, 462] width 115 height 39
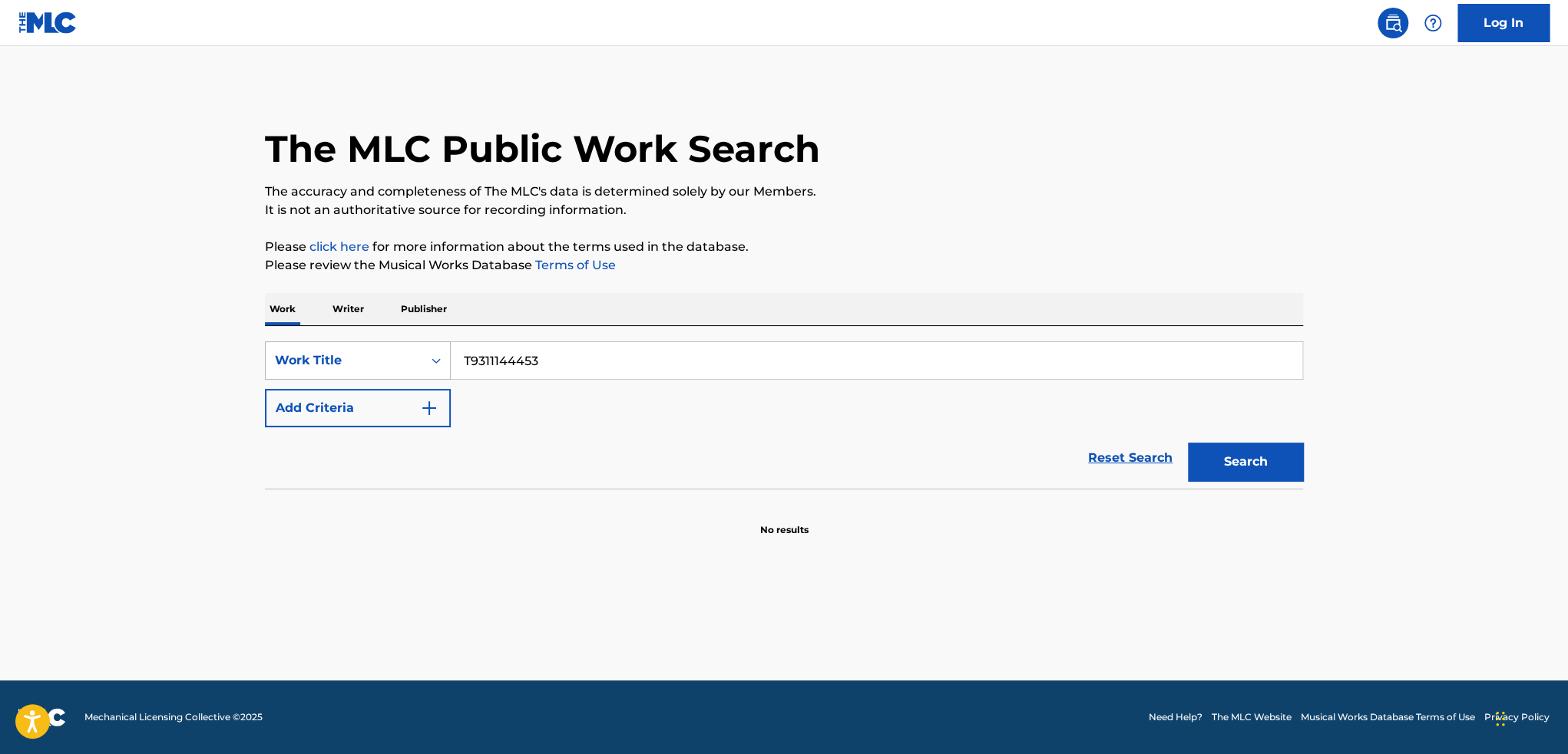
click at [406, 365] on div "Work Title" at bounding box center [344, 360] width 138 height 18
click at [325, 434] on div "ISWC" at bounding box center [357, 437] width 184 height 39
click at [610, 376] on input "Search Form" at bounding box center [876, 360] width 851 height 37
paste input "T9311144453"
type input "T9311144453"
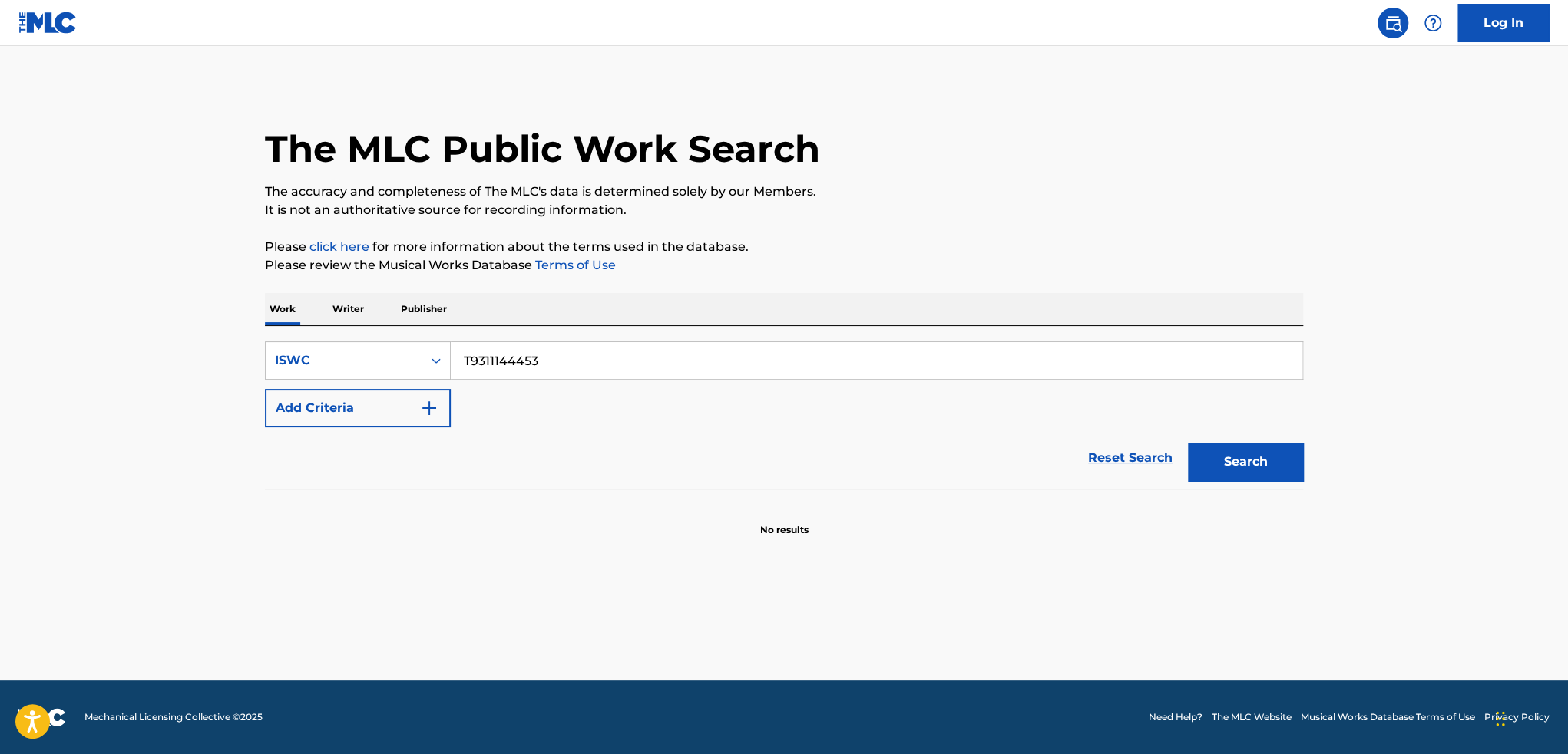
click at [1188, 443] on button "Search" at bounding box center [1245, 462] width 115 height 39
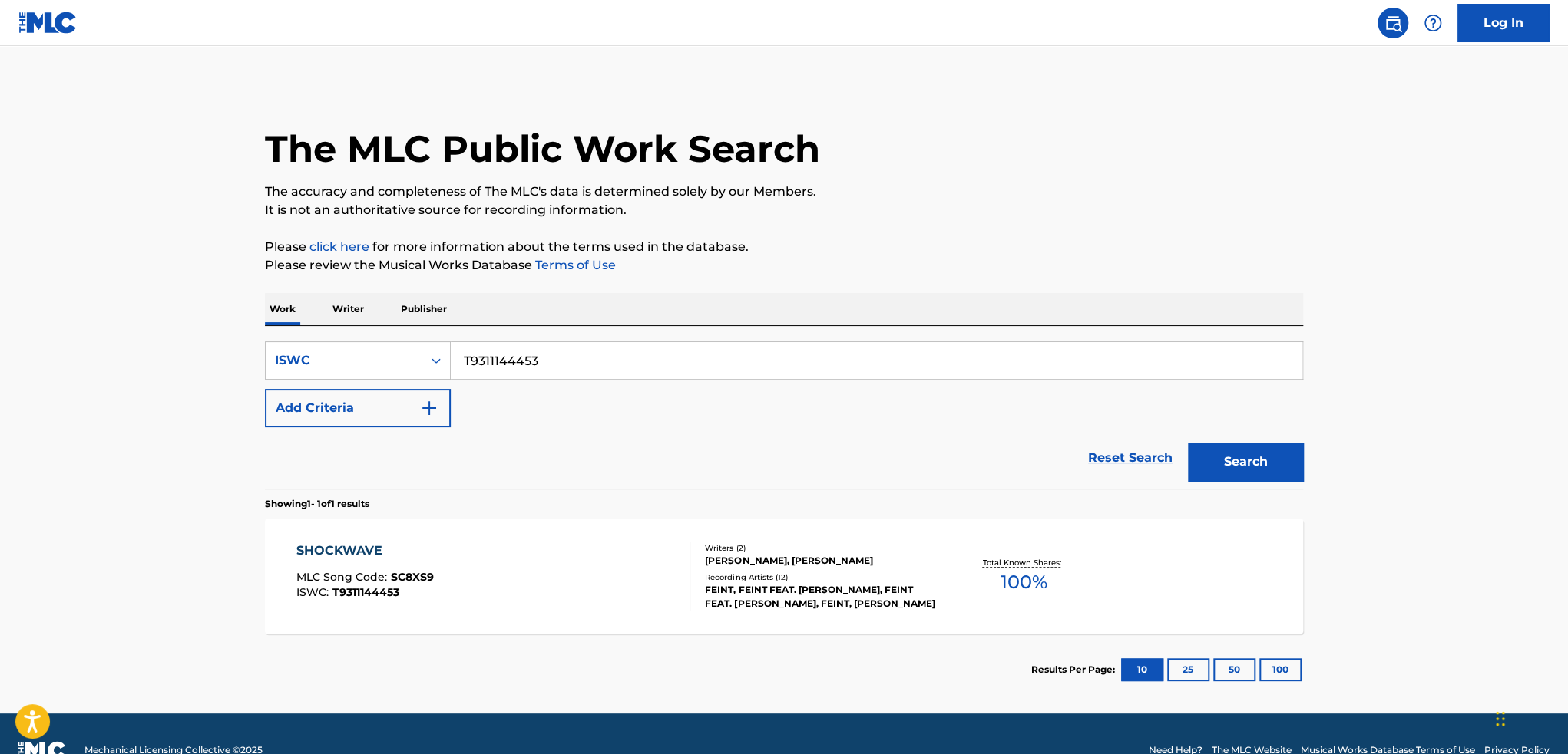
click at [619, 590] on div "SHOCKWAVE MLC Song Code : SC8XS9 ISWC : T9311144453" at bounding box center [494, 576] width 395 height 69
